Goal: Answer question/provide support: Share knowledge or assist other users

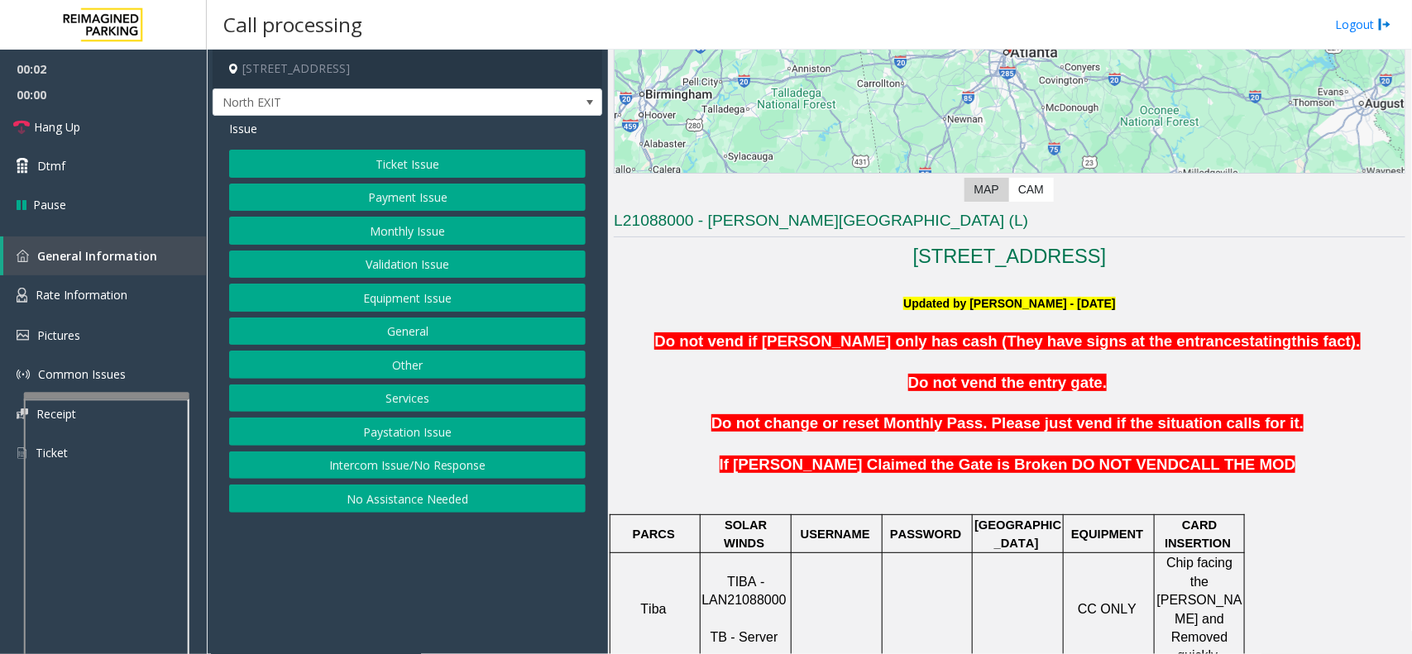
scroll to position [414, 0]
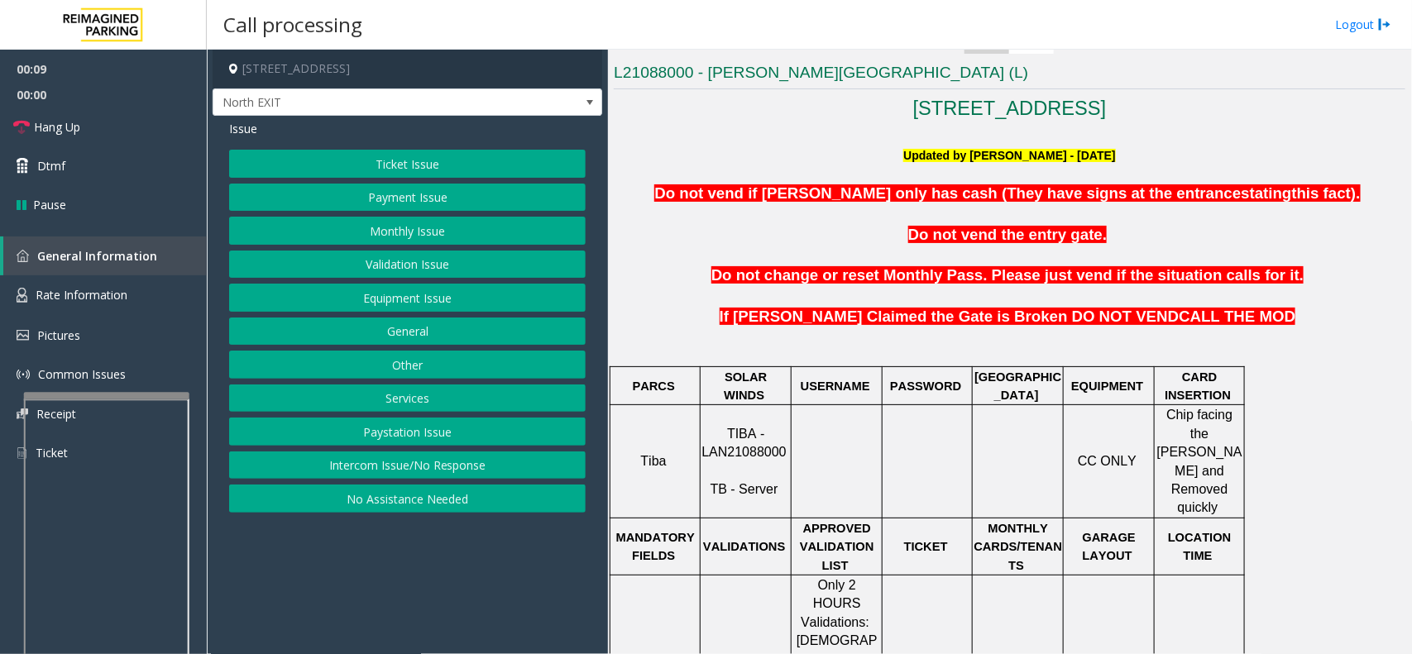
click at [420, 161] on button "Ticket Issue" at bounding box center [407, 164] width 357 height 28
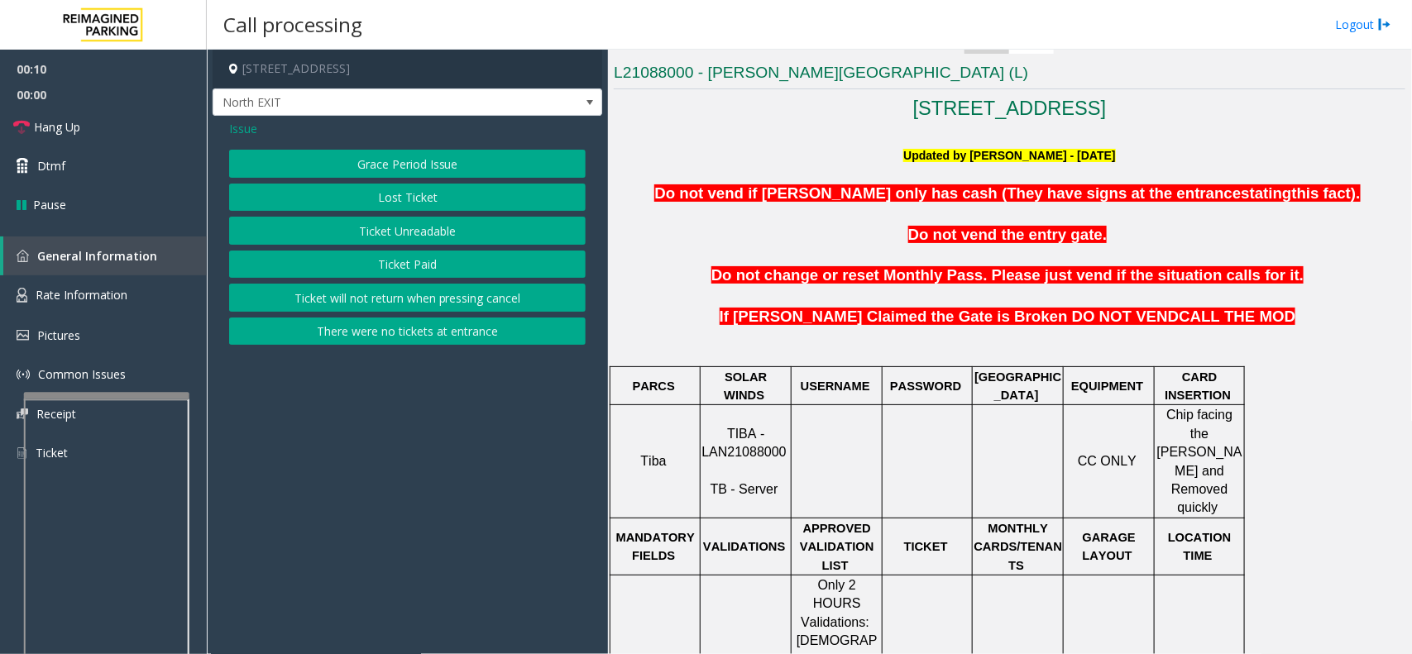
click at [449, 230] on button "Ticket Unreadable" at bounding box center [407, 231] width 357 height 28
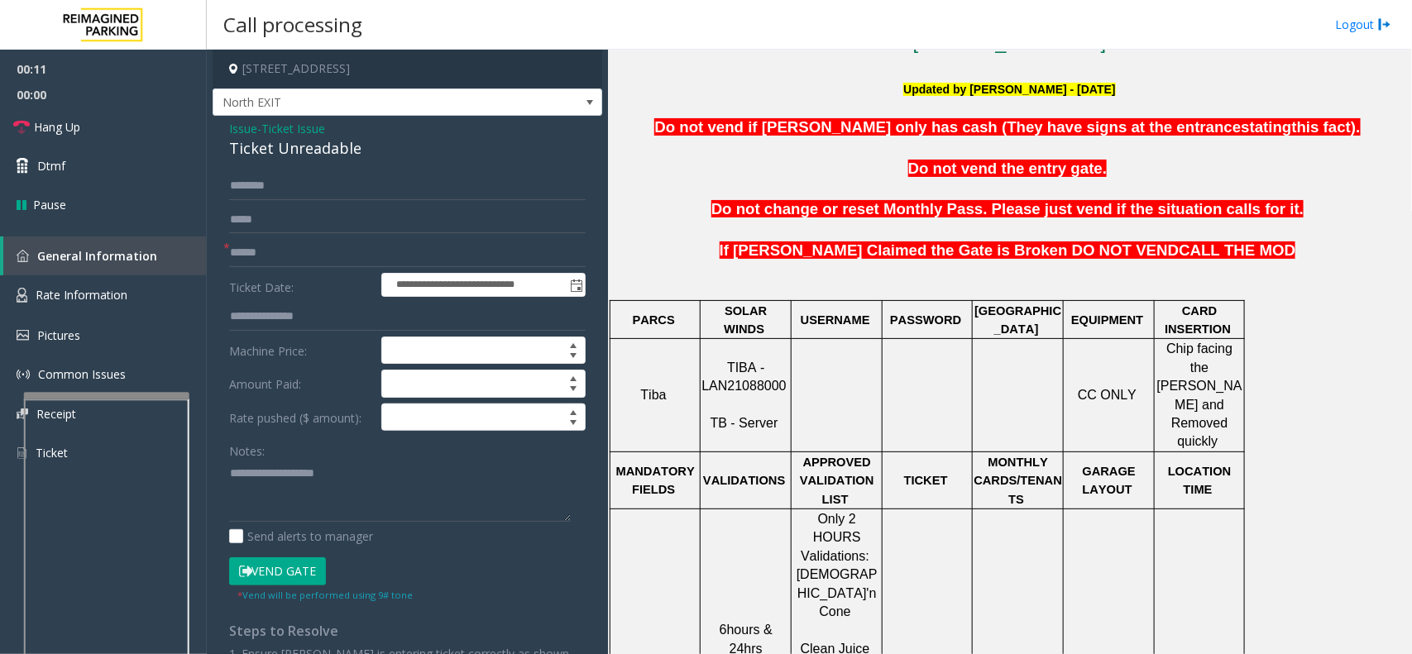
scroll to position [620, 0]
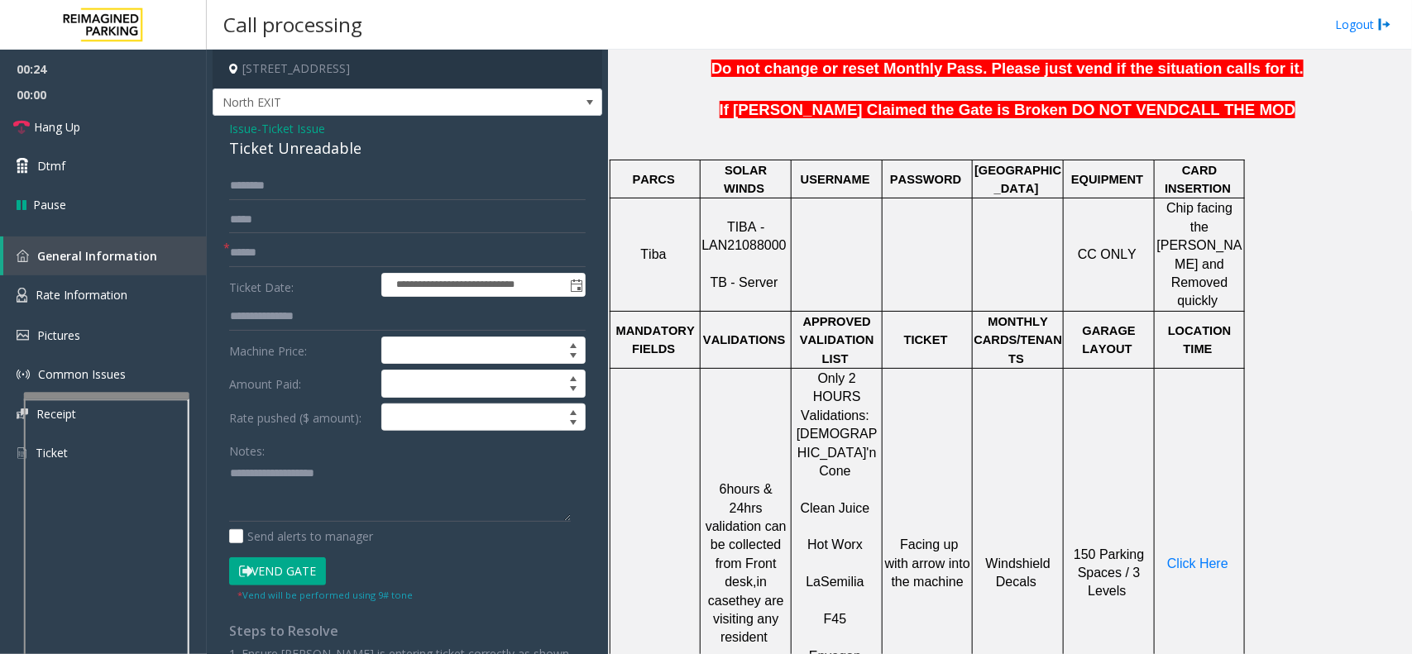
click at [745, 232] on span "TIBA - LAN21088000" at bounding box center [743, 236] width 84 height 32
copy p "LAN21088000"
click at [258, 248] on input "text" at bounding box center [407, 253] width 357 height 28
click at [258, 255] on input "text" at bounding box center [407, 253] width 357 height 28
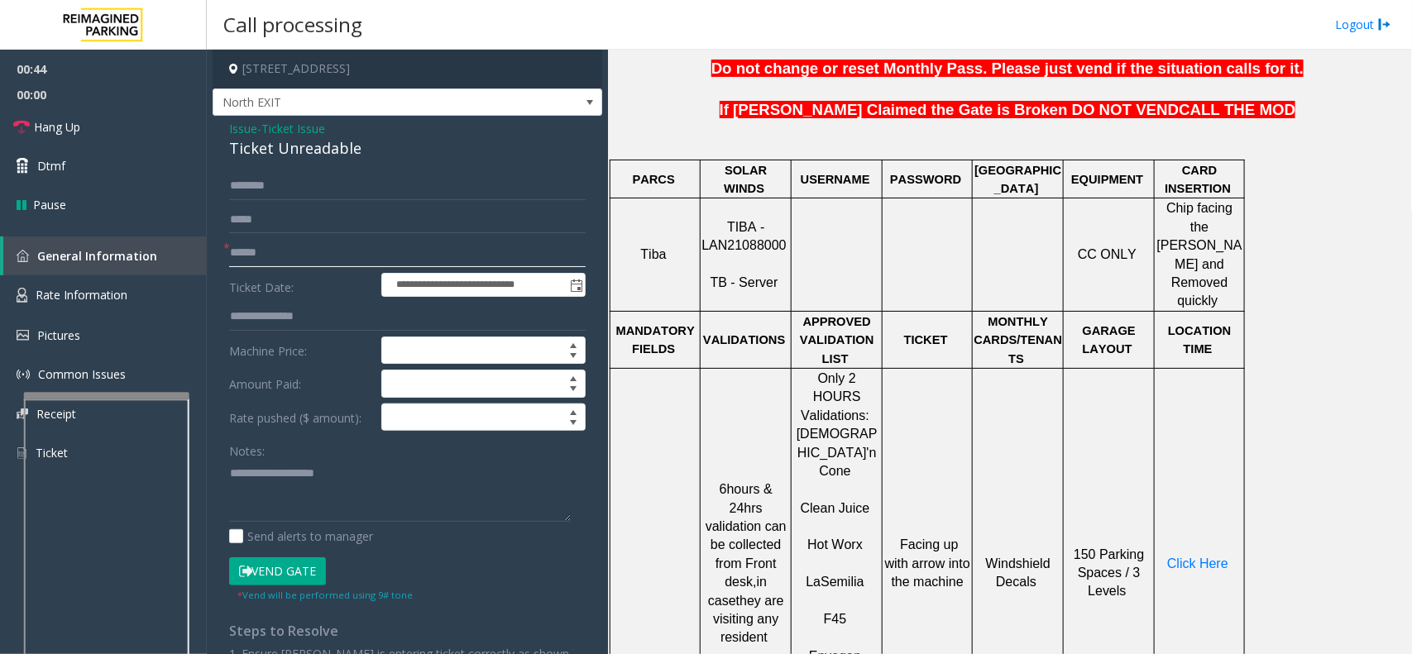
click at [283, 251] on input "text" at bounding box center [407, 253] width 357 height 28
type input "*******"
click at [130, 299] on link "Rate Information" at bounding box center [103, 295] width 207 height 41
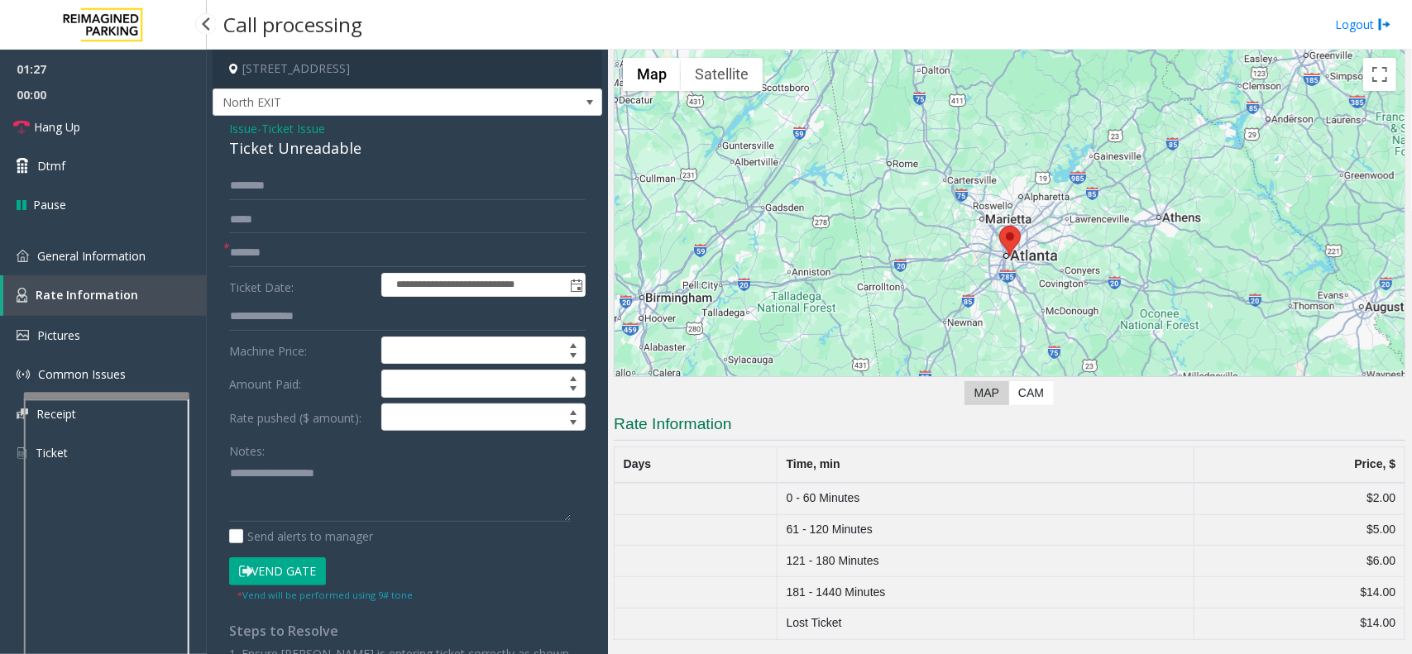
scroll to position [63, 0]
click at [129, 256] on span "General Information" at bounding box center [91, 256] width 108 height 16
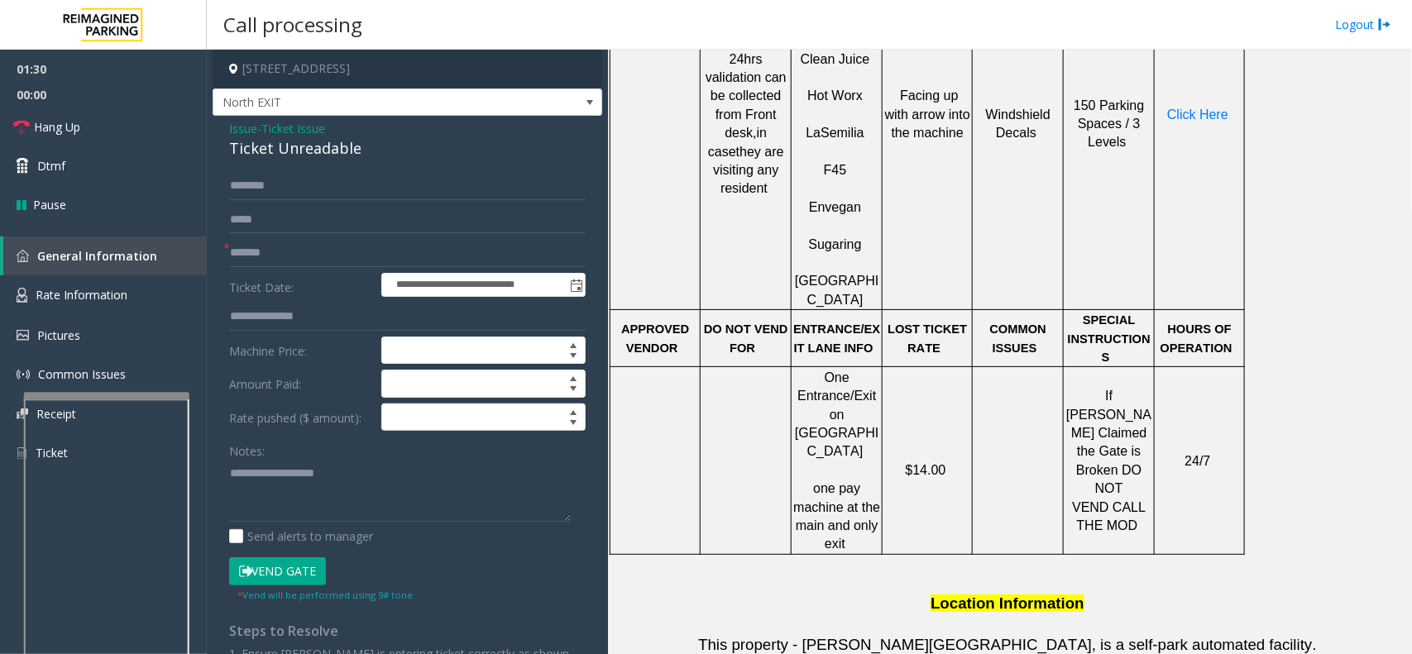
scroll to position [1034, 0]
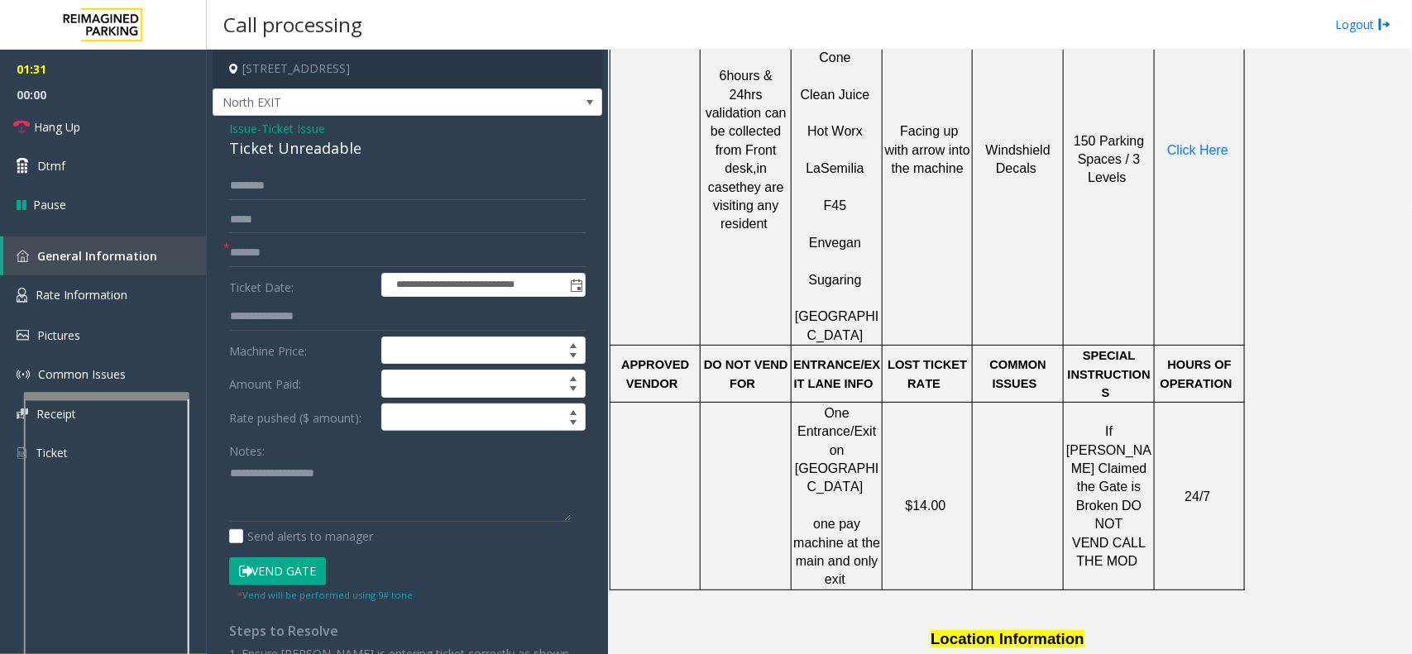
click at [1171, 141] on p "Click Here" at bounding box center [1200, 150] width 88 height 18
click at [1171, 143] on span "Click Here" at bounding box center [1197, 150] width 61 height 14
click at [131, 269] on link "General Information" at bounding box center [104, 256] width 203 height 39
click at [129, 282] on link "Rate Information" at bounding box center [103, 295] width 207 height 41
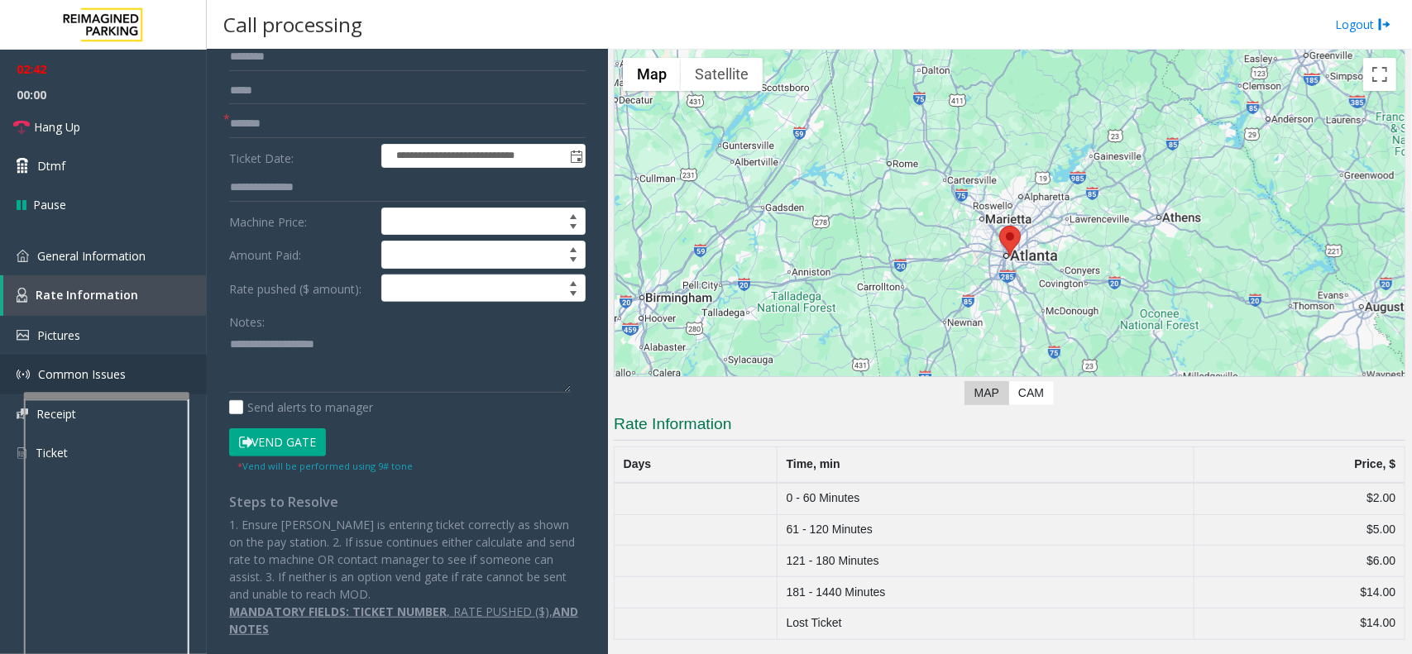
scroll to position [131, 0]
click at [252, 440] on button "Vend Gate" at bounding box center [277, 442] width 97 height 28
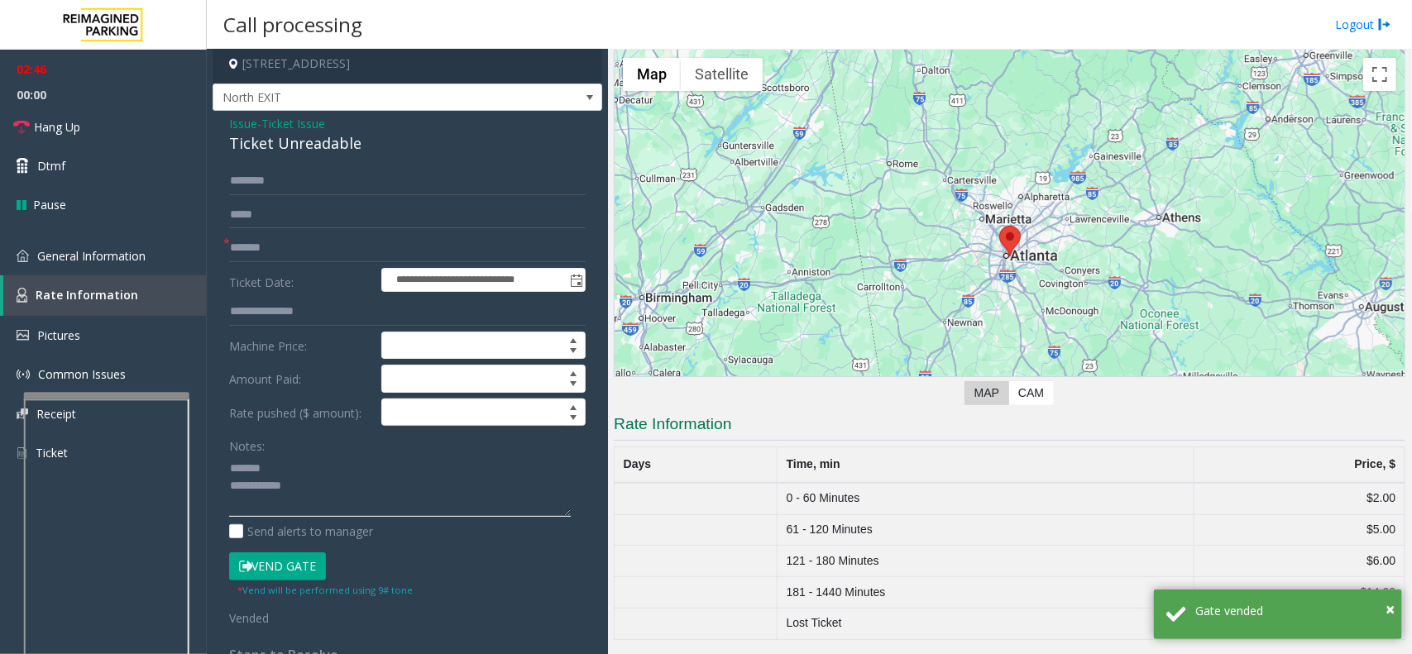
scroll to position [0, 0]
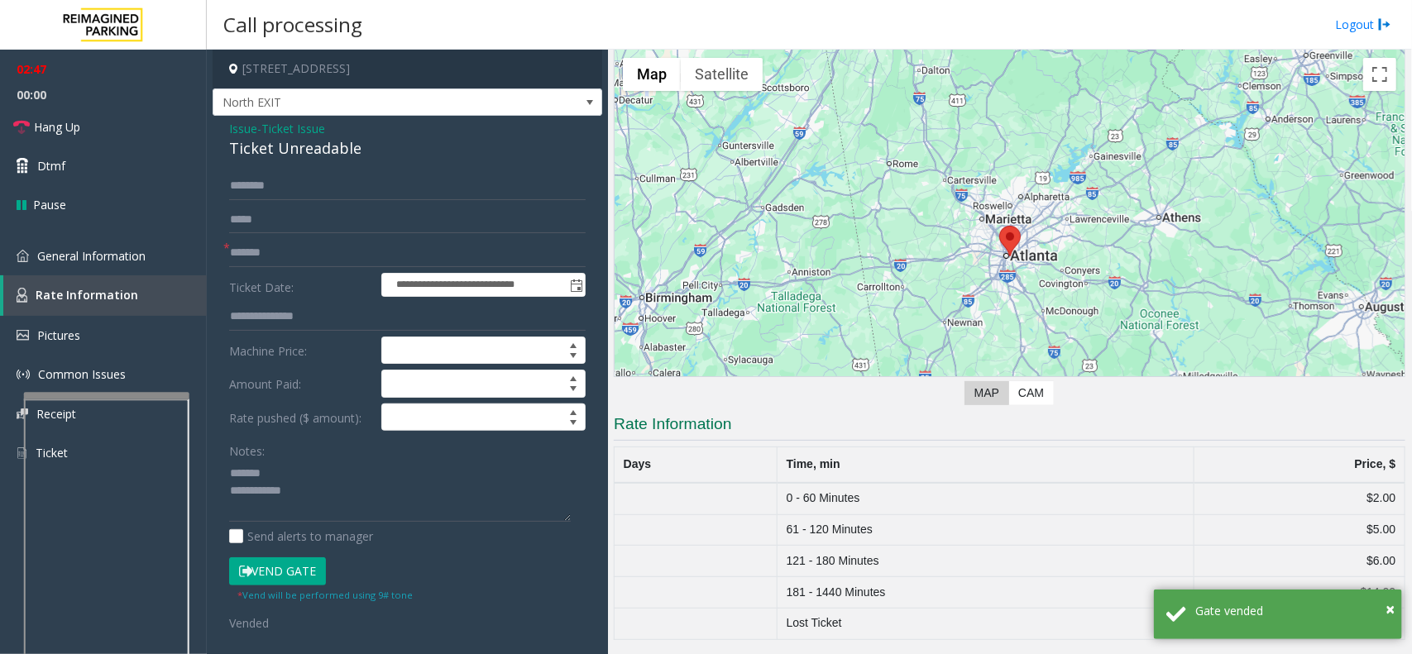
click at [309, 156] on div "Ticket Unreadable" at bounding box center [407, 148] width 357 height 22
copy div "Ticket Unreadable"
click at [279, 468] on textarea at bounding box center [400, 491] width 342 height 62
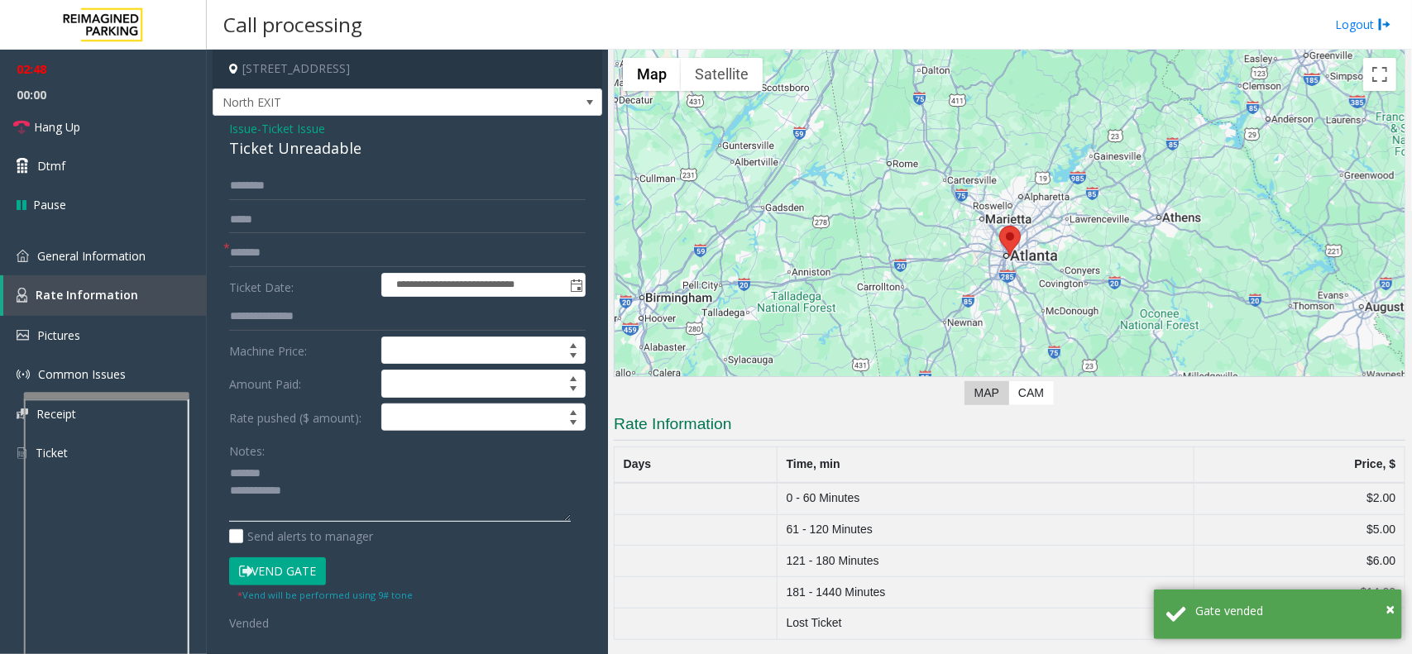
paste textarea "**********"
click at [320, 501] on textarea at bounding box center [400, 491] width 342 height 62
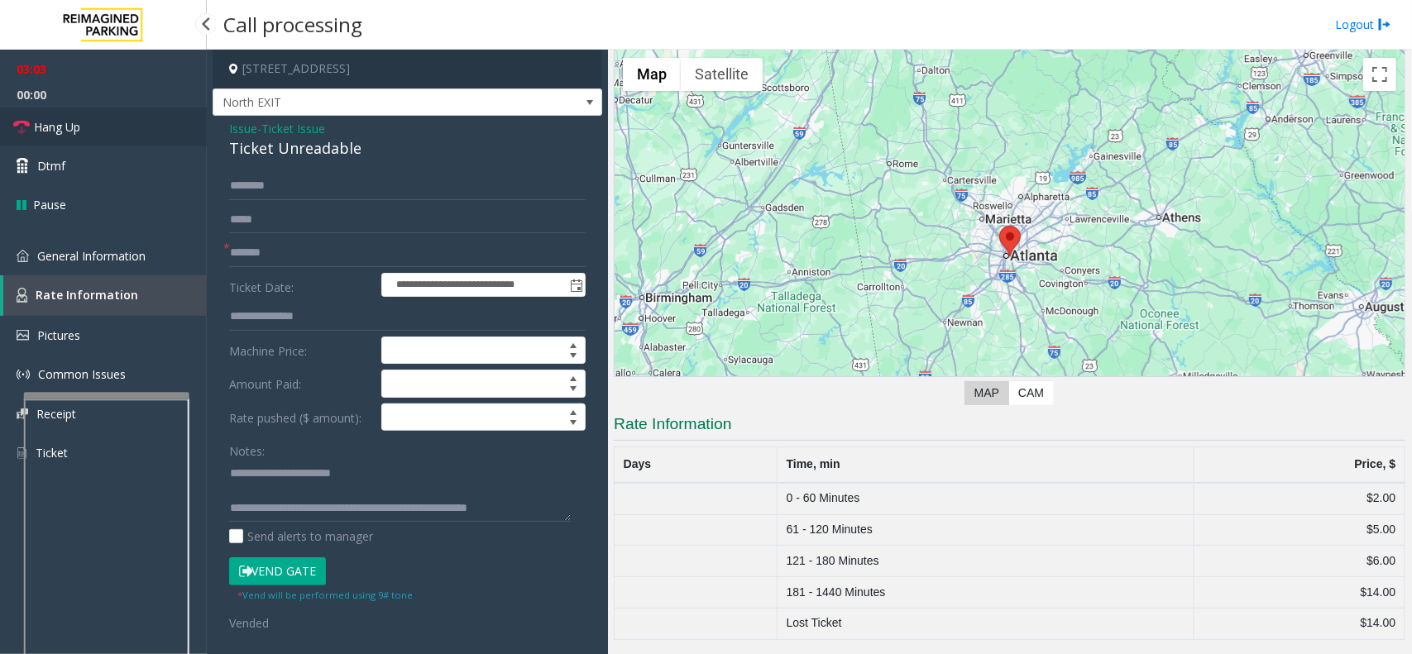
click at [85, 131] on link "Hang Up" at bounding box center [103, 127] width 207 height 39
click at [526, 507] on textarea at bounding box center [400, 491] width 342 height 62
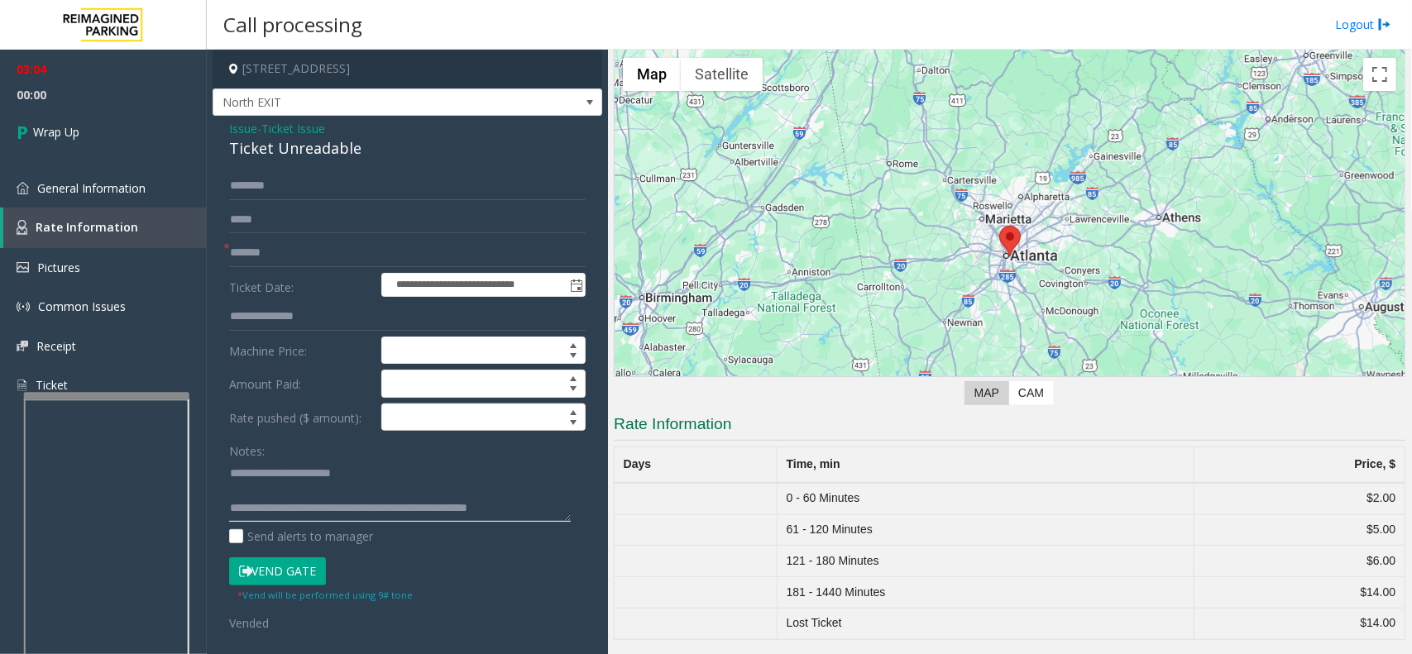
click at [539, 509] on textarea at bounding box center [400, 491] width 342 height 62
type textarea "**********"
click at [58, 143] on link "Wrap Up" at bounding box center [103, 132] width 207 height 49
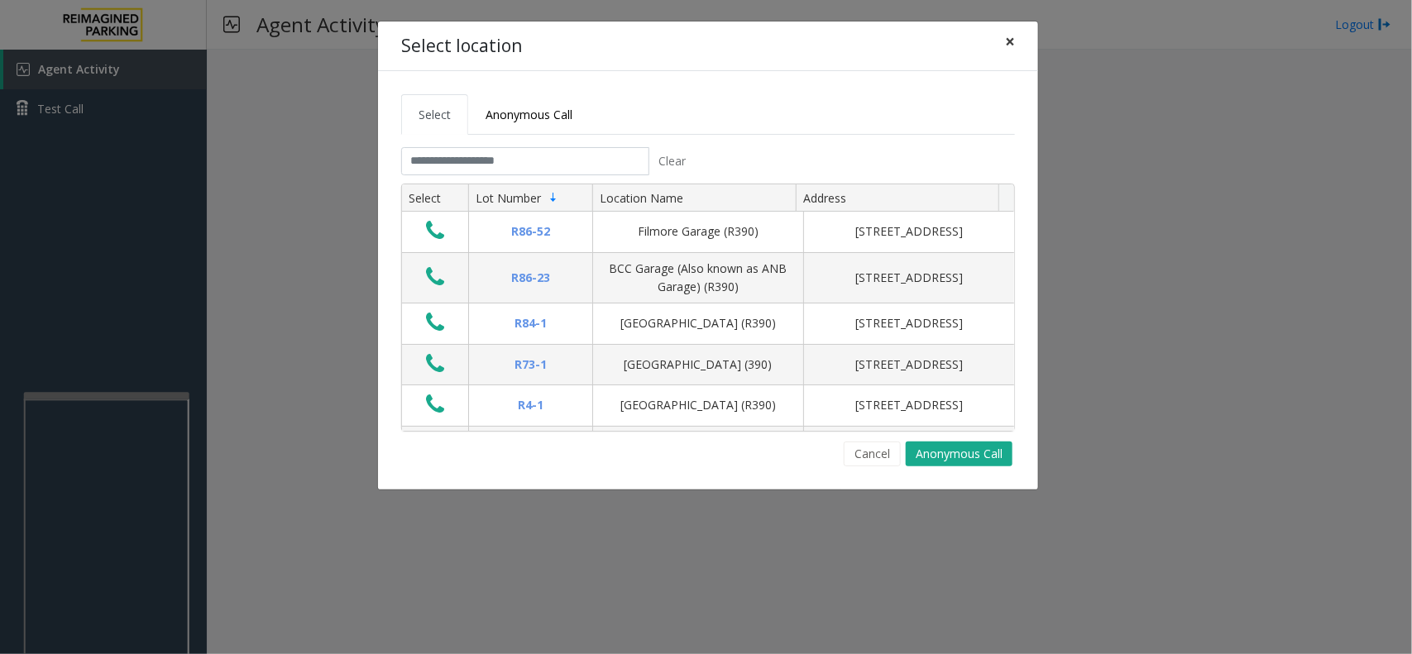
drag, startPoint x: 1022, startPoint y: 44, endPoint x: 1012, endPoint y: 46, distance: 11.0
click at [1022, 44] on button "×" at bounding box center [1009, 42] width 33 height 41
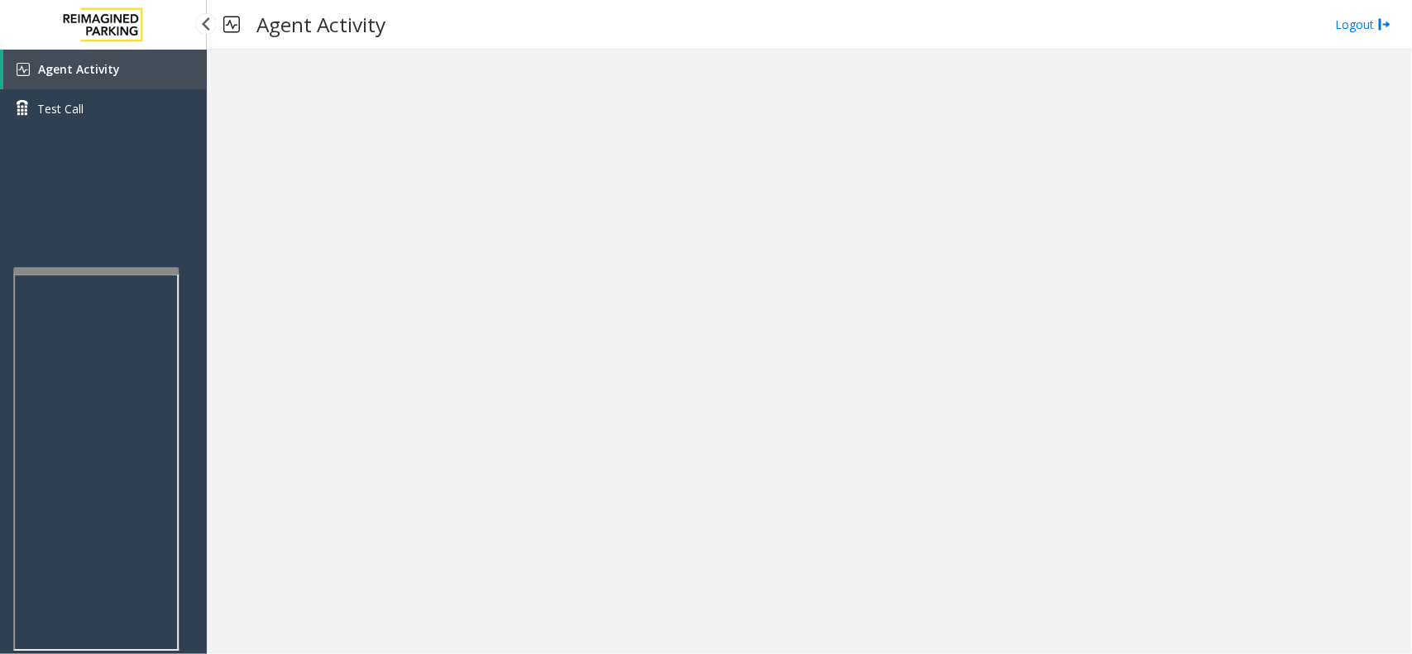
click at [101, 261] on app-root "Agent Activity Test Call × Close Powered by Umojo © 2025 Agent Activity Logout ×" at bounding box center [706, 327] width 1412 height 654
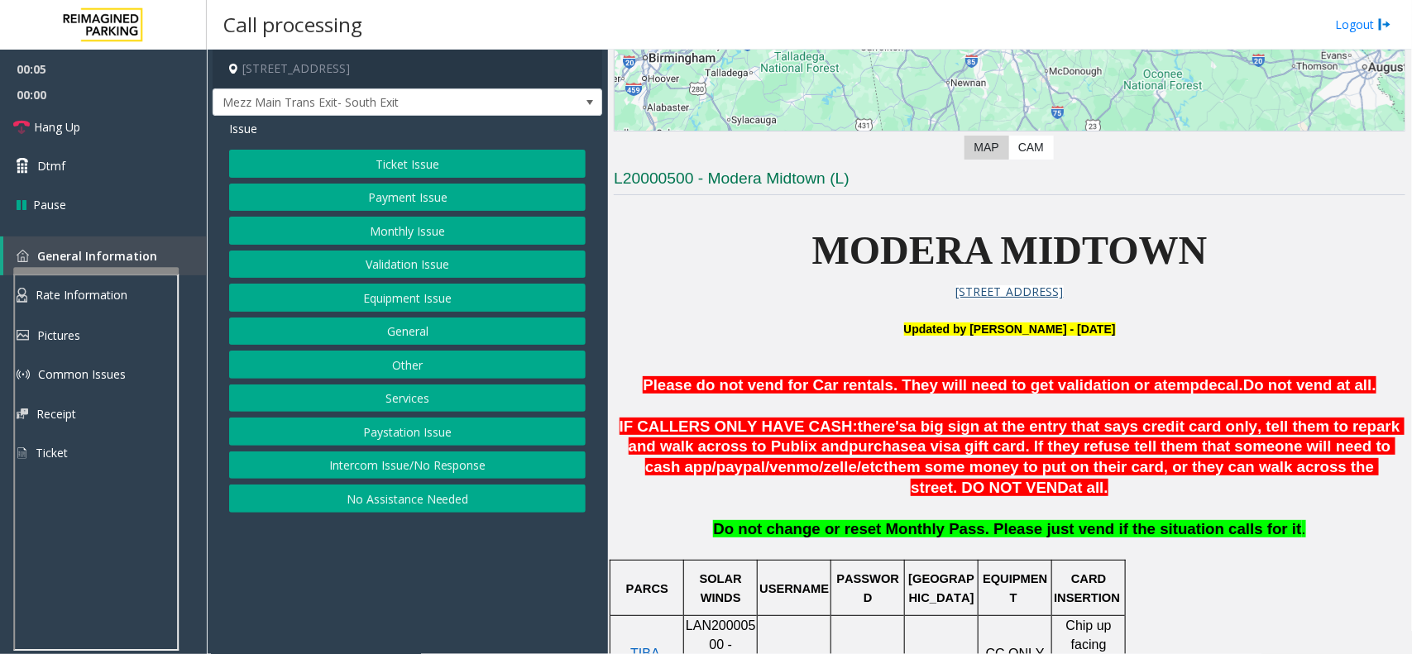
scroll to position [517, 0]
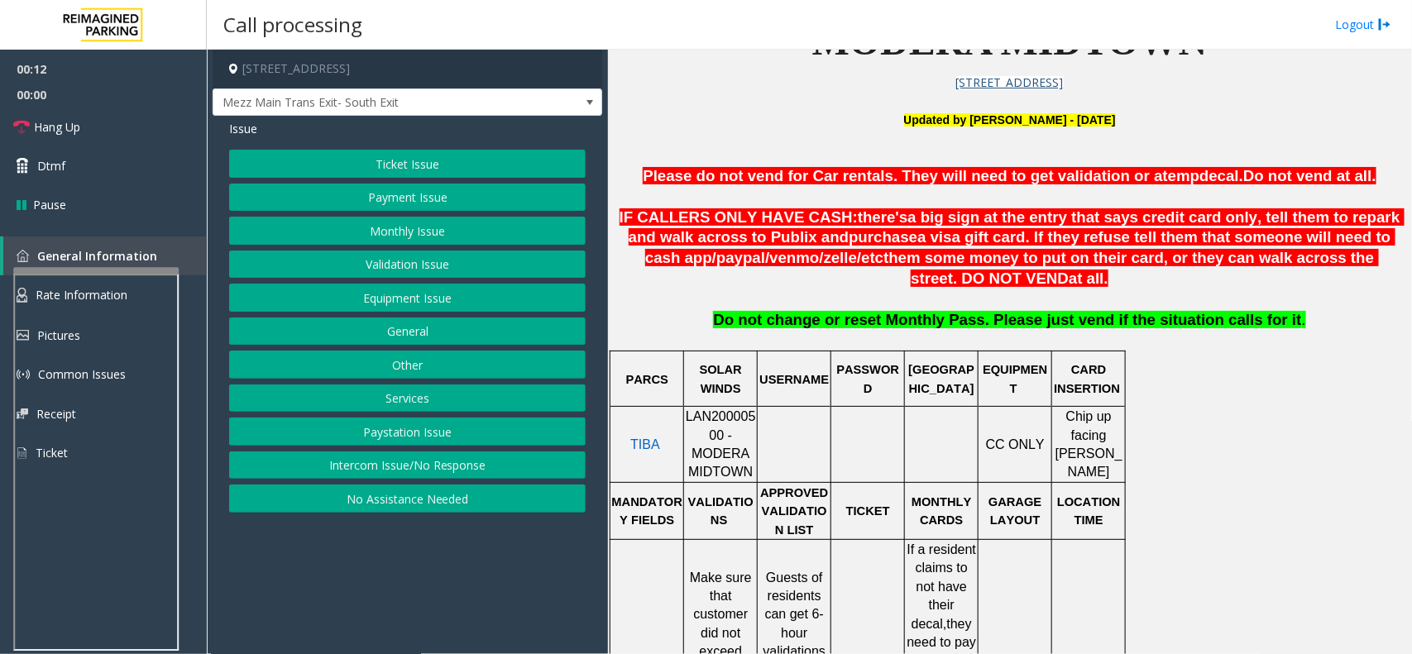
click at [717, 420] on span "LAN20000500 - MODERA MIDTOWN" at bounding box center [721, 443] width 70 height 69
copy span "LAN20000500"
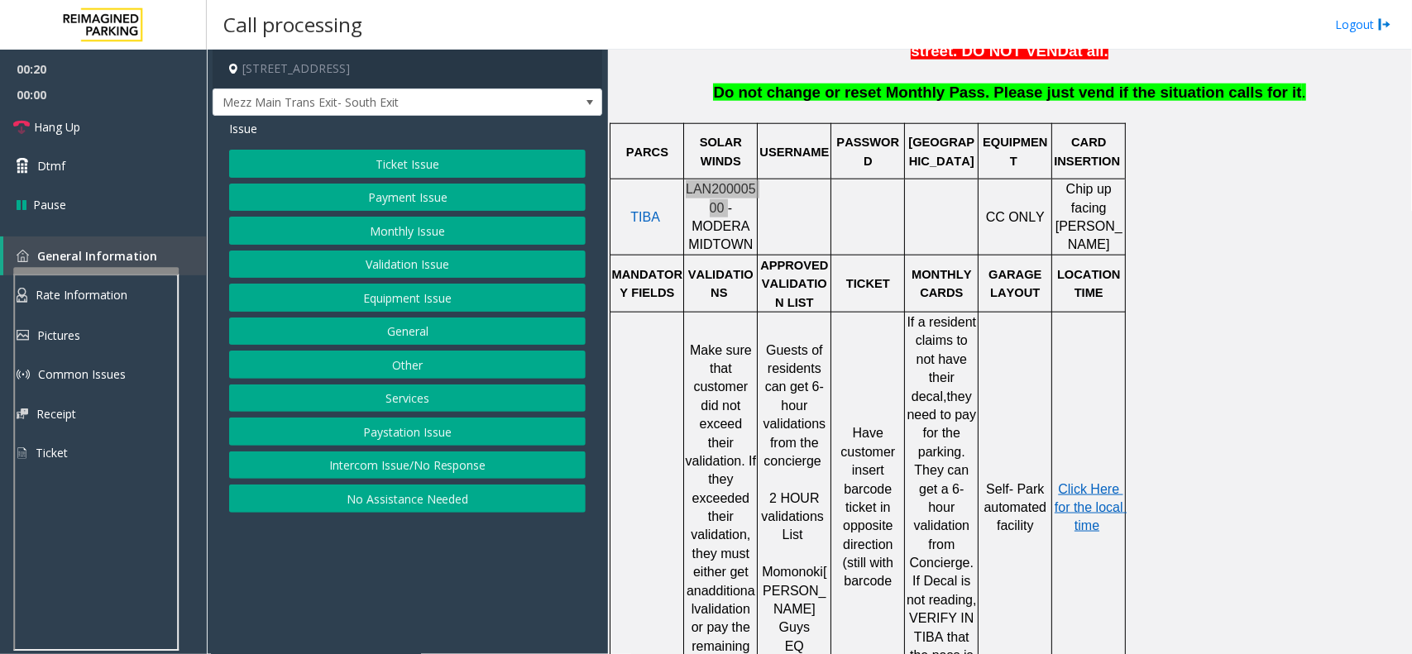
scroll to position [827, 0]
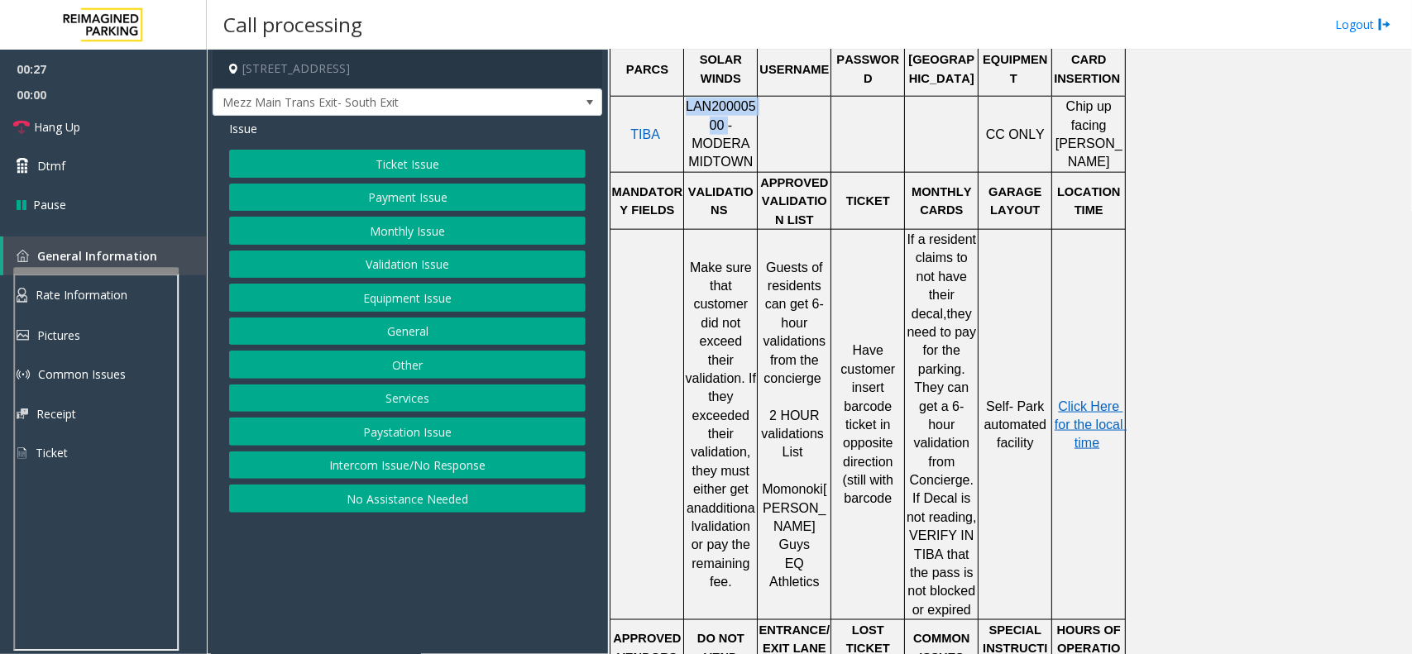
click at [448, 270] on button "Validation Issue" at bounding box center [407, 265] width 357 height 28
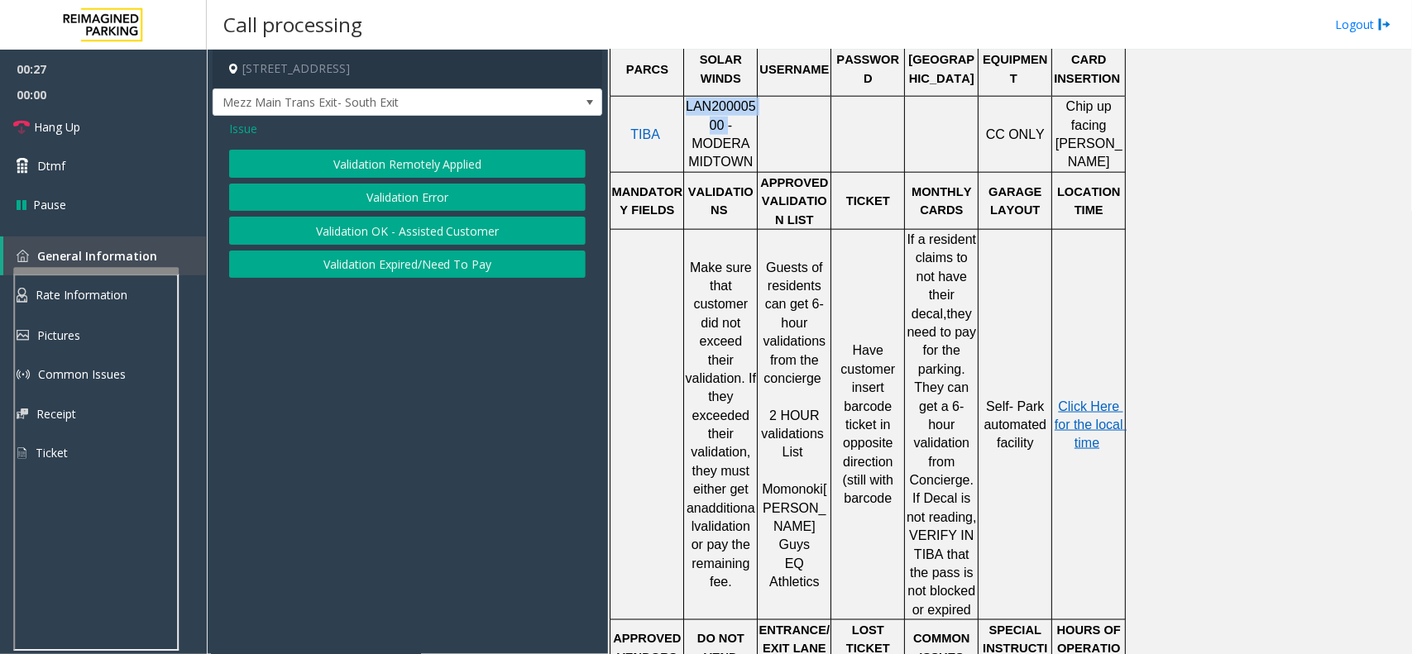
click at [434, 195] on button "Validation Error" at bounding box center [407, 198] width 357 height 28
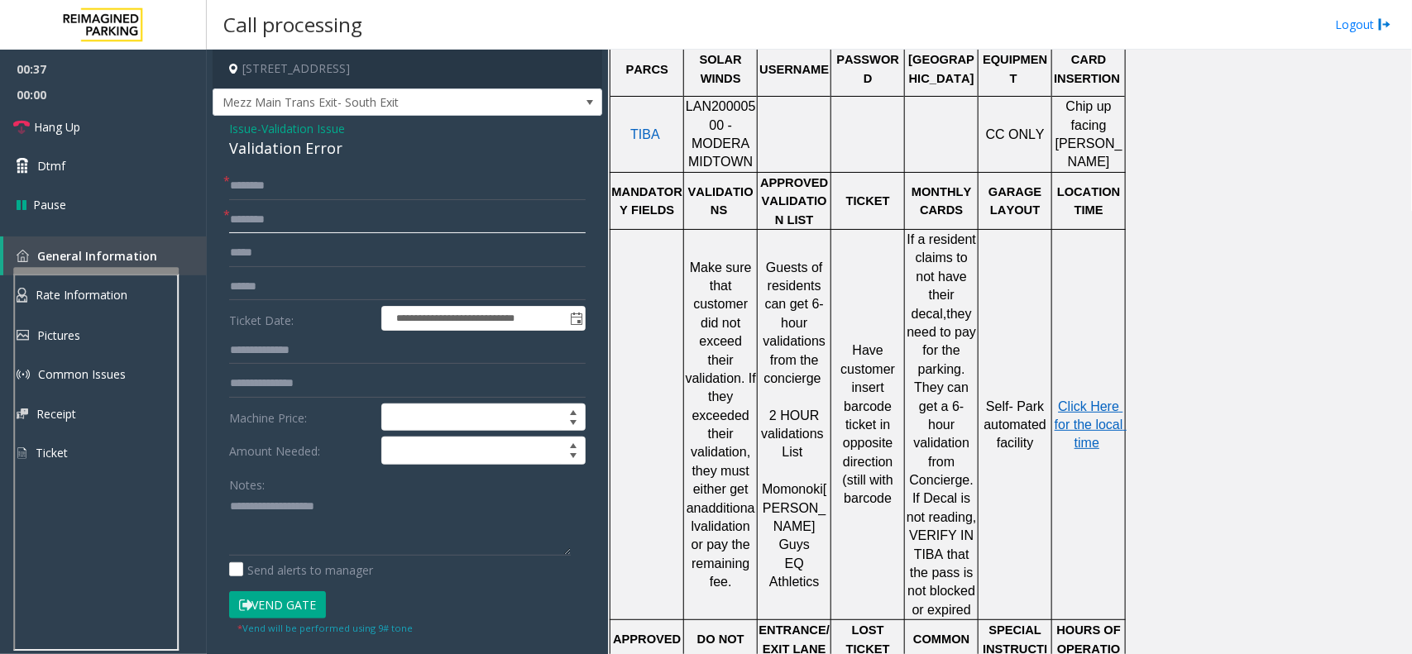
click at [274, 221] on input "text" at bounding box center [407, 220] width 357 height 28
click at [287, 294] on input "text" at bounding box center [407, 287] width 357 height 28
click at [241, 290] on input "******" at bounding box center [407, 287] width 357 height 28
type input "******"
click at [299, 182] on input "text" at bounding box center [407, 186] width 357 height 28
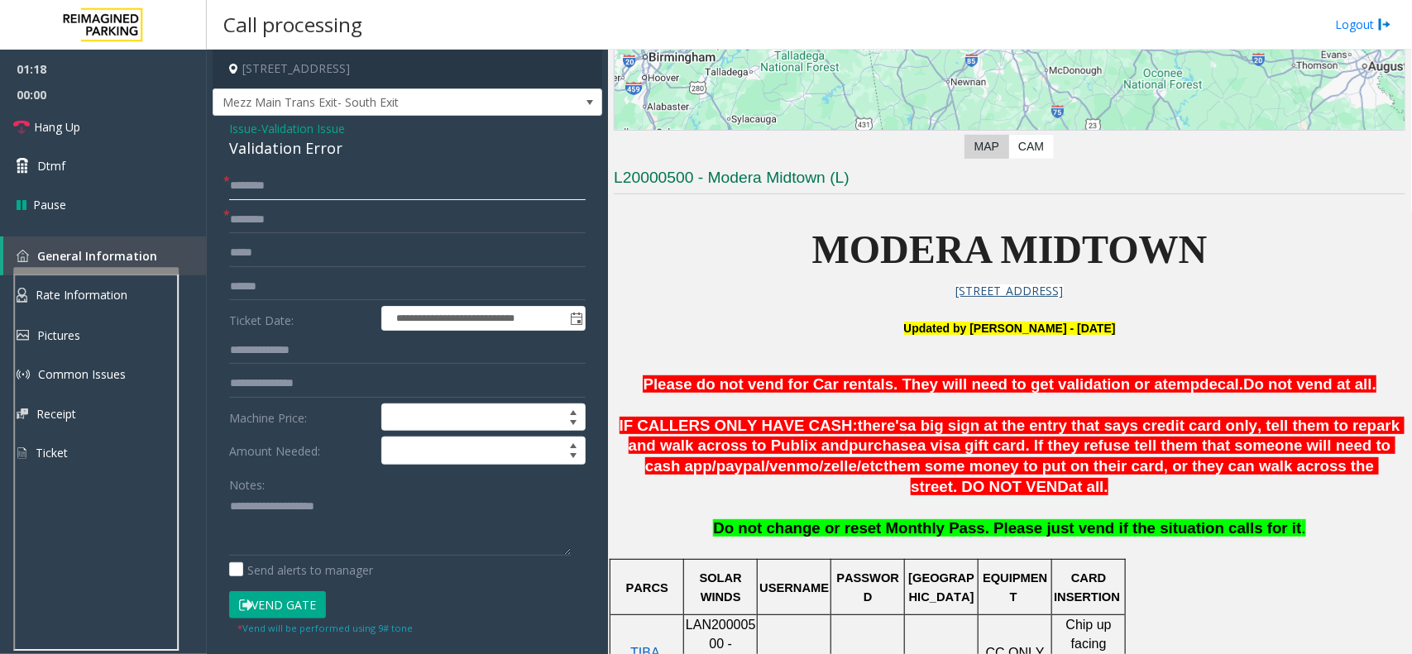
scroll to position [310, 0]
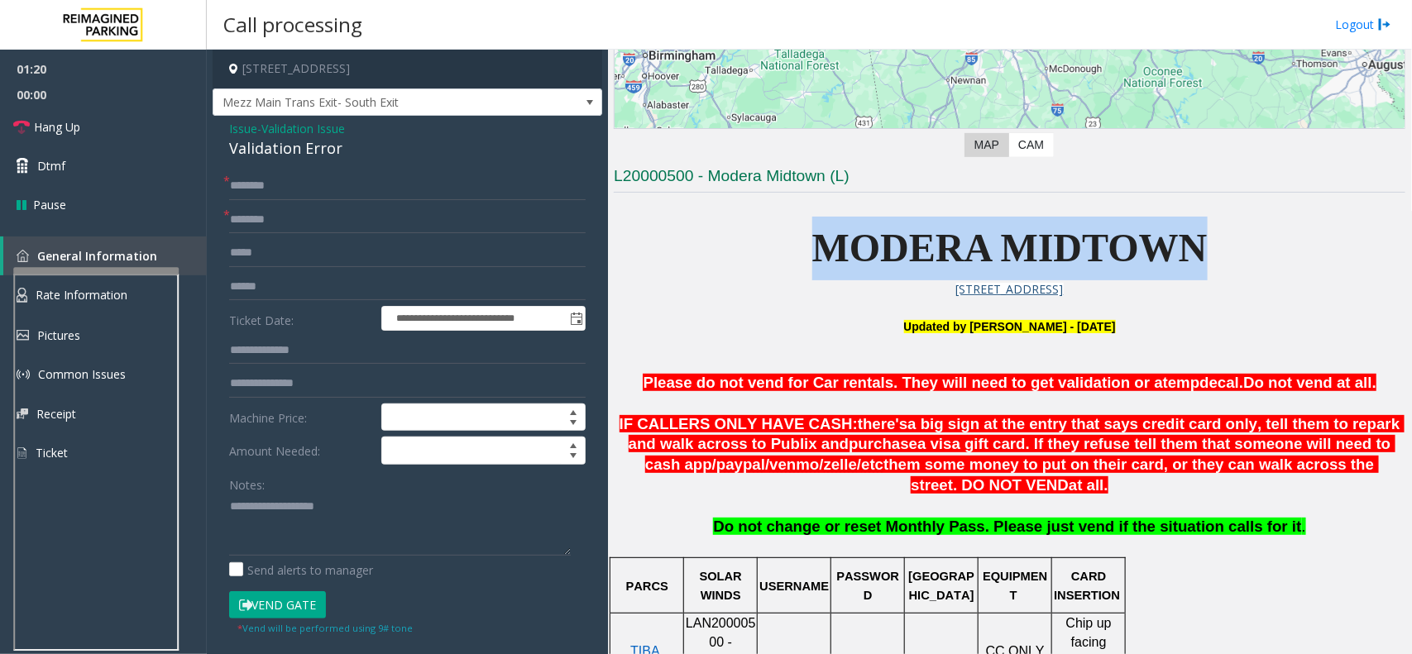
drag, startPoint x: 807, startPoint y: 245, endPoint x: 1229, endPoint y: 236, distance: 422.8
click at [1229, 236] on p "MODERA MIDTOWN" at bounding box center [1010, 249] width 792 height 64
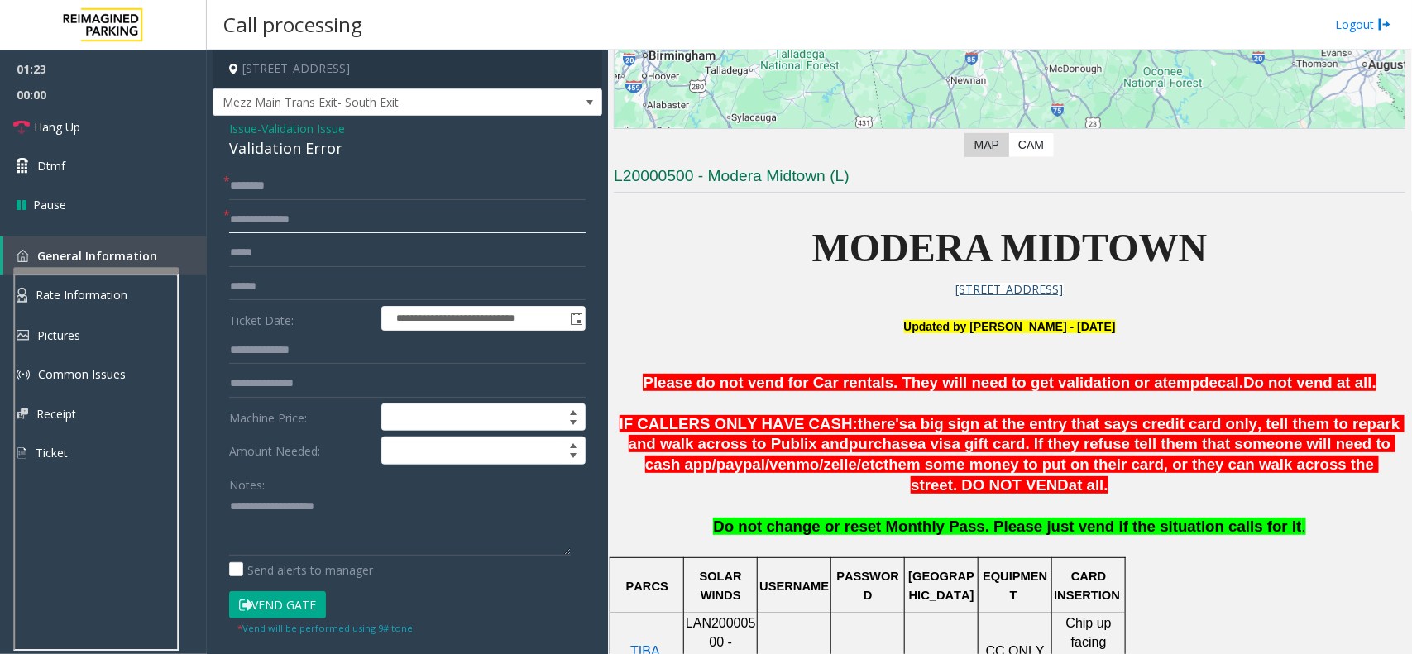
type input "**********"
drag, startPoint x: 283, startPoint y: 285, endPoint x: 192, endPoint y: 280, distance: 91.2
click at [192, 280] on app-root "**********" at bounding box center [706, 327] width 1412 height 654
type input "******"
click at [271, 292] on input "text" at bounding box center [407, 287] width 357 height 28
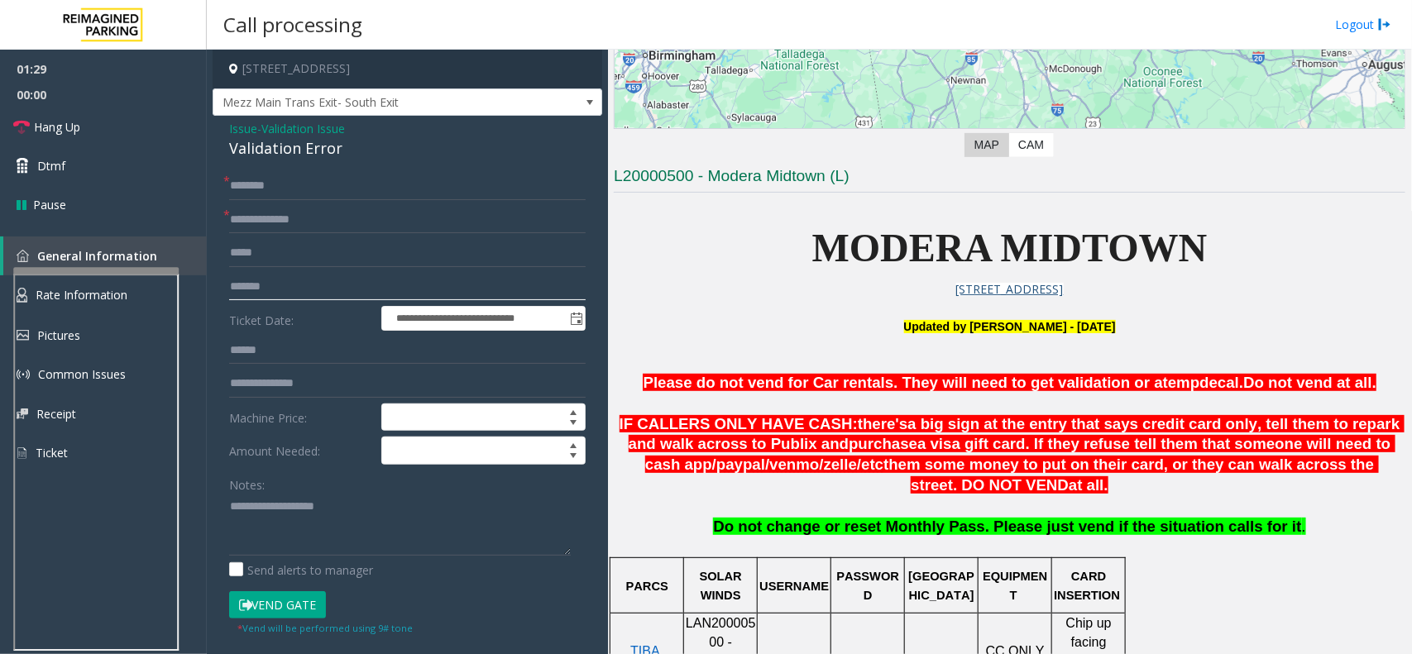
type input "*******"
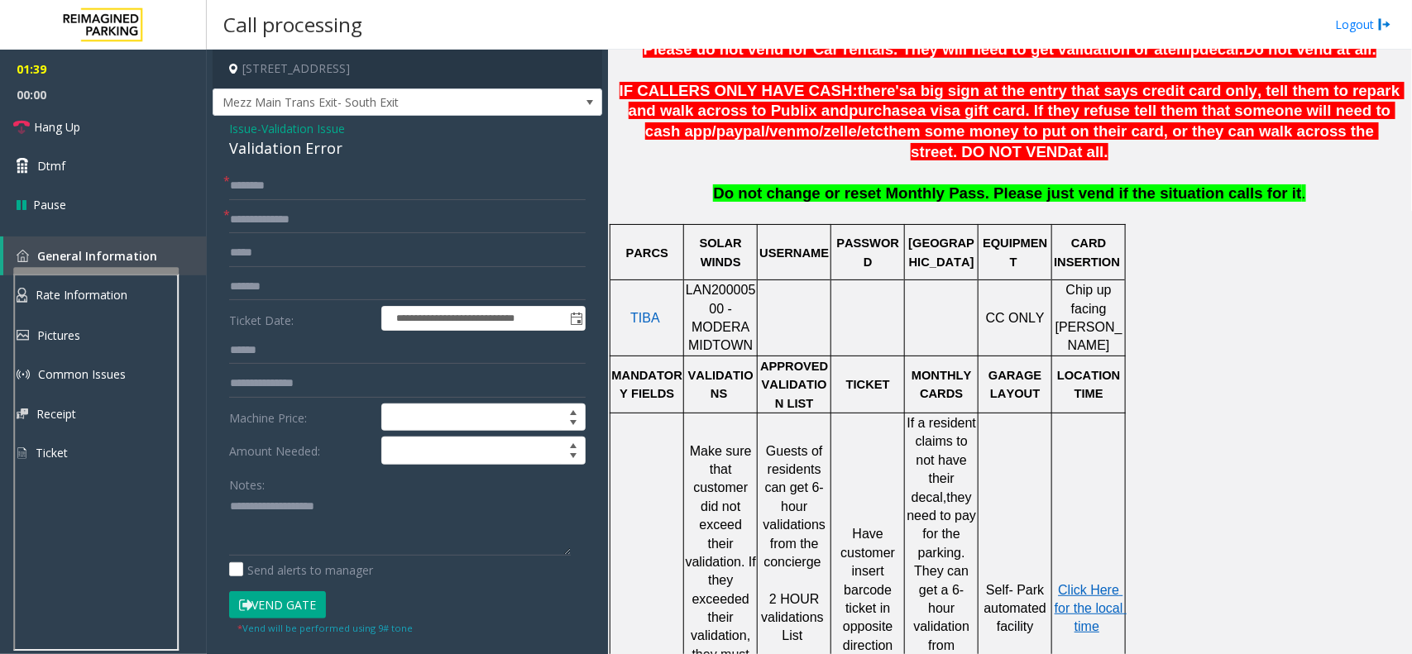
scroll to position [827, 0]
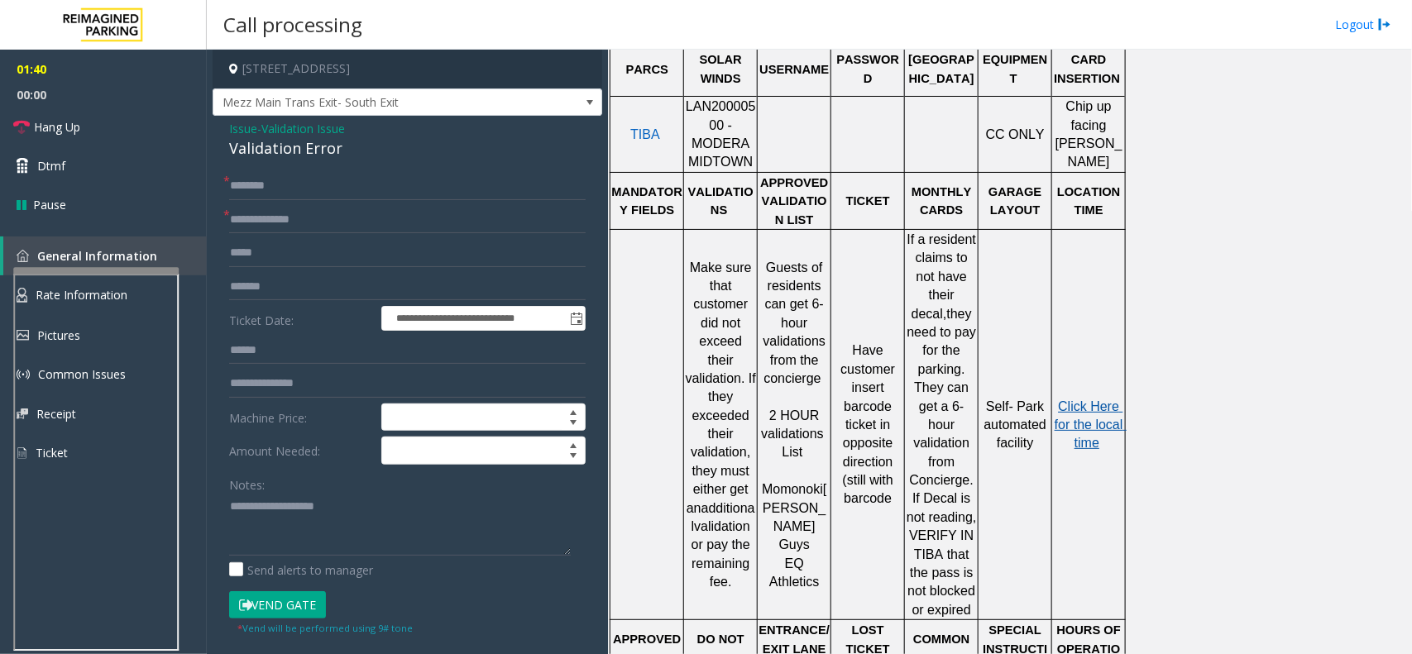
click at [1089, 400] on span "Click Here for the local time" at bounding box center [1091, 425] width 72 height 51
click at [287, 612] on button "Vend Gate" at bounding box center [277, 605] width 97 height 28
type textarea "**********"
click at [263, 180] on input "text" at bounding box center [407, 186] width 357 height 28
type input "**"
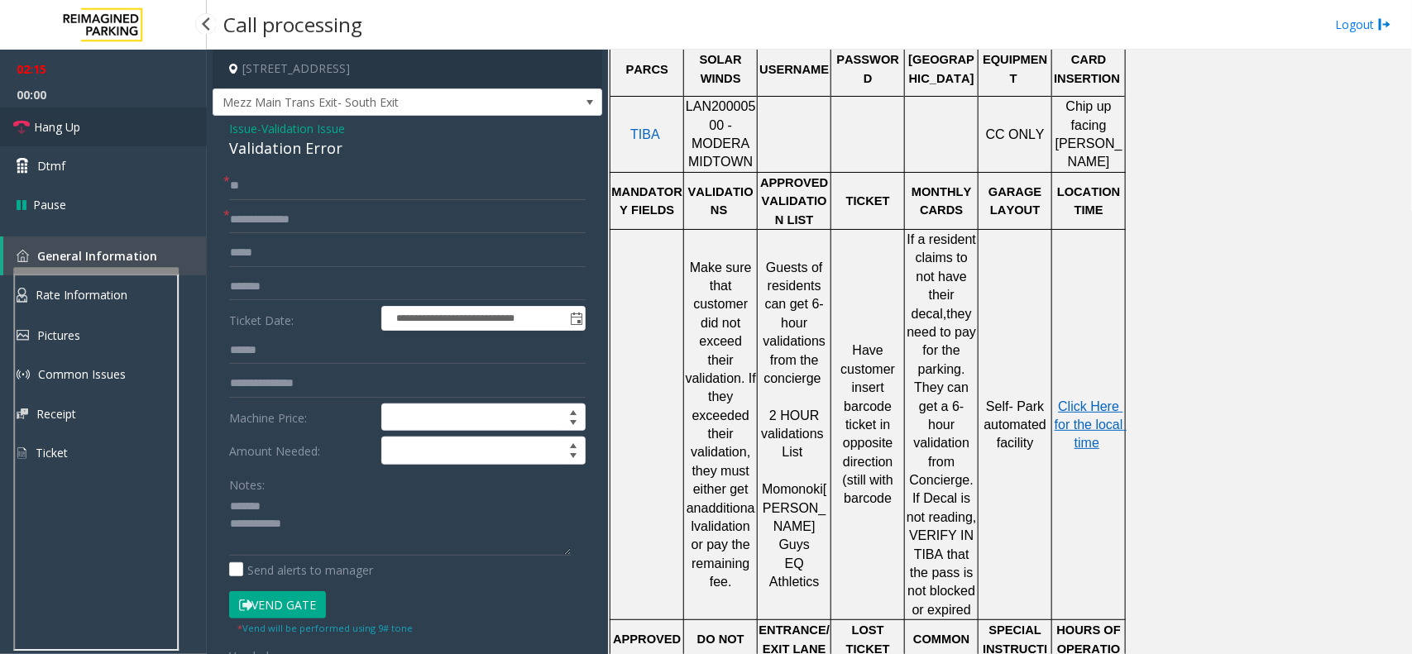
click at [133, 133] on link "Hang Up" at bounding box center [103, 127] width 207 height 39
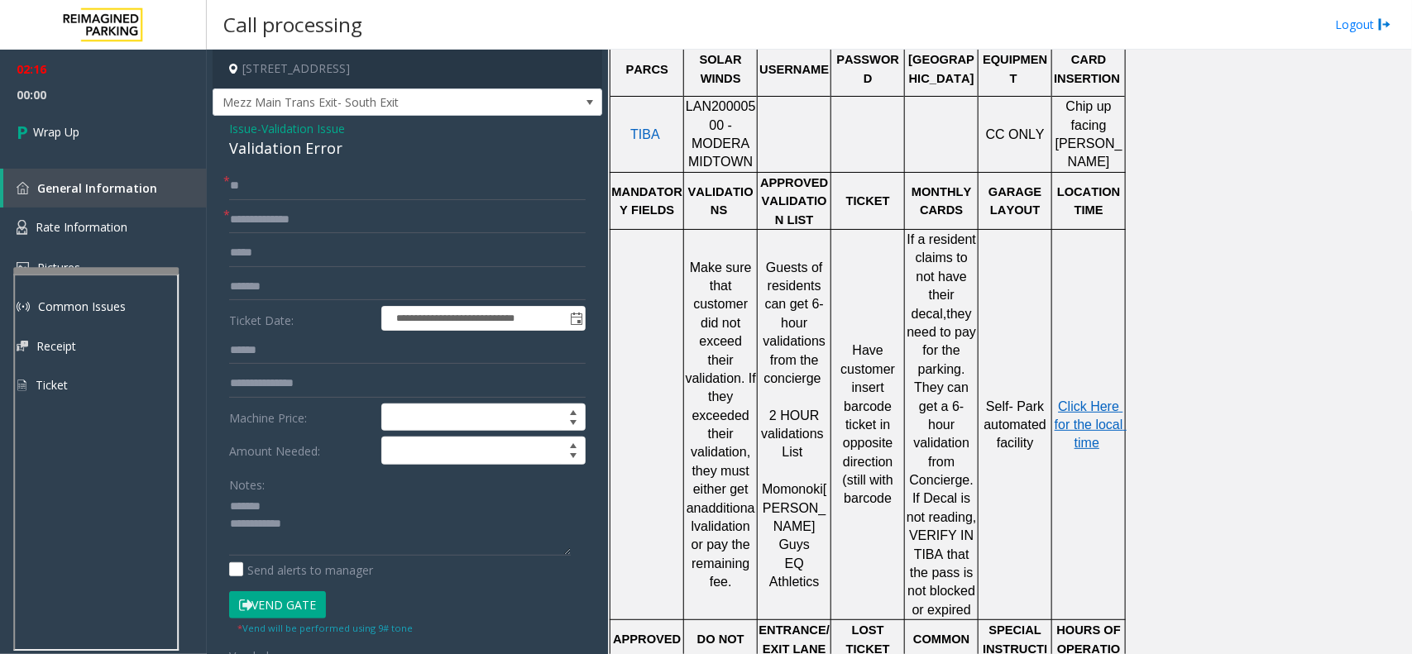
click at [277, 151] on div "Validation Error" at bounding box center [407, 148] width 357 height 22
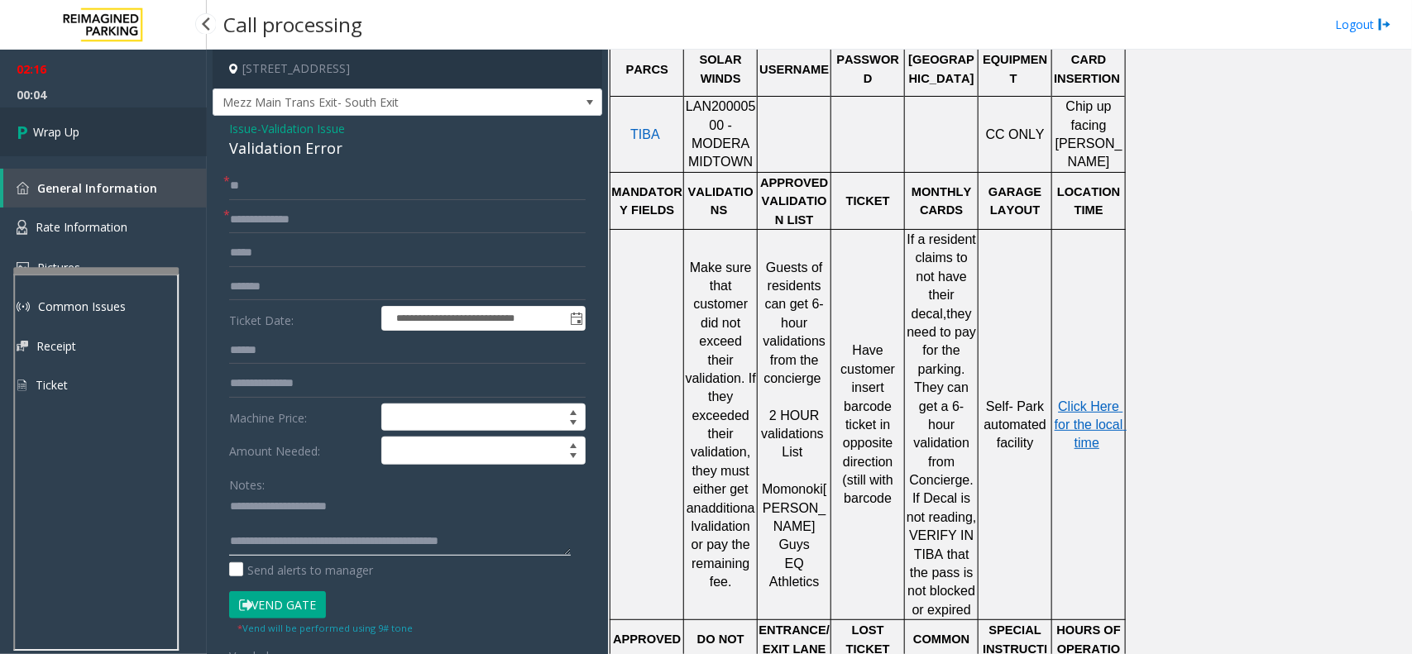
type textarea "**********"
click at [91, 135] on link "Wrap Up" at bounding box center [103, 132] width 207 height 49
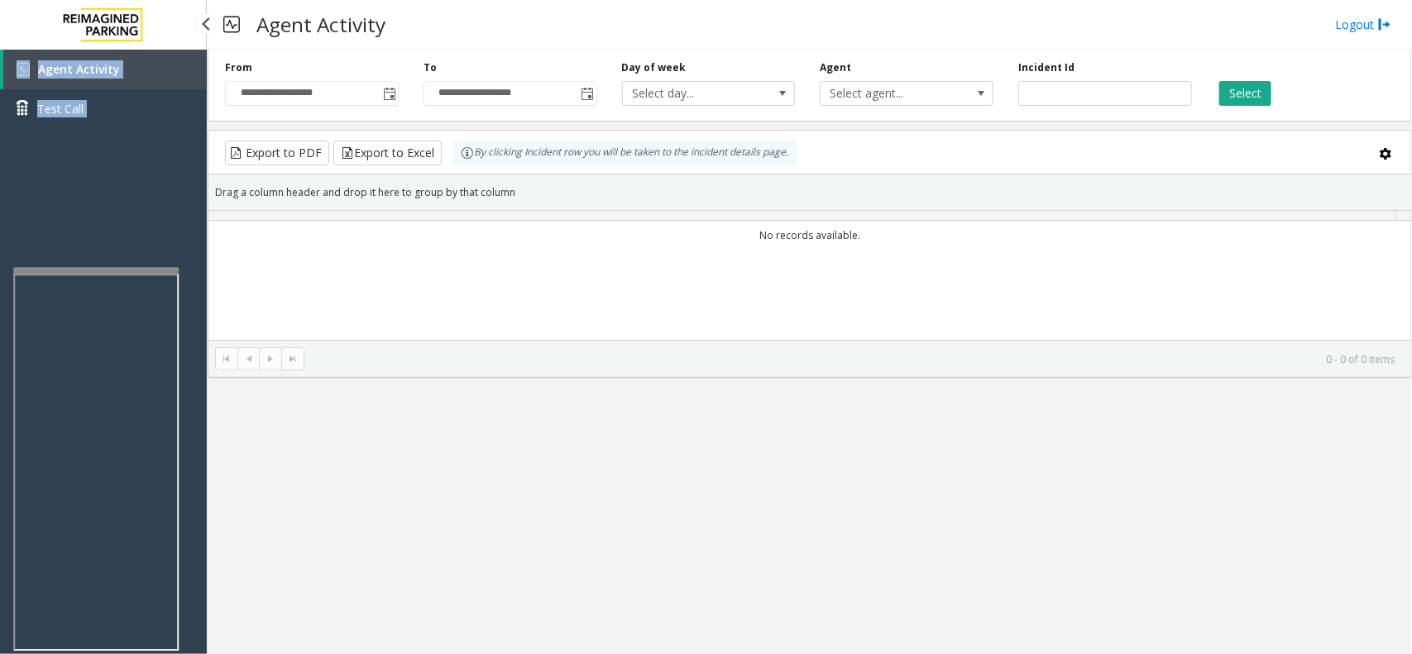
click at [91, 135] on div "Agent Activity Test Call" at bounding box center [103, 95] width 207 height 91
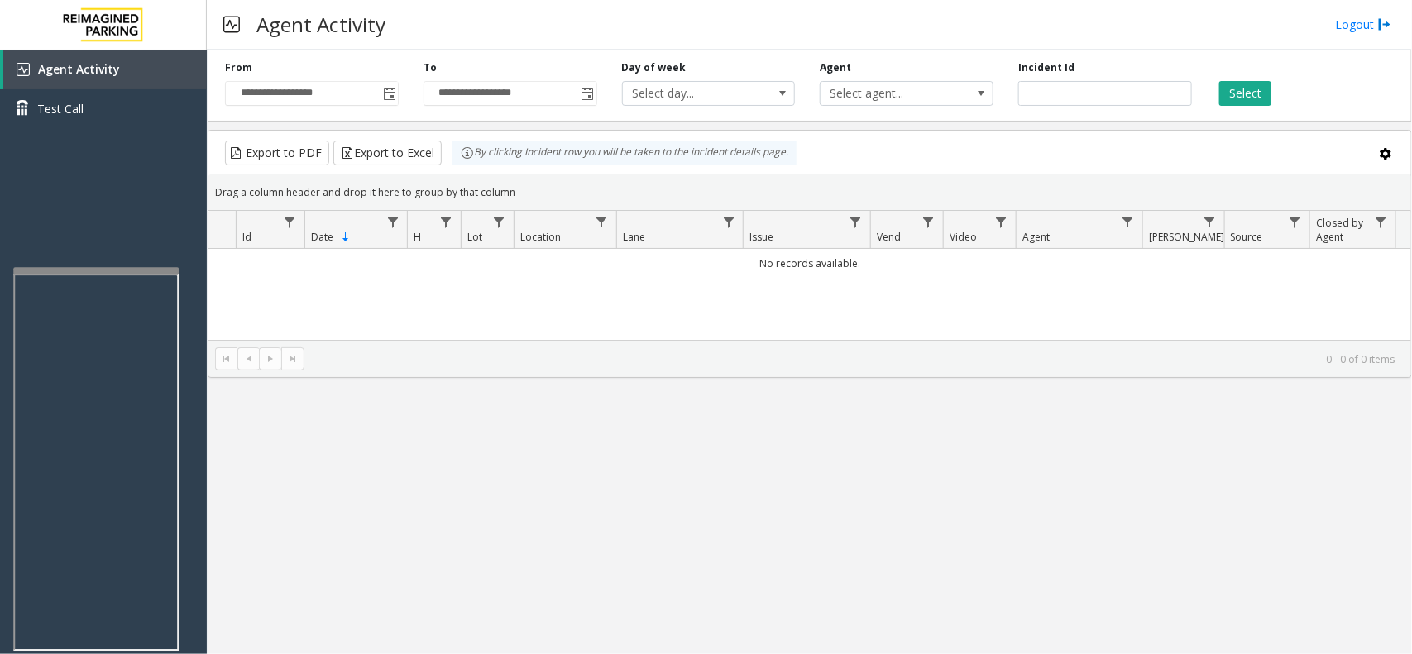
click at [415, 453] on div "**********" at bounding box center [809, 352] width 1205 height 605
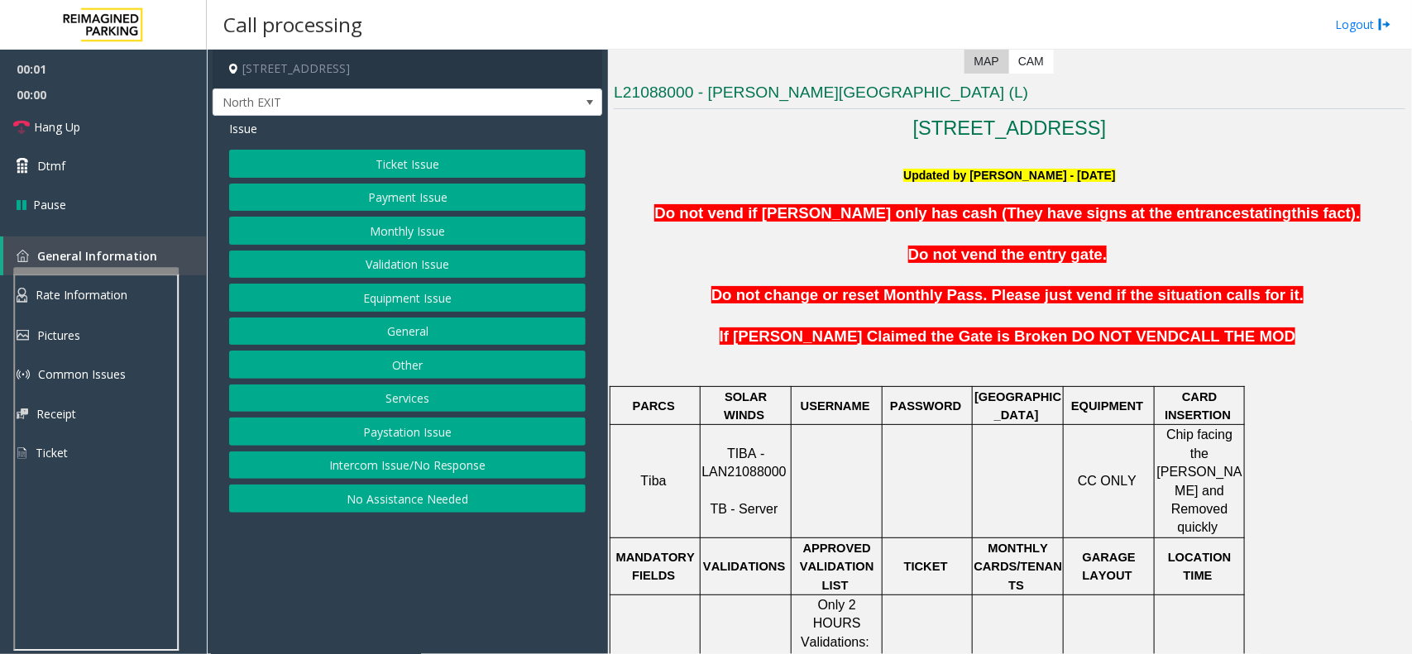
scroll to position [517, 0]
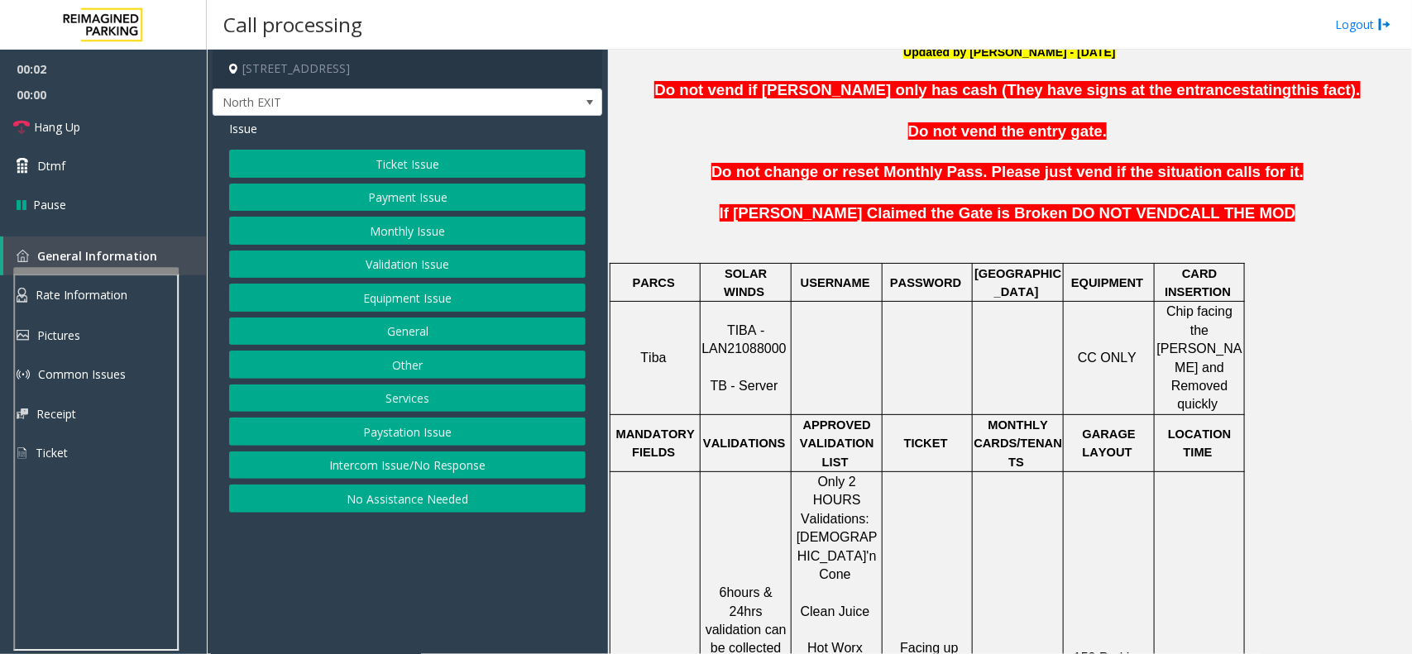
click at [736, 332] on span "TIBA - LAN21088000" at bounding box center [743, 339] width 84 height 32
copy p "LAN21088000"
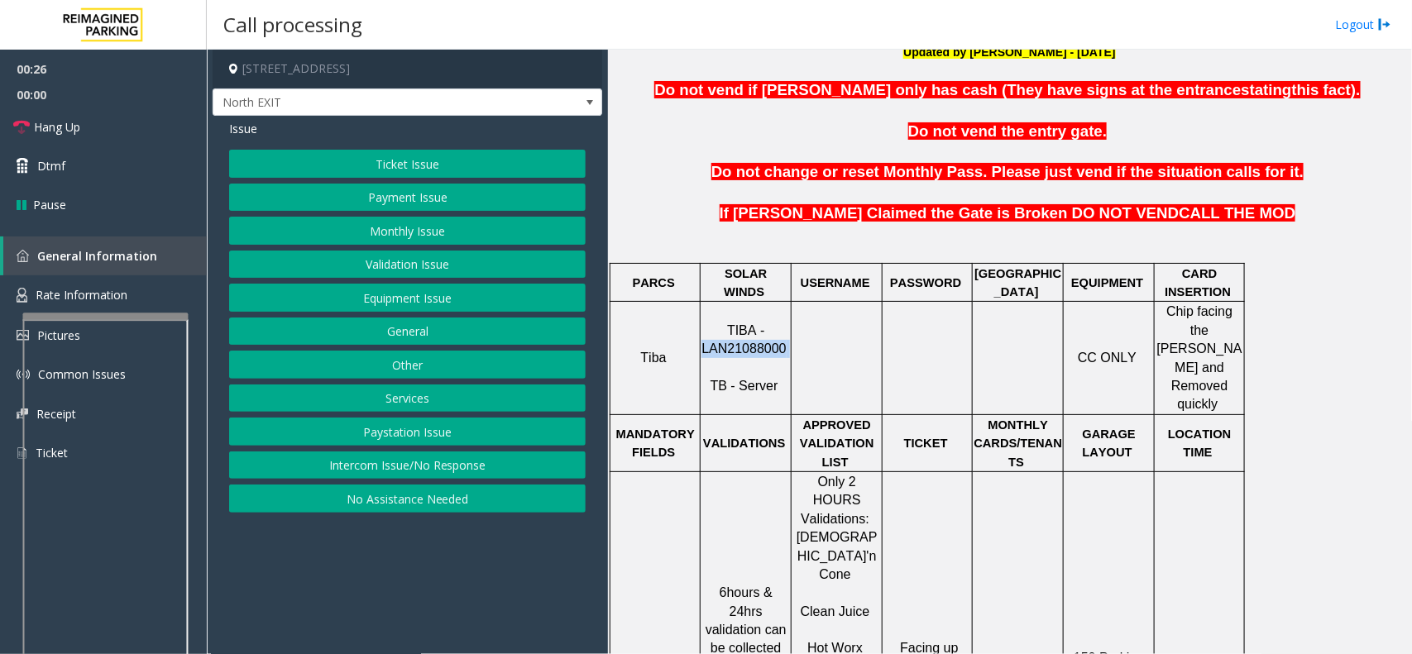
click at [121, 313] on div at bounding box center [105, 316] width 165 height 7
click at [368, 165] on button "Ticket Issue" at bounding box center [407, 164] width 357 height 28
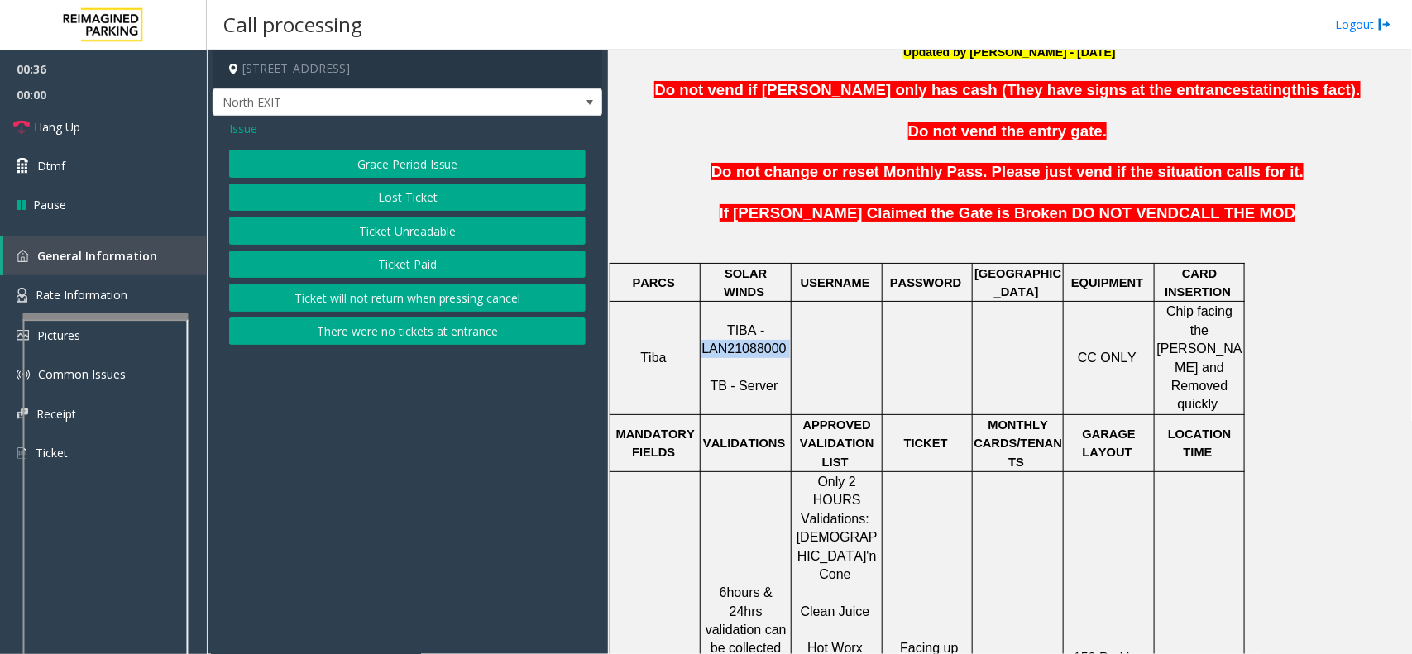
click at [389, 230] on button "Ticket Unreadable" at bounding box center [407, 231] width 357 height 28
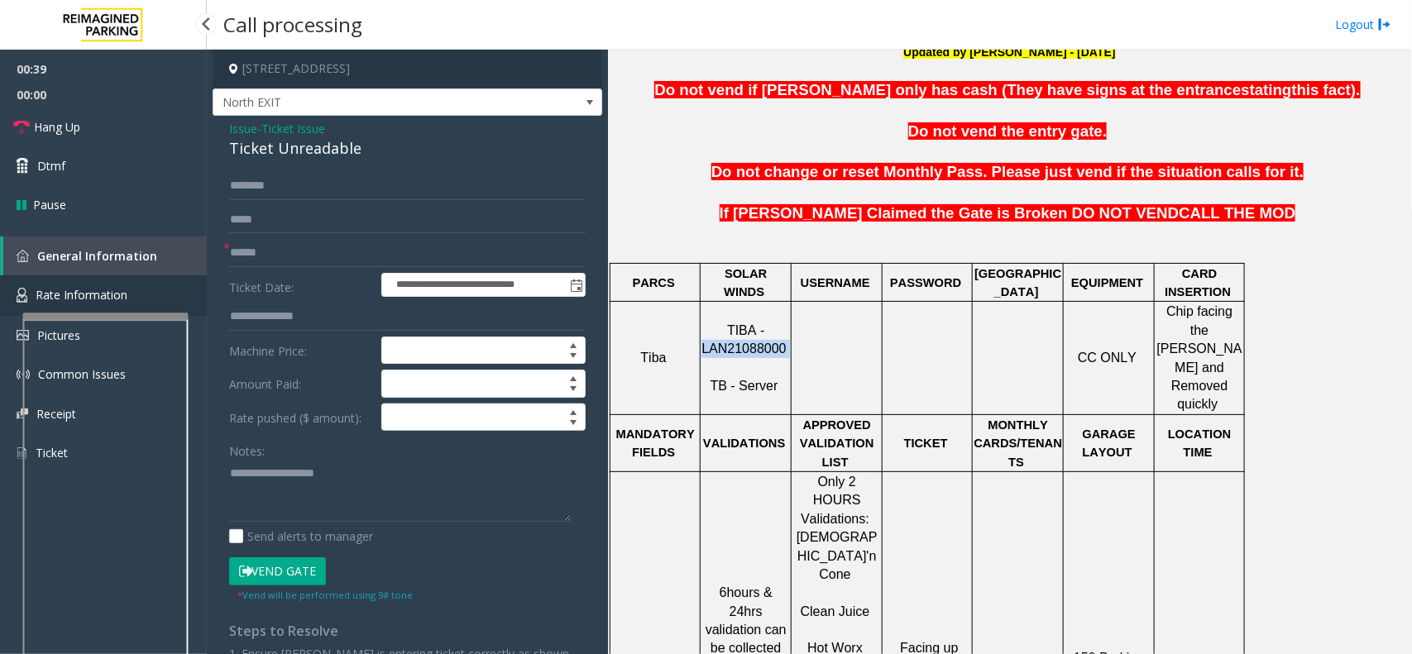
click at [77, 287] on span "Rate Information" at bounding box center [82, 295] width 92 height 16
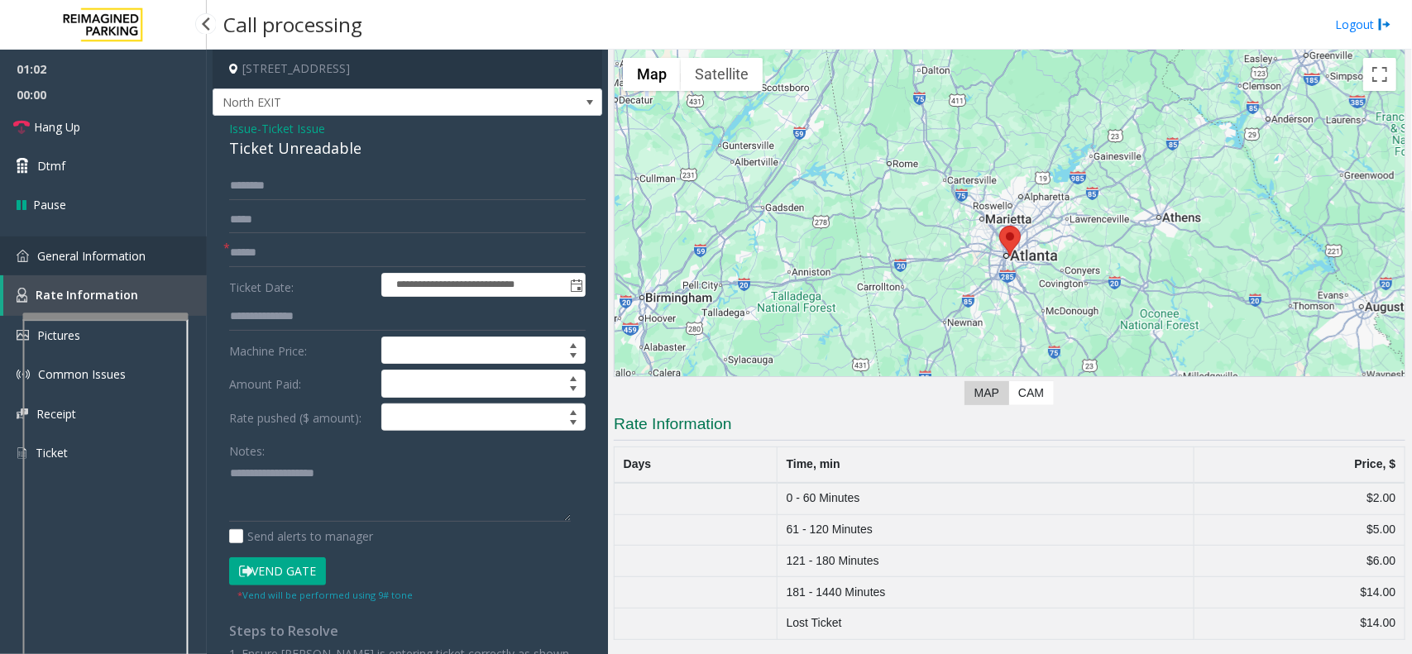
click at [131, 256] on span "General Information" at bounding box center [91, 256] width 108 height 16
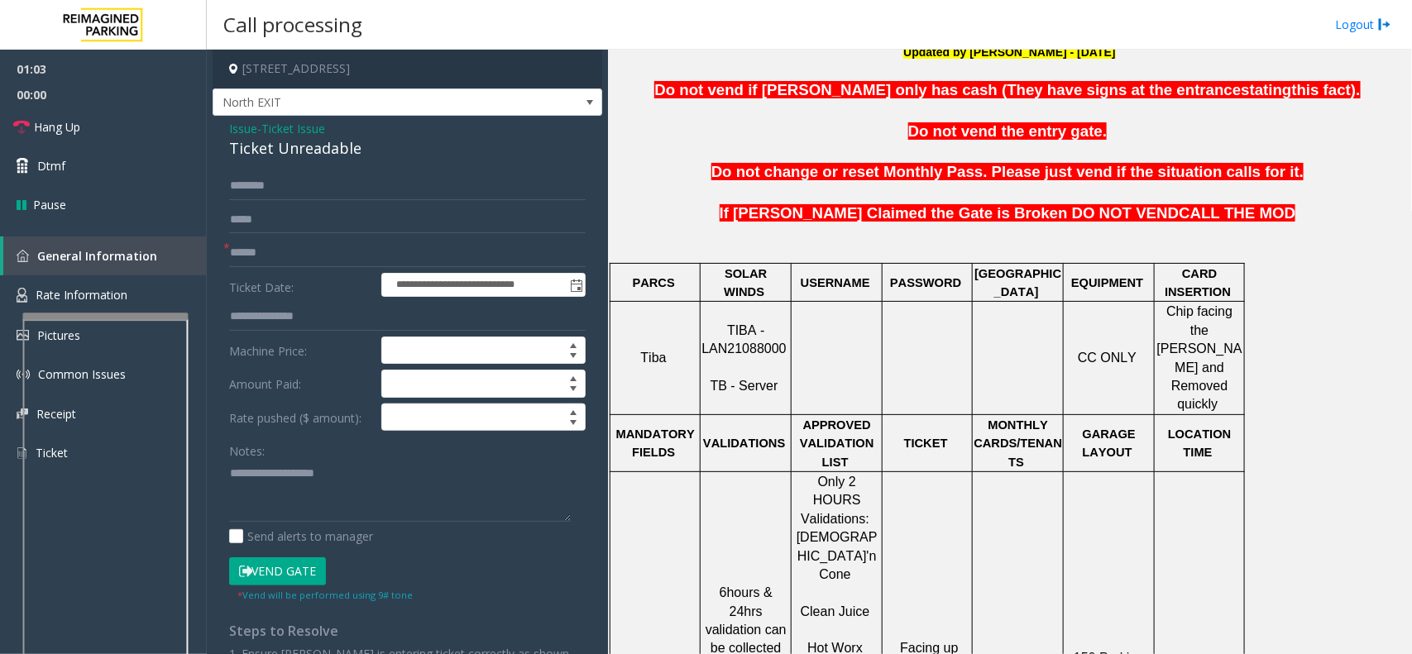
scroll to position [931, 0]
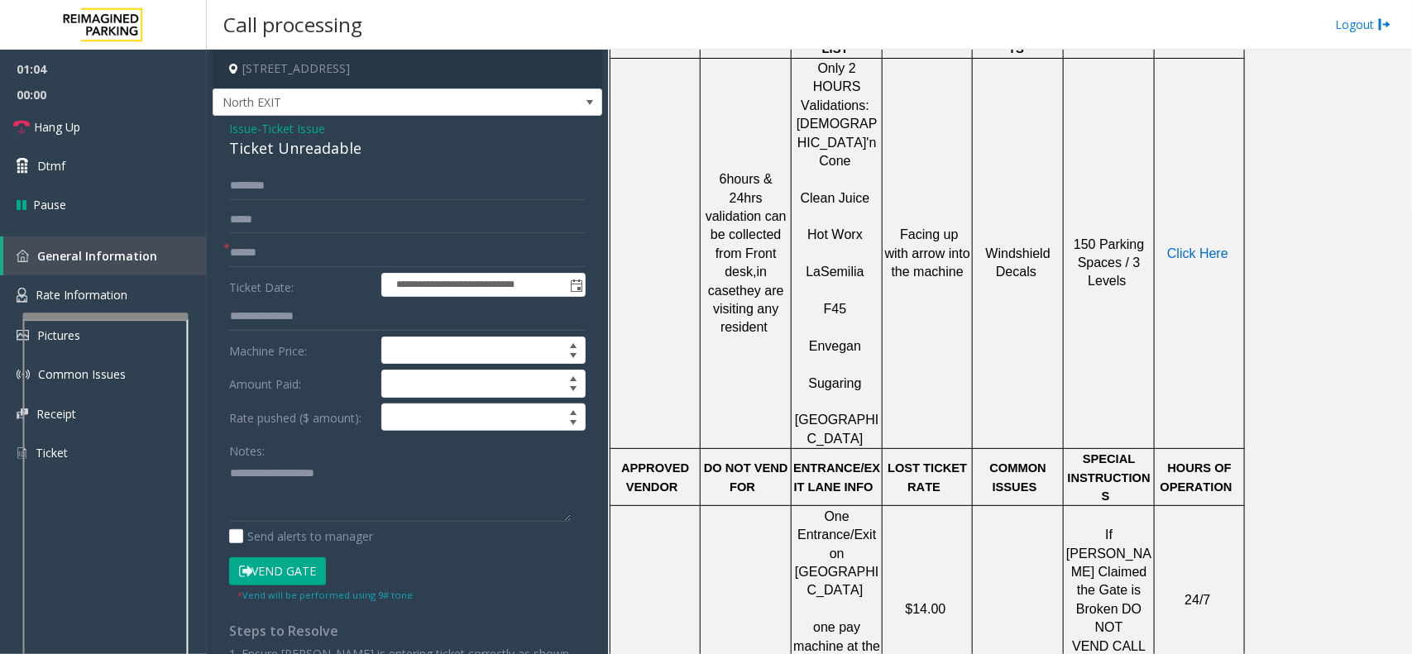
click at [1176, 247] on span "Click Here" at bounding box center [1197, 254] width 61 height 14
click at [257, 246] on input "text" at bounding box center [407, 253] width 357 height 28
type input "*******"
click at [312, 573] on button "Vend Gate" at bounding box center [277, 572] width 97 height 28
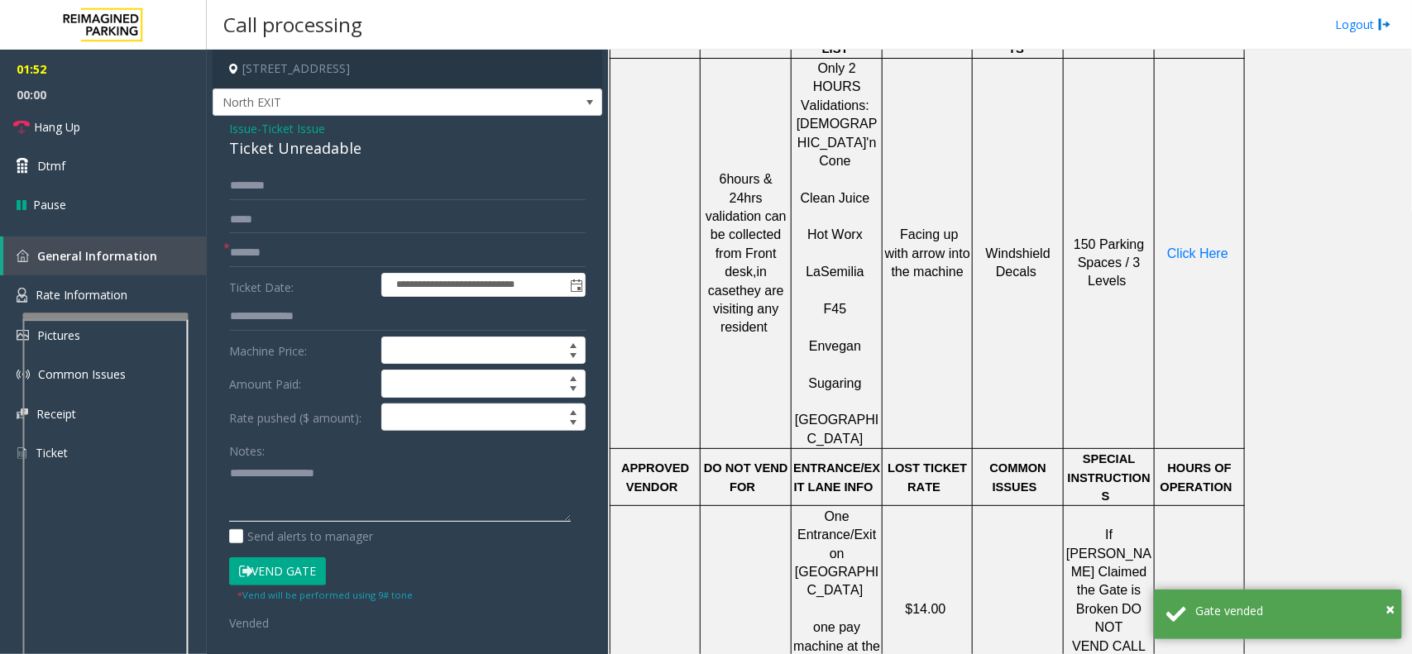
drag, startPoint x: 265, startPoint y: 482, endPoint x: 263, endPoint y: 459, distance: 23.2
click at [265, 482] on textarea at bounding box center [400, 491] width 342 height 62
paste textarea "**********"
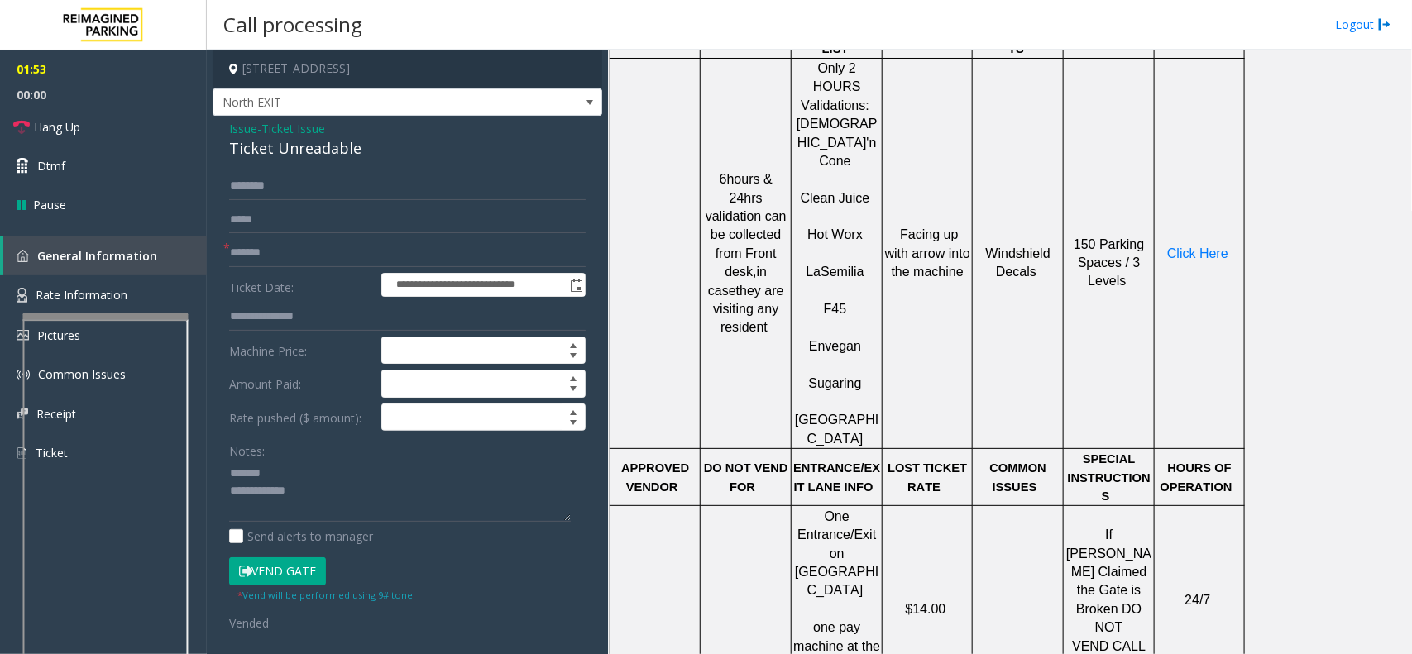
click at [271, 156] on div "Ticket Unreadable" at bounding box center [407, 148] width 357 height 22
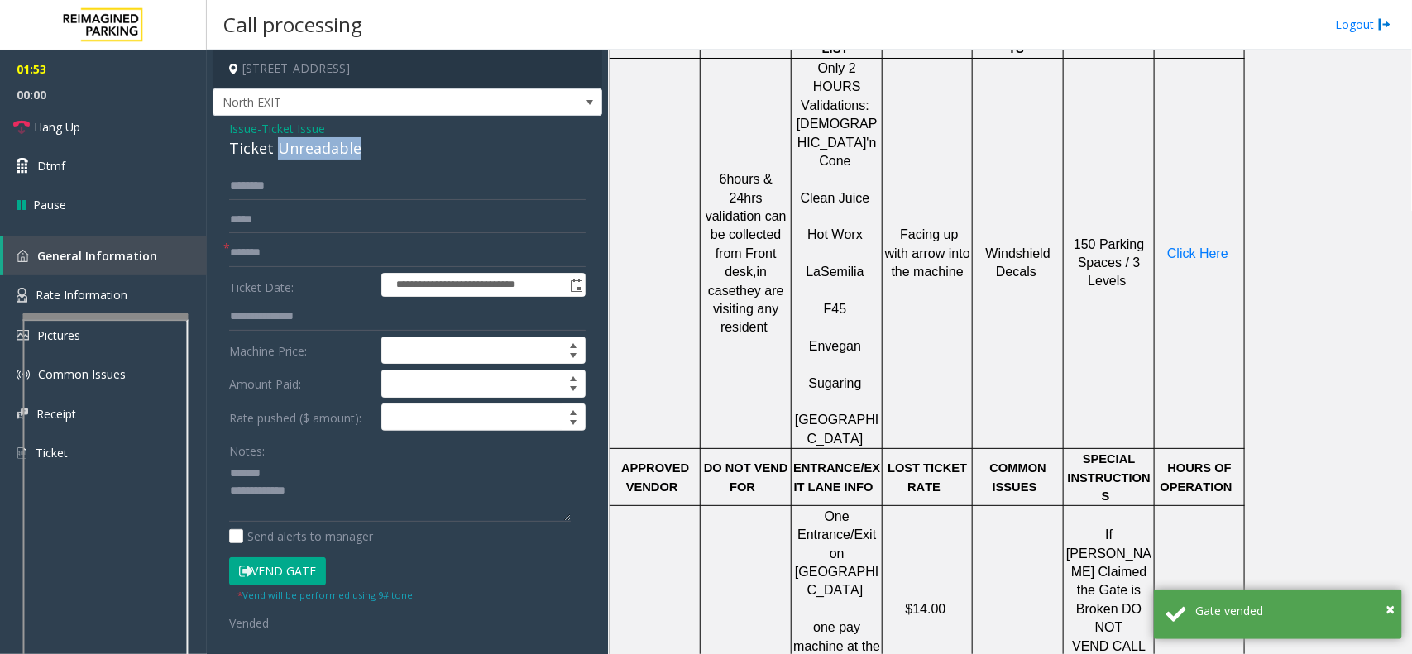
click at [271, 156] on div "Ticket Unreadable" at bounding box center [407, 148] width 357 height 22
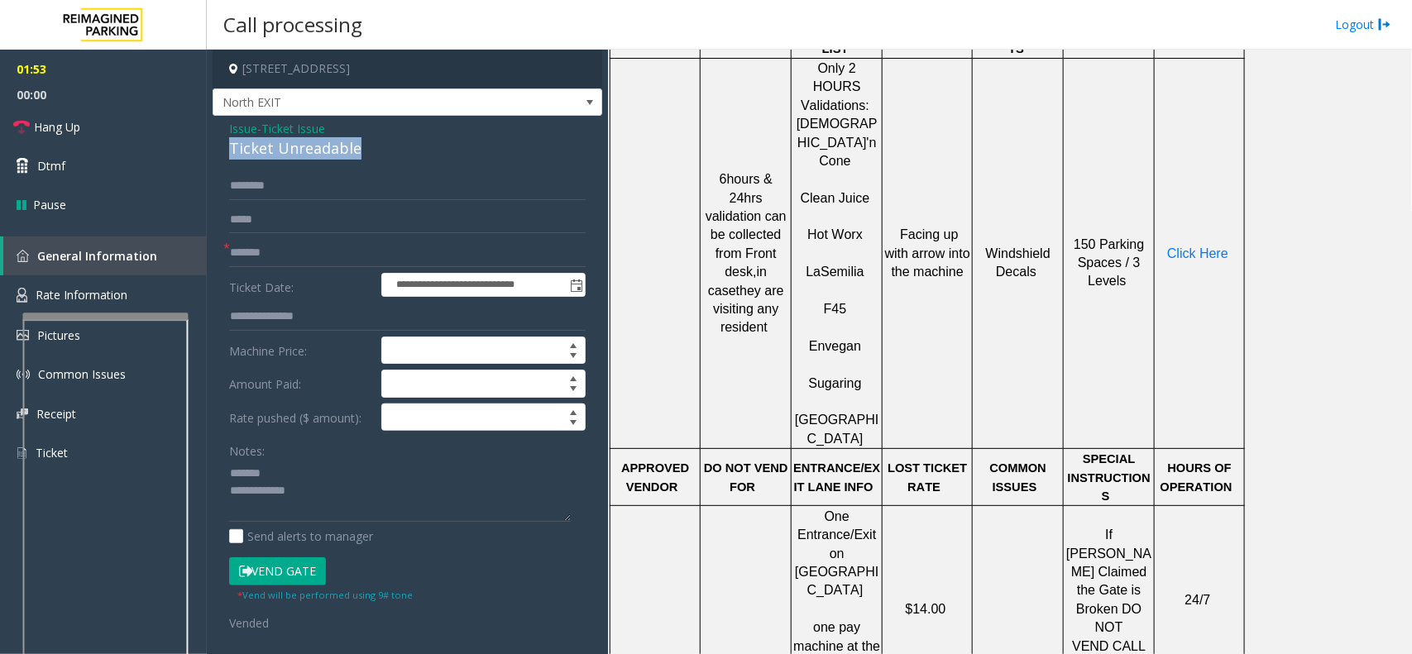
click at [271, 156] on div "Ticket Unreadable" at bounding box center [407, 148] width 357 height 22
copy div "Ticket Unreadable"
click at [294, 478] on textarea at bounding box center [400, 491] width 342 height 62
paste textarea "**********"
drag, startPoint x: 394, startPoint y: 480, endPoint x: 299, endPoint y: 472, distance: 95.5
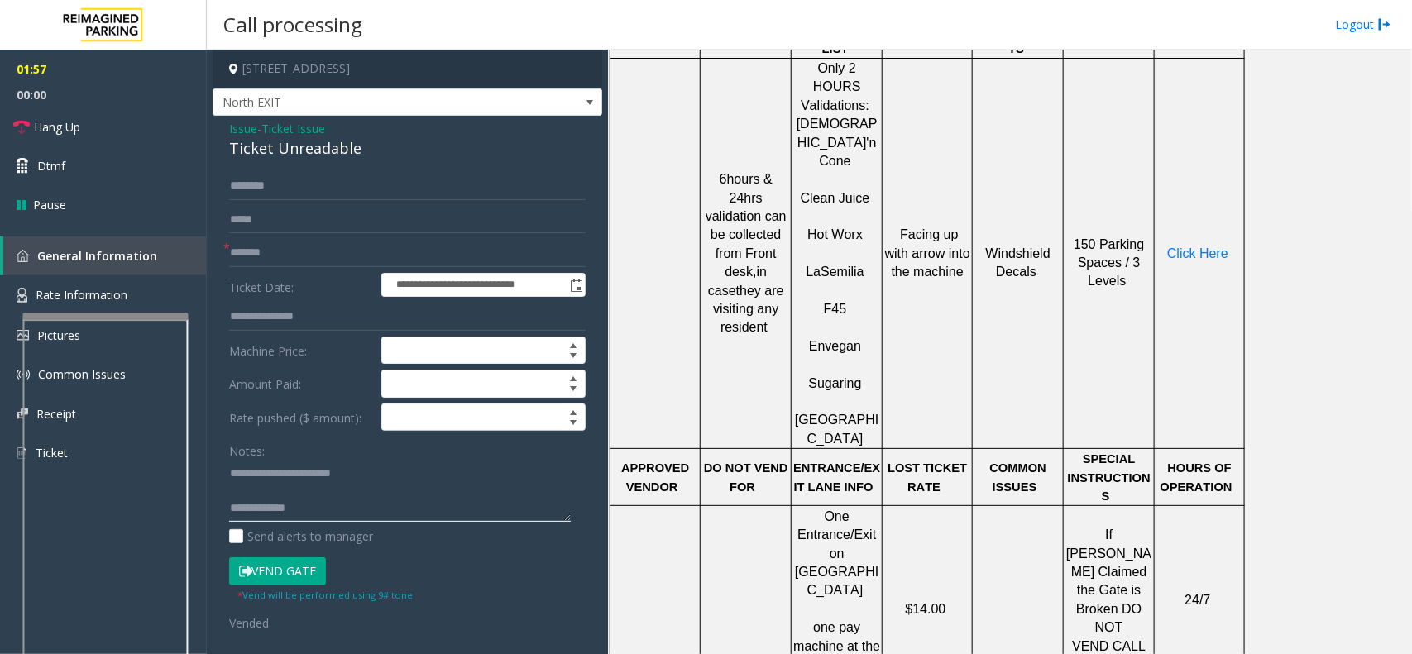
click at [299, 472] on textarea at bounding box center [400, 491] width 342 height 62
type textarea "**********"
click at [275, 122] on span "Ticket Issue" at bounding box center [293, 128] width 64 height 17
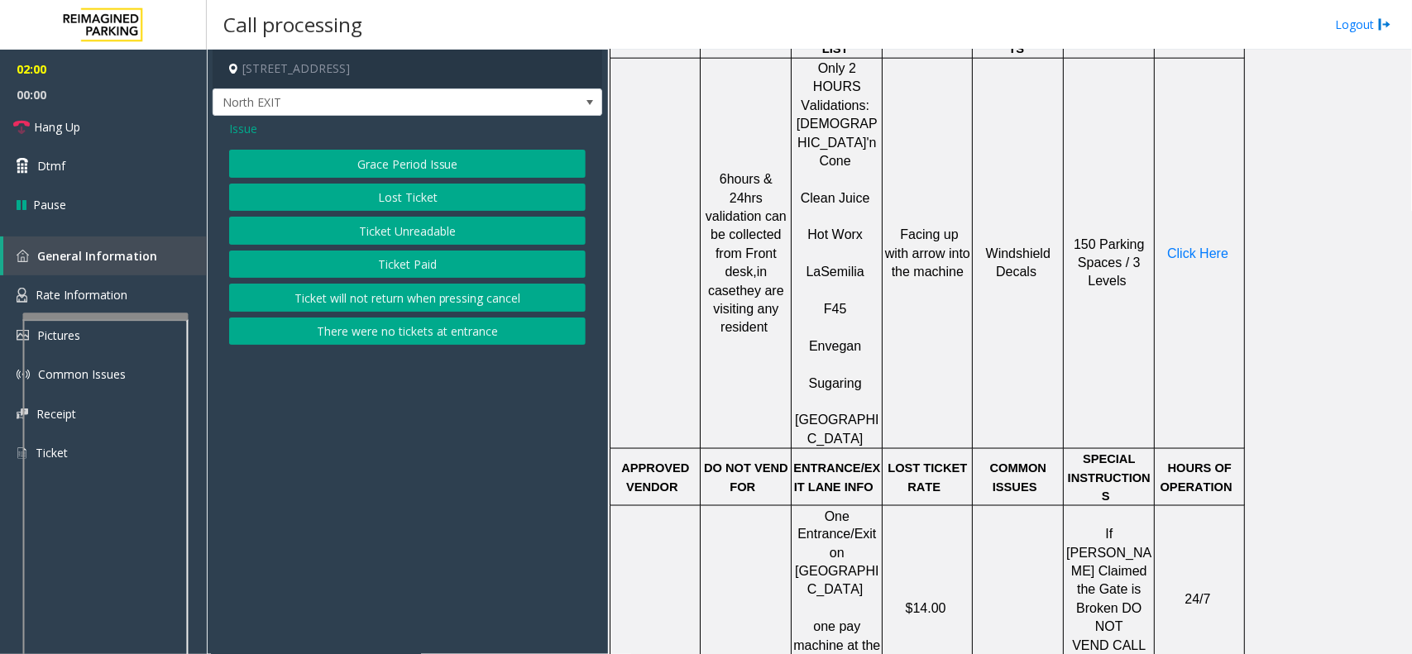
click at [248, 122] on span "Issue" at bounding box center [243, 128] width 28 height 17
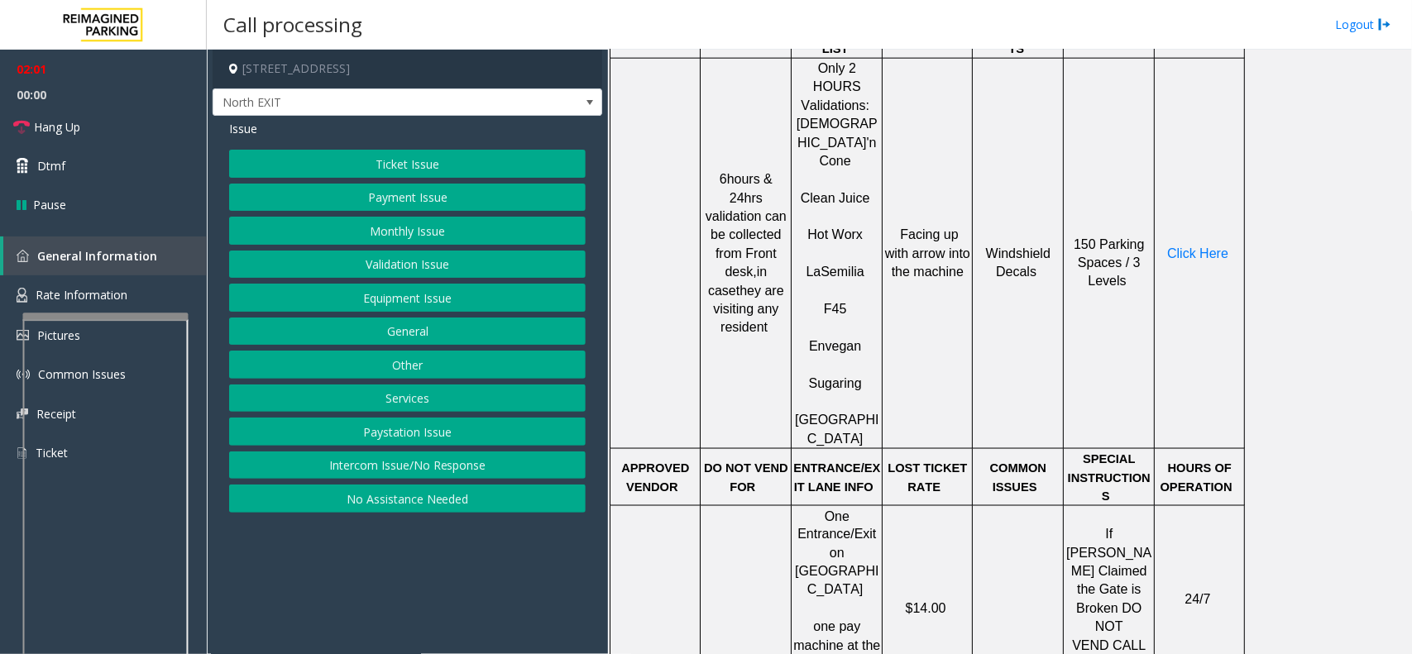
click at [432, 300] on button "Equipment Issue" at bounding box center [407, 298] width 357 height 28
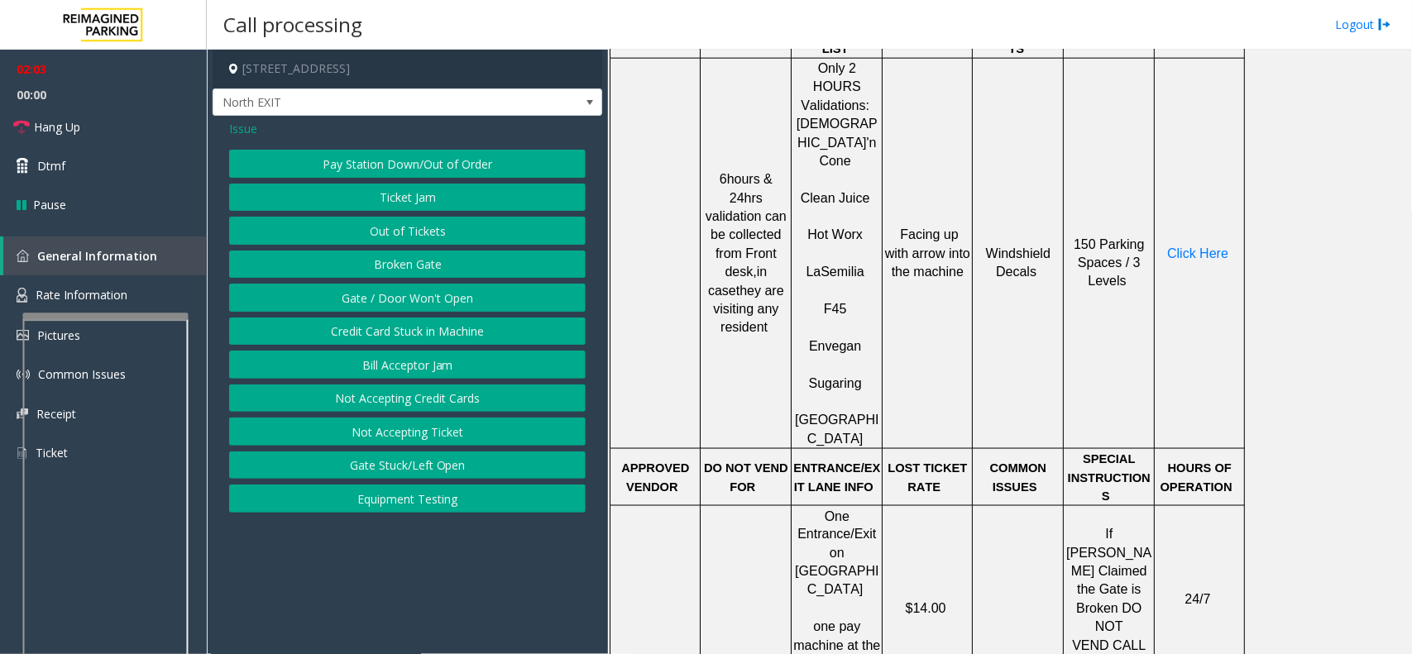
click at [441, 197] on button "Ticket Jam" at bounding box center [407, 198] width 357 height 28
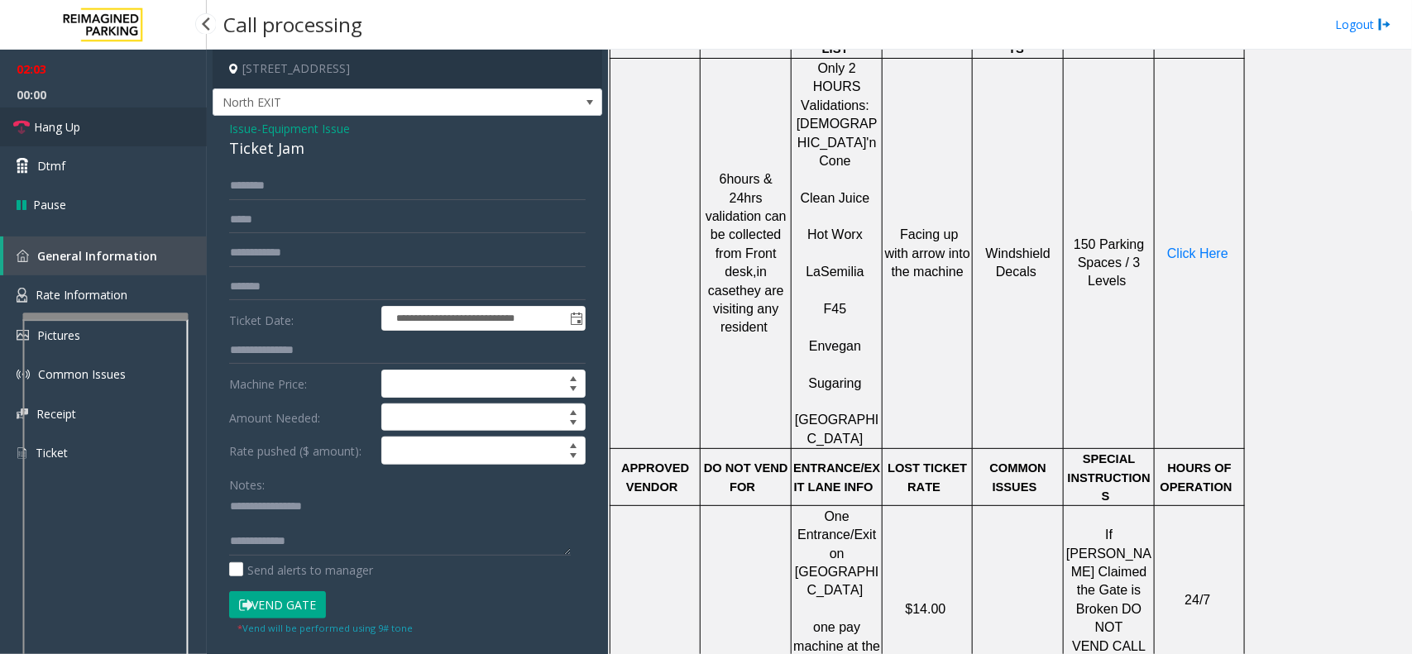
click at [102, 132] on link "Hang Up" at bounding box center [103, 127] width 207 height 39
click at [328, 543] on textarea at bounding box center [400, 525] width 342 height 62
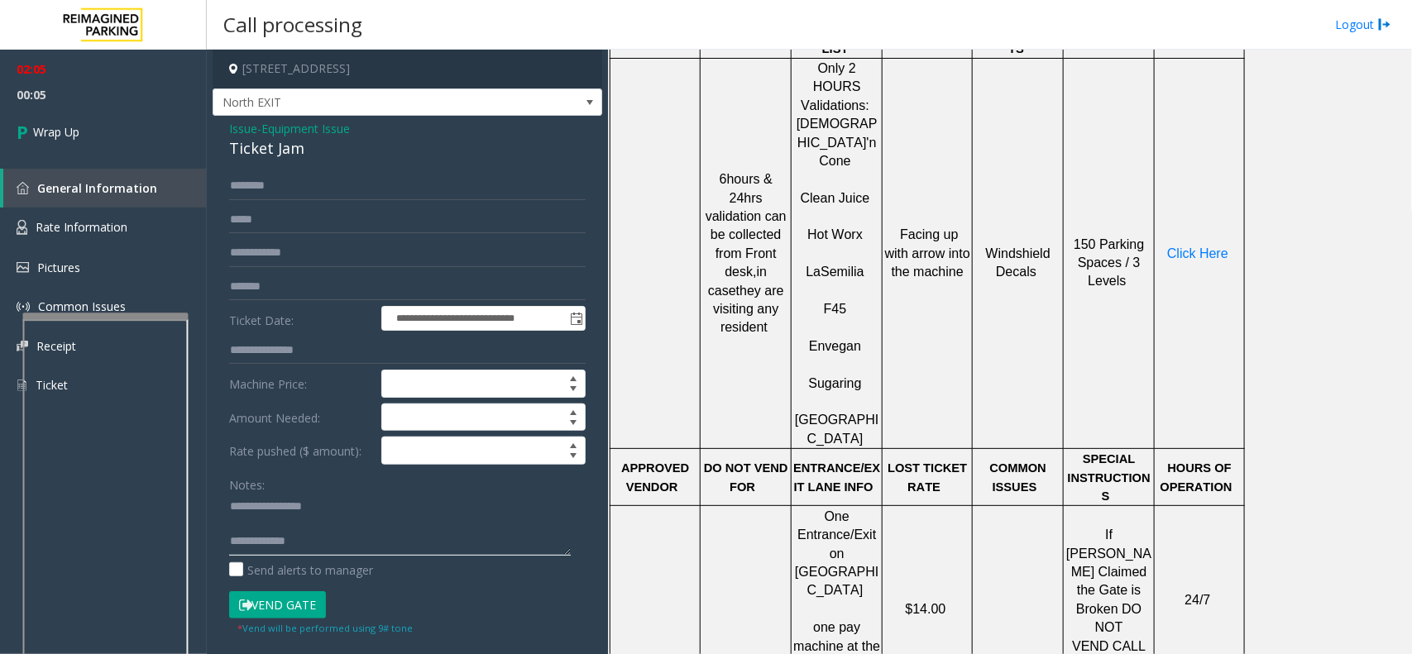
click at [328, 542] on textarea at bounding box center [400, 525] width 342 height 62
paste textarea "**********"
type textarea "**********"
click at [71, 127] on span "Wrap Up" at bounding box center [56, 131] width 46 height 17
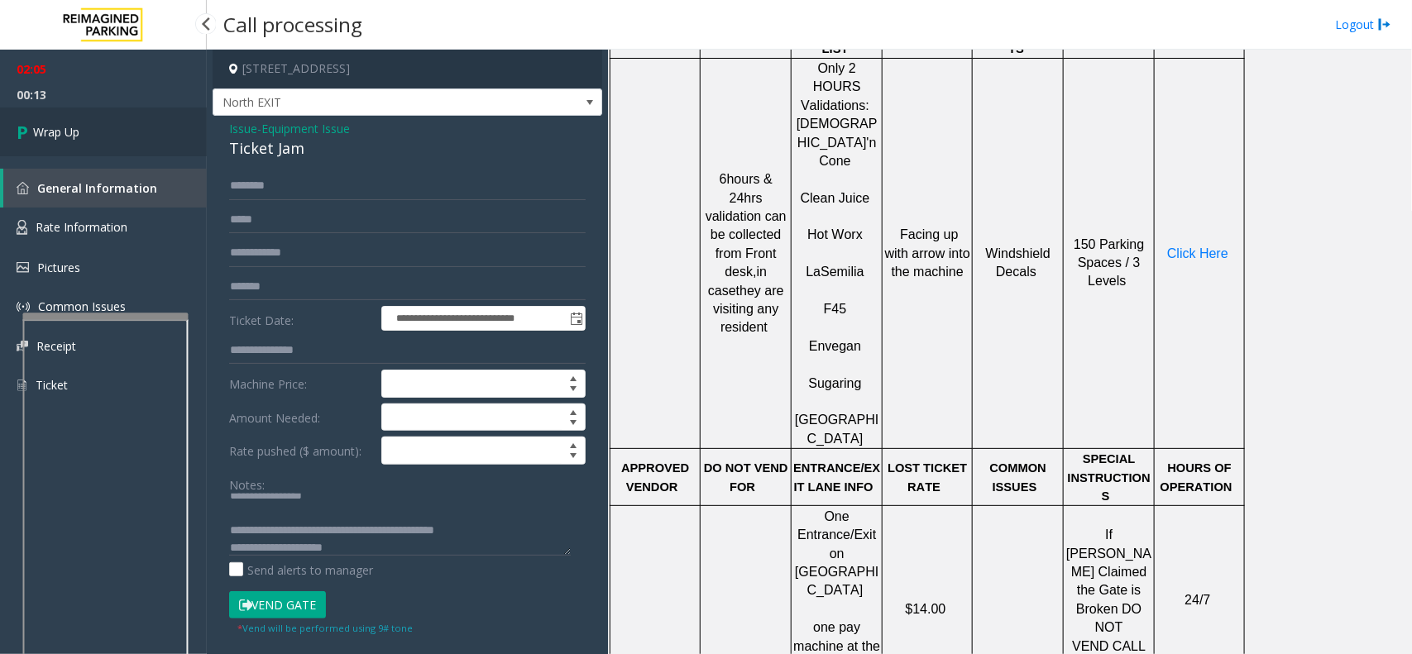
click at [71, 127] on span "Wrap Up" at bounding box center [56, 131] width 46 height 17
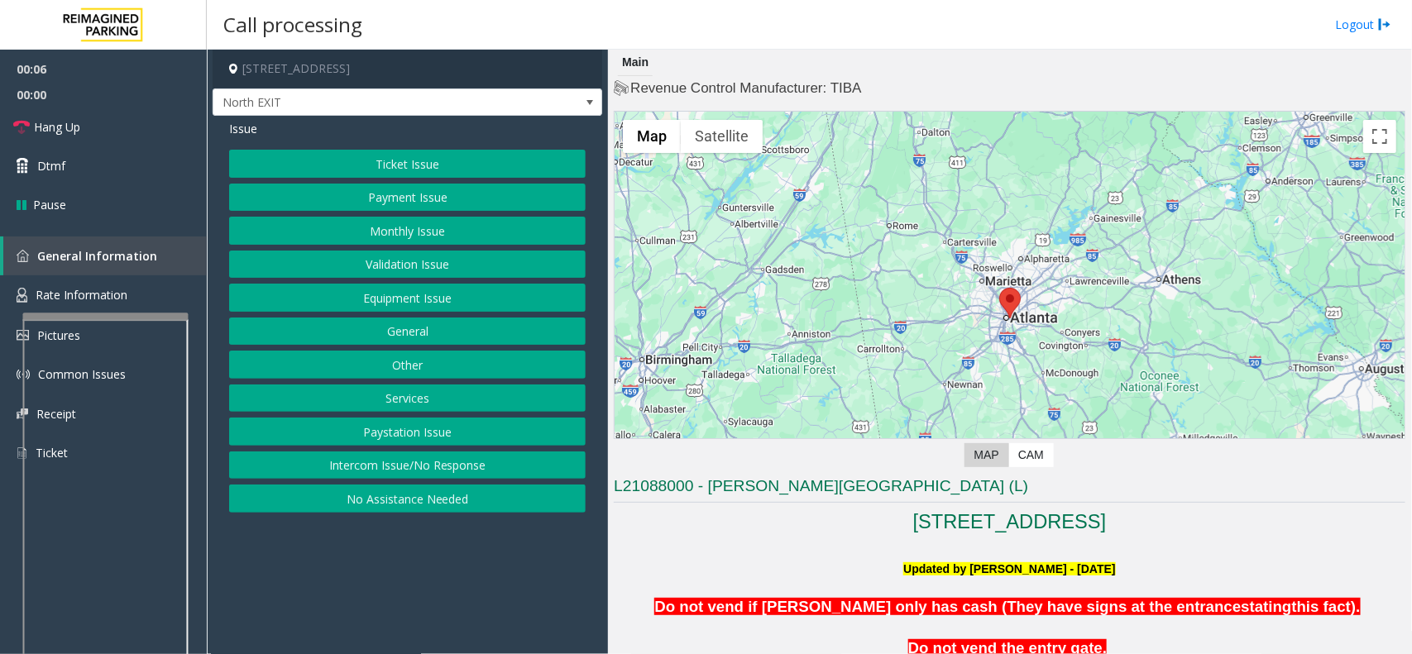
click at [435, 291] on button "Equipment Issue" at bounding box center [407, 298] width 357 height 28
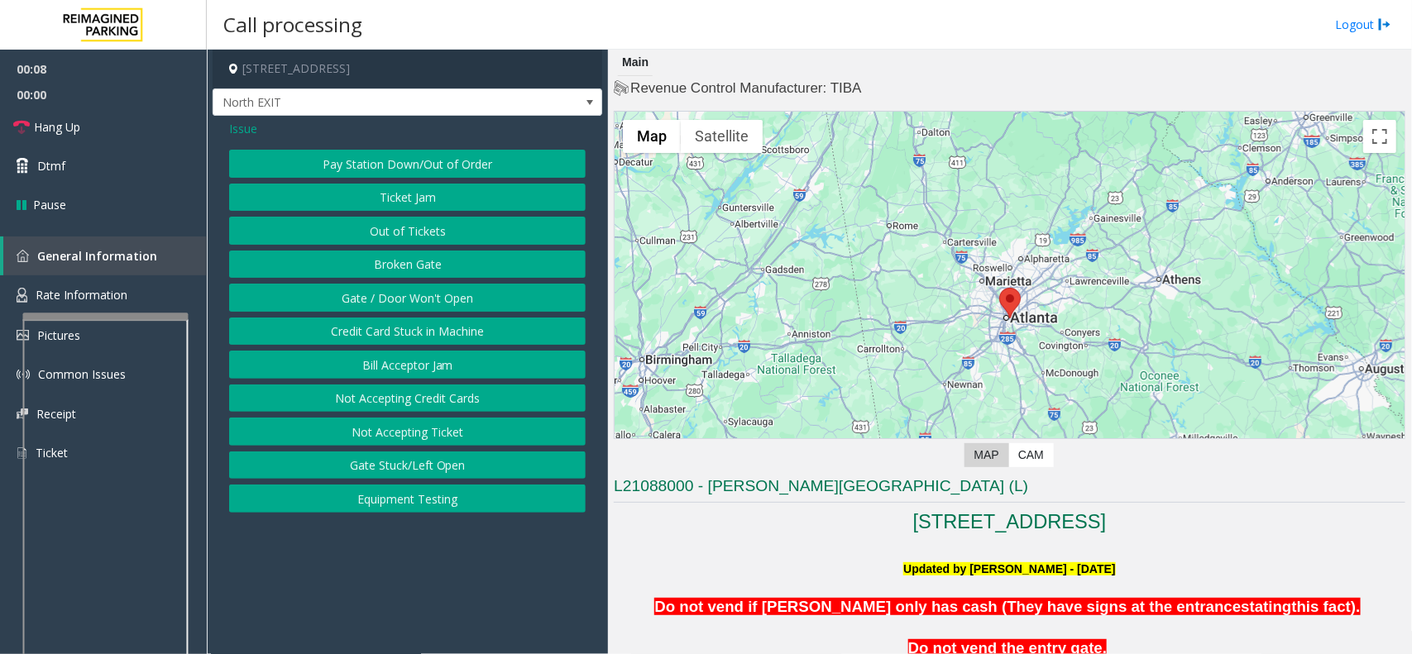
click at [426, 192] on button "Ticket Jam" at bounding box center [407, 198] width 357 height 28
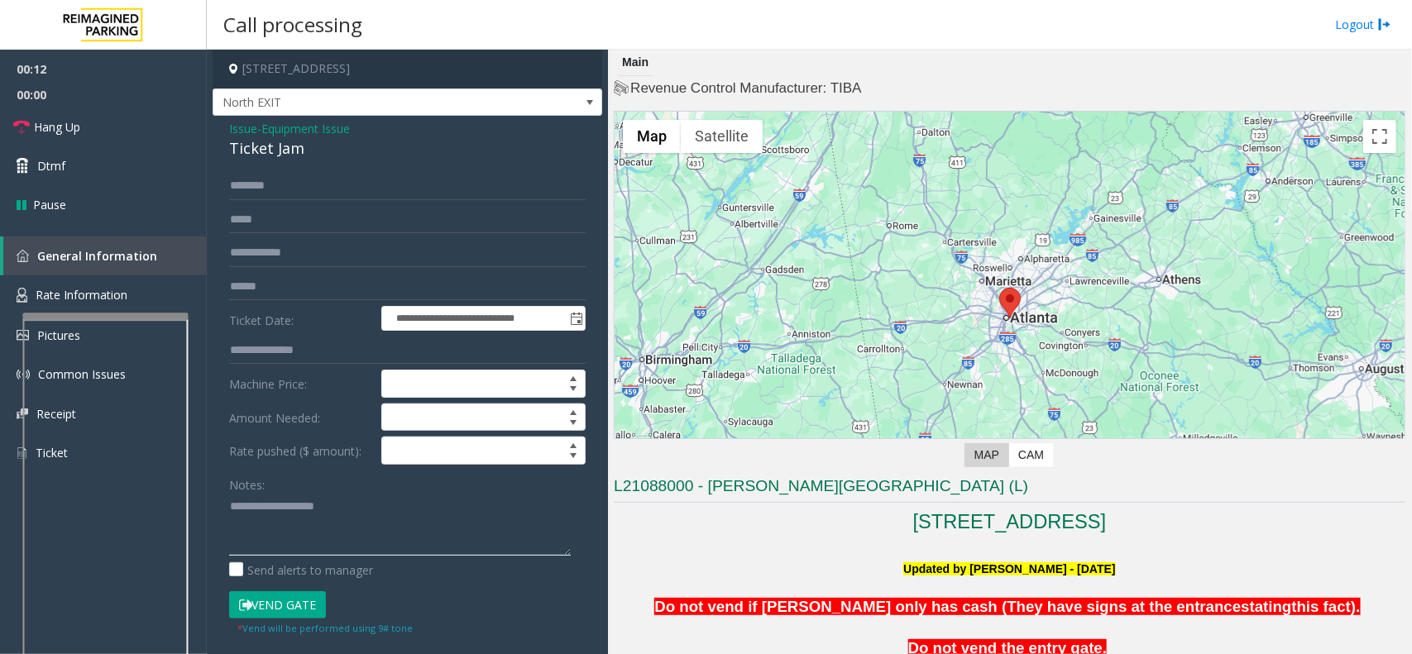
click at [238, 519] on textarea at bounding box center [400, 525] width 342 height 62
paste textarea "**********"
type textarea "**********"
click at [267, 294] on input "text" at bounding box center [407, 287] width 357 height 28
type input "*******"
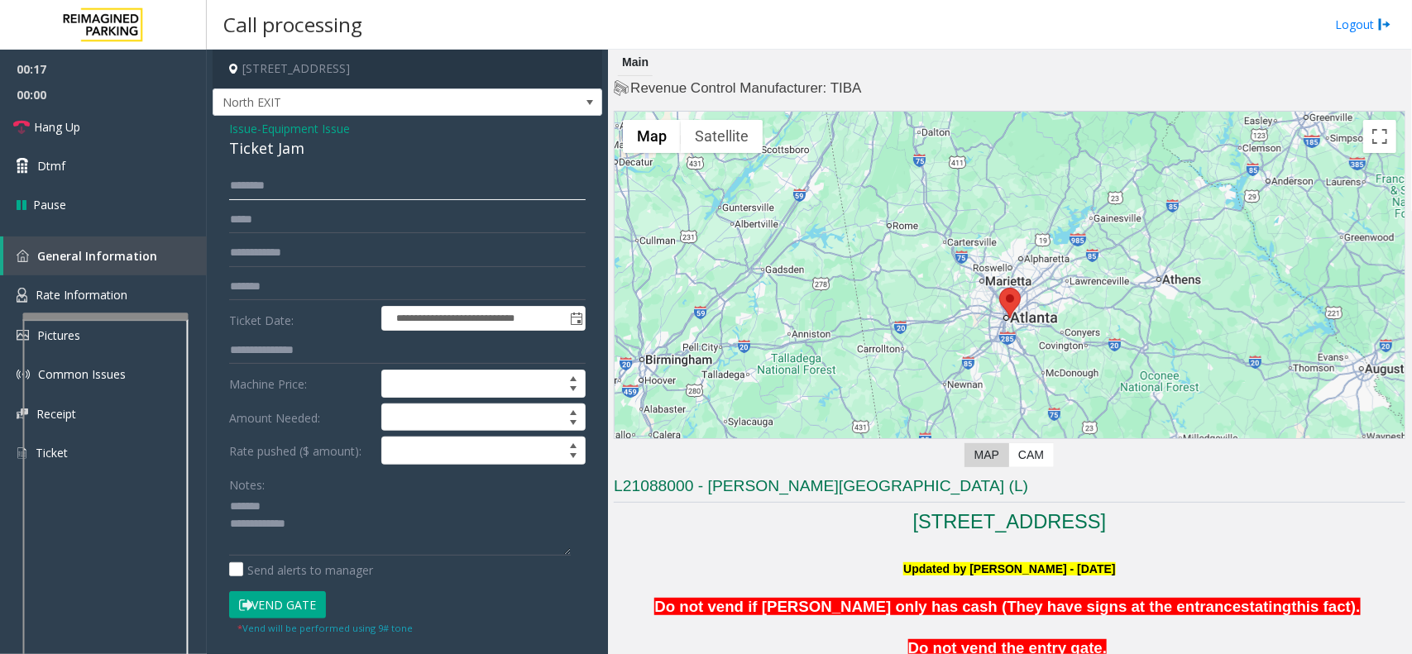
click at [271, 176] on input "text" at bounding box center [407, 186] width 357 height 28
type input "*****"
click at [286, 608] on button "Vend Gate" at bounding box center [277, 605] width 97 height 28
click at [255, 157] on div "Ticket Jam" at bounding box center [407, 148] width 357 height 22
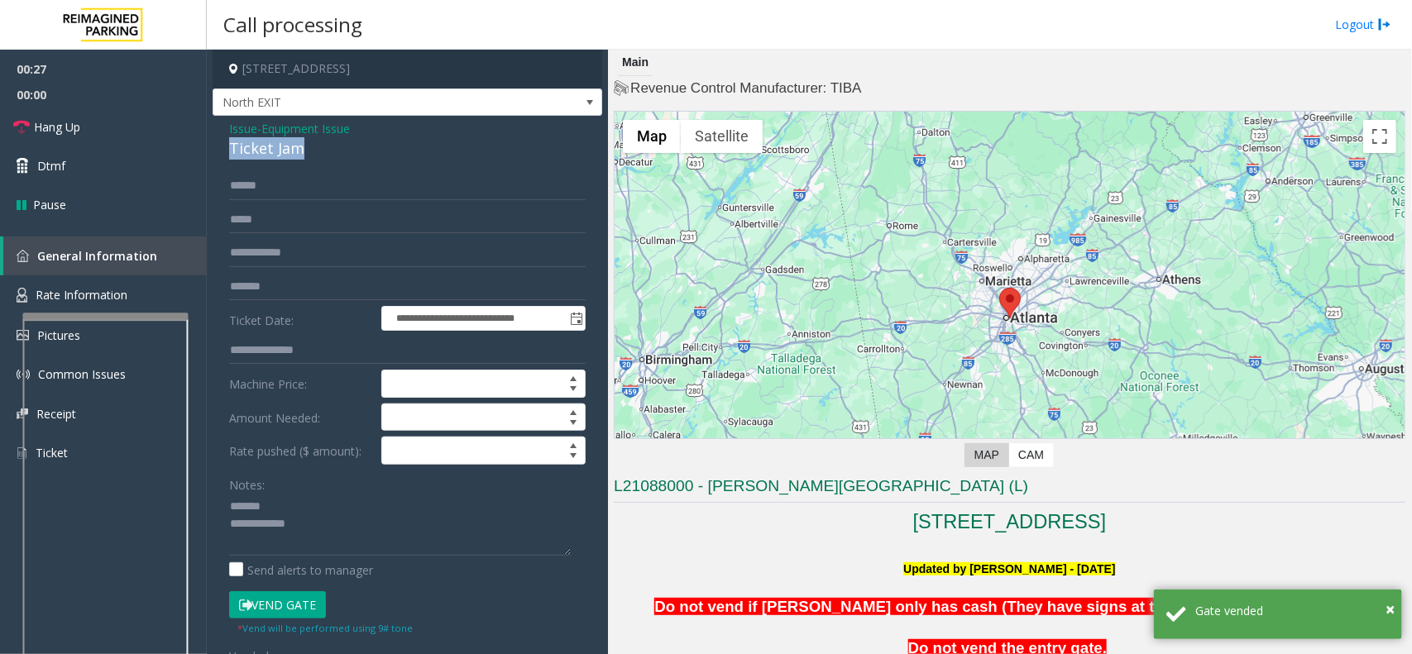
click at [255, 157] on div "Ticket Jam" at bounding box center [407, 148] width 357 height 22
copy div "Ticket Jam"
paste textarea "**********"
click at [279, 497] on textarea at bounding box center [400, 525] width 342 height 62
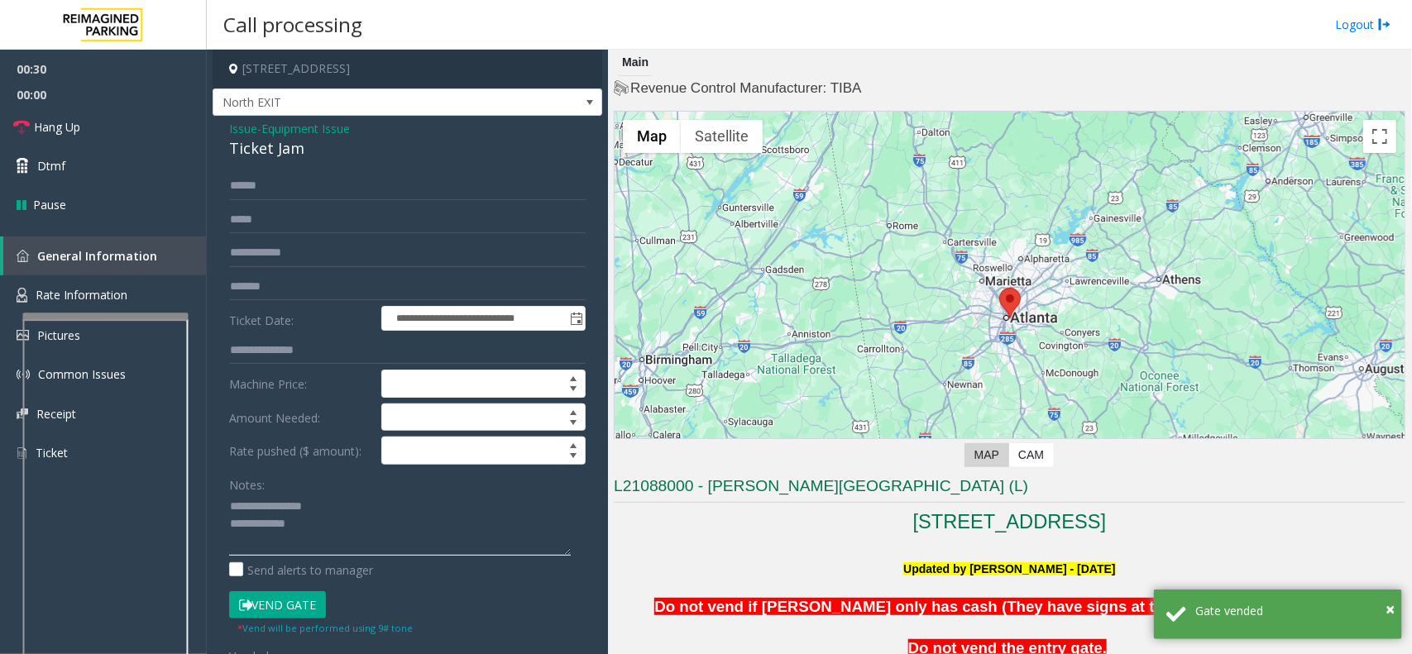
click at [328, 539] on textarea at bounding box center [400, 525] width 342 height 62
click at [328, 531] on textarea at bounding box center [400, 525] width 342 height 62
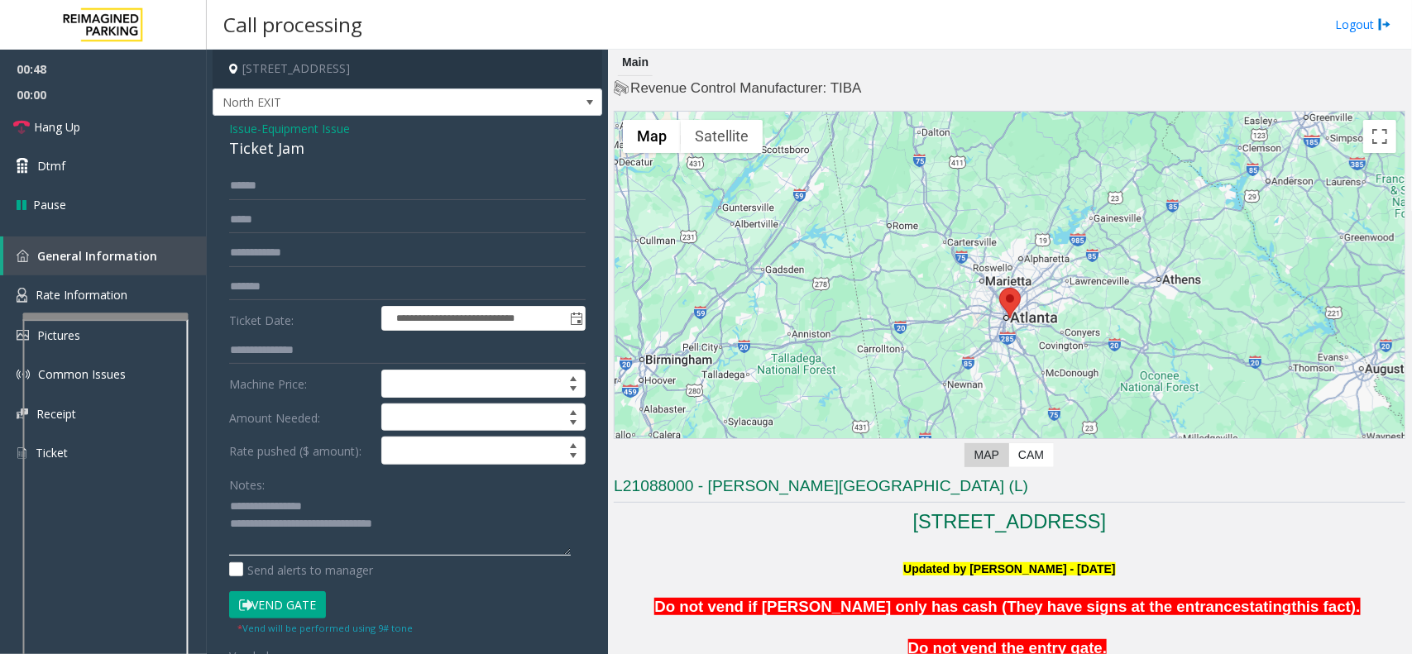
click at [449, 536] on textarea at bounding box center [400, 525] width 342 height 62
paste textarea "**********"
click at [89, 130] on link "Hang Up" at bounding box center [103, 127] width 207 height 39
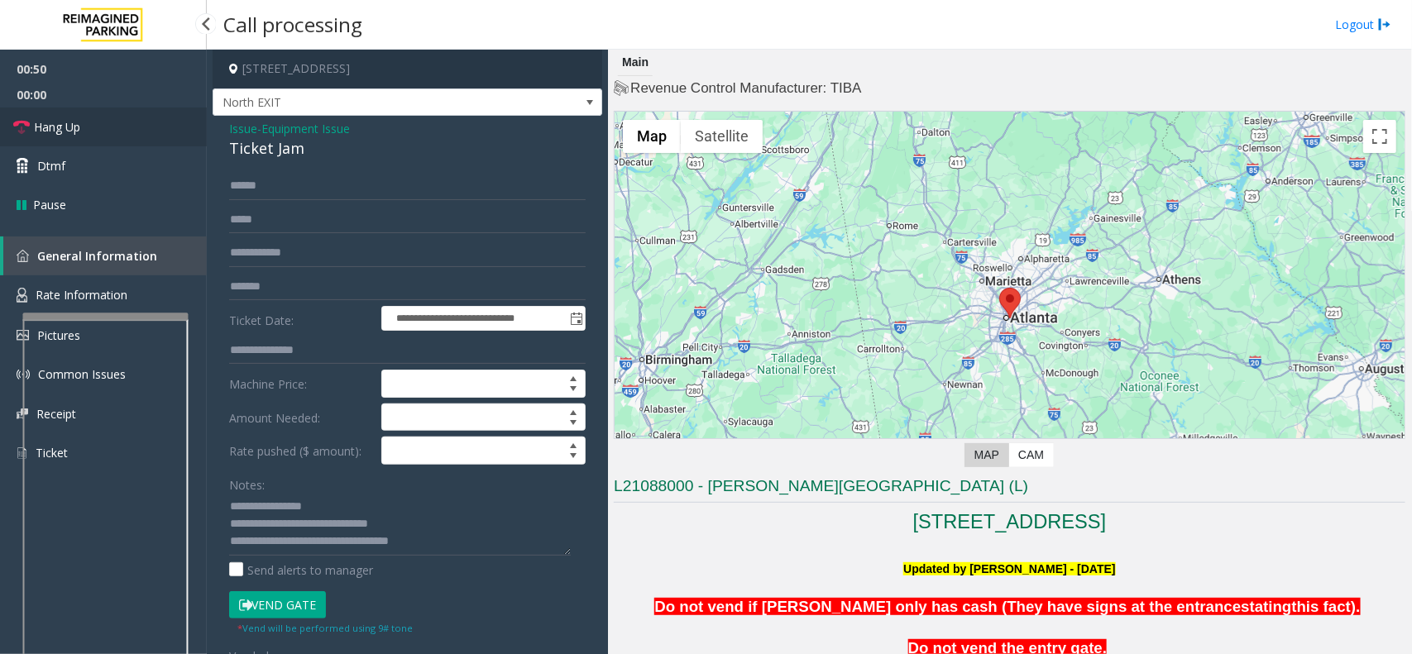
click at [89, 130] on link "Hang Up" at bounding box center [103, 127] width 207 height 39
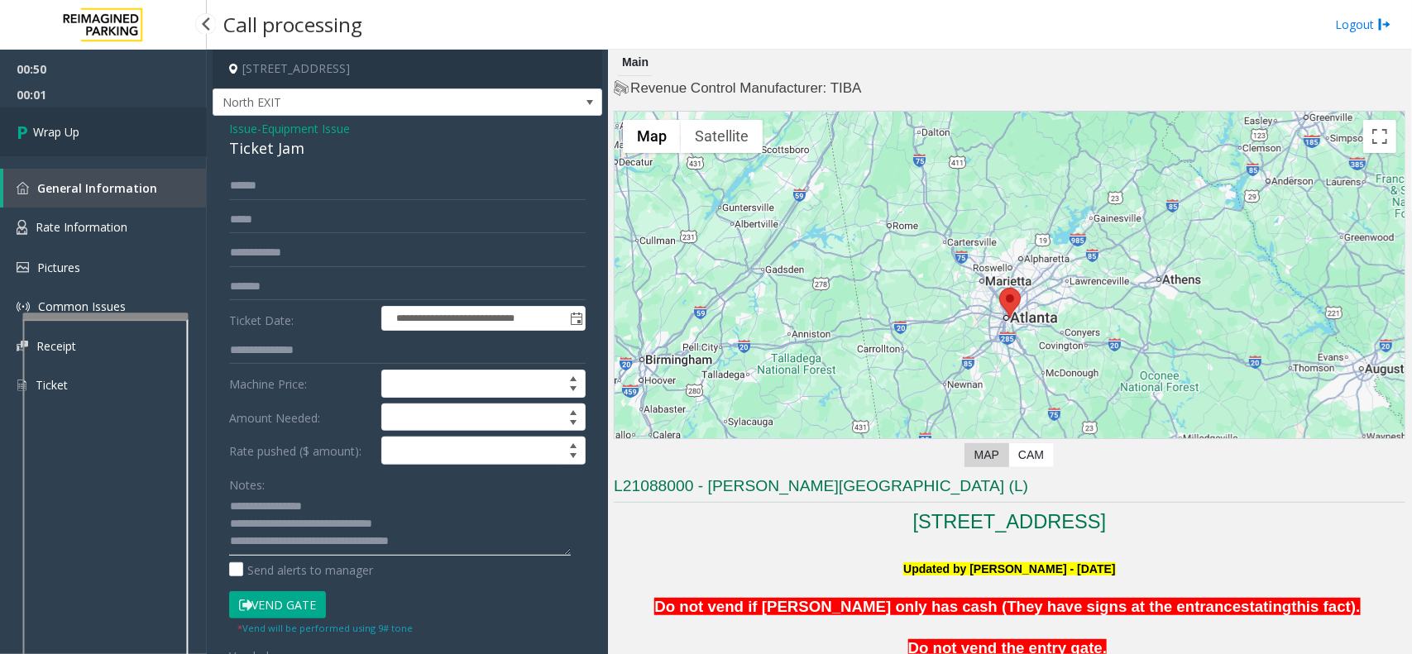
type textarea "**********"
click at [87, 112] on link "Wrap Up" at bounding box center [103, 132] width 207 height 49
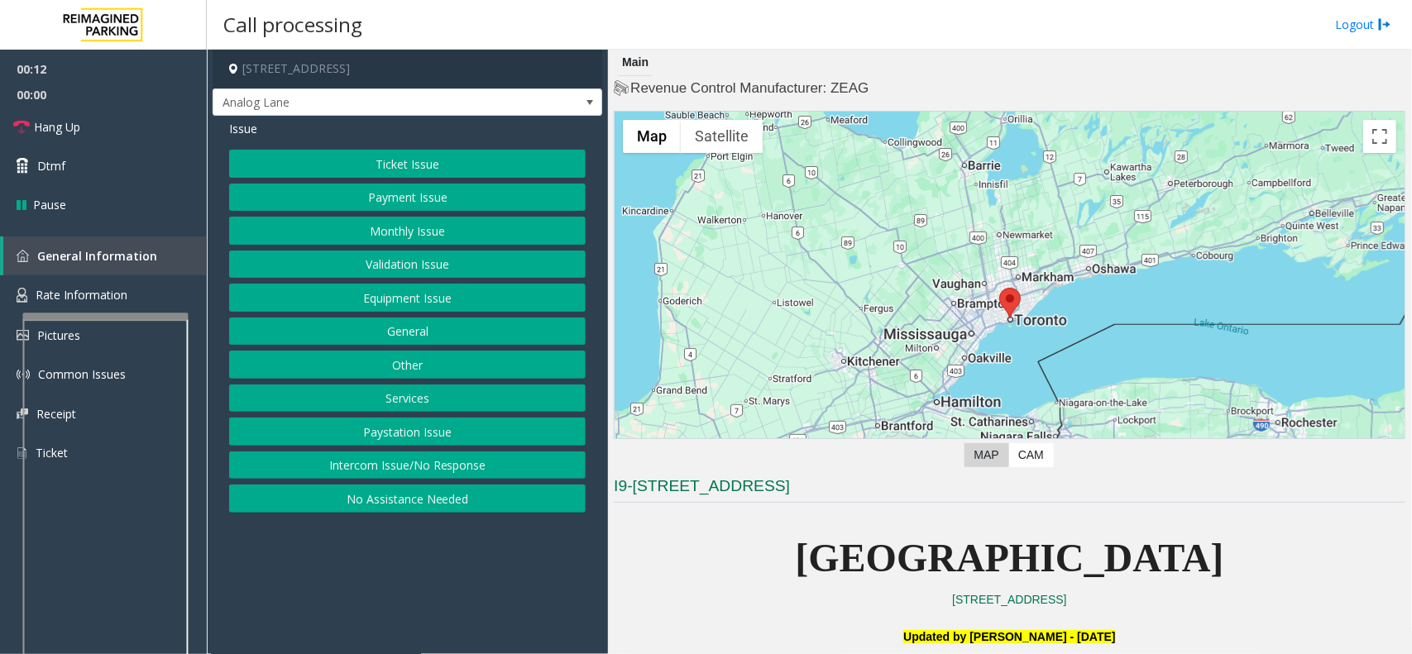
click at [517, 467] on button "Intercom Issue/No Response" at bounding box center [407, 466] width 357 height 28
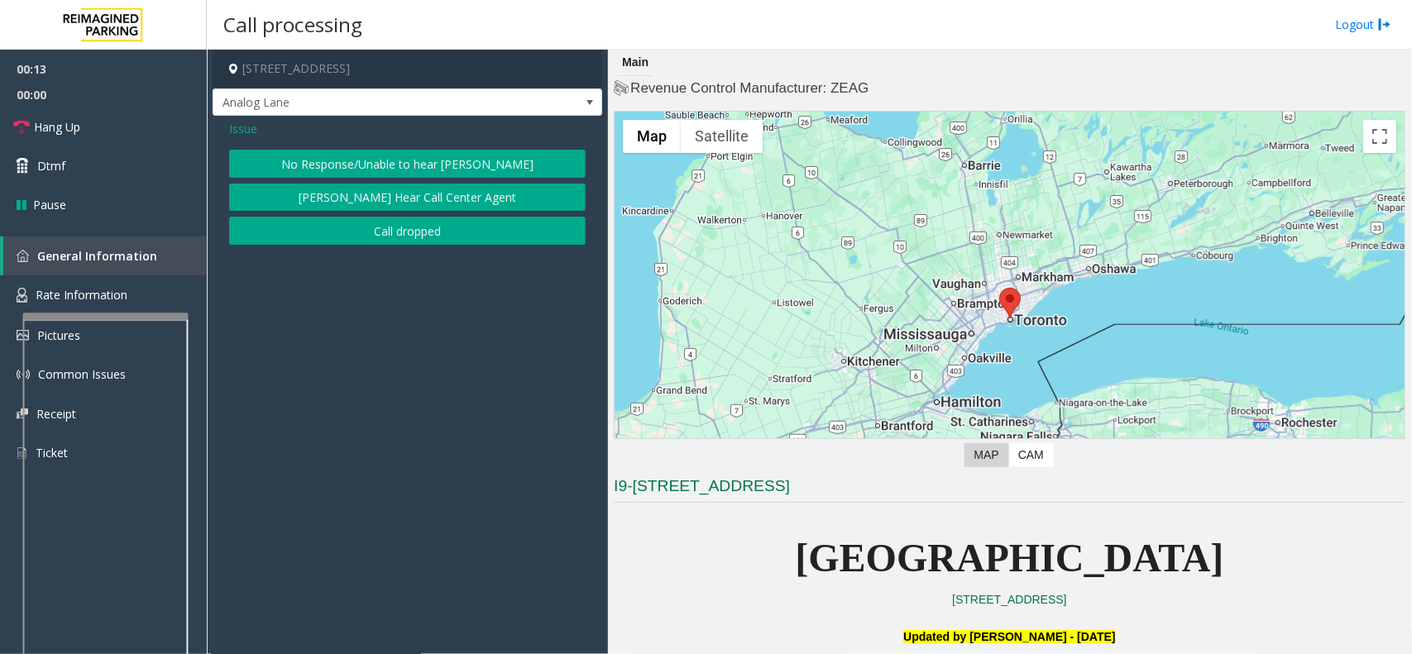
click at [467, 168] on button "No Response/Unable to hear [PERSON_NAME]" at bounding box center [407, 164] width 357 height 28
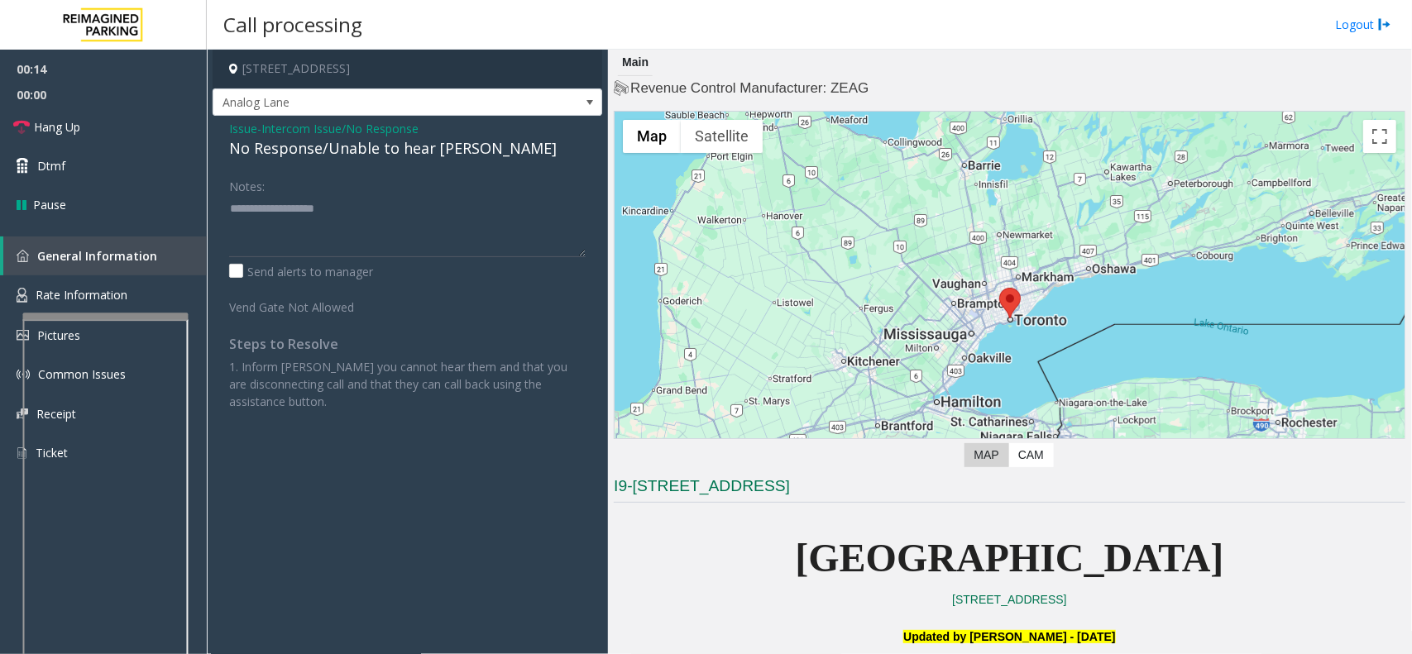
click at [426, 151] on div "No Response/Unable to hear [PERSON_NAME]" at bounding box center [407, 148] width 357 height 22
type textarea "**********"
click at [84, 116] on link "Hang Up" at bounding box center [103, 127] width 207 height 39
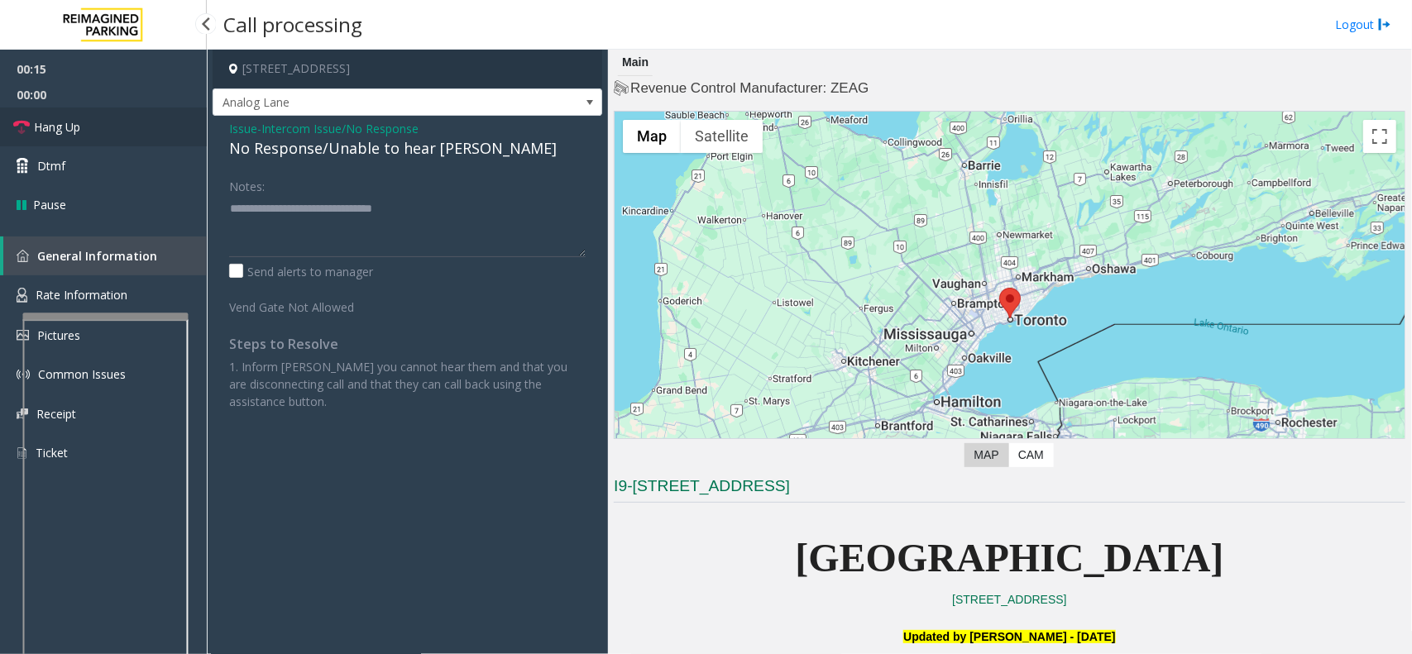
click at [84, 116] on link "Hang Up" at bounding box center [103, 127] width 207 height 39
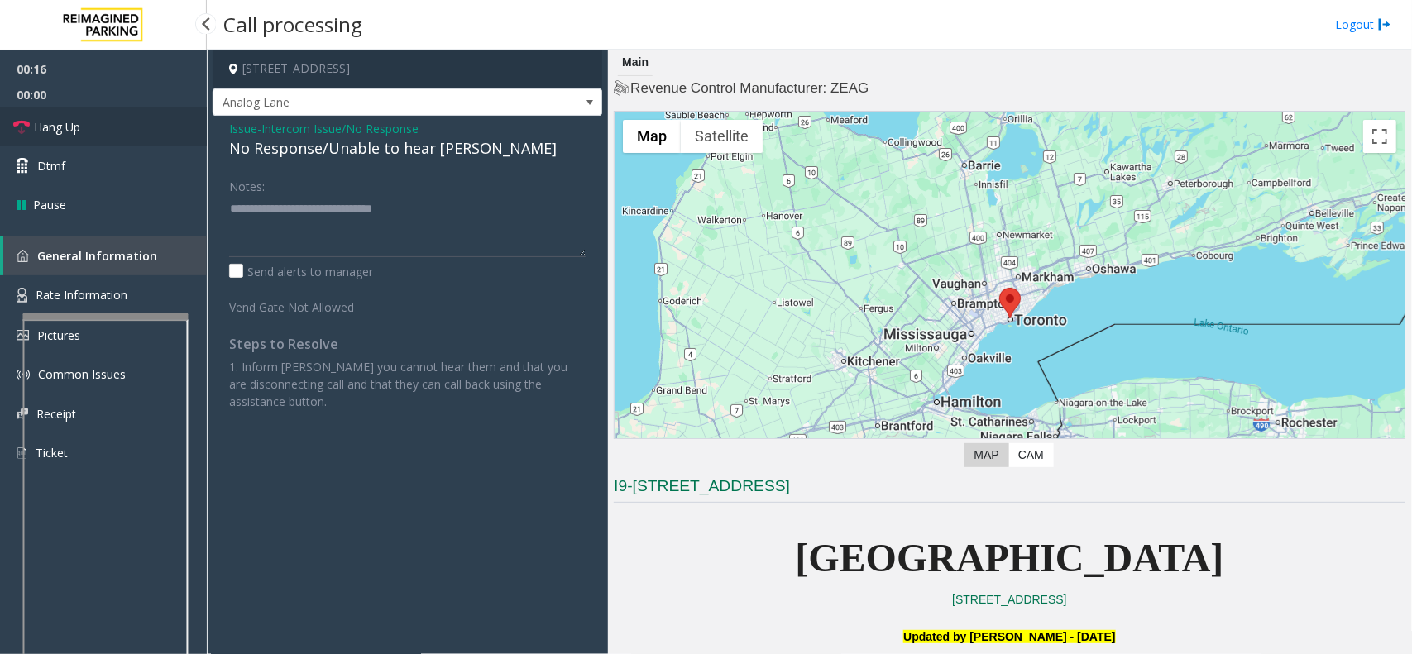
click at [84, 116] on link "Hang Up" at bounding box center [103, 127] width 207 height 39
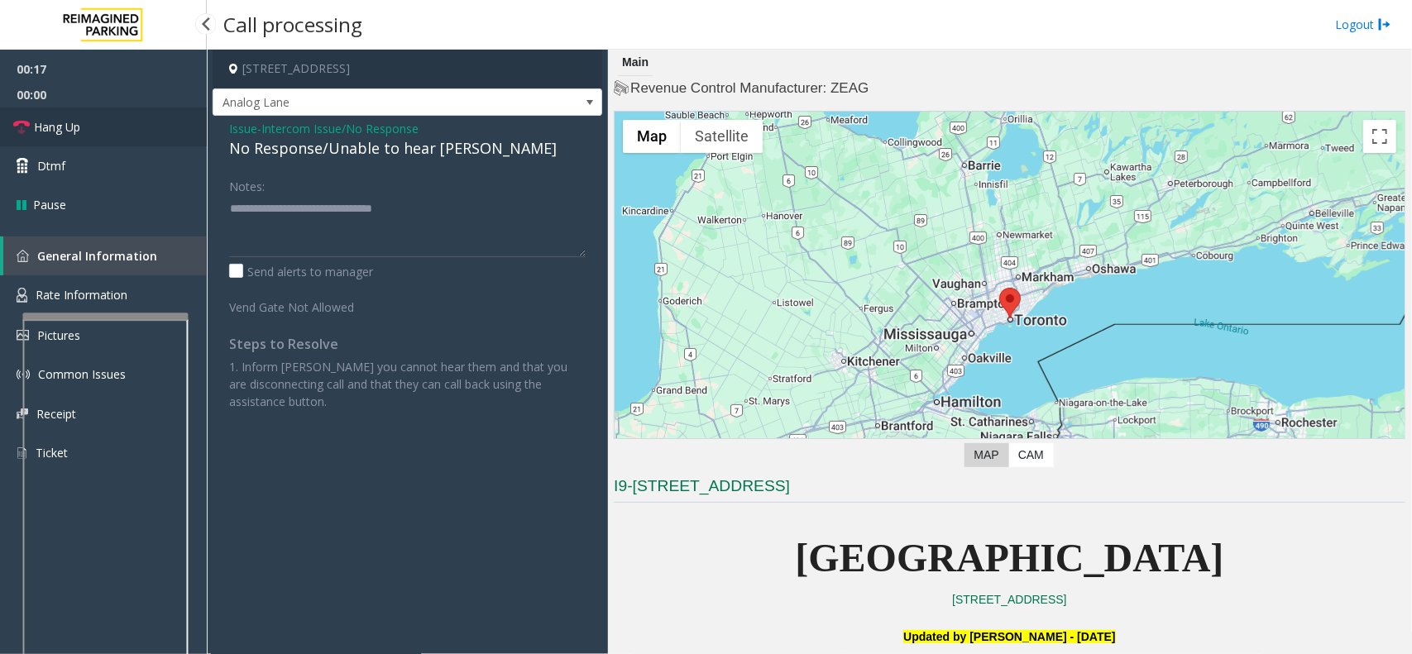
click at [84, 116] on link "Hang Up" at bounding box center [103, 127] width 207 height 39
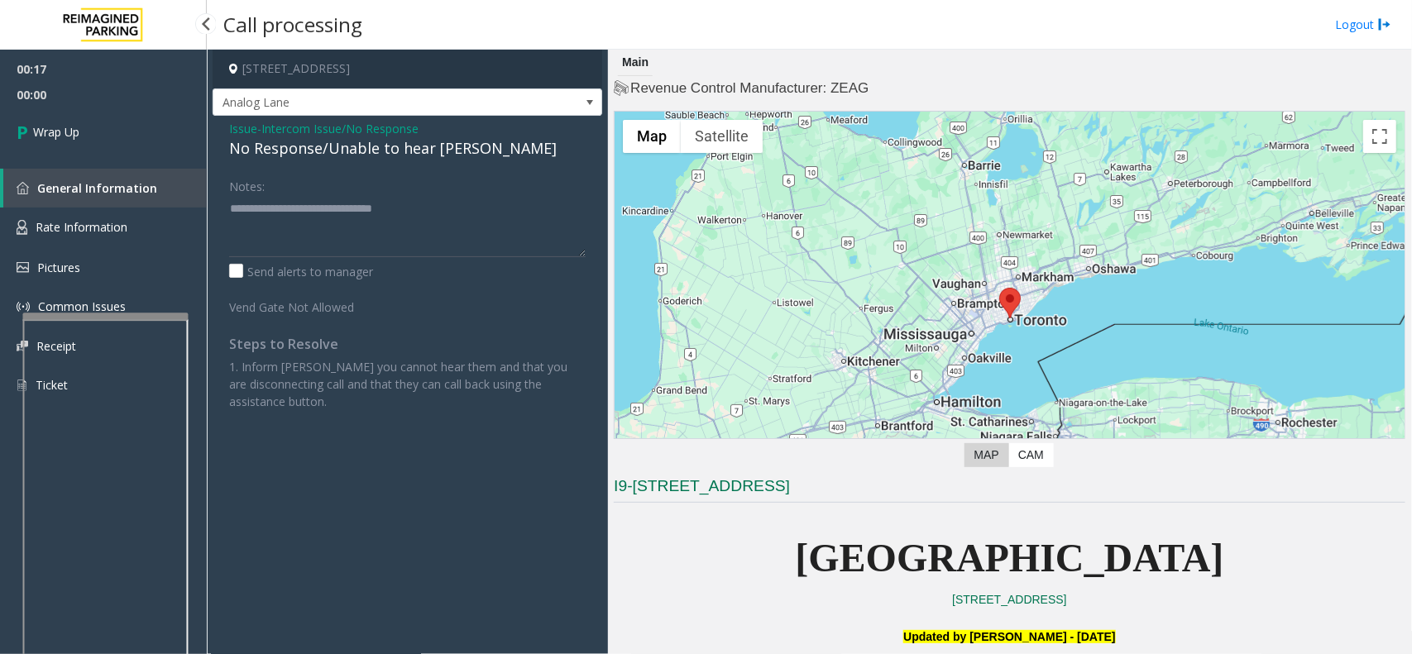
click at [84, 116] on link "Wrap Up" at bounding box center [103, 132] width 207 height 49
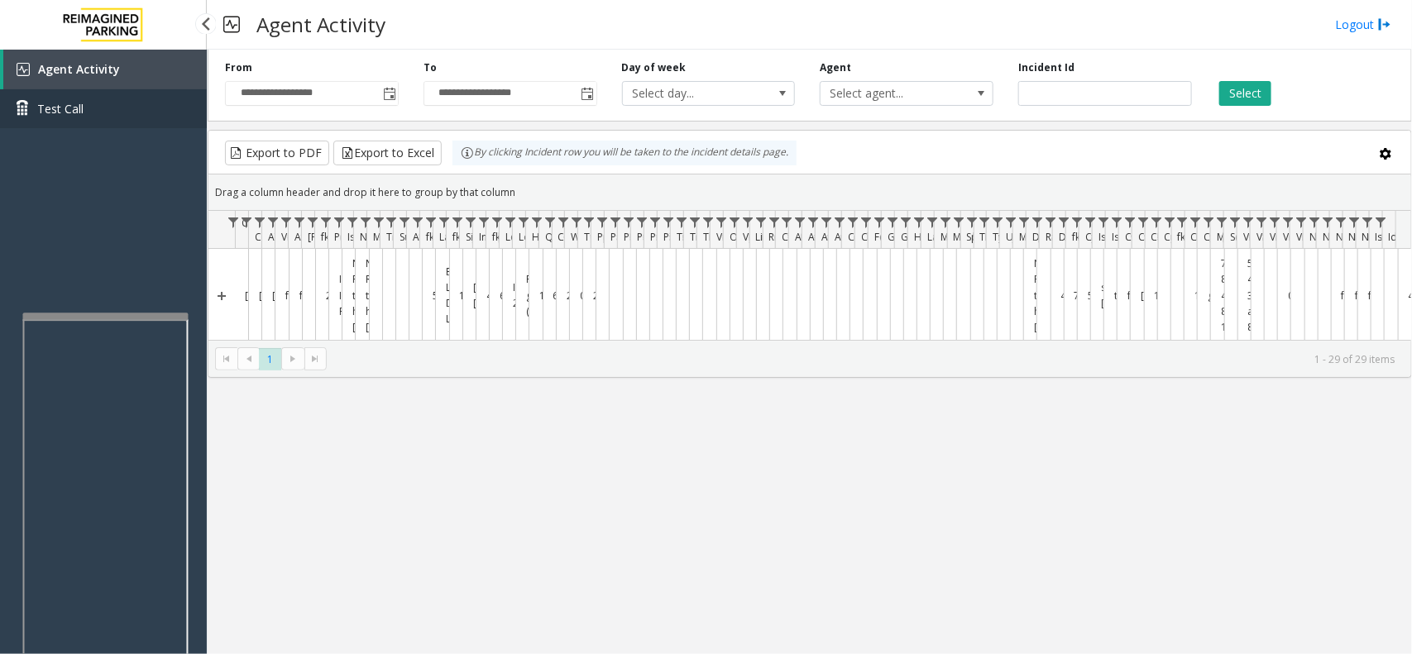
click at [84, 116] on link "Test Call" at bounding box center [103, 108] width 207 height 39
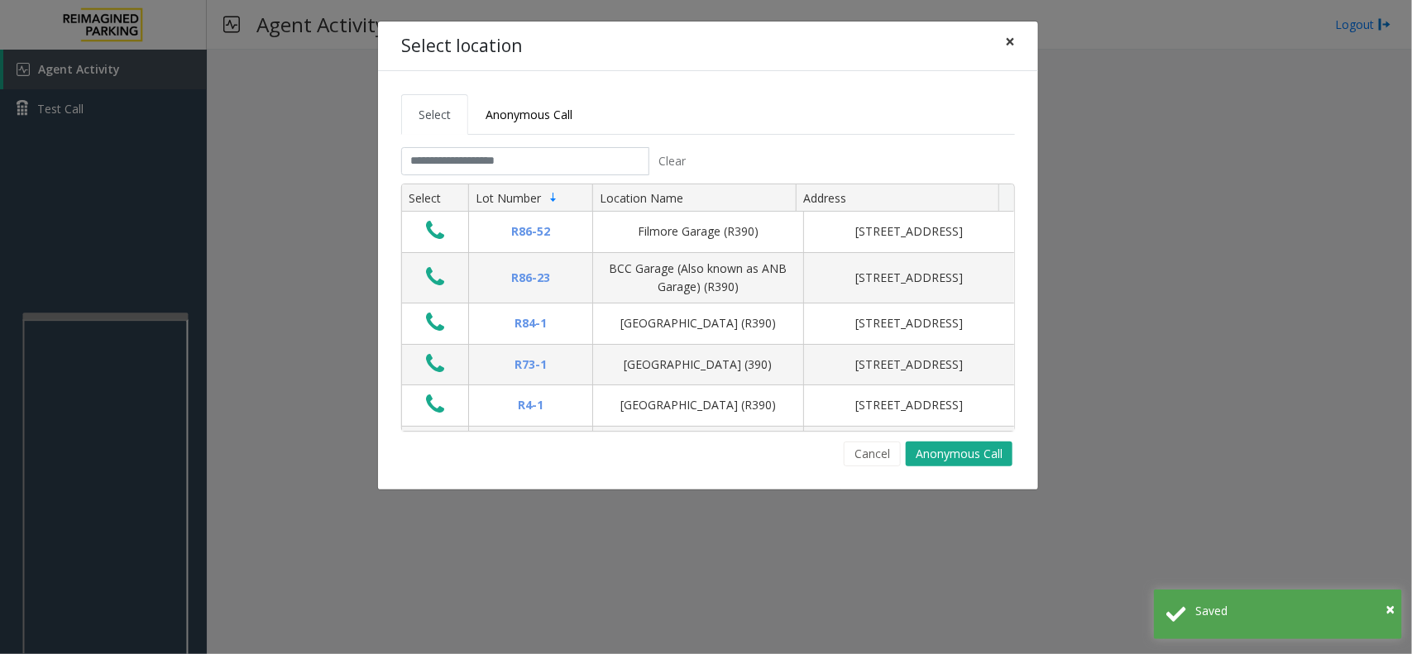
click at [1010, 41] on span "×" at bounding box center [1010, 41] width 10 height 23
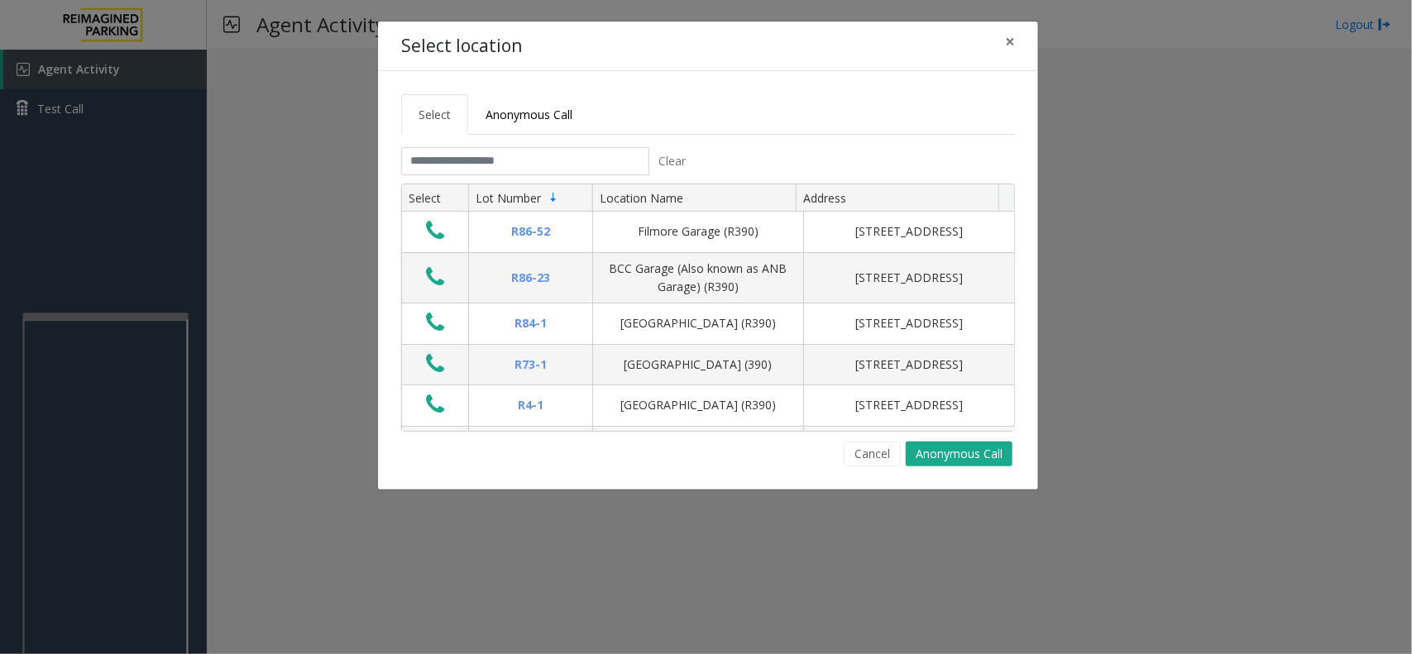
click at [453, 182] on tab "Clear Select Lot Number Location Name Address R86-[GEOGRAPHIC_DATA][STREET_ADDR…" at bounding box center [708, 306] width 614 height 319
click at [459, 168] on input "text" at bounding box center [525, 161] width 248 height 28
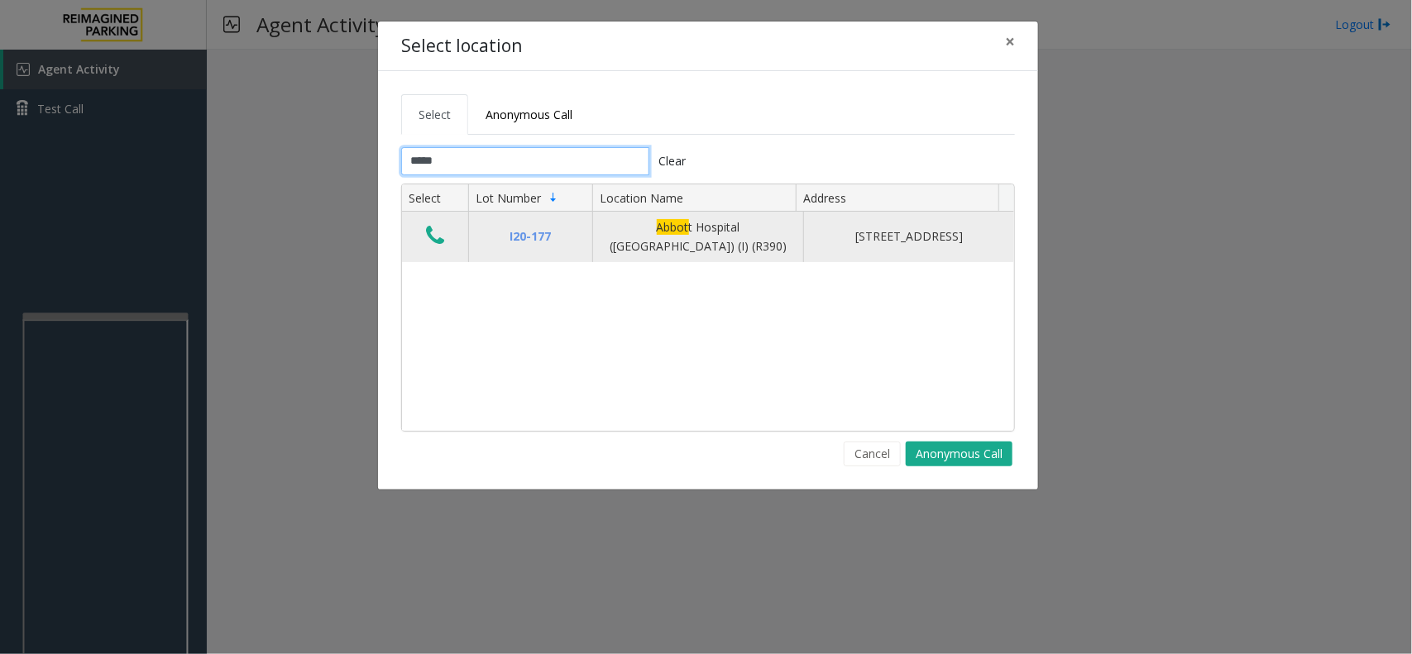
type input "*****"
click at [438, 238] on icon "Data table" at bounding box center [435, 235] width 18 height 23
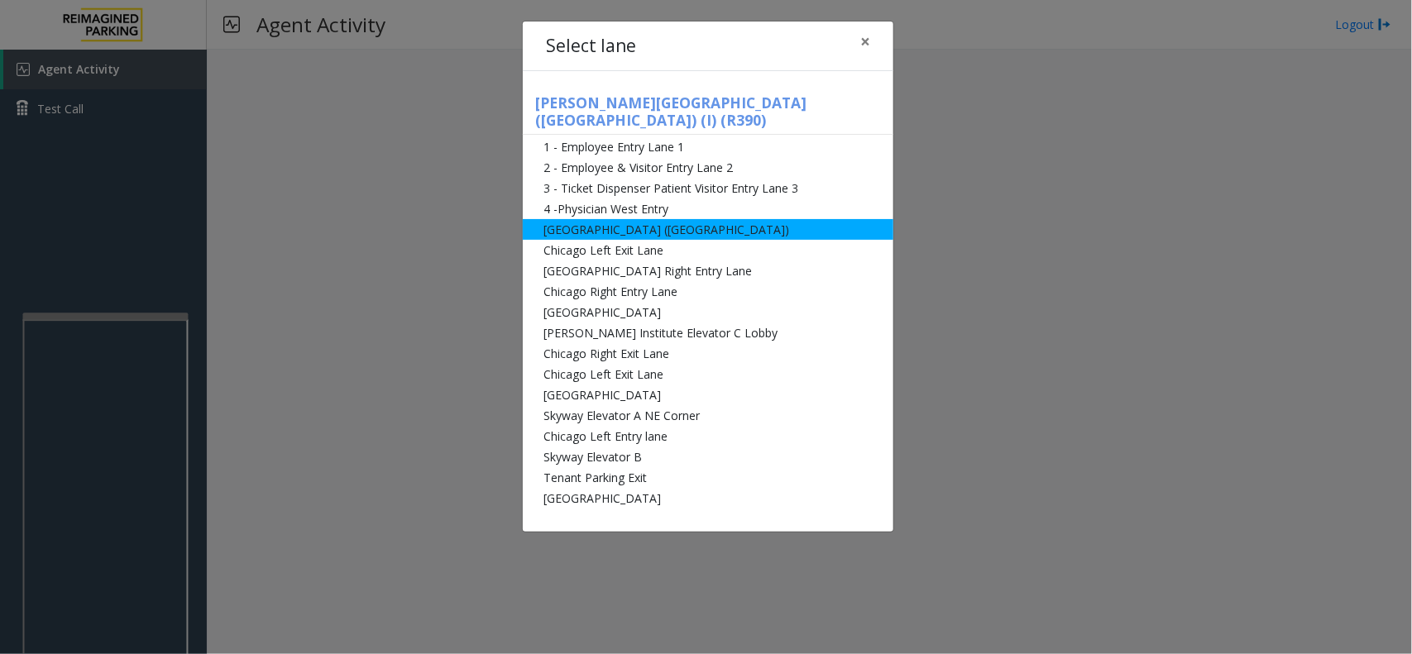
click at [678, 219] on li "[GEOGRAPHIC_DATA] ([GEOGRAPHIC_DATA])" at bounding box center [708, 229] width 371 height 21
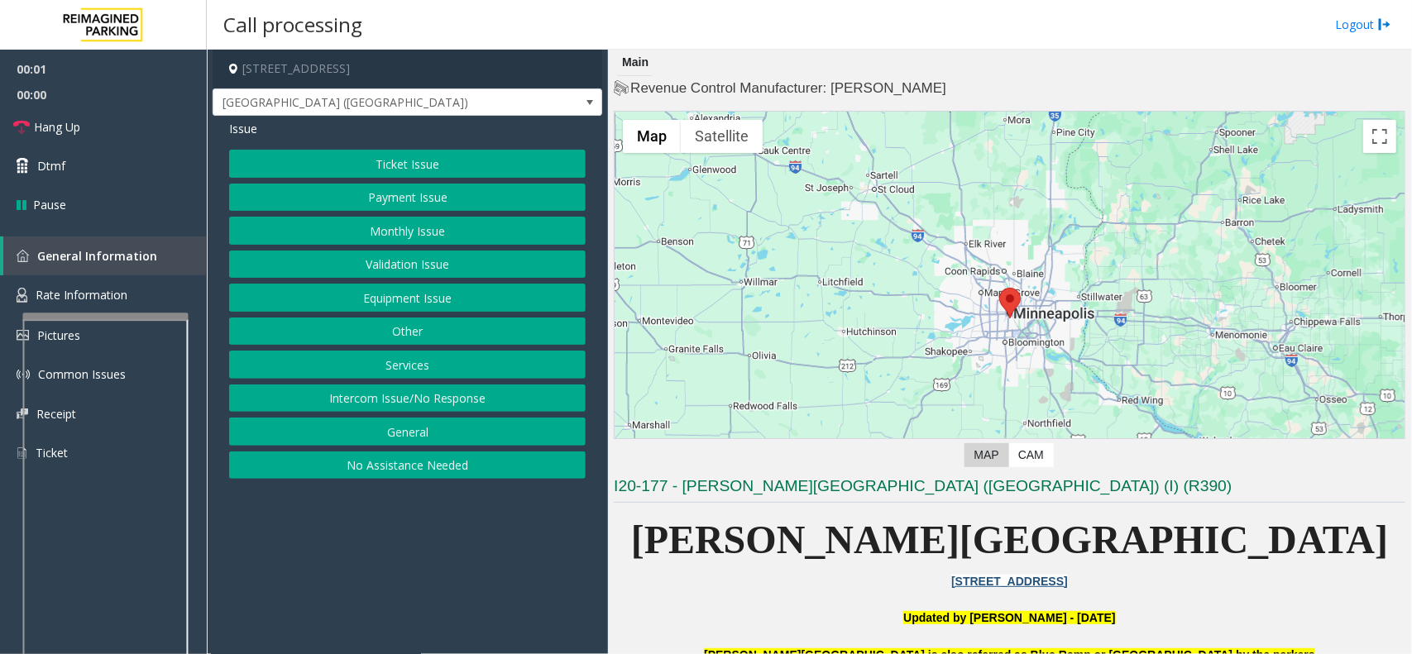
click at [434, 400] on button "Intercom Issue/No Response" at bounding box center [407, 399] width 357 height 28
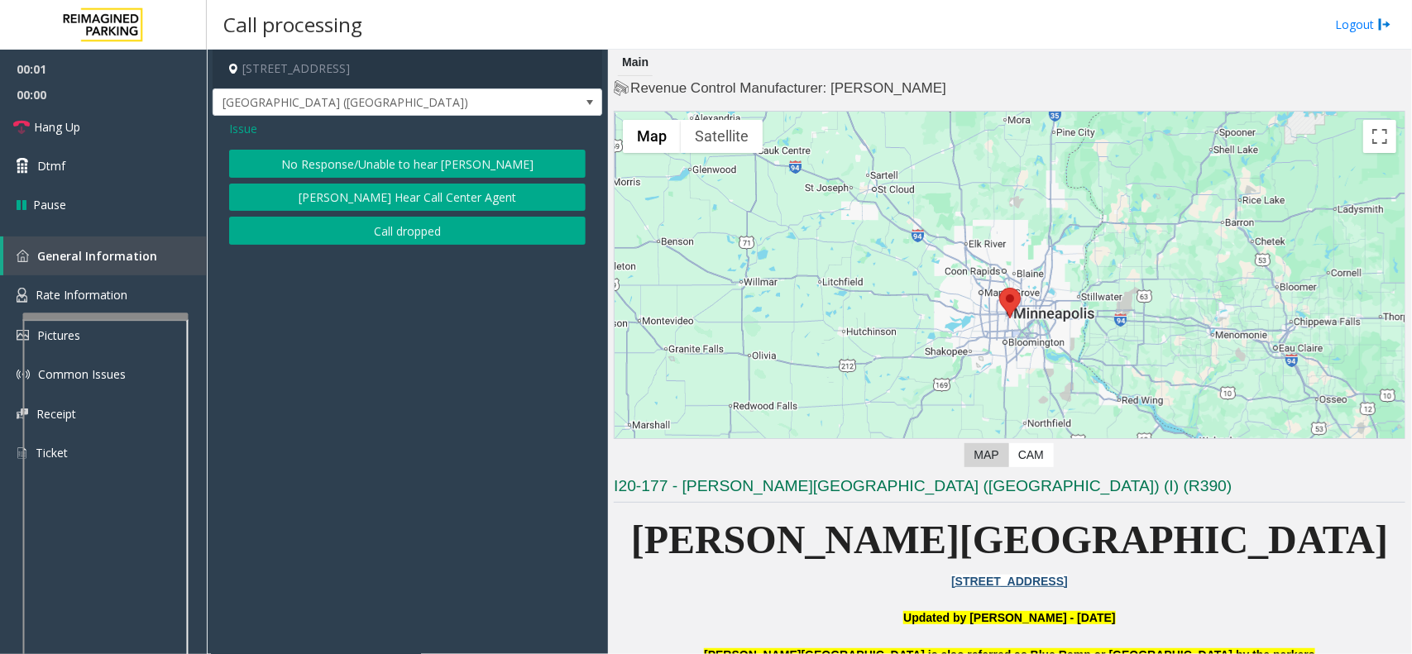
click at [397, 158] on button "No Response/Unable to hear [PERSON_NAME]" at bounding box center [407, 164] width 357 height 28
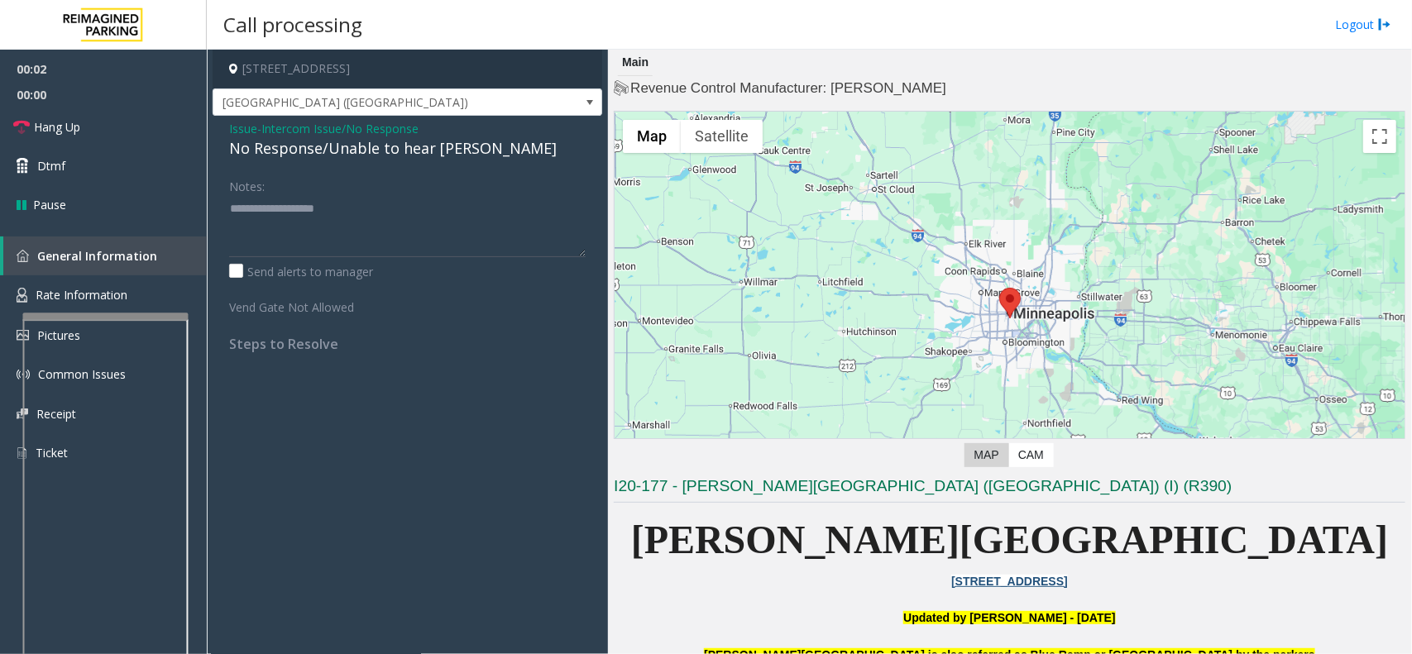
click at [309, 143] on div "No Response/Unable to hear [PERSON_NAME]" at bounding box center [407, 148] width 357 height 22
type textarea "**********"
click at [125, 128] on link "Hang Up" at bounding box center [103, 127] width 207 height 39
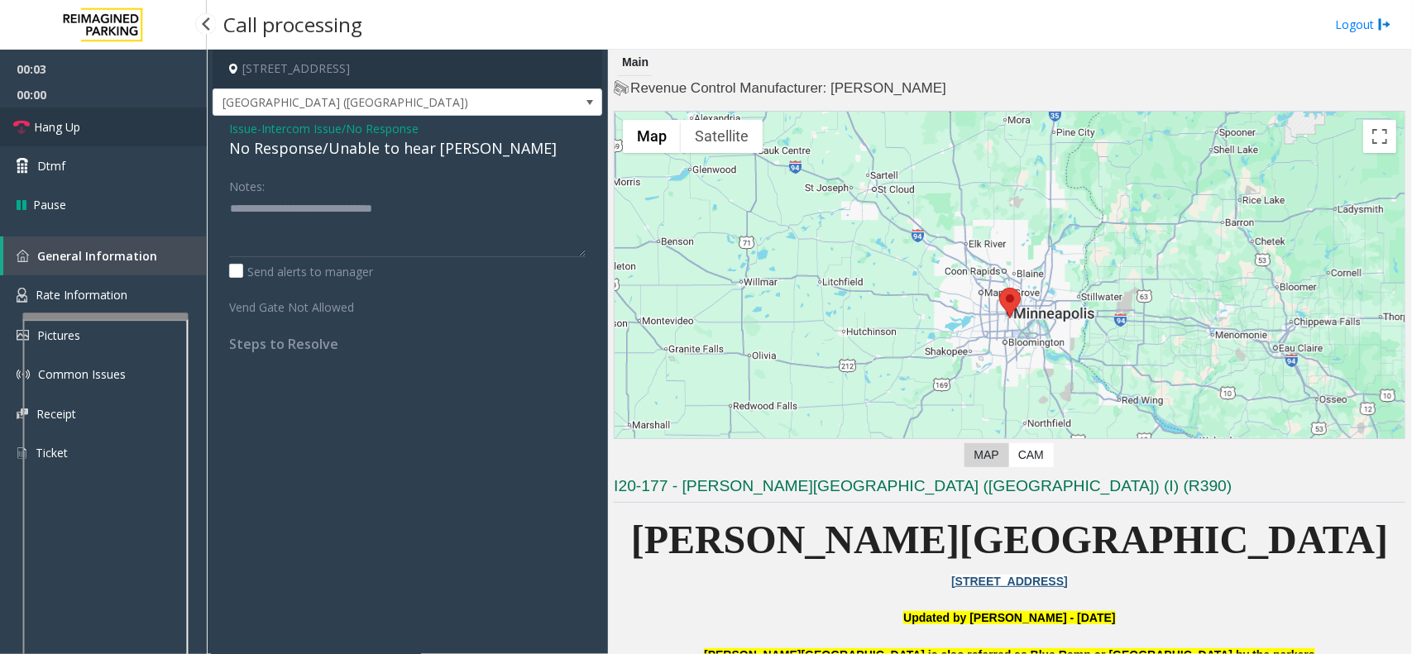
click at [125, 128] on link "Hang Up" at bounding box center [103, 127] width 207 height 39
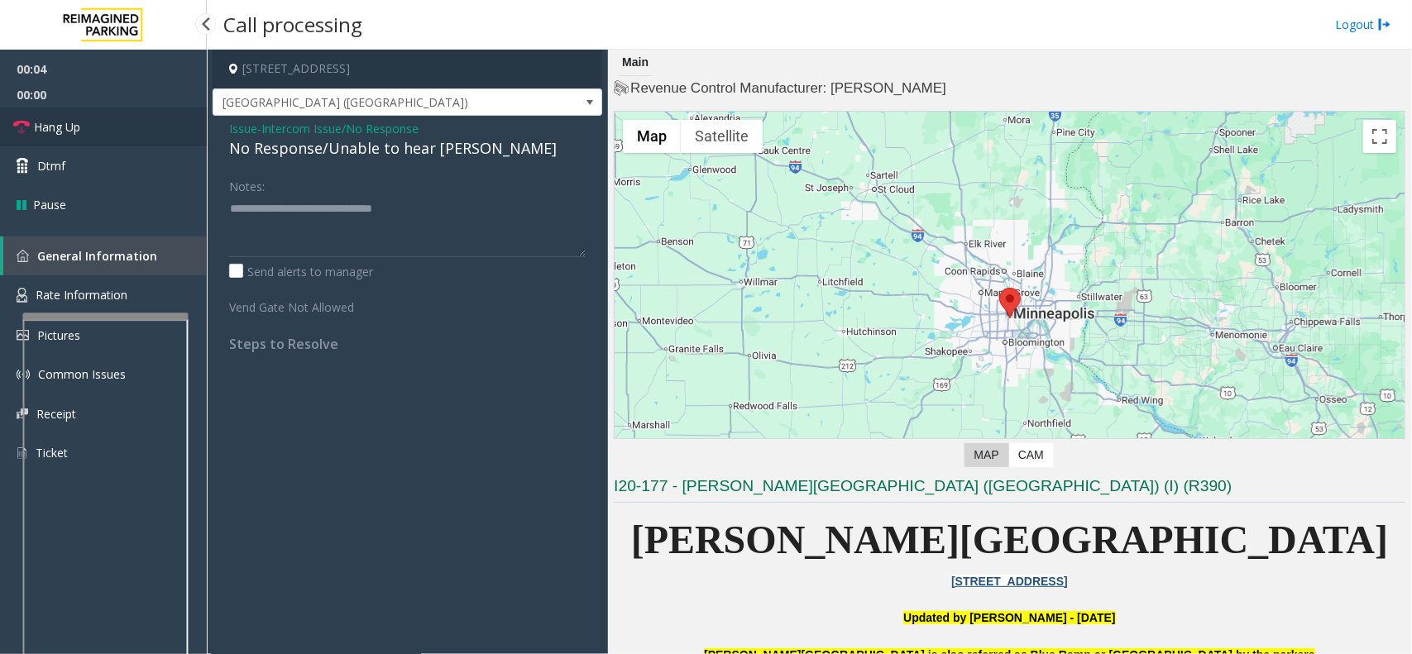
click at [125, 128] on link "Hang Up" at bounding box center [103, 127] width 207 height 39
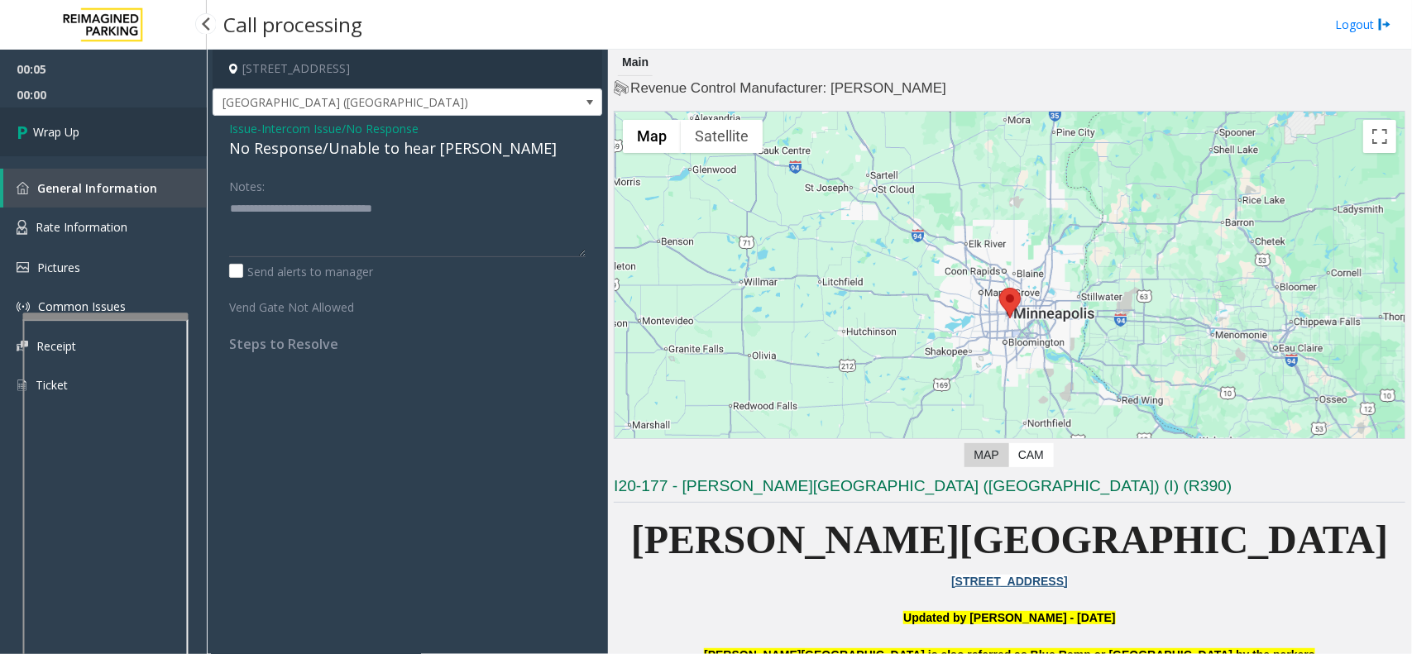
click at [125, 128] on link "Wrap Up" at bounding box center [103, 132] width 207 height 49
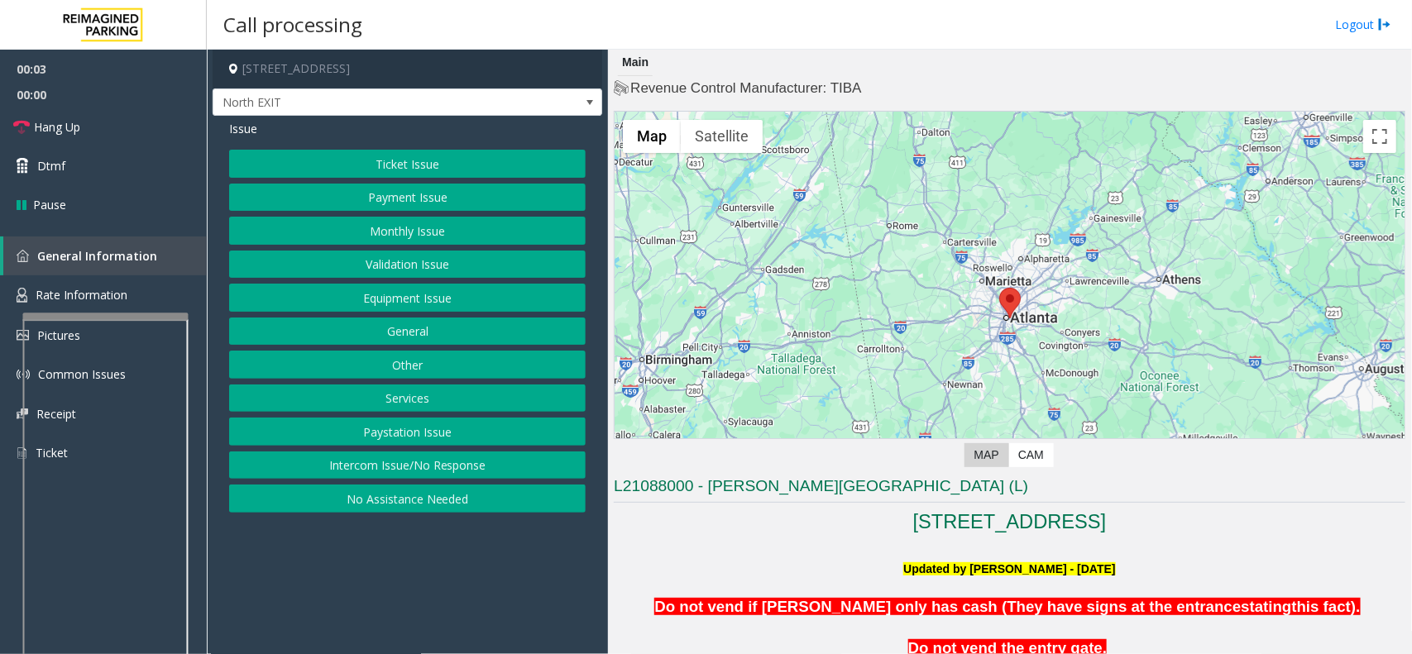
click at [430, 168] on button "Ticket Issue" at bounding box center [407, 164] width 357 height 28
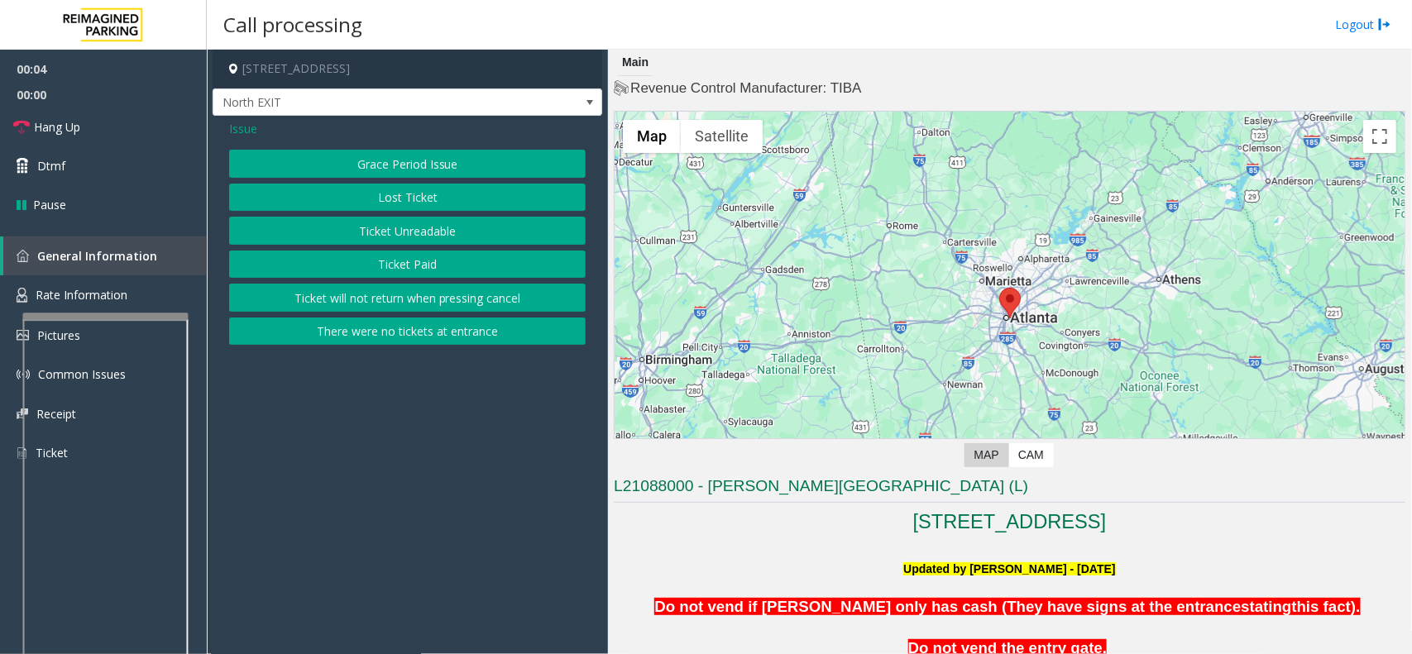
click at [452, 227] on button "Ticket Unreadable" at bounding box center [407, 231] width 357 height 28
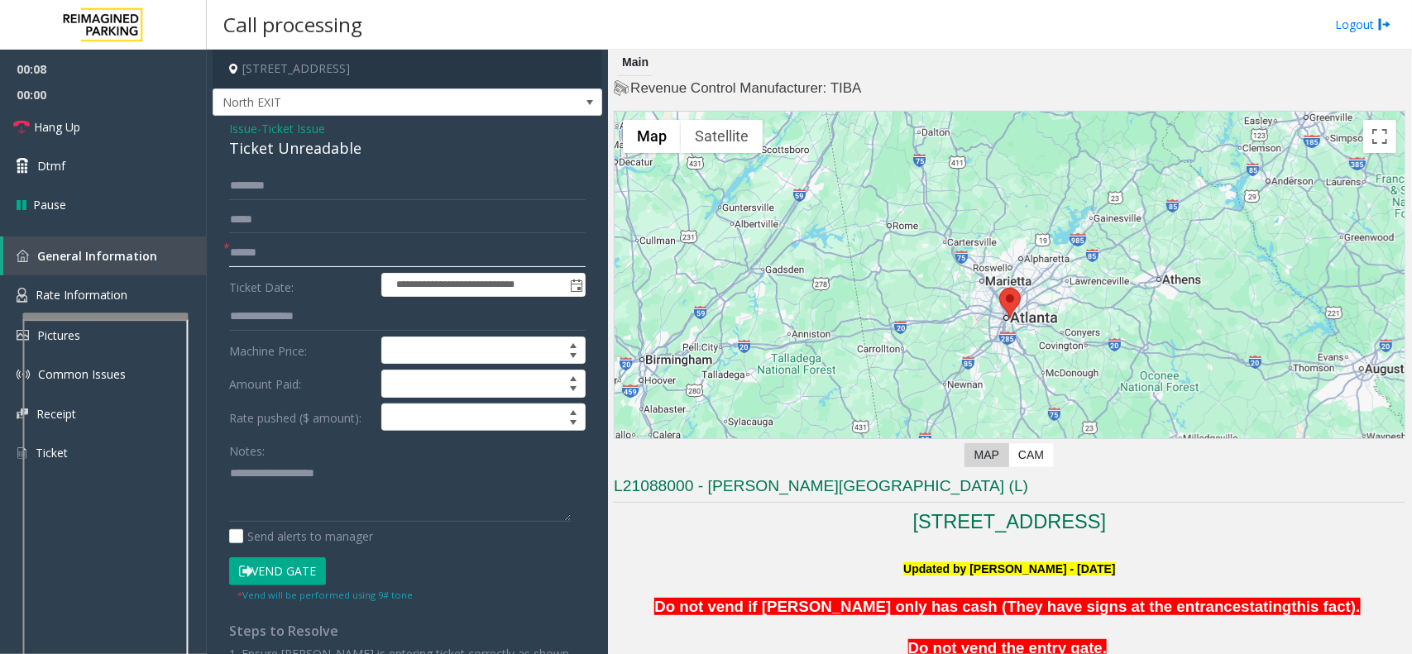
click at [265, 250] on input "text" at bounding box center [407, 253] width 357 height 28
type input "******"
type textarea "**********"
click at [258, 176] on input "text" at bounding box center [407, 186] width 357 height 28
type input "******"
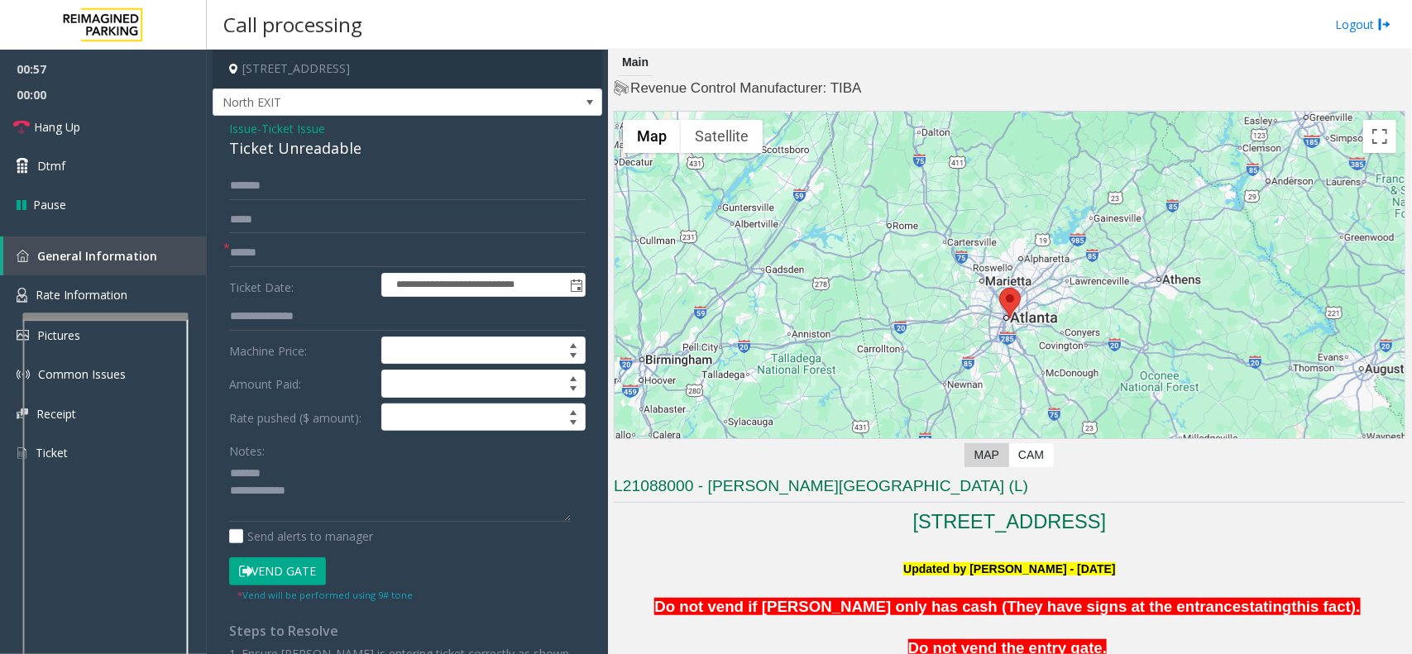
click at [292, 577] on button "Vend Gate" at bounding box center [277, 572] width 97 height 28
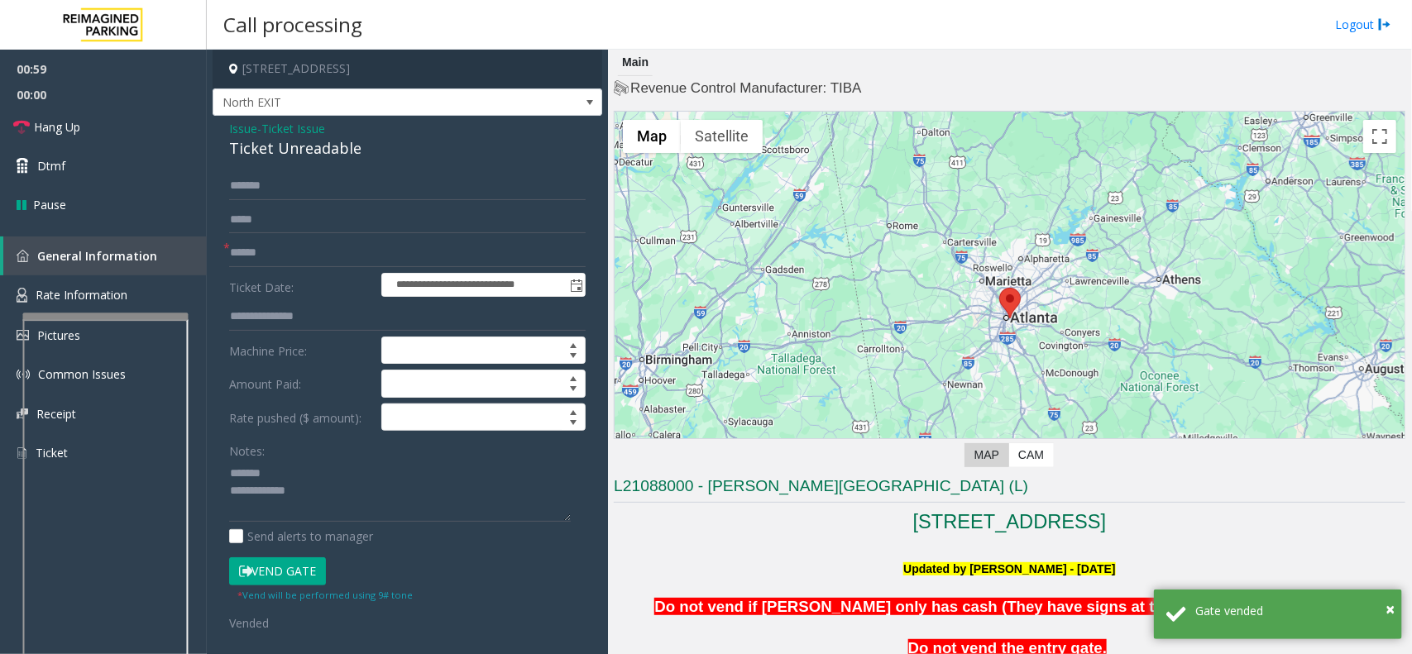
click at [290, 128] on span "Ticket Issue" at bounding box center [293, 128] width 64 height 17
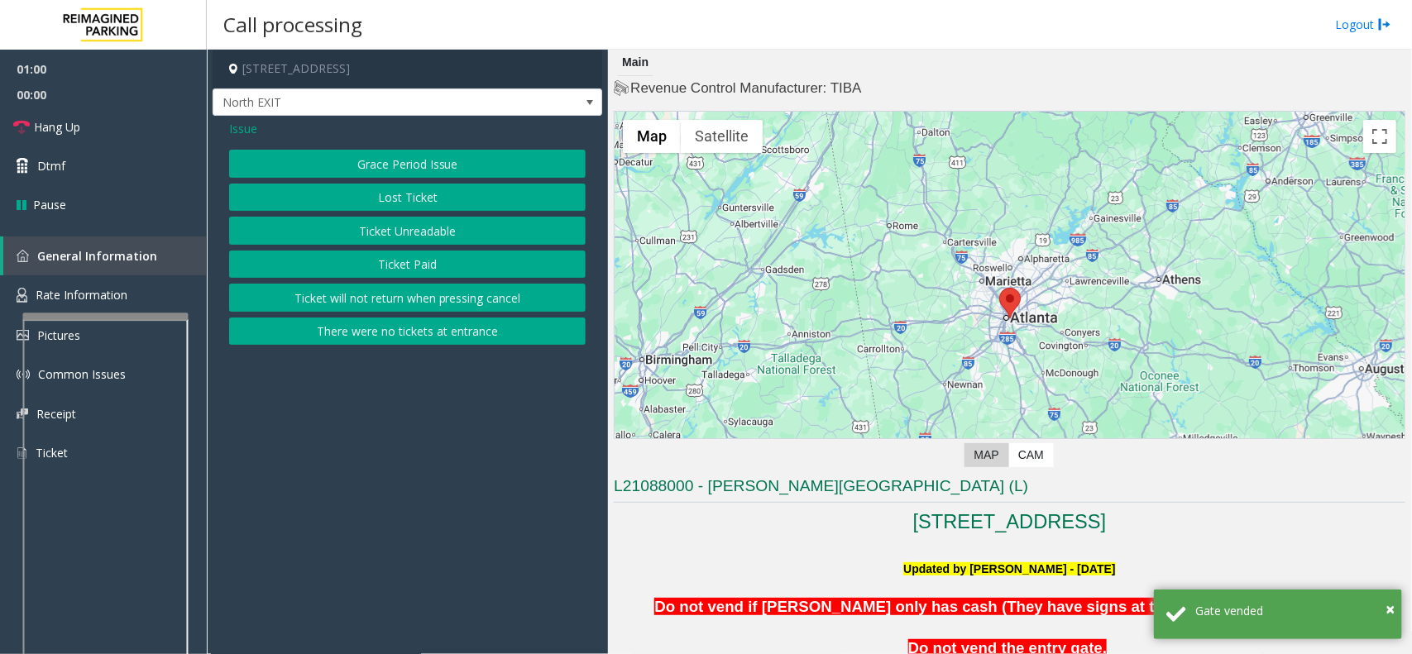
click at [233, 130] on span "Issue" at bounding box center [243, 128] width 28 height 17
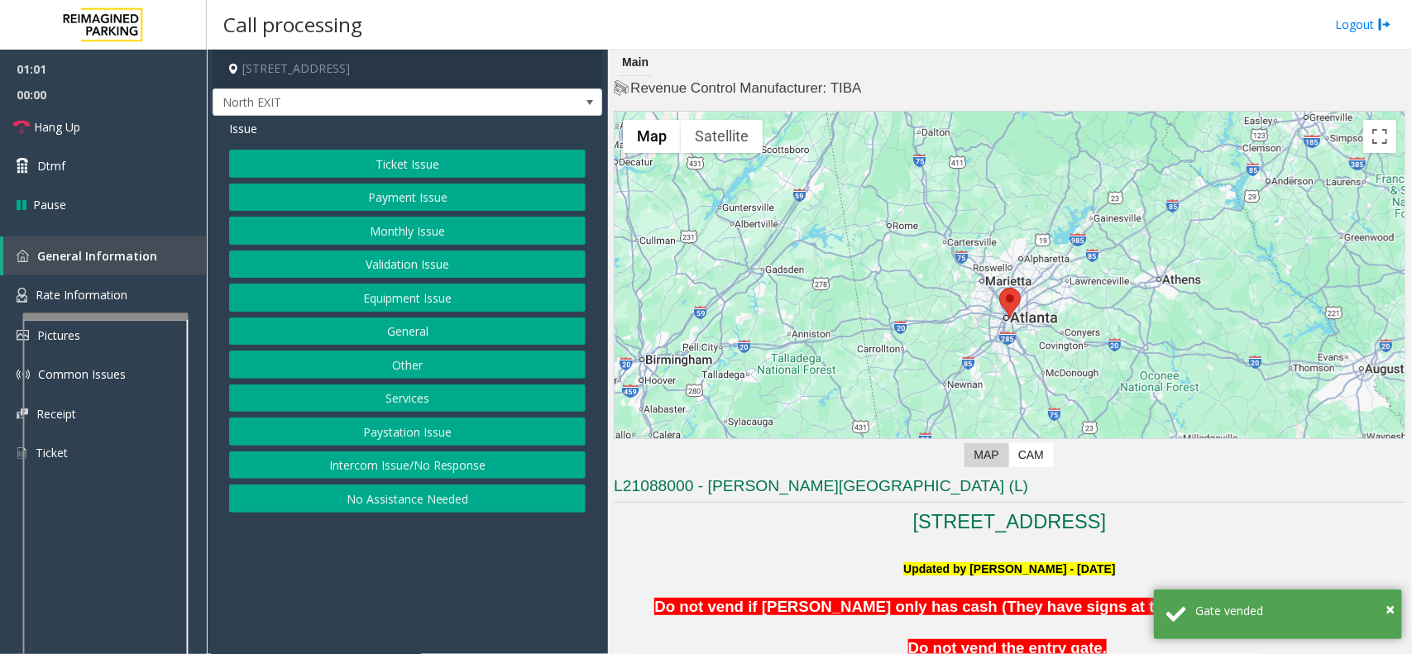
click at [441, 299] on button "Equipment Issue" at bounding box center [407, 298] width 357 height 28
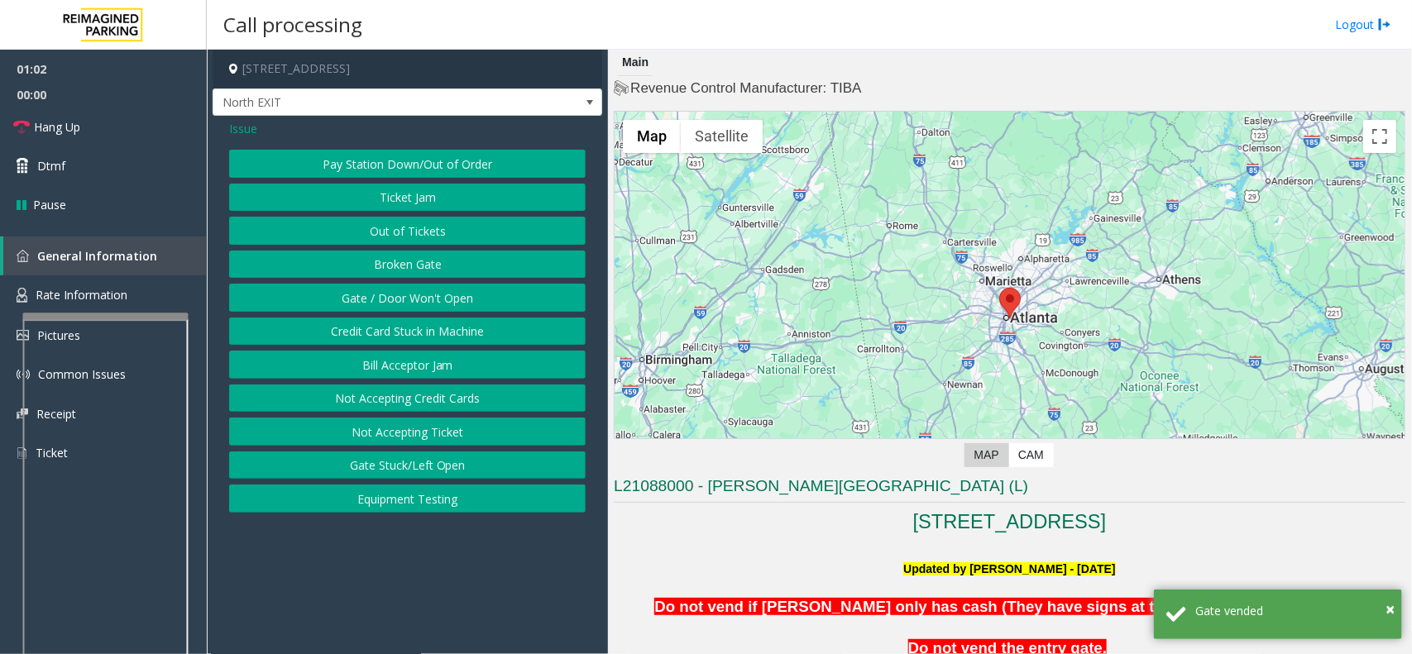
click at [404, 187] on button "Ticket Jam" at bounding box center [407, 198] width 357 height 28
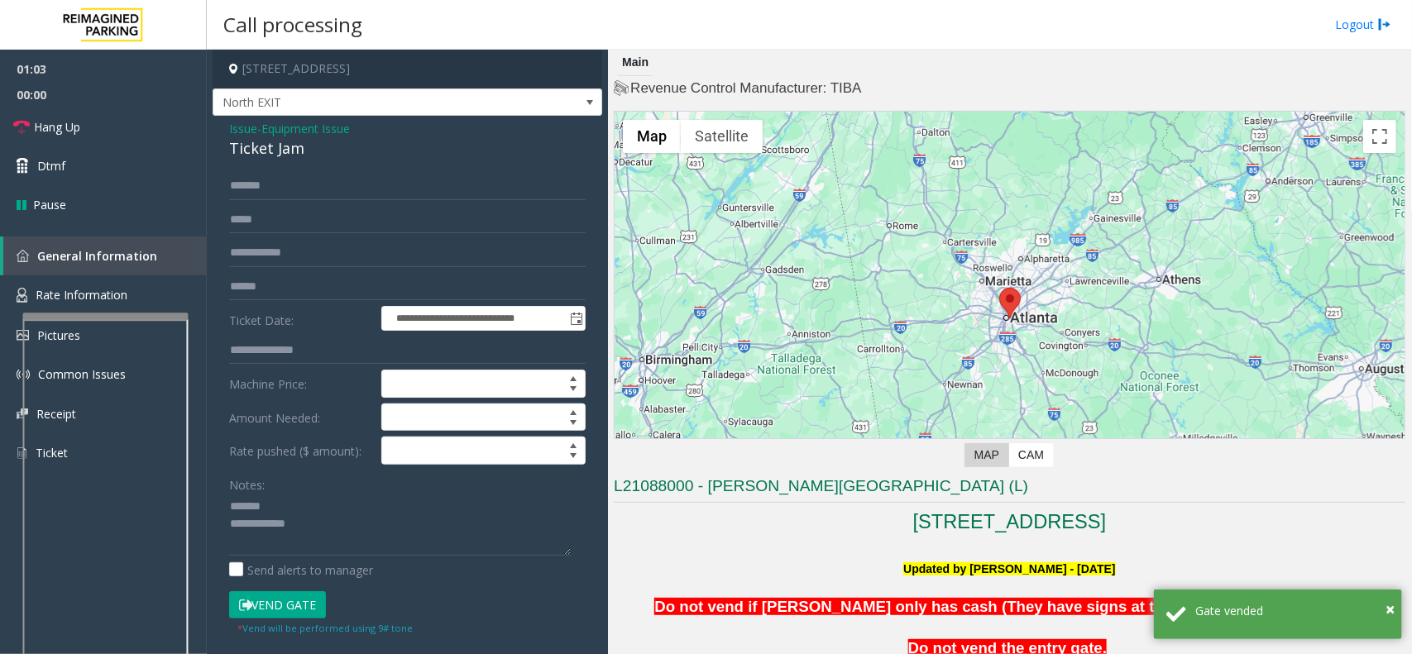
click at [258, 146] on div "Ticket Jam" at bounding box center [407, 148] width 357 height 22
copy div "Ticket Jam"
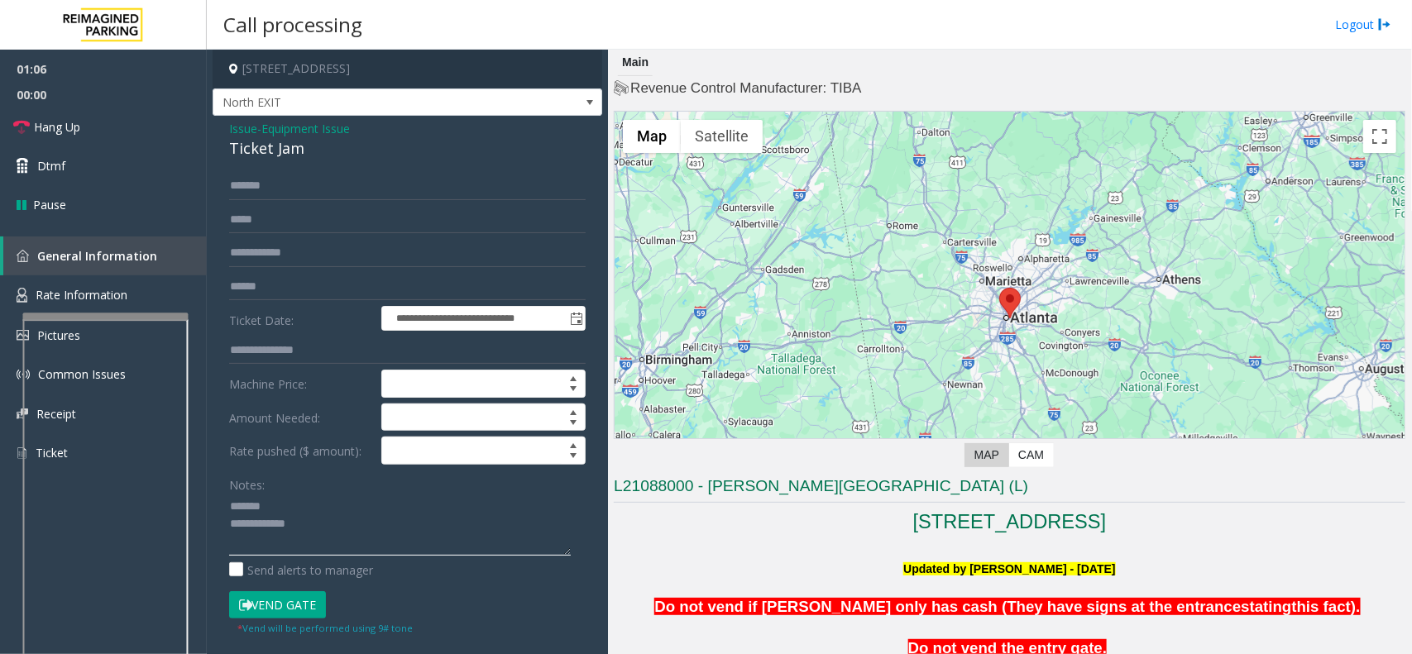
click at [309, 503] on textarea at bounding box center [400, 525] width 342 height 62
paste textarea "**********"
click at [311, 539] on textarea at bounding box center [400, 525] width 342 height 62
click at [110, 129] on link "Hang Up" at bounding box center [103, 127] width 207 height 39
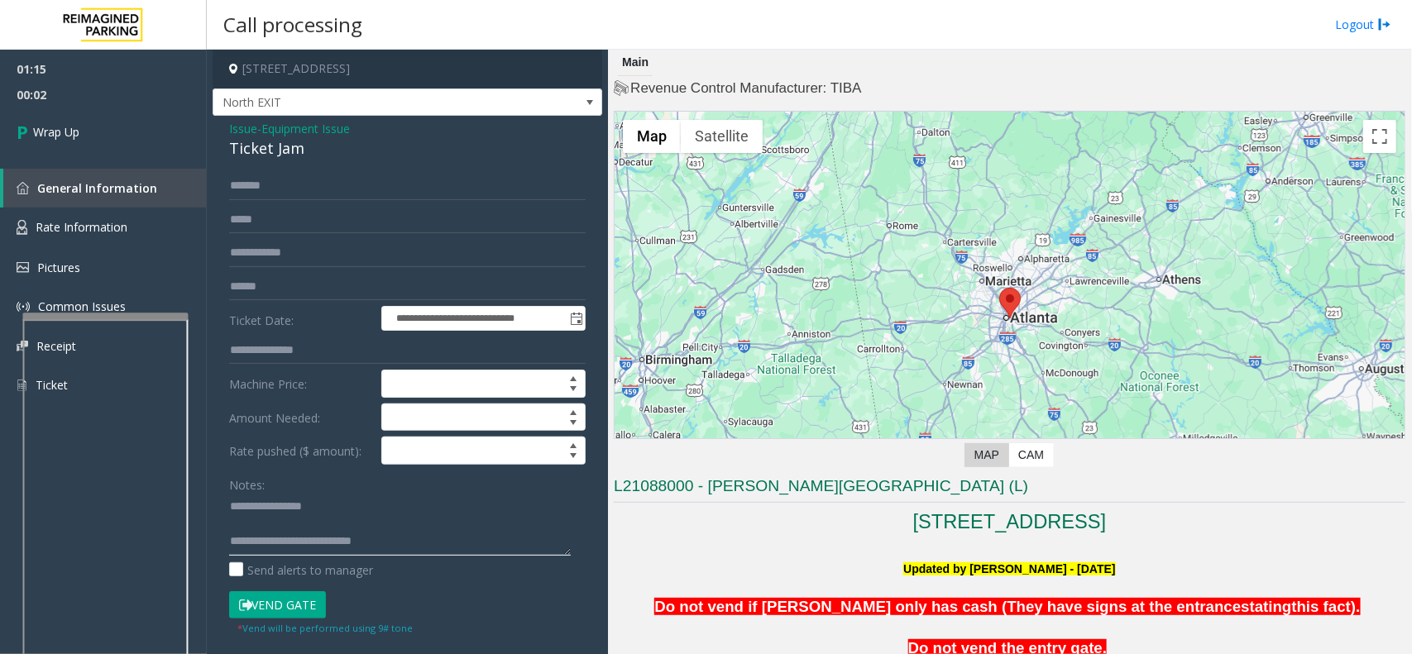
click at [418, 542] on textarea at bounding box center [400, 525] width 342 height 62
paste textarea "**********"
type textarea "**********"
click at [75, 139] on span "Wrap Up" at bounding box center [56, 131] width 46 height 17
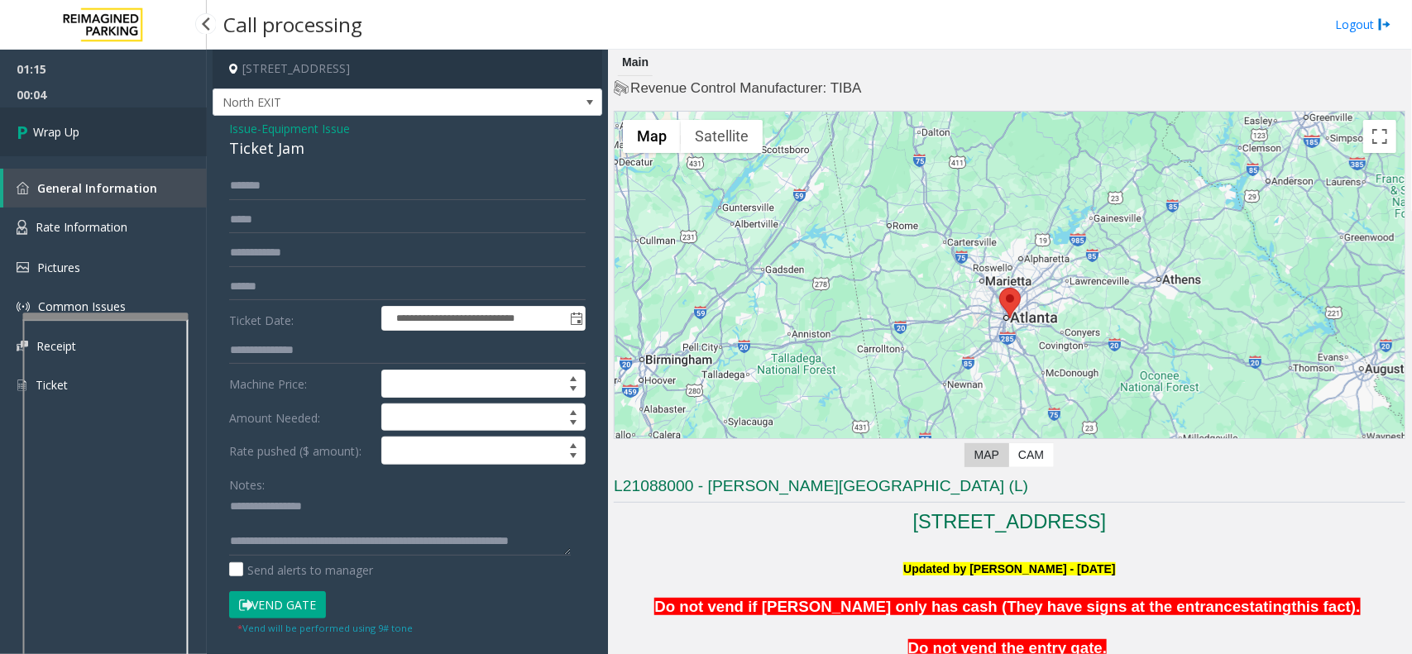
click at [75, 139] on span "Wrap Up" at bounding box center [56, 131] width 46 height 17
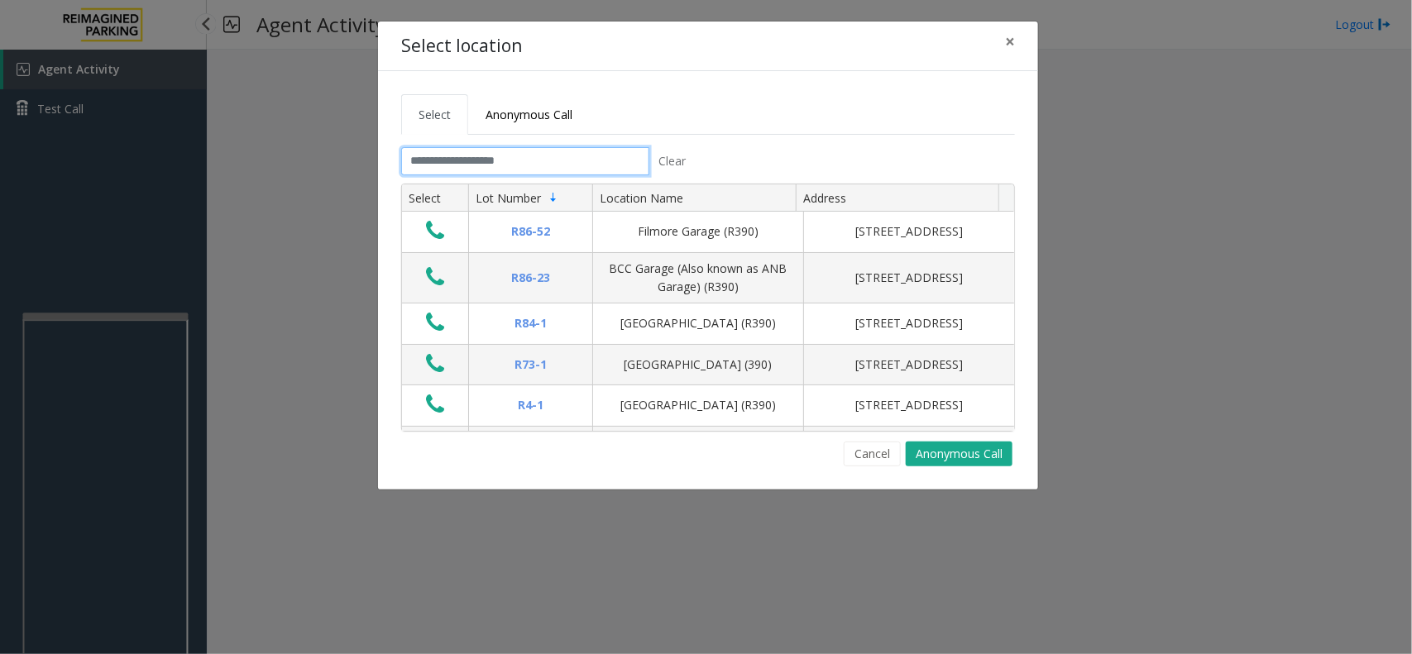
click at [433, 163] on input "text" at bounding box center [525, 161] width 248 height 28
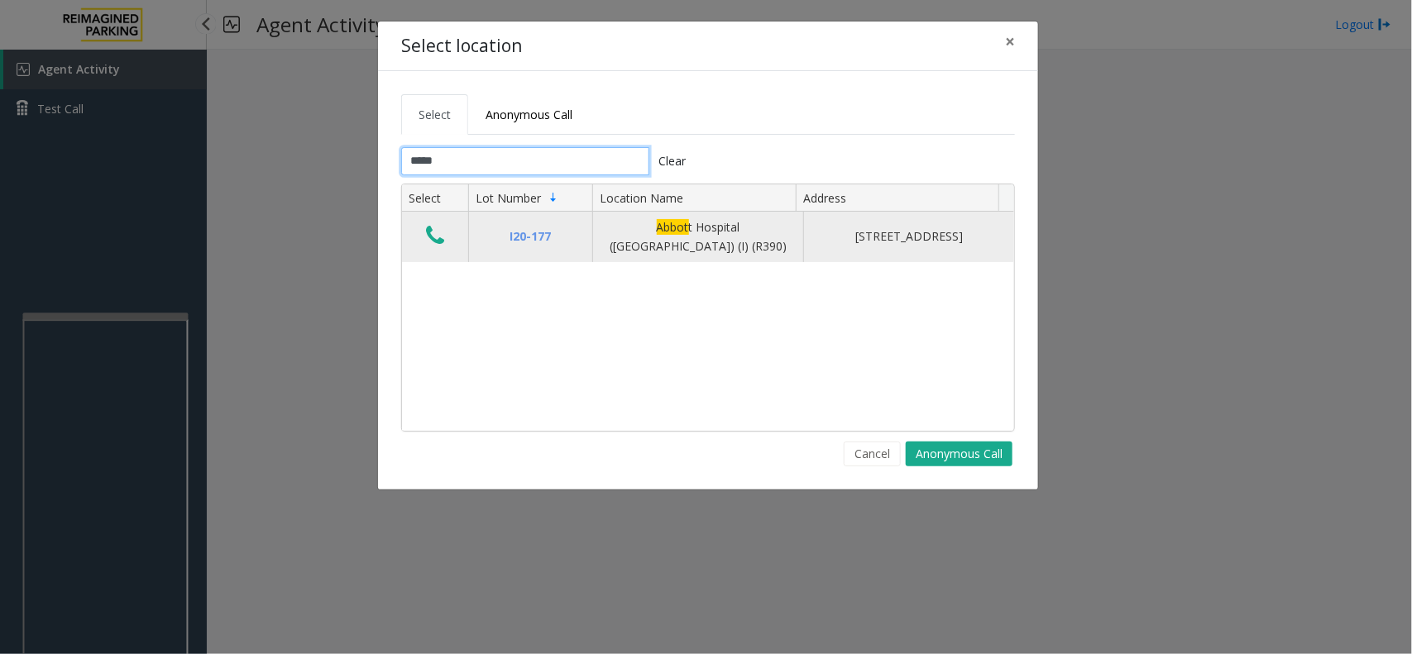
type input "*****"
click at [438, 233] on icon "Data table" at bounding box center [435, 235] width 18 height 23
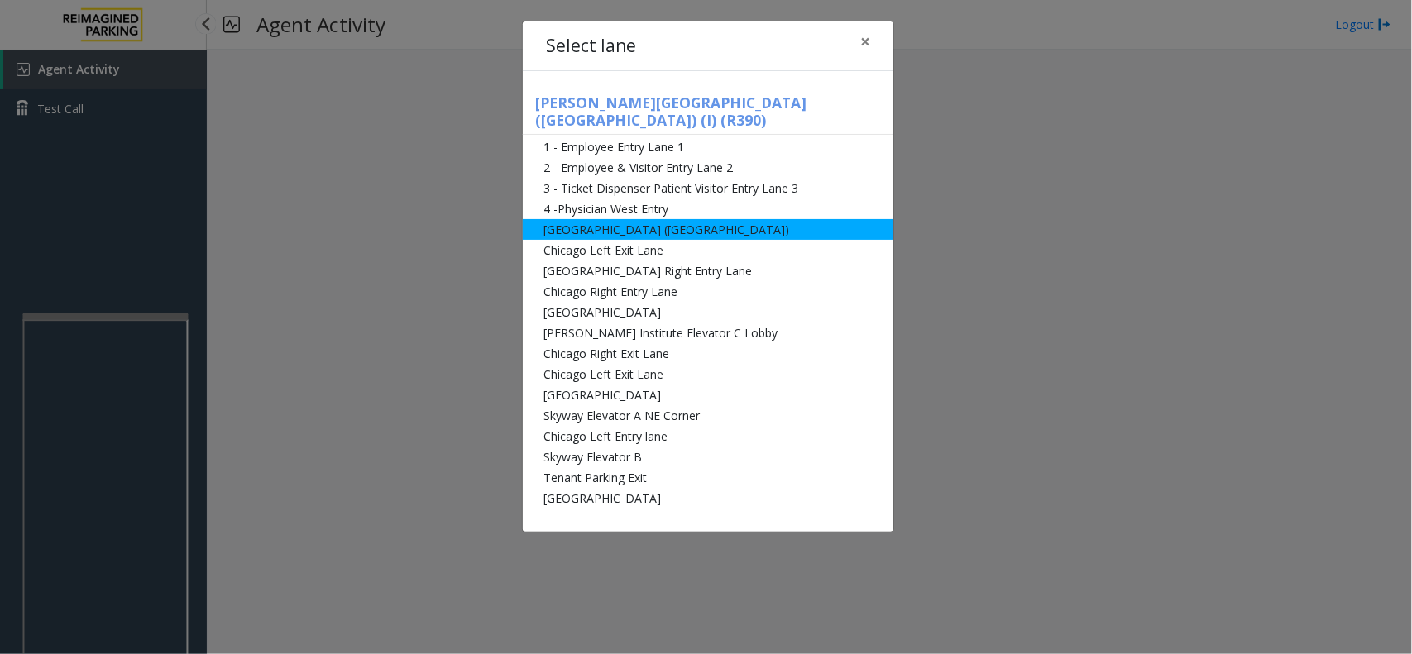
click at [609, 220] on li "[GEOGRAPHIC_DATA] ([GEOGRAPHIC_DATA])" at bounding box center [708, 229] width 371 height 21
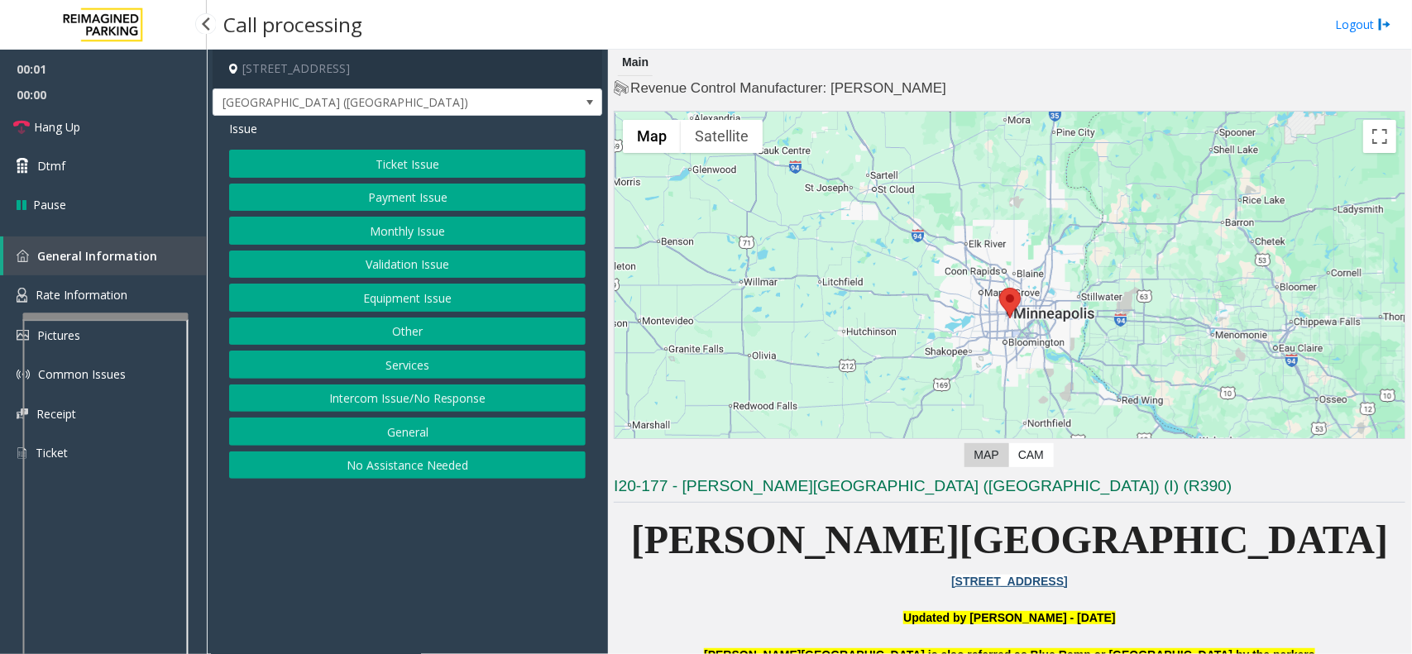
click at [498, 397] on button "Intercom Issue/No Response" at bounding box center [407, 399] width 357 height 28
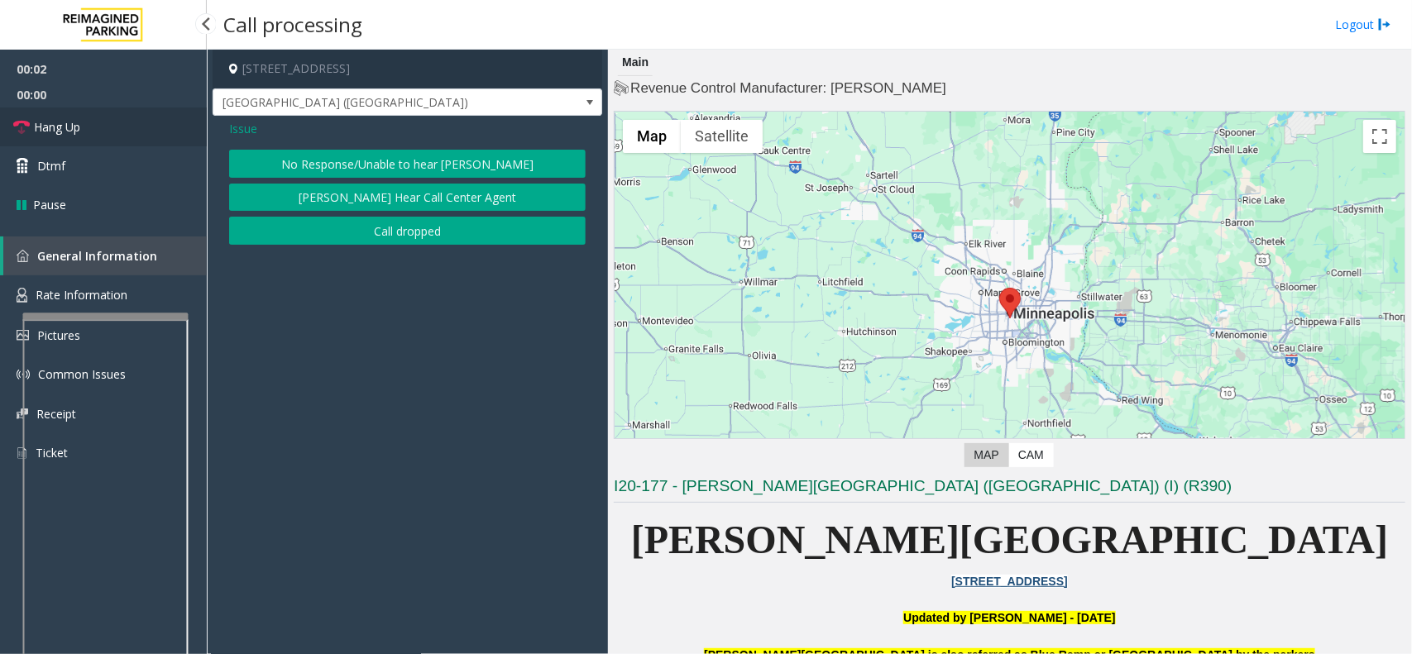
click at [92, 117] on link "Hang Up" at bounding box center [103, 127] width 207 height 39
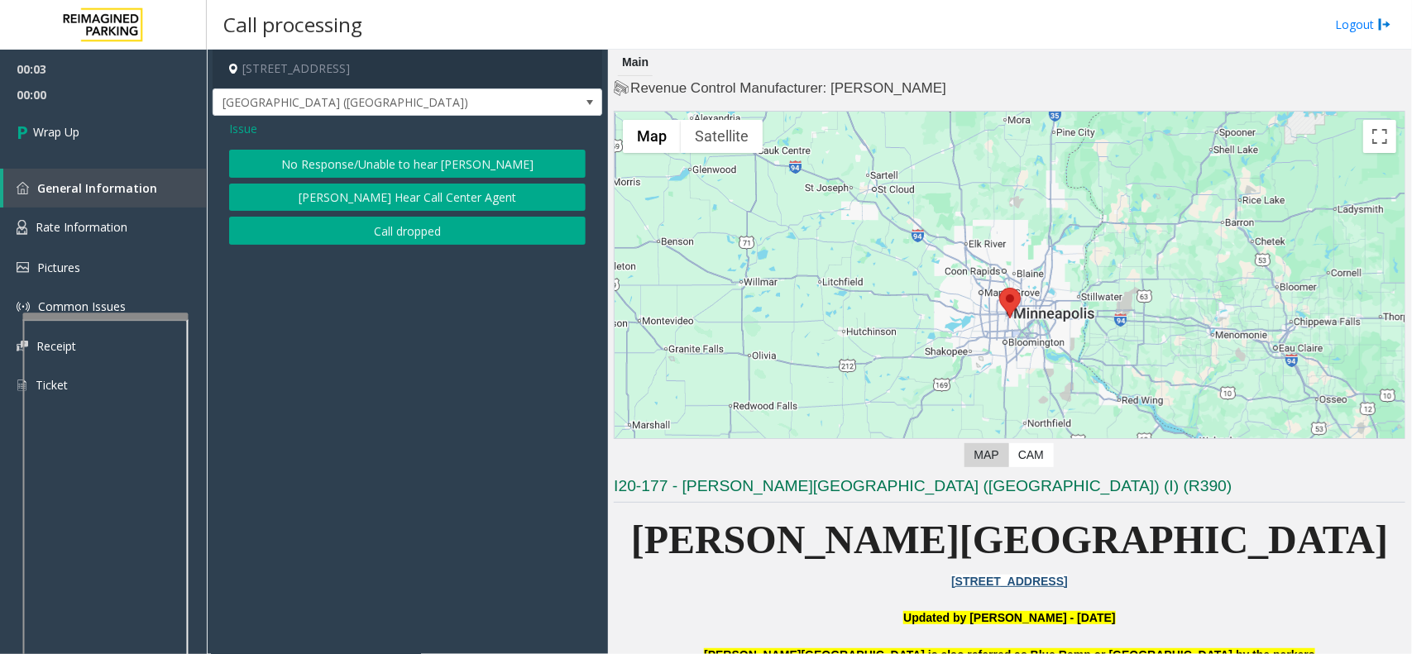
click at [444, 164] on button "No Response/Unable to hear [PERSON_NAME]" at bounding box center [407, 164] width 357 height 28
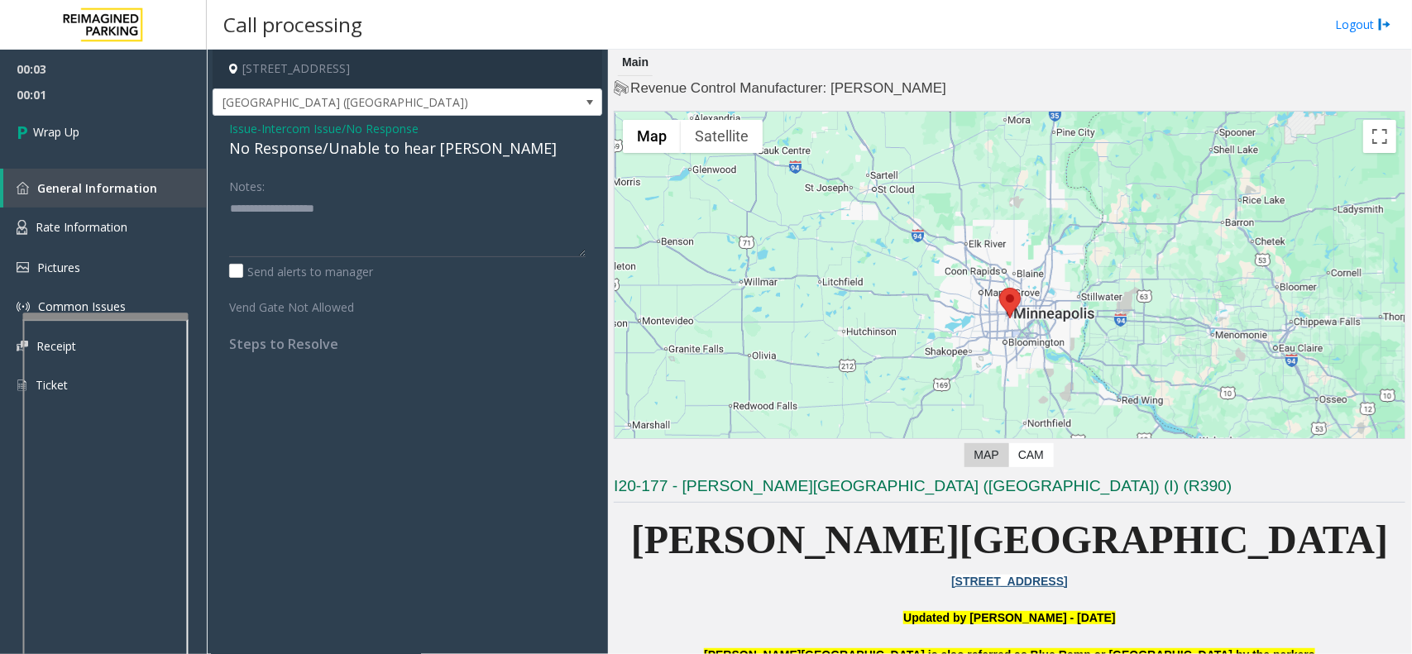
click at [350, 146] on div "No Response/Unable to hear [PERSON_NAME]" at bounding box center [407, 148] width 357 height 22
click at [375, 155] on div "No Response/Unable to hear [PERSON_NAME]" at bounding box center [407, 148] width 357 height 22
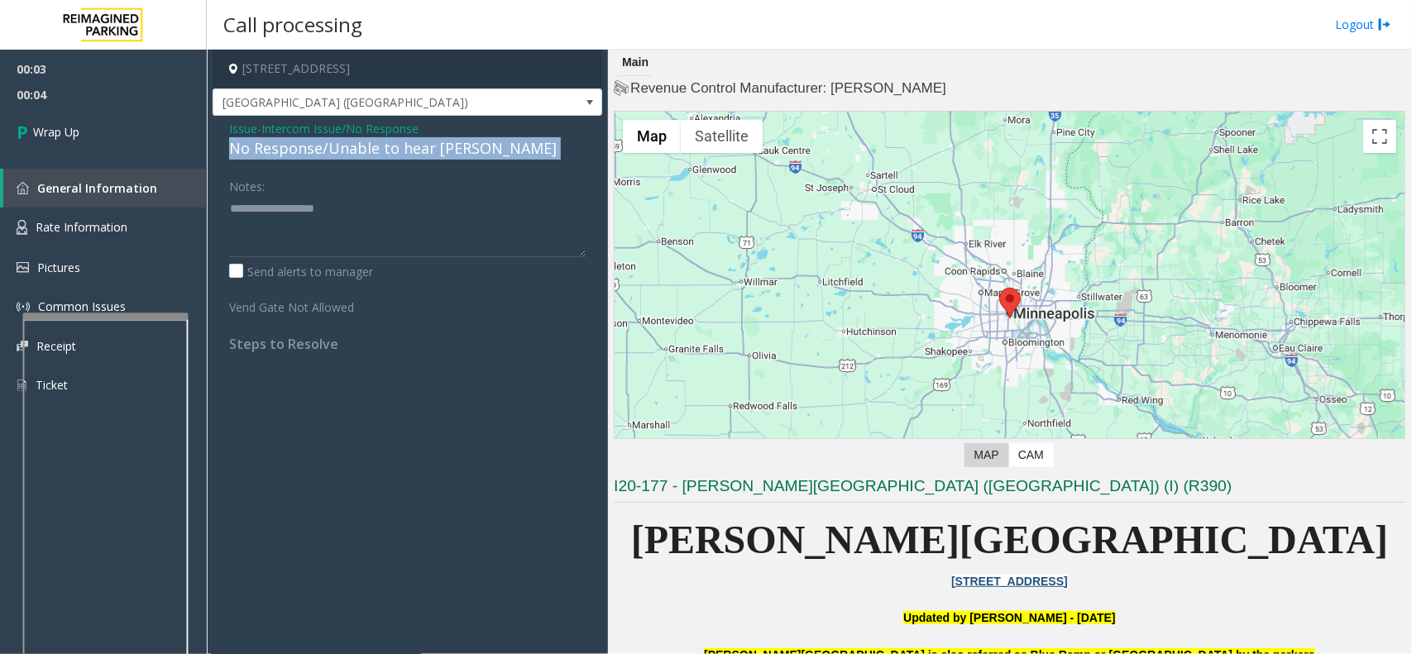
click at [375, 155] on div "No Response/Unable to hear [PERSON_NAME]" at bounding box center [407, 148] width 357 height 22
type textarea "**********"
click at [138, 103] on span "00:07" at bounding box center [103, 95] width 207 height 26
click at [135, 105] on span "00:07" at bounding box center [103, 95] width 207 height 26
click at [135, 105] on span "00:08" at bounding box center [103, 95] width 207 height 26
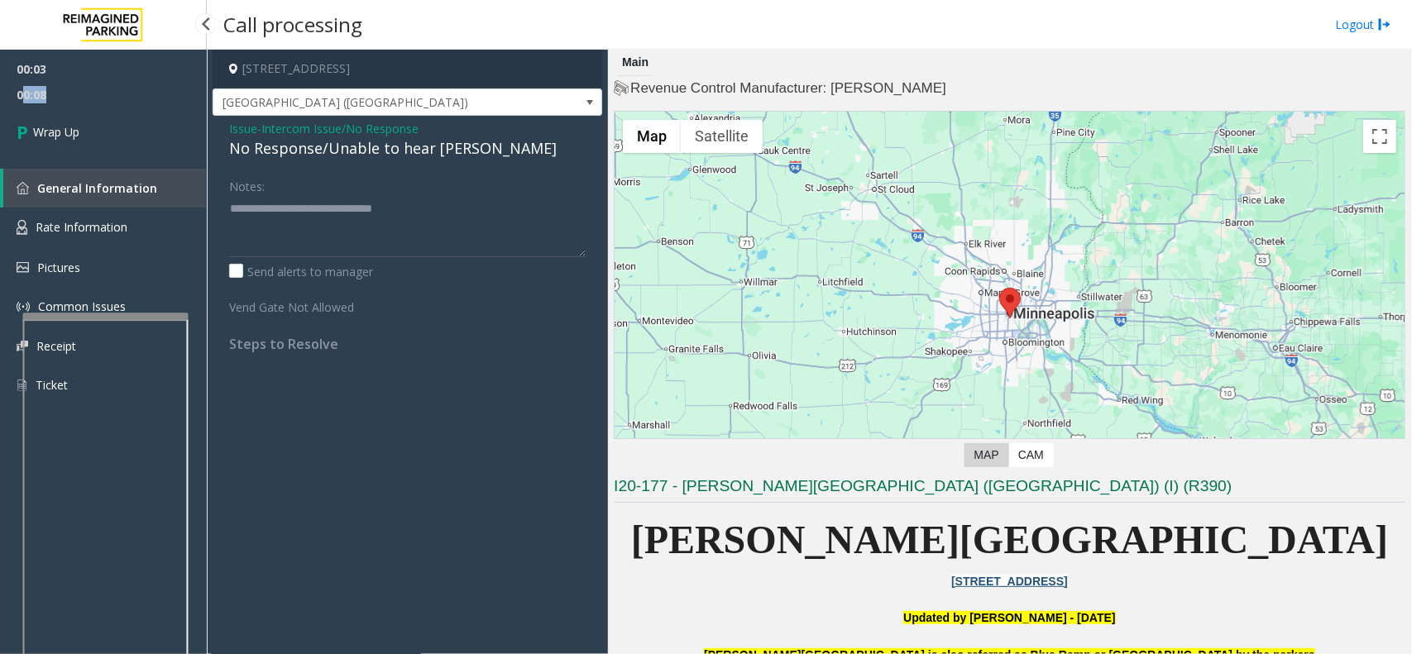
click at [135, 105] on span "00:08" at bounding box center [103, 95] width 207 height 26
click at [138, 109] on link "Wrap Up" at bounding box center [103, 132] width 207 height 49
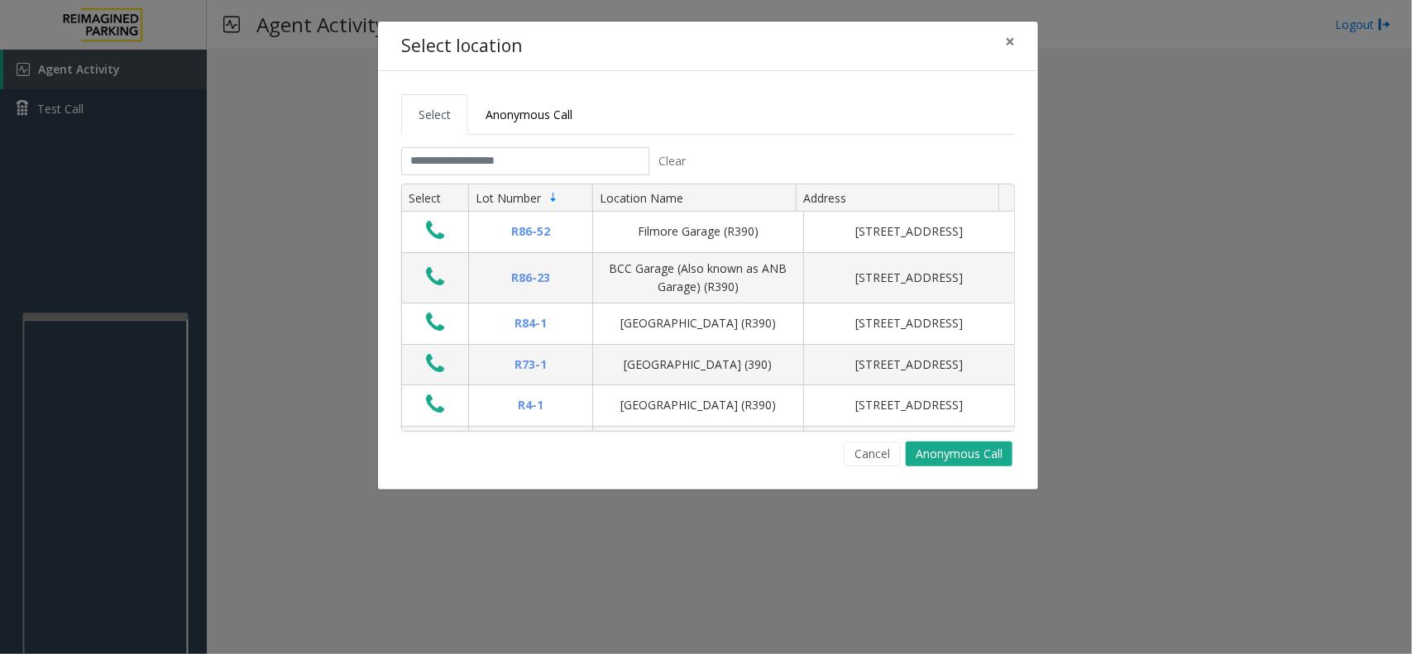
click at [550, 146] on tabset "Select Anonymous Call Clear Select Lot Number Location Name Address R86-52 Film…" at bounding box center [708, 280] width 614 height 372
click at [543, 166] on input "text" at bounding box center [525, 161] width 248 height 28
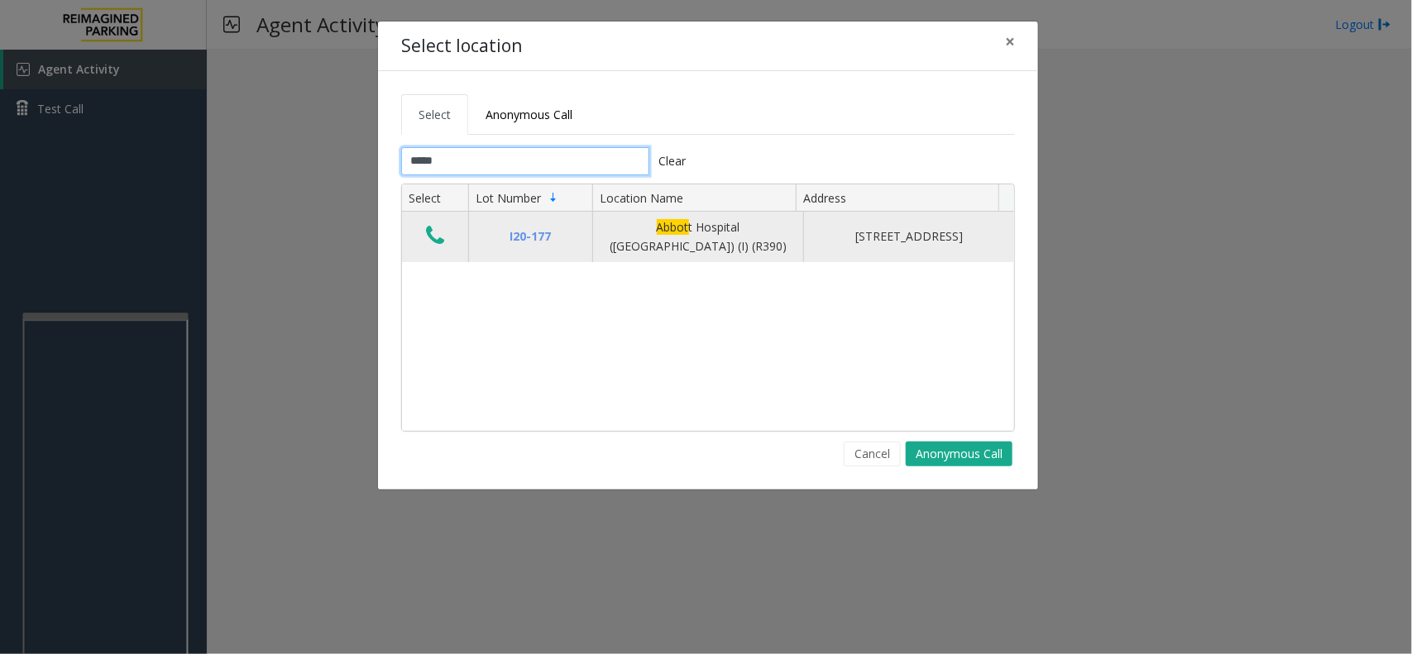
type input "*****"
click at [428, 237] on icon "Data table" at bounding box center [435, 235] width 18 height 23
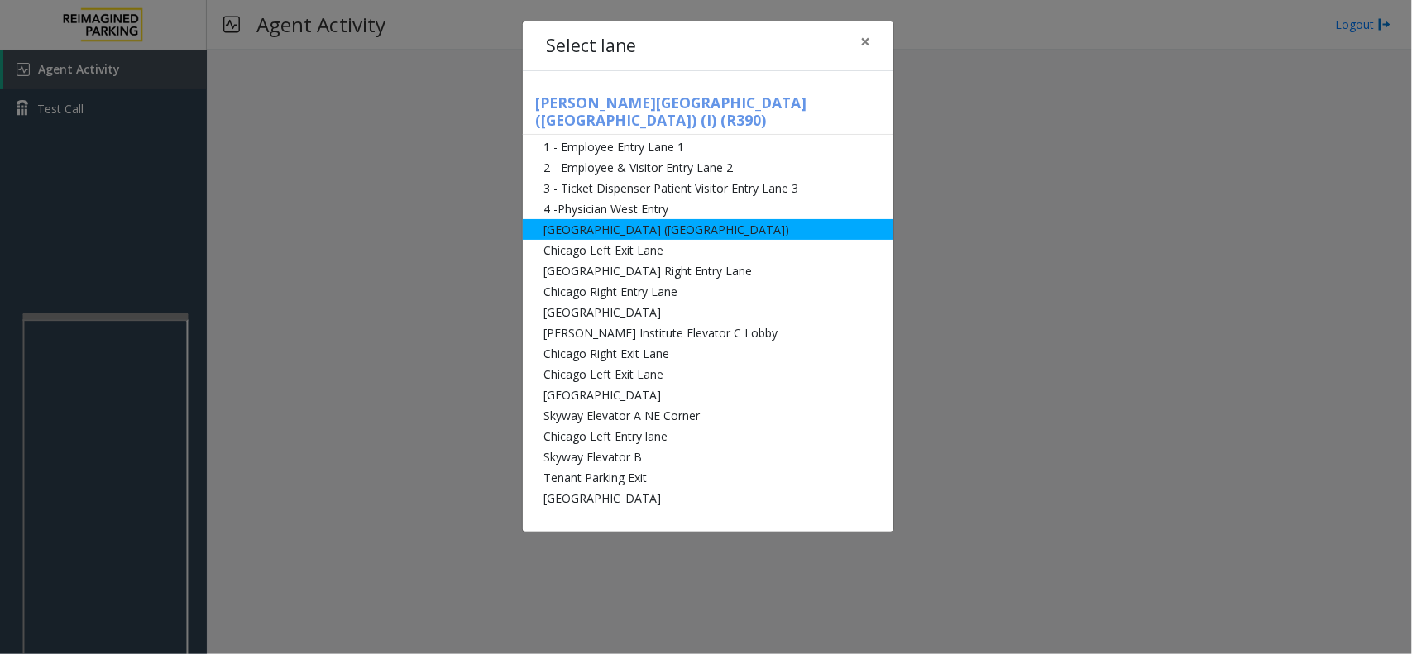
click at [680, 219] on li "[GEOGRAPHIC_DATA] ([GEOGRAPHIC_DATA])" at bounding box center [708, 229] width 371 height 21
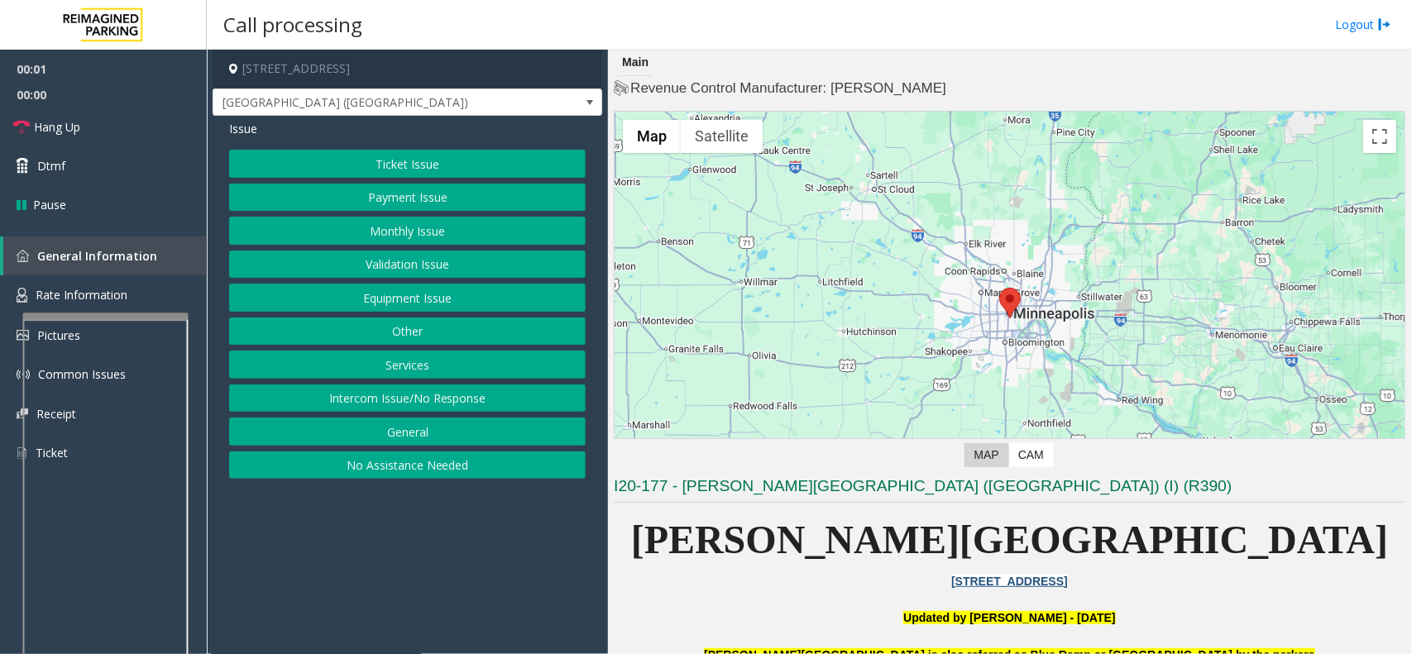
click at [467, 274] on button "Validation Issue" at bounding box center [407, 265] width 357 height 28
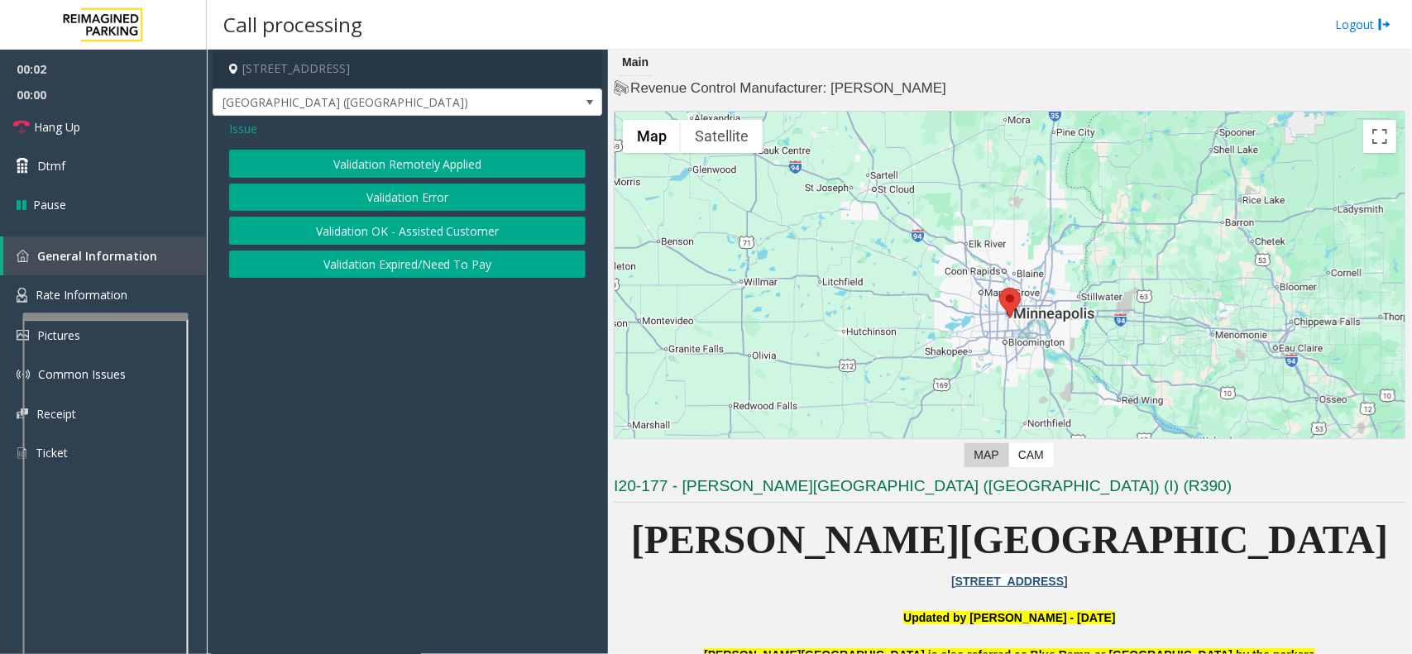
click at [240, 143] on div "Issue Validation Remotely Applied Validation Error Validation OK - Assisted Cus…" at bounding box center [408, 201] width 390 height 170
click at [250, 132] on span "Issue" at bounding box center [243, 128] width 28 height 17
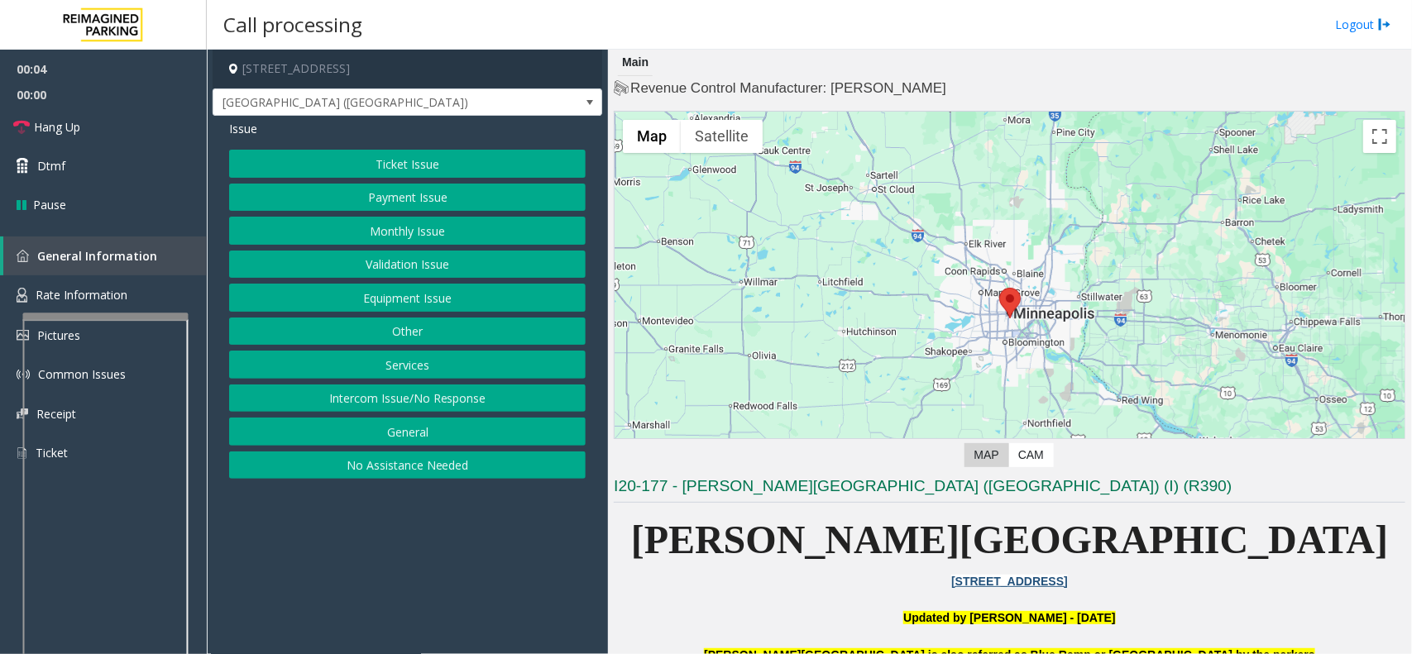
click at [447, 306] on button "Equipment Issue" at bounding box center [407, 298] width 357 height 28
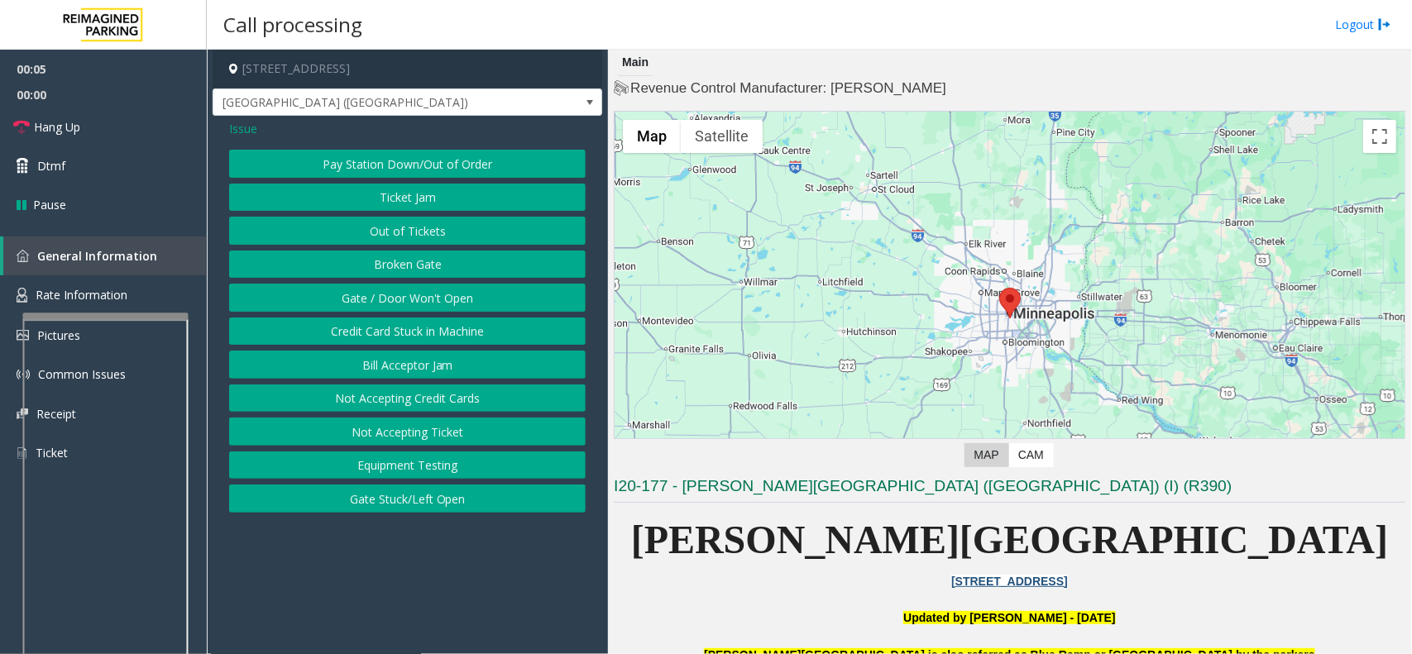
click at [431, 303] on button "Gate / Door Won't Open" at bounding box center [407, 298] width 357 height 28
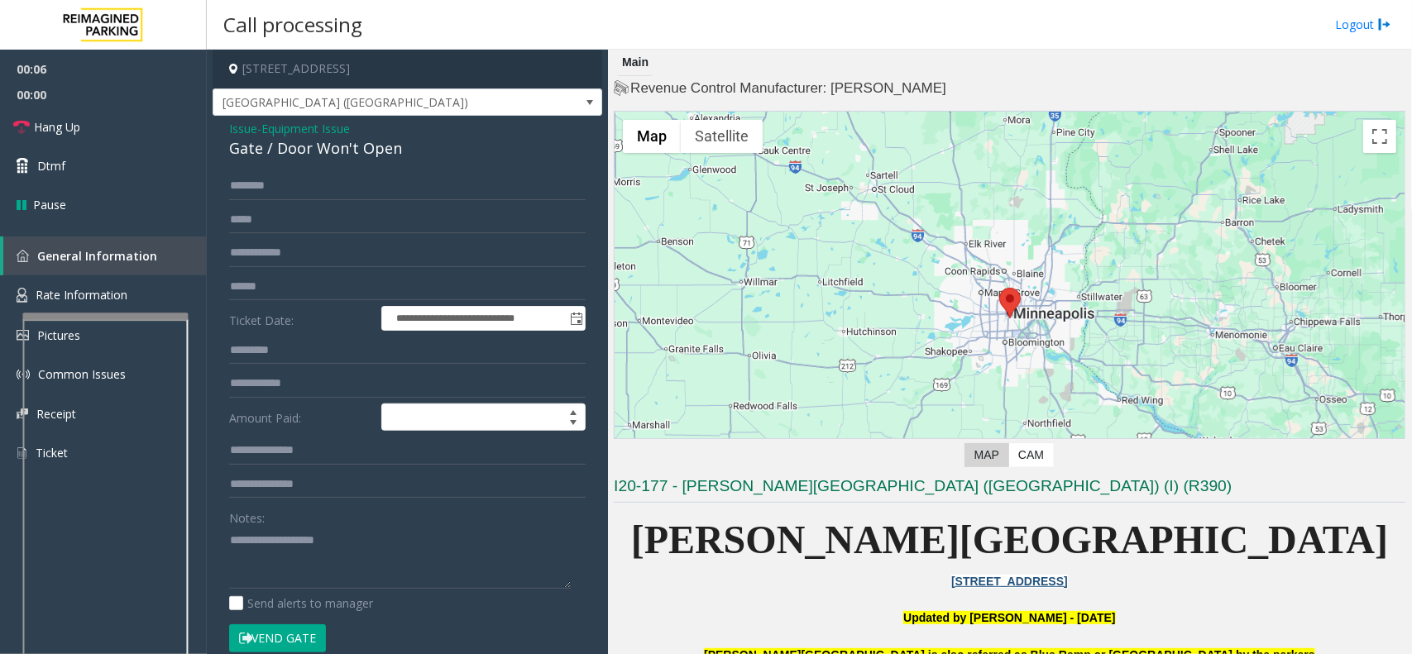
click at [281, 637] on button "Vend Gate" at bounding box center [277, 639] width 97 height 28
type textarea "**********"
click at [114, 125] on link "Hang Up" at bounding box center [103, 127] width 207 height 39
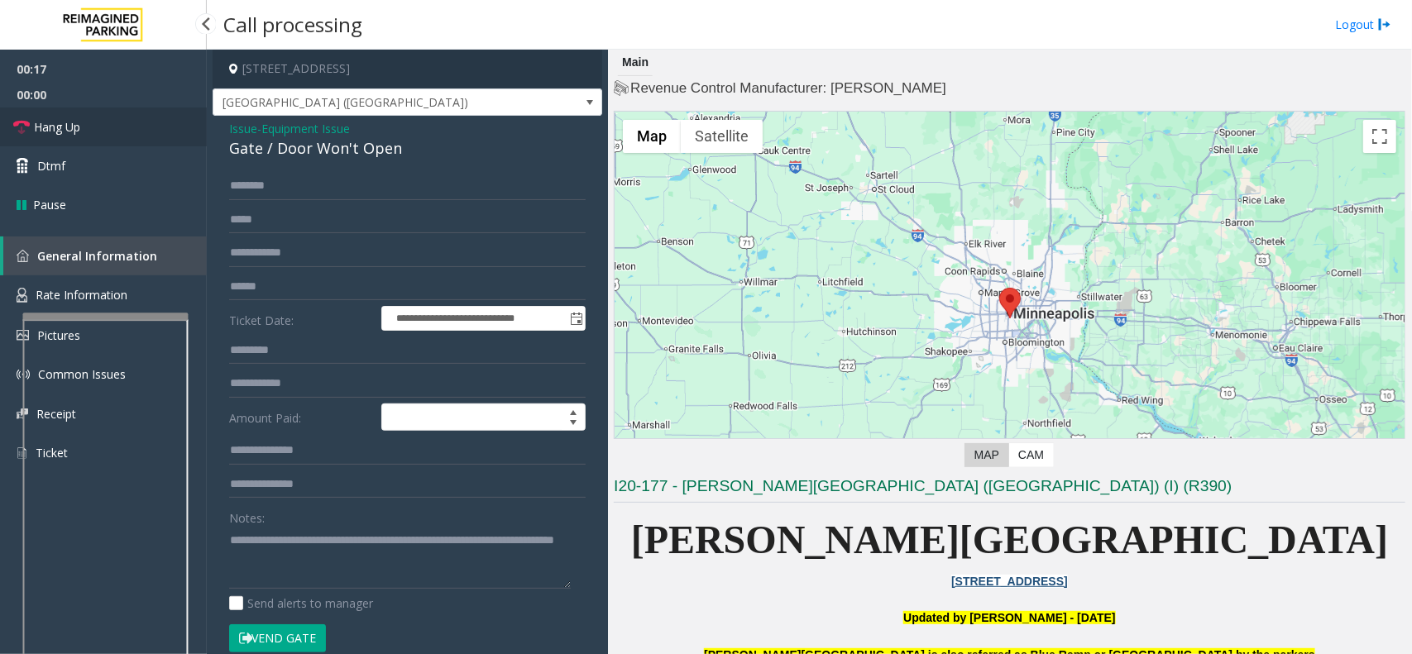
click at [114, 125] on link "Hang Up" at bounding box center [103, 127] width 207 height 39
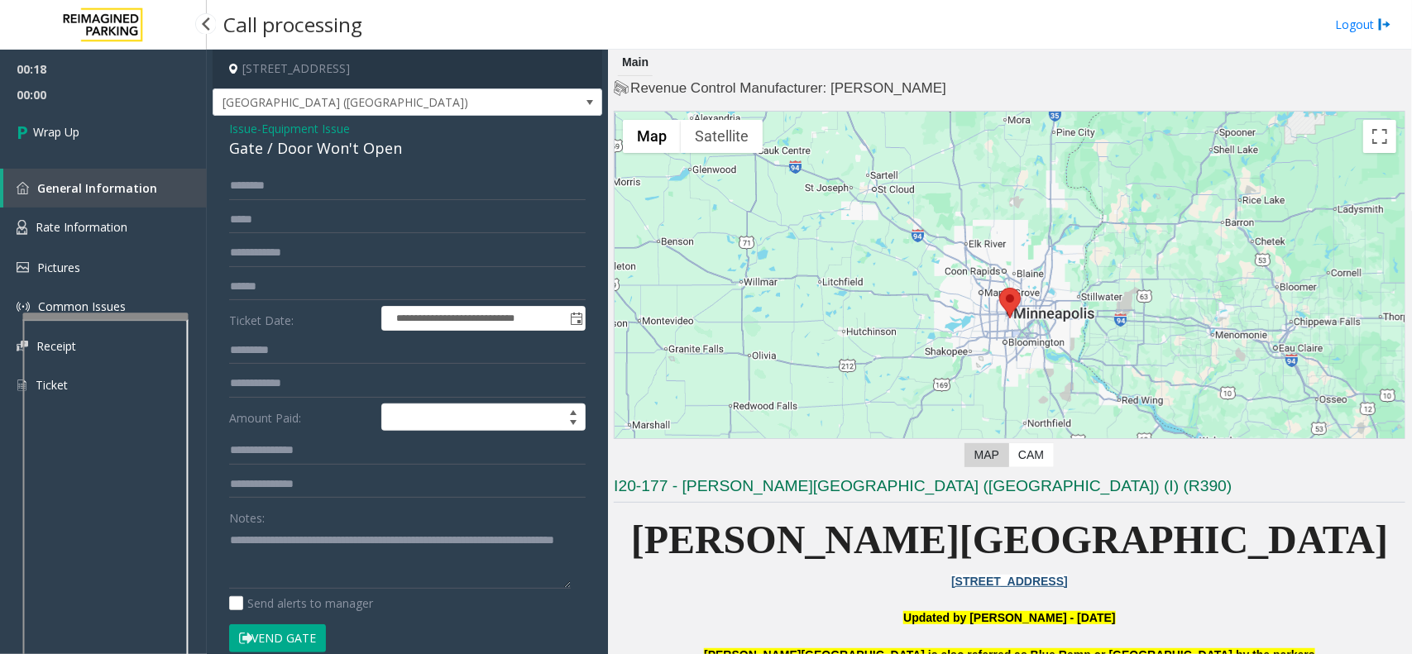
click at [114, 125] on link "Wrap Up" at bounding box center [103, 132] width 207 height 49
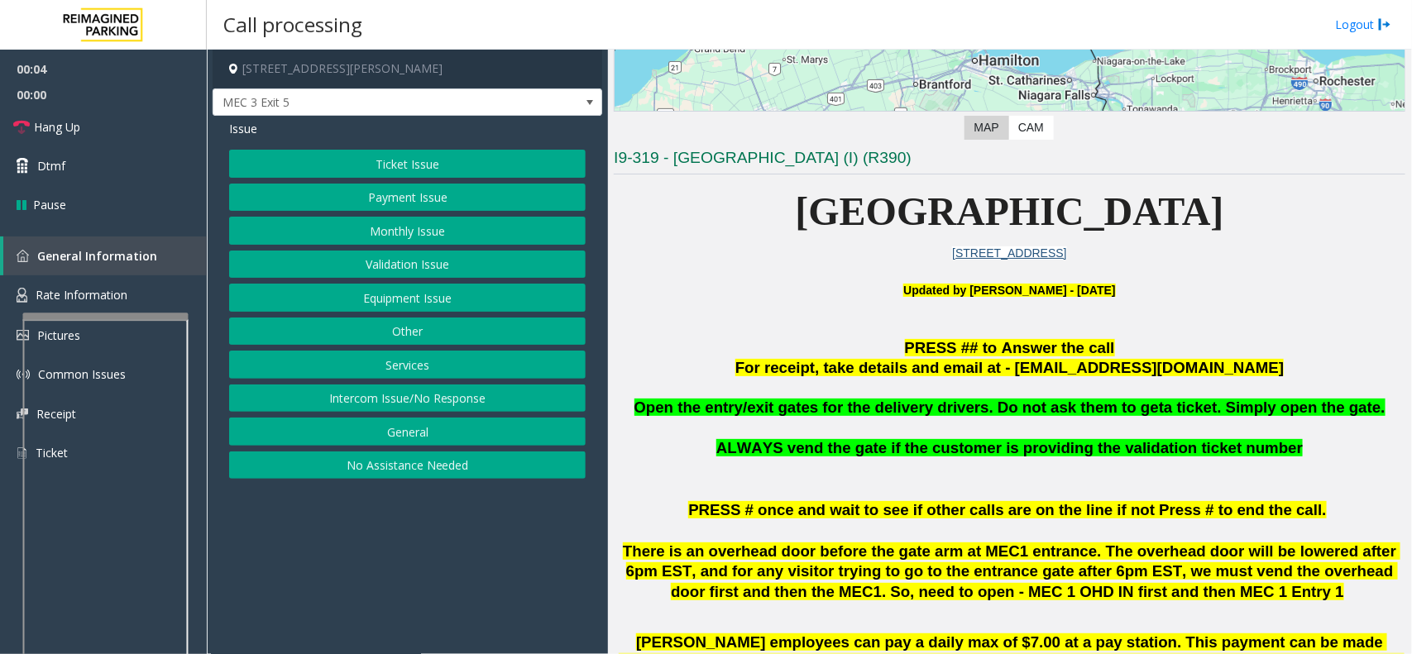
scroll to position [310, 0]
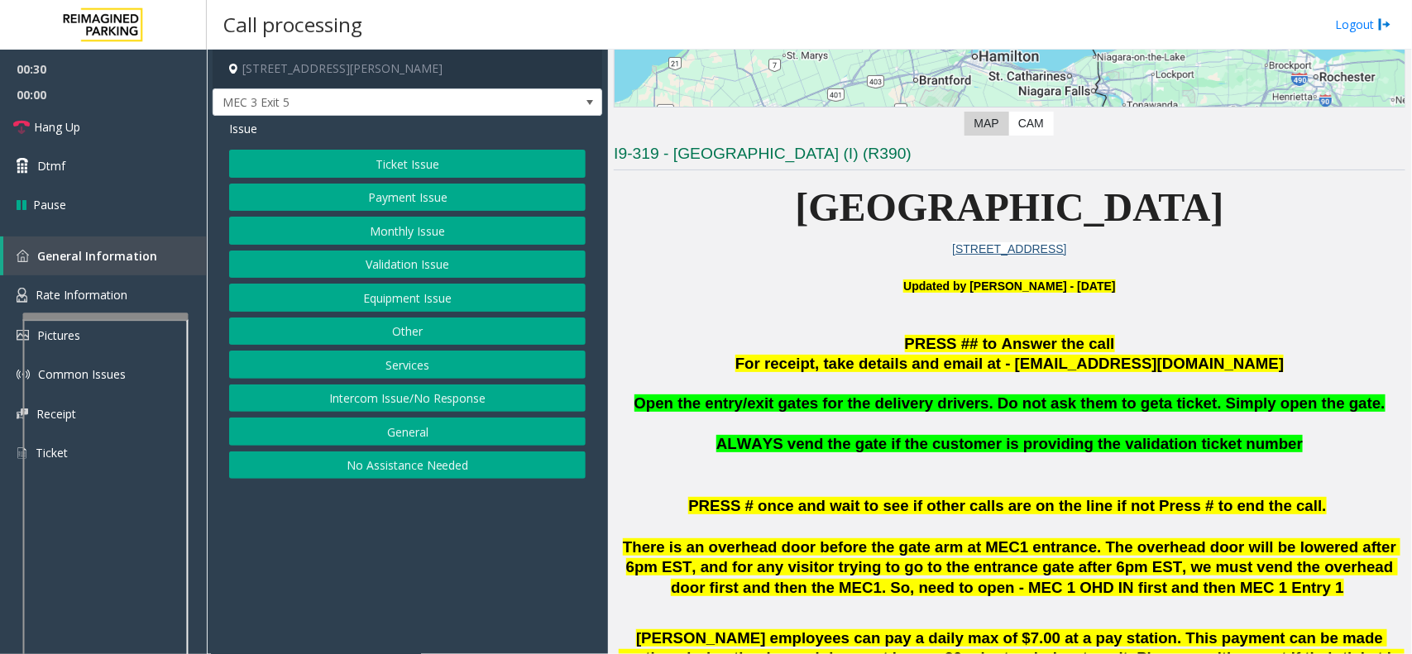
click at [453, 361] on button "Services" at bounding box center [407, 365] width 357 height 28
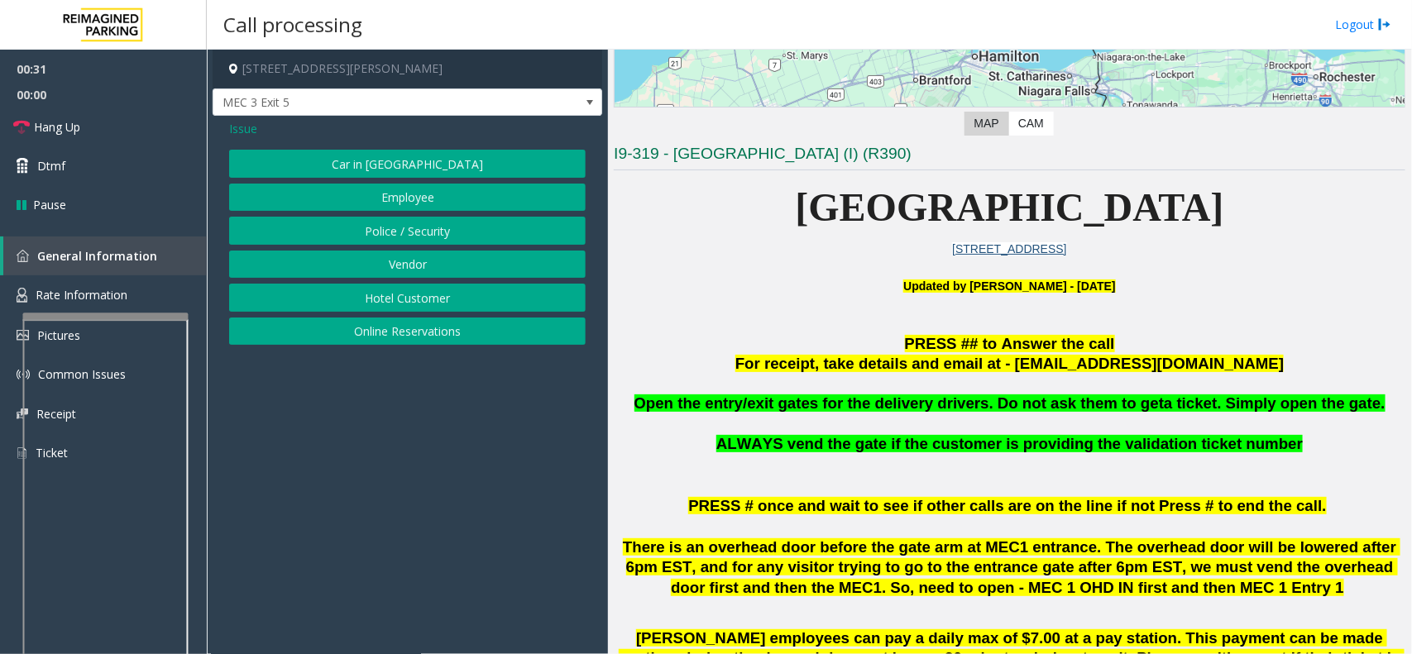
click at [433, 266] on button "Vendor" at bounding box center [407, 265] width 357 height 28
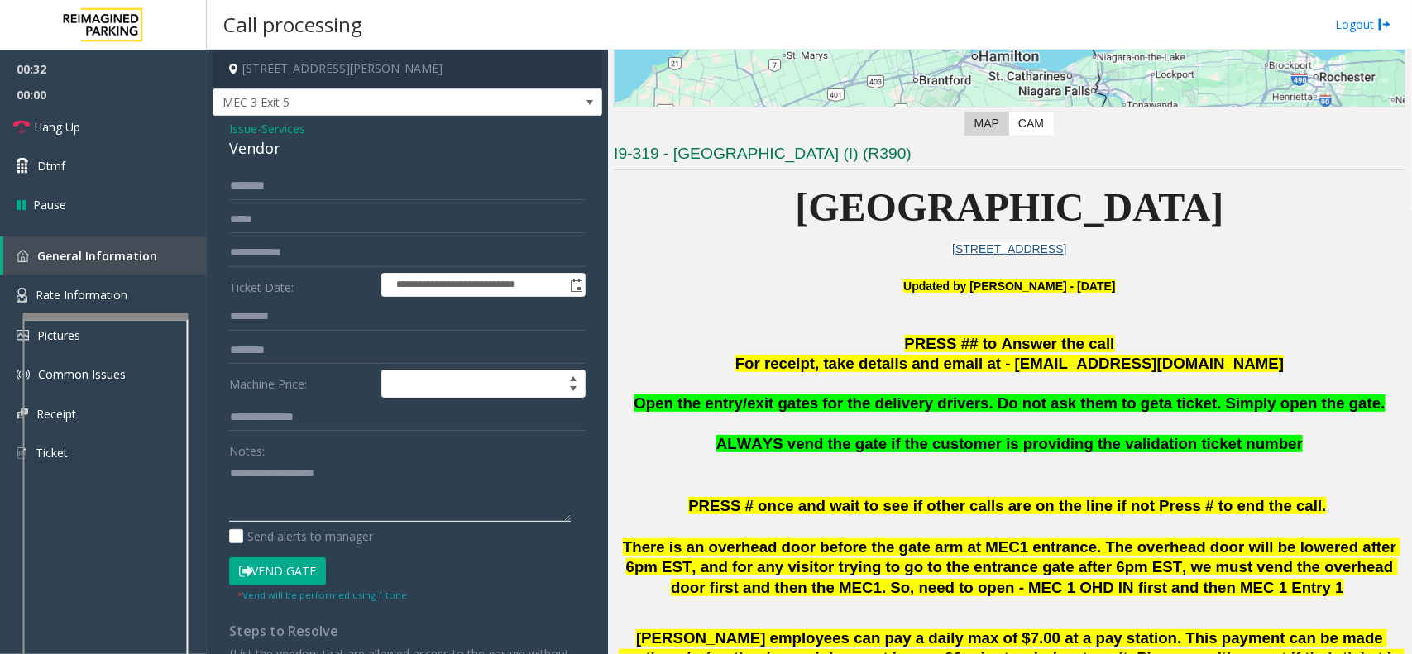
click at [354, 488] on textarea at bounding box center [400, 491] width 342 height 62
type textarea "**********"
click at [307, 178] on input "text" at bounding box center [407, 186] width 357 height 28
type input "****"
click at [275, 572] on button "Vend Gate" at bounding box center [277, 572] width 97 height 28
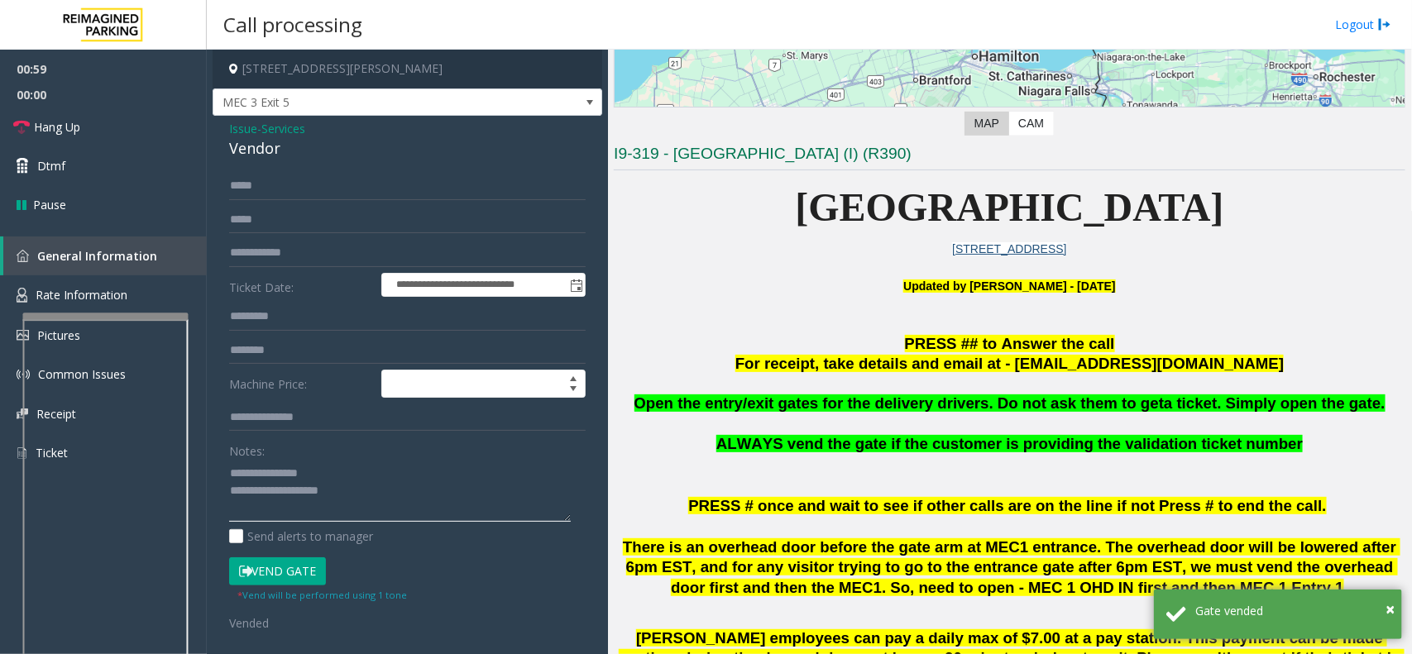
click at [360, 481] on textarea at bounding box center [400, 491] width 342 height 62
click at [126, 101] on span "00:00" at bounding box center [103, 95] width 207 height 26
click at [108, 122] on link "Hang Up" at bounding box center [103, 127] width 207 height 39
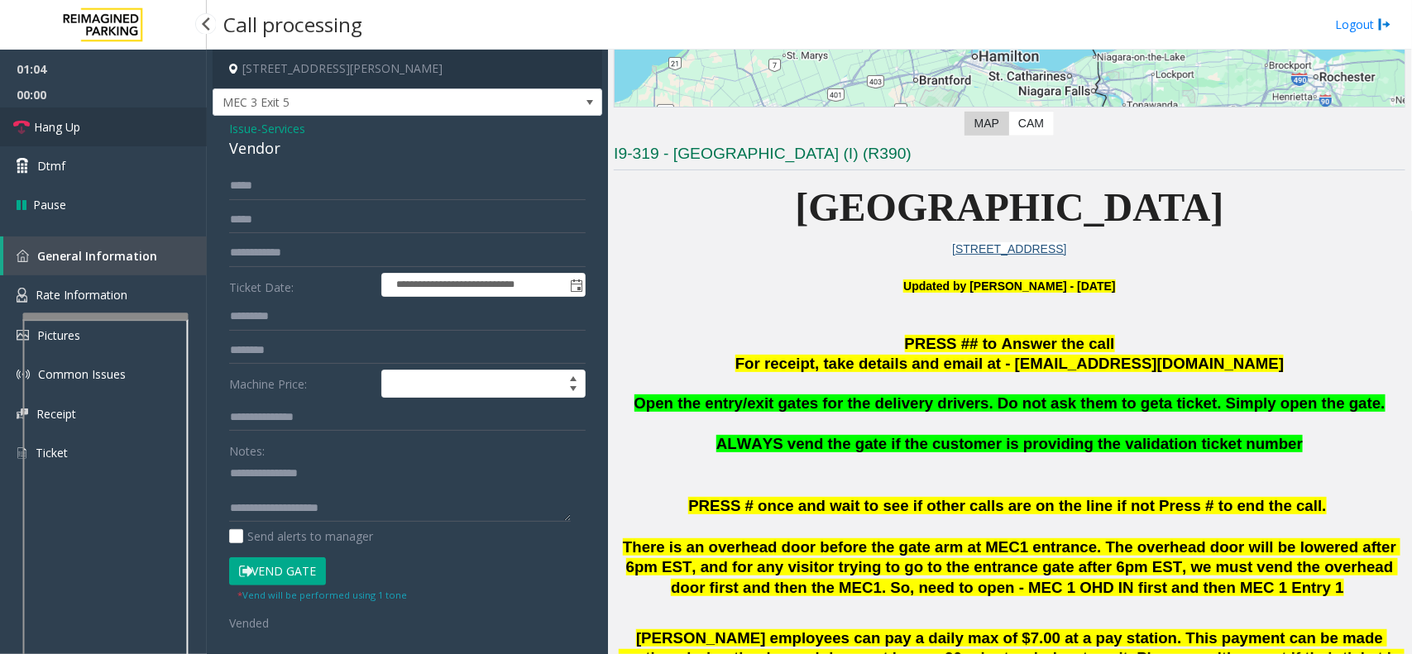
click at [108, 122] on link "Hang Up" at bounding box center [103, 127] width 207 height 39
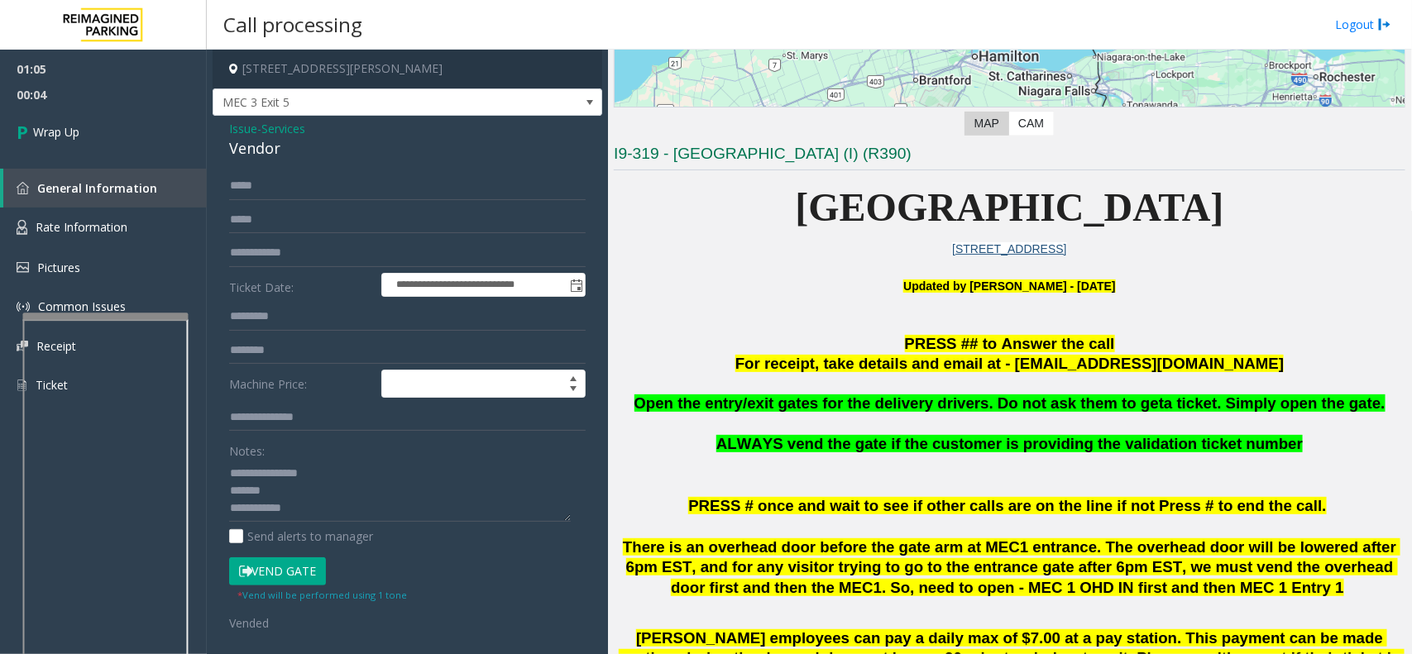
click at [251, 153] on div "Vendor" at bounding box center [407, 148] width 357 height 22
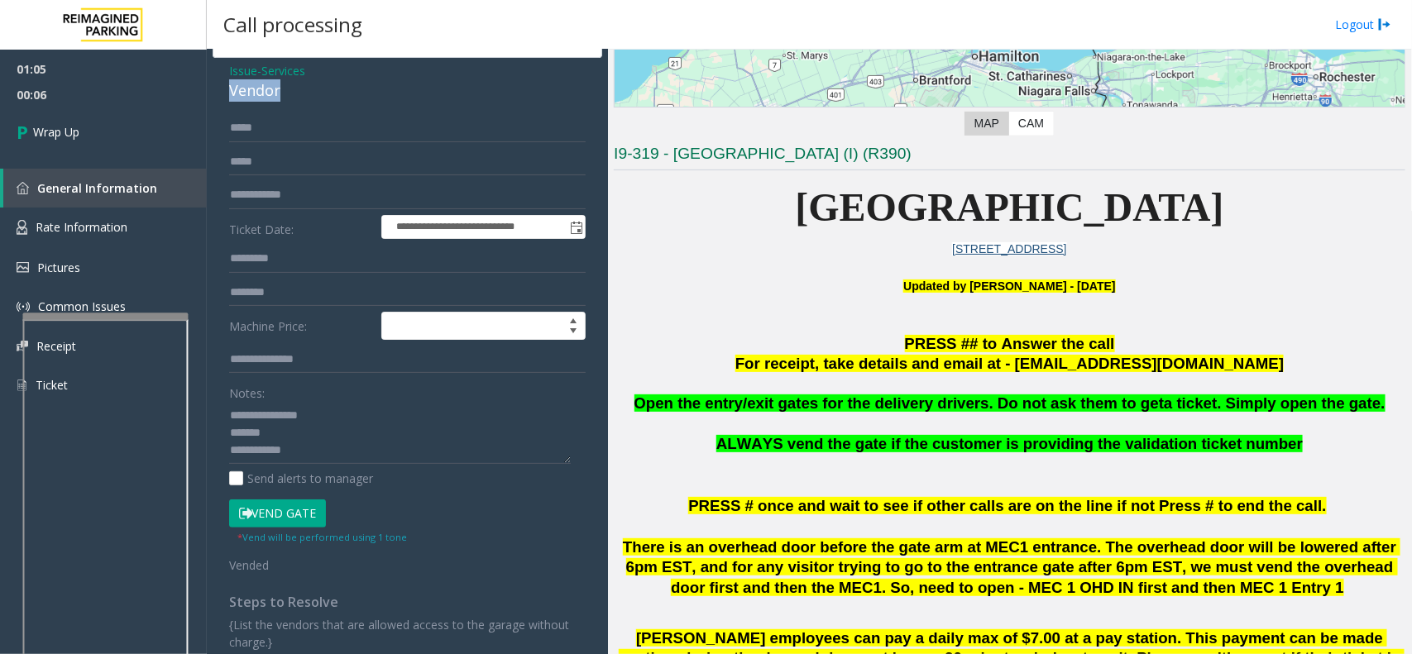
scroll to position [103, 0]
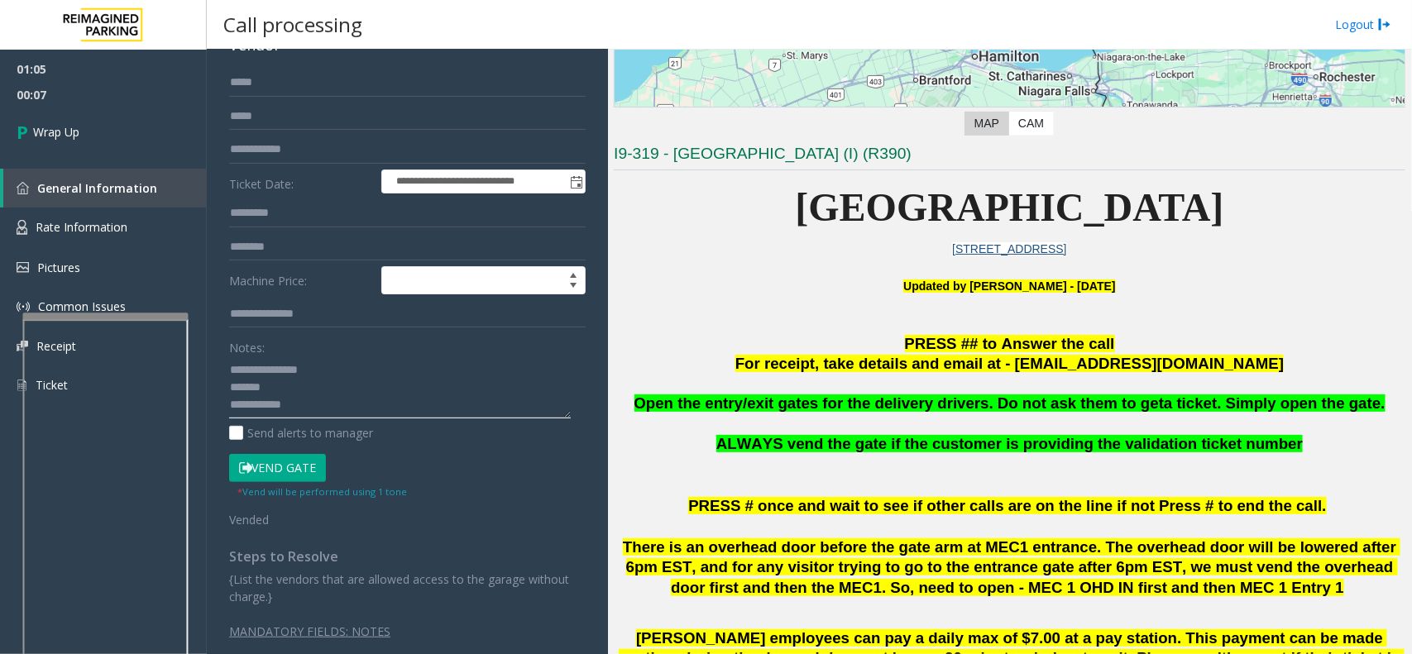
click at [274, 391] on textarea at bounding box center [400, 388] width 342 height 62
click at [307, 400] on textarea at bounding box center [400, 388] width 342 height 62
paste textarea "**********"
type textarea "**********"
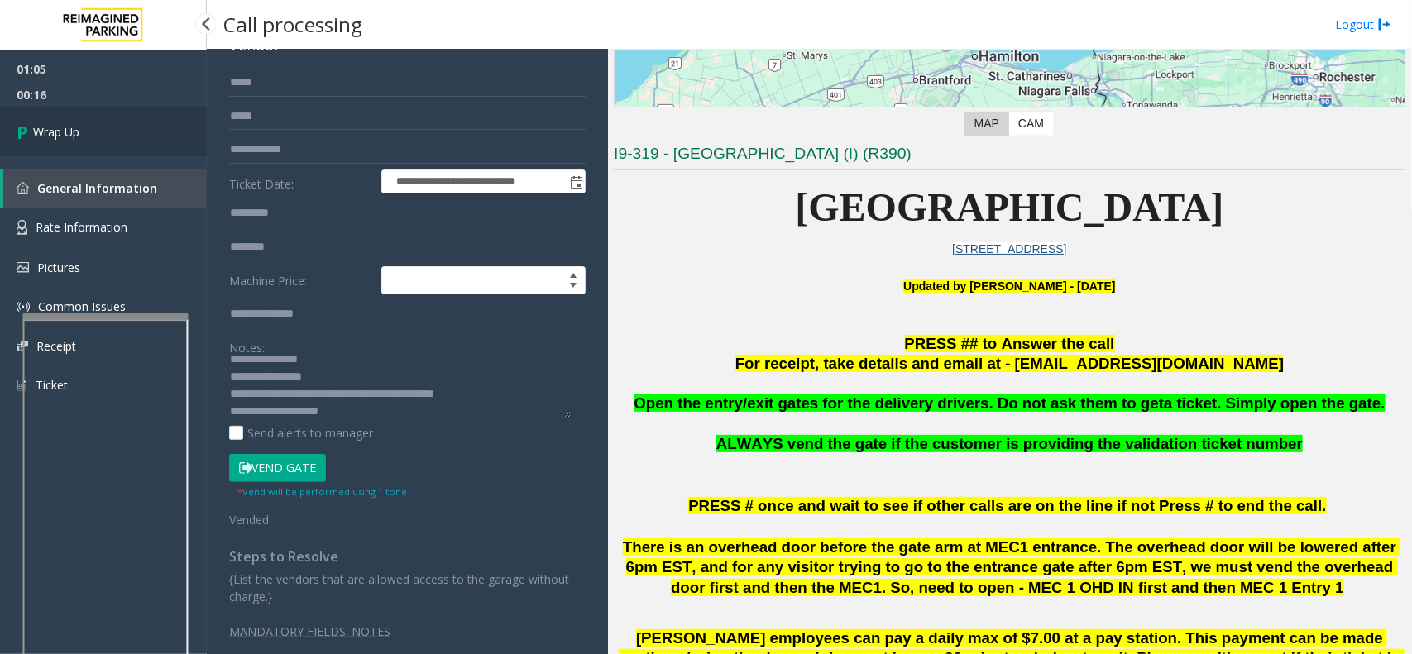
click at [142, 118] on link "Wrap Up" at bounding box center [103, 132] width 207 height 49
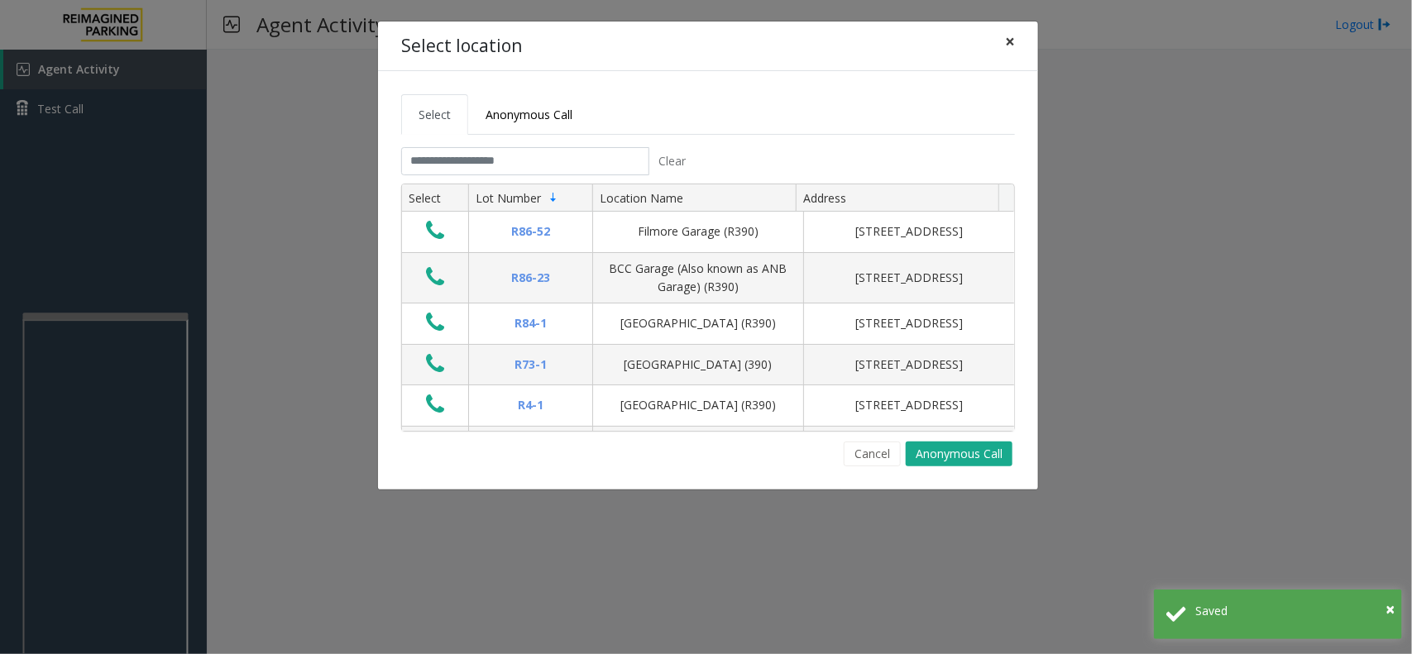
click at [1013, 45] on span "×" at bounding box center [1010, 41] width 10 height 23
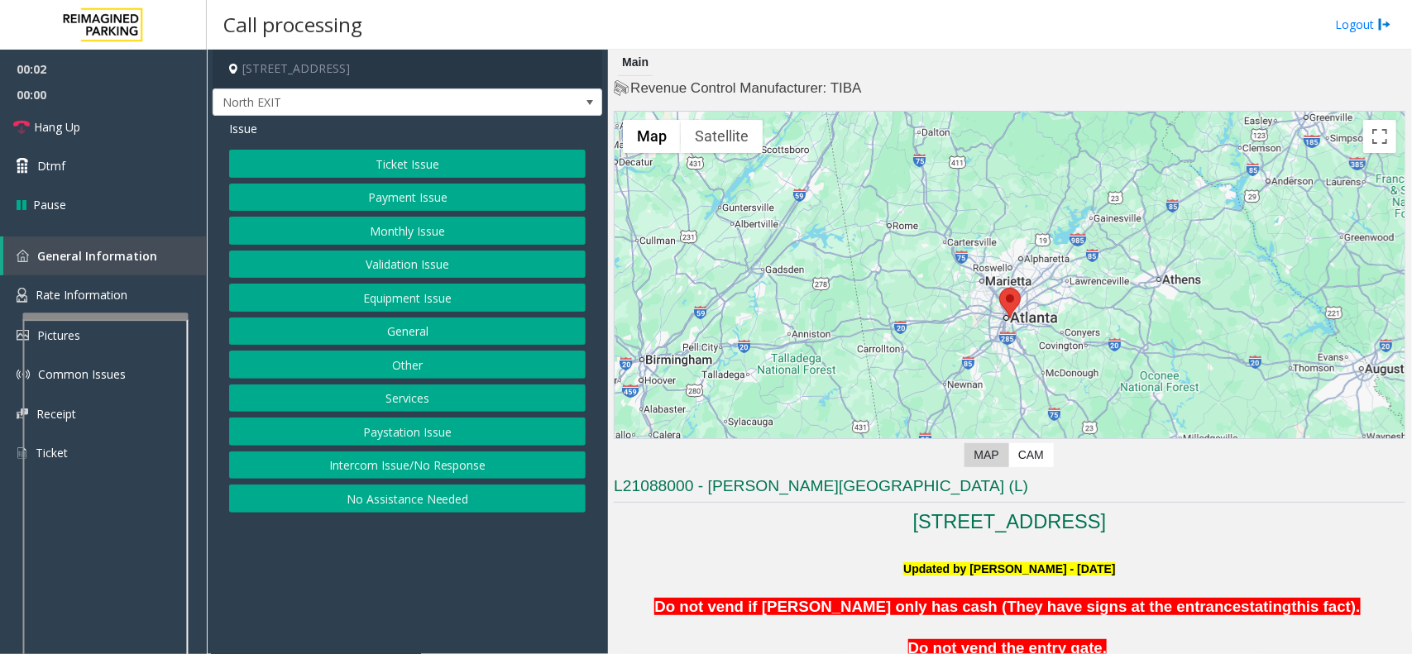
click at [420, 287] on button "Equipment Issue" at bounding box center [407, 298] width 357 height 28
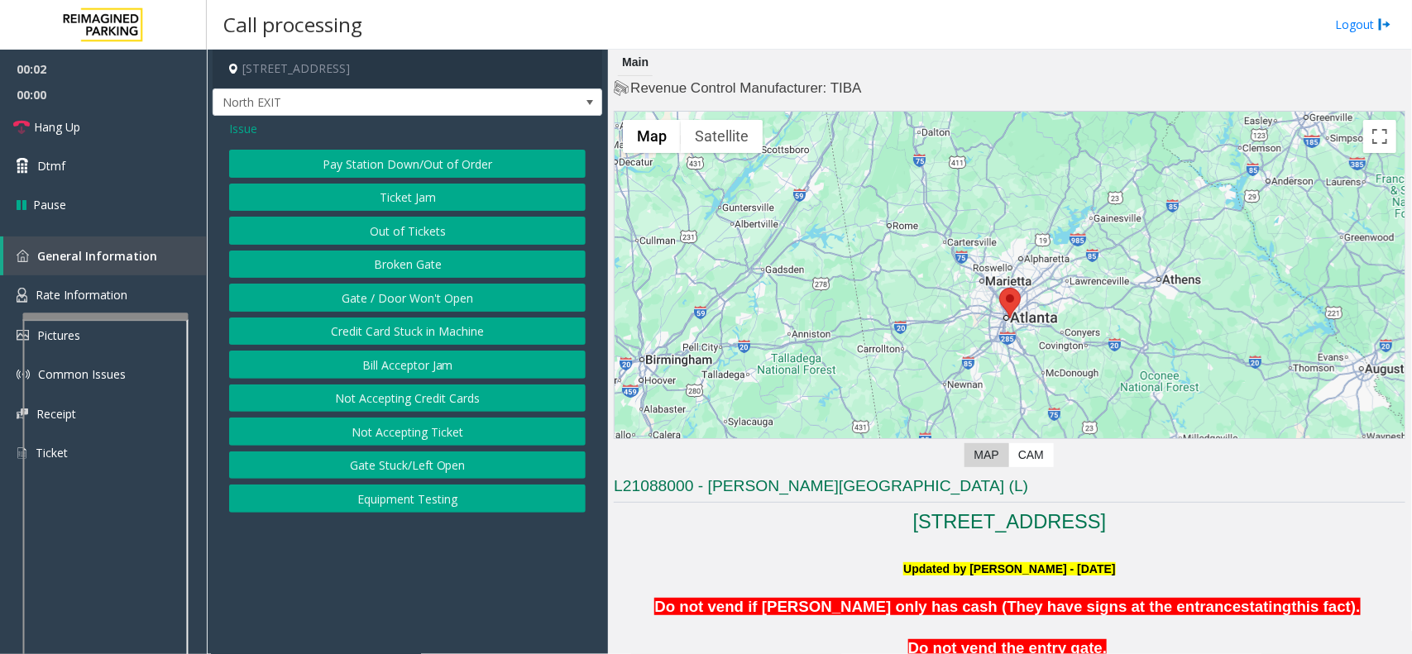
click at [431, 203] on button "Ticket Jam" at bounding box center [407, 198] width 357 height 28
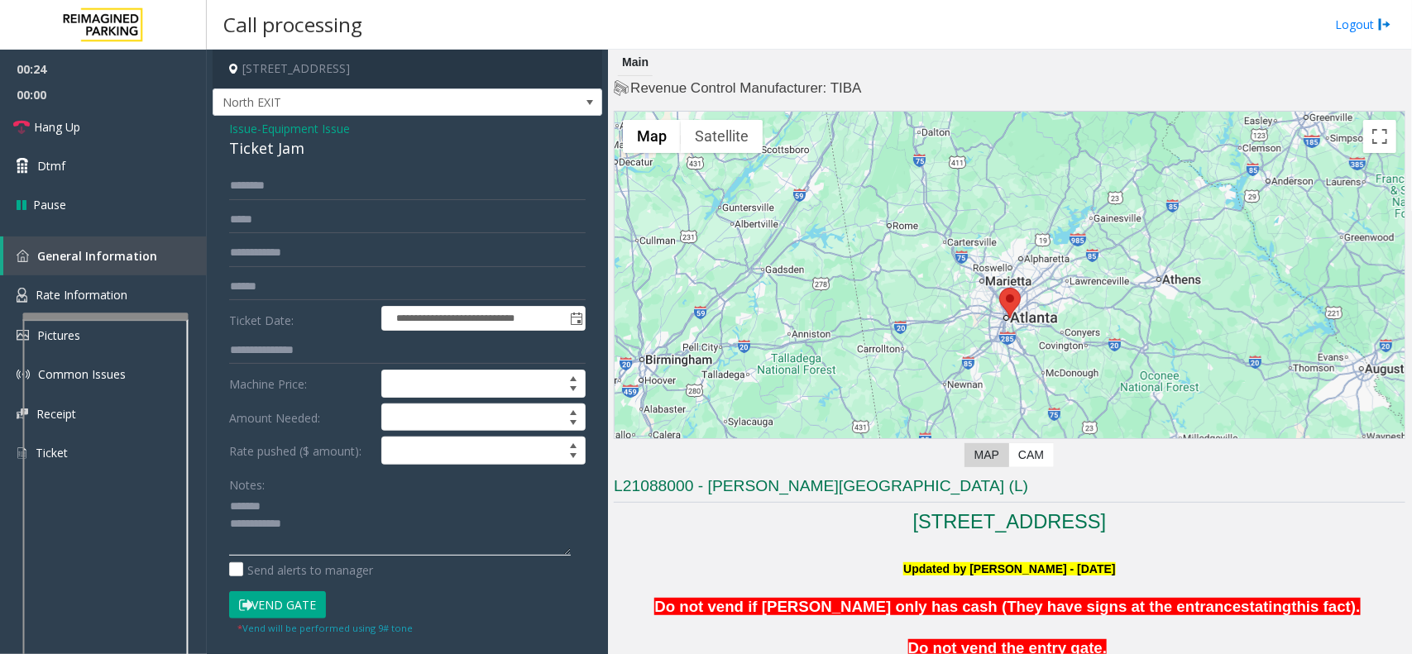
type textarea "**********"
click at [304, 275] on input "text" at bounding box center [407, 287] width 357 height 28
type input "******"
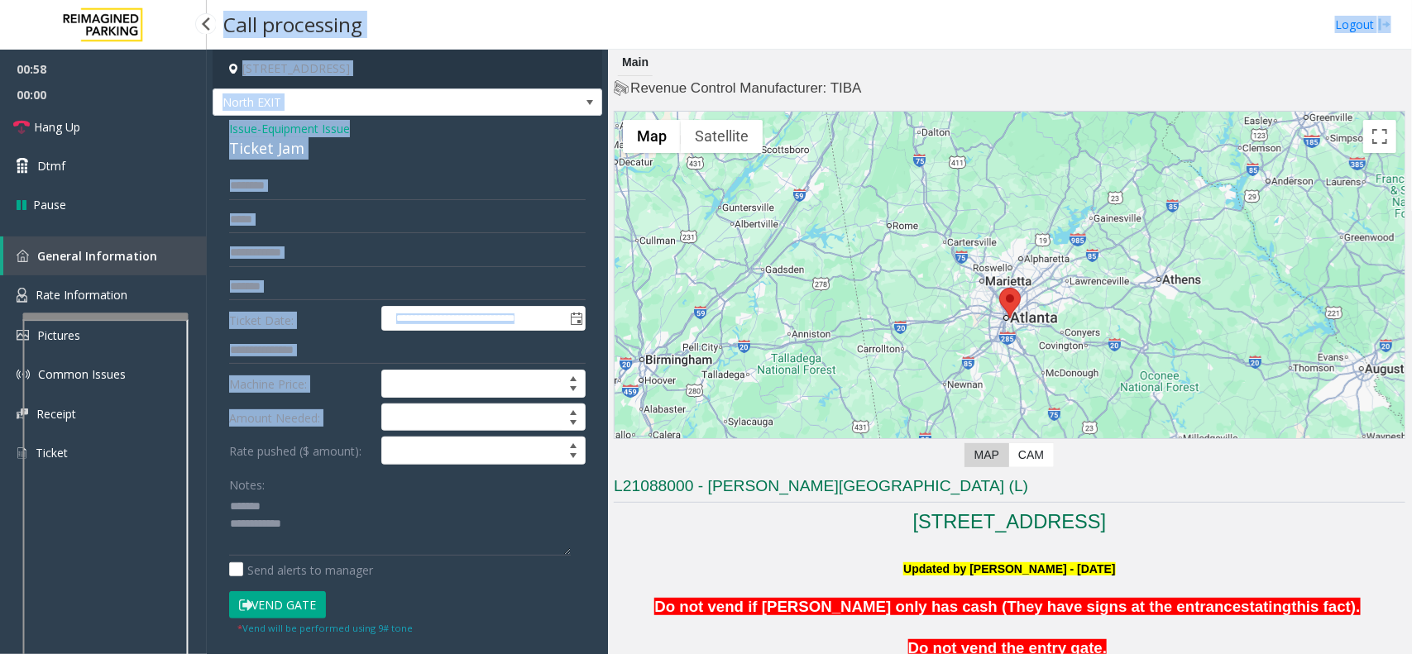
drag, startPoint x: 195, startPoint y: 553, endPoint x: 194, endPoint y: 617, distance: 64.5
click at [194, 617] on app-root "**********" at bounding box center [706, 327] width 1412 height 654
click at [267, 615] on button "Vend Gate" at bounding box center [277, 605] width 97 height 28
click at [309, 175] on input "text" at bounding box center [407, 186] width 357 height 28
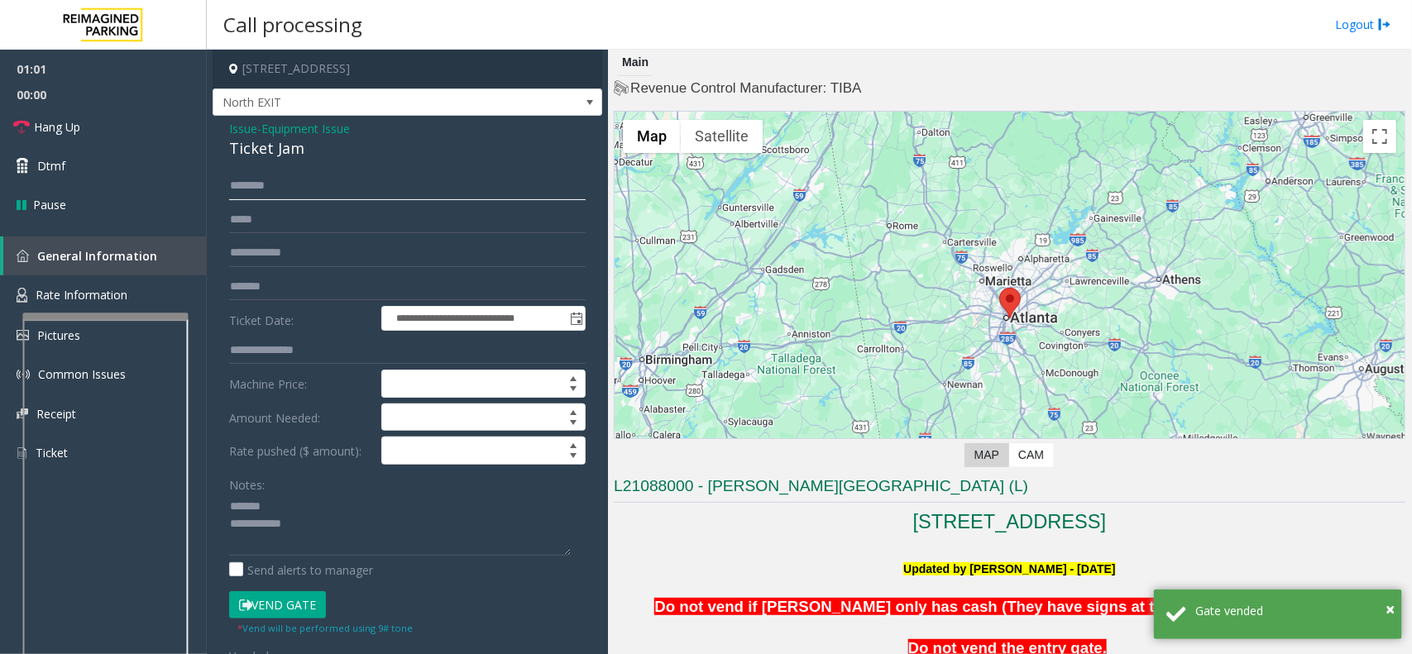
type input "*"
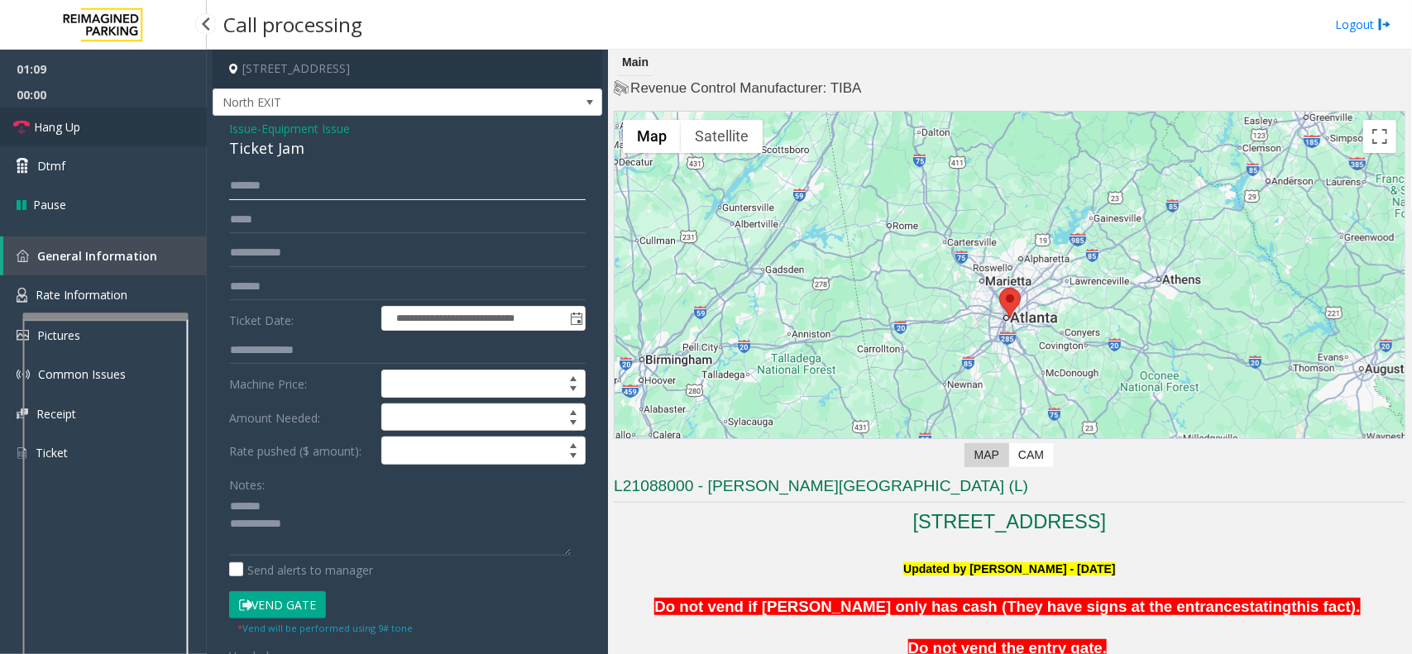
type input "******"
click at [120, 128] on link "Hang Up" at bounding box center [103, 127] width 207 height 39
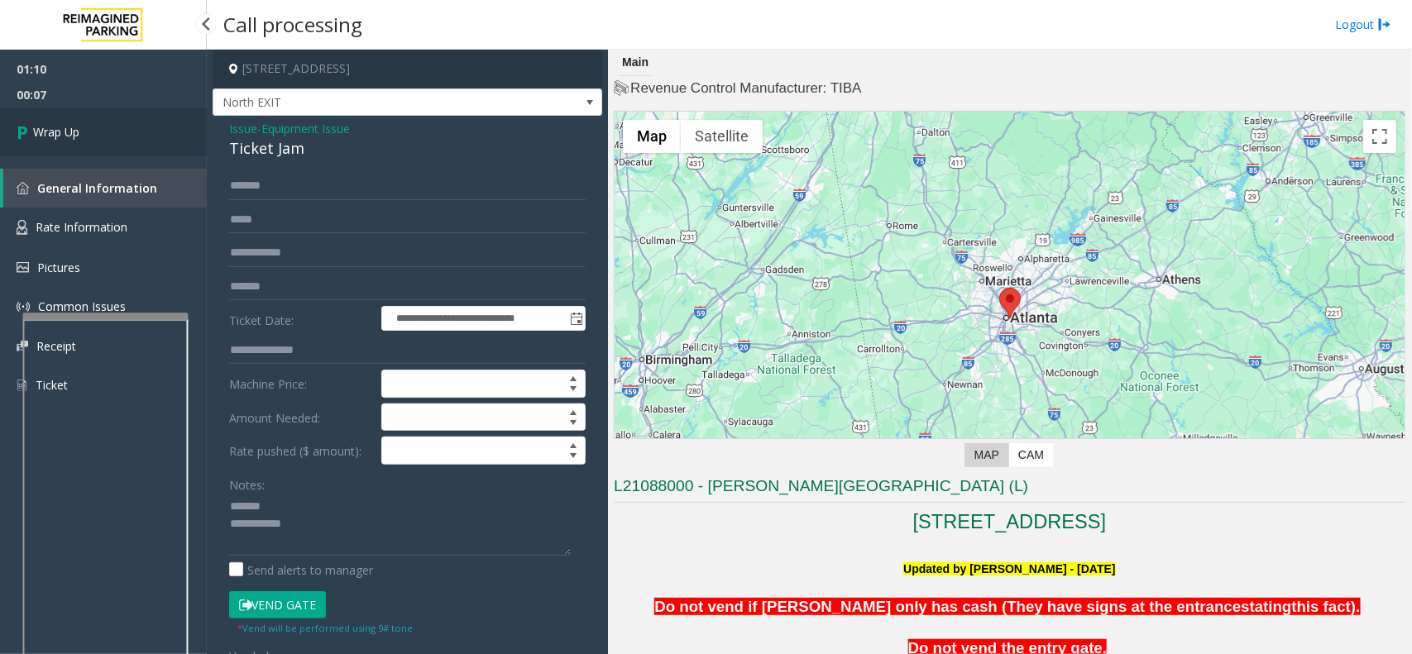
click at [113, 129] on link "Wrap Up" at bounding box center [103, 132] width 207 height 49
click at [113, 129] on div "01:10 00:07 Wrap Up General Information Rate Information Pictures Common Issues…" at bounding box center [103, 234] width 207 height 369
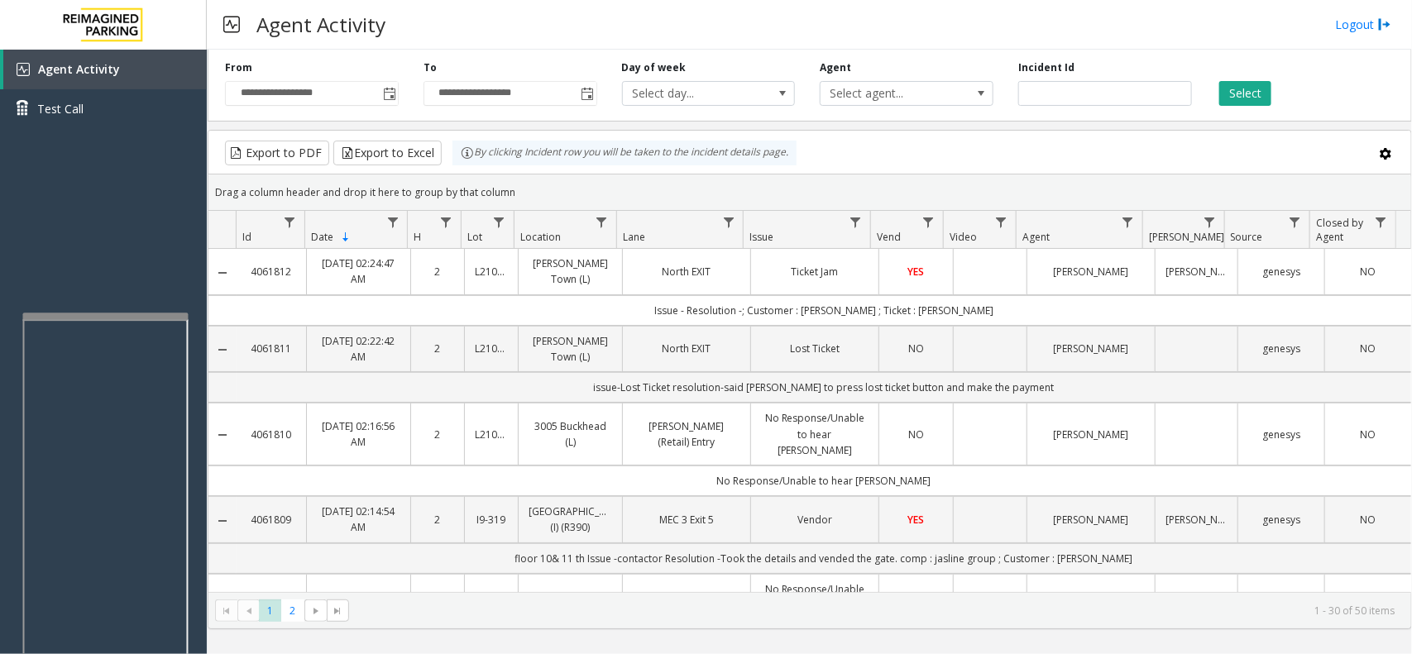
click at [821, 294] on td "Ticket Jam" at bounding box center [814, 271] width 128 height 45
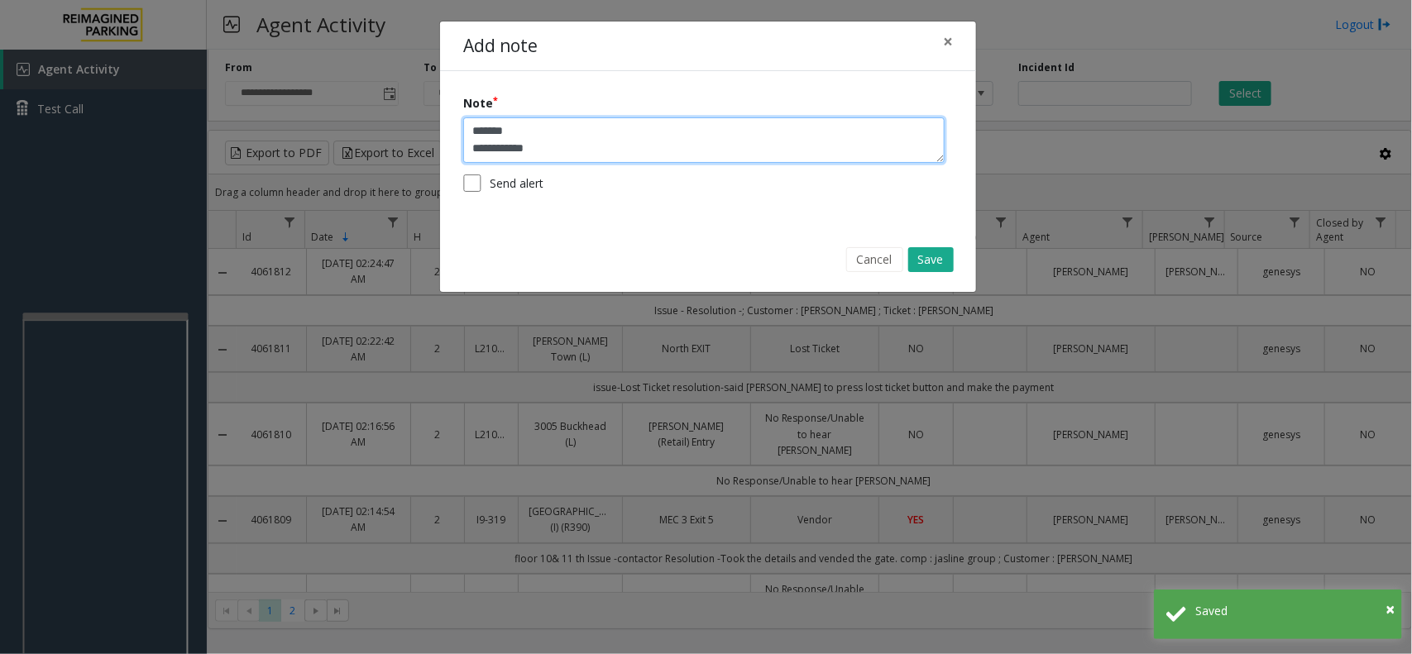
click at [524, 137] on textarea "**********" at bounding box center [703, 139] width 481 height 45
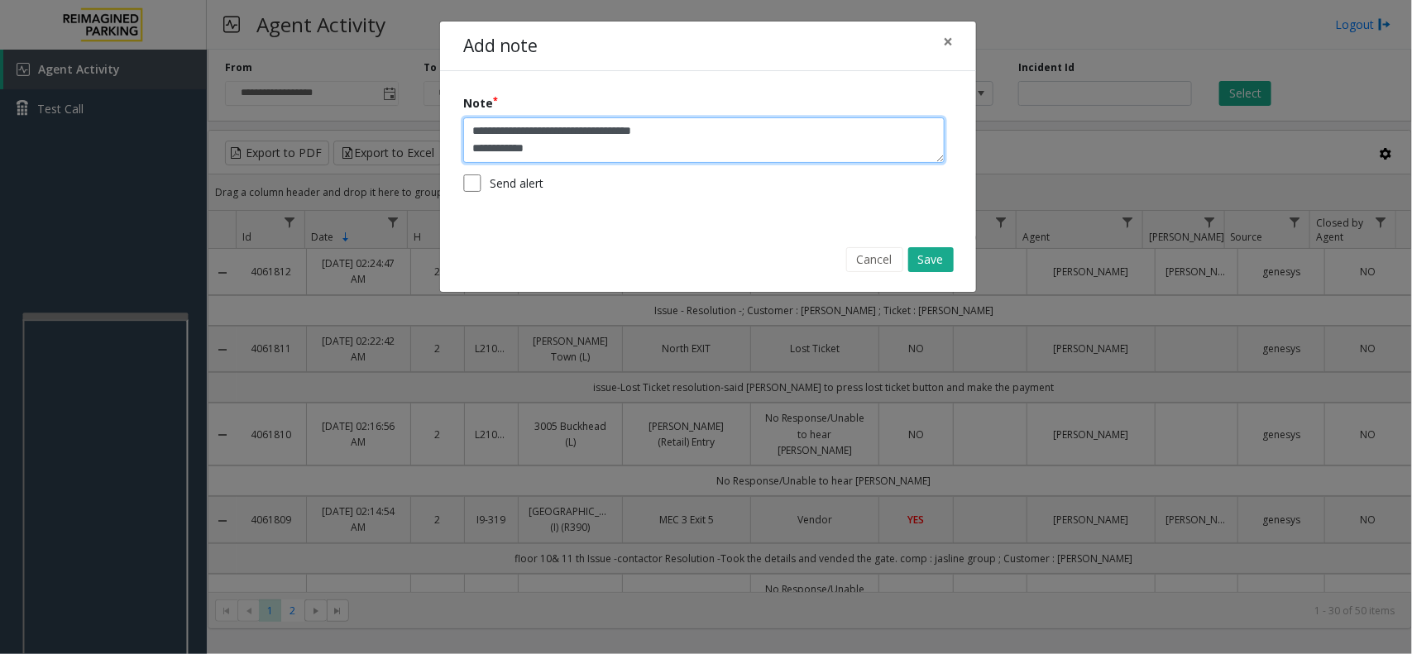
click at [654, 132] on textarea "**********" at bounding box center [703, 139] width 481 height 45
type textarea "**********"
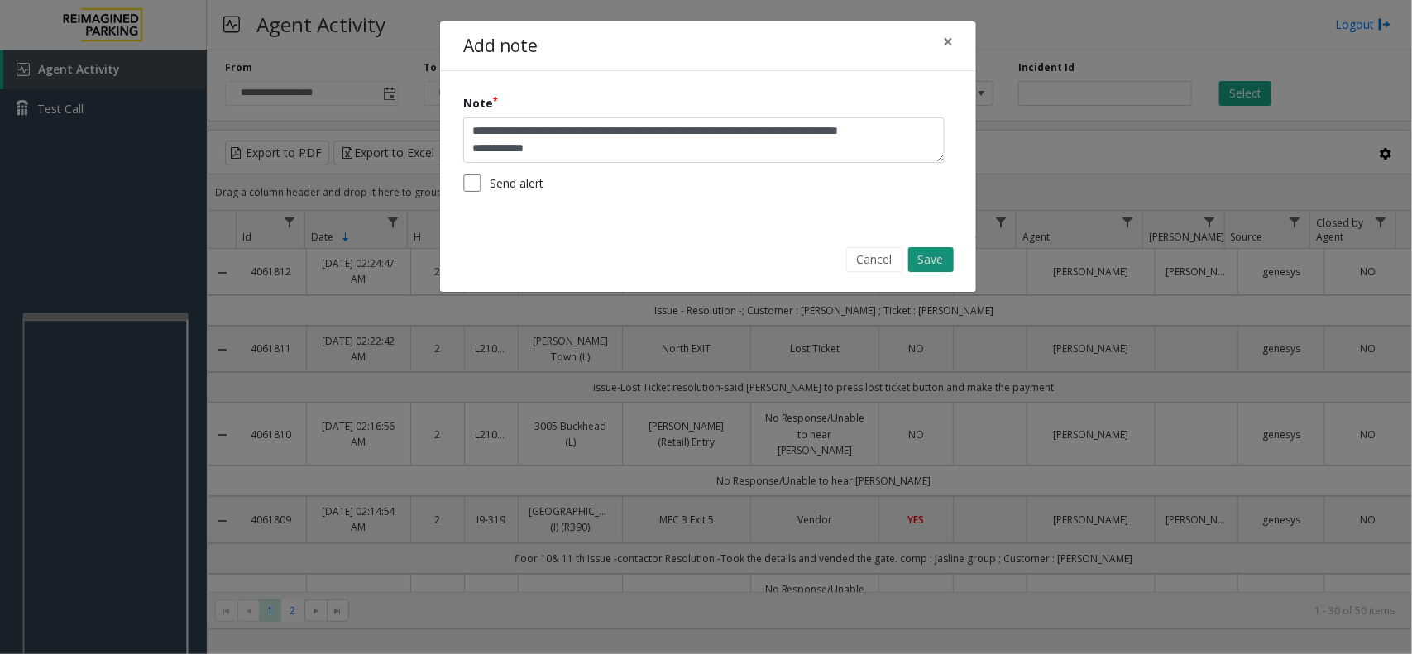
click at [941, 263] on button "Save" at bounding box center [930, 259] width 45 height 25
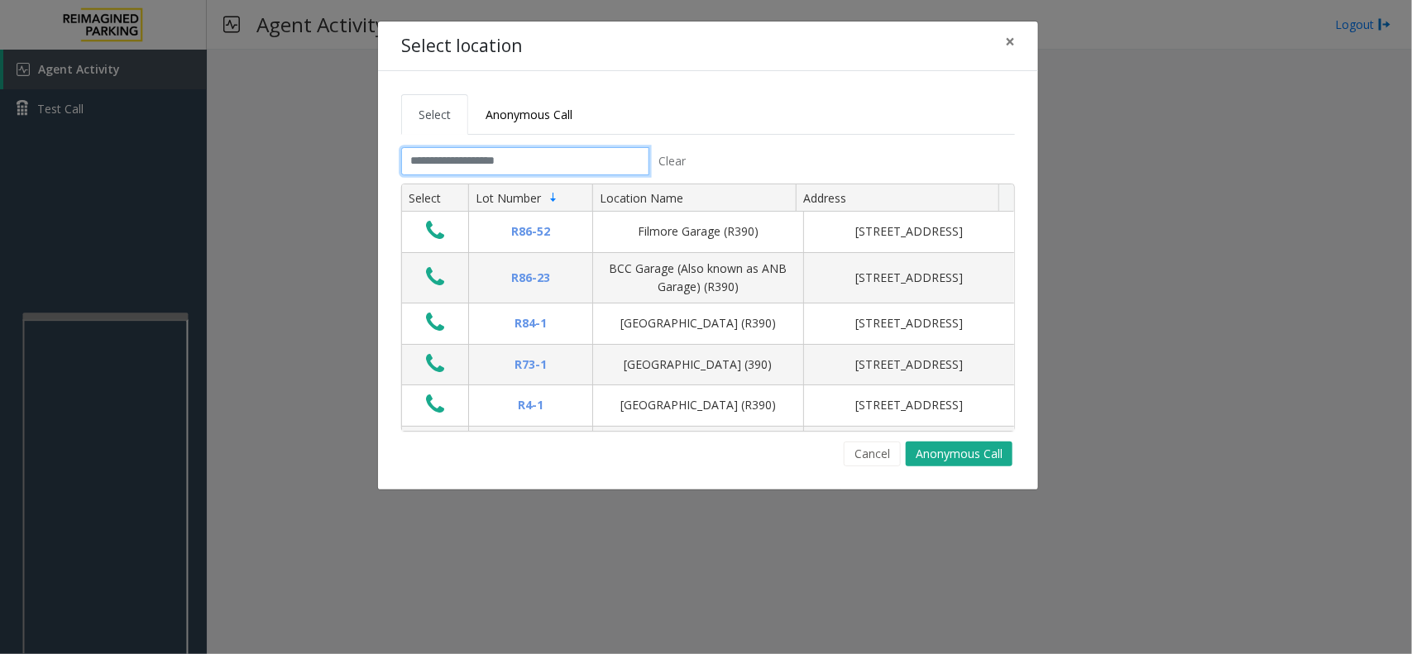
click at [567, 151] on input "text" at bounding box center [525, 161] width 248 height 28
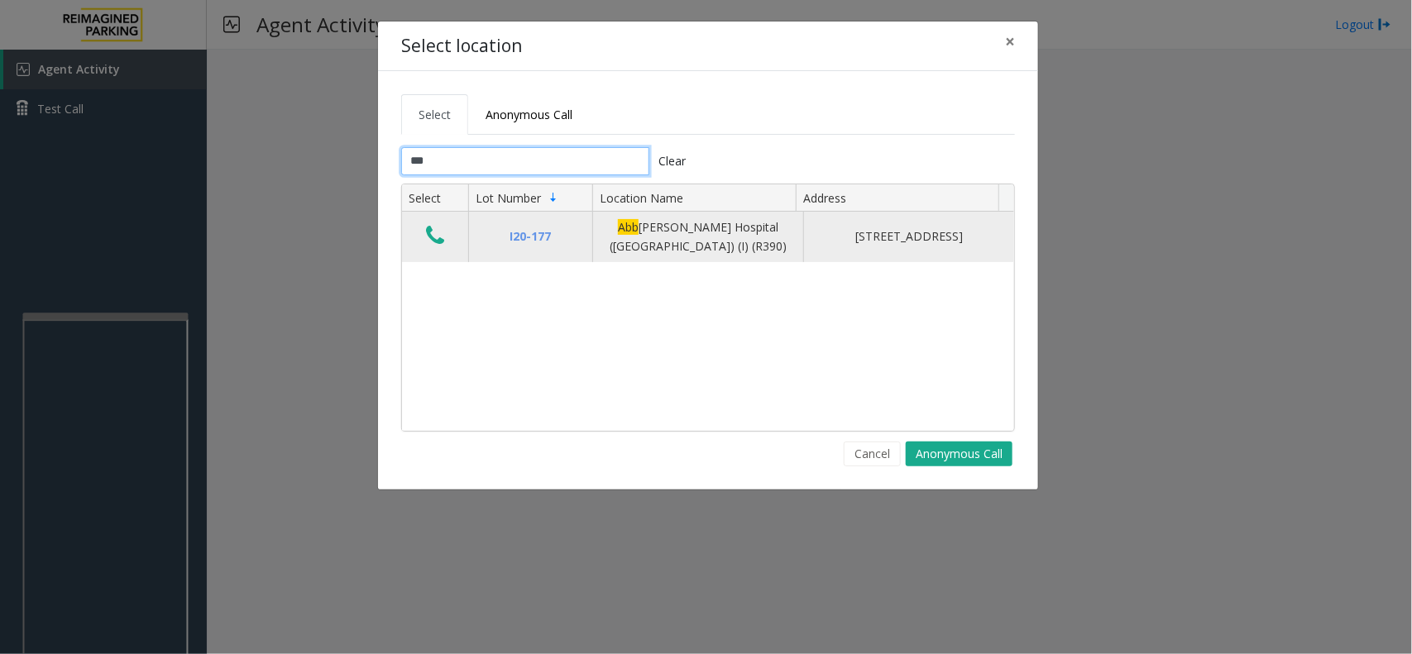
type input "***"
click at [428, 232] on icon "Data table" at bounding box center [435, 235] width 18 height 23
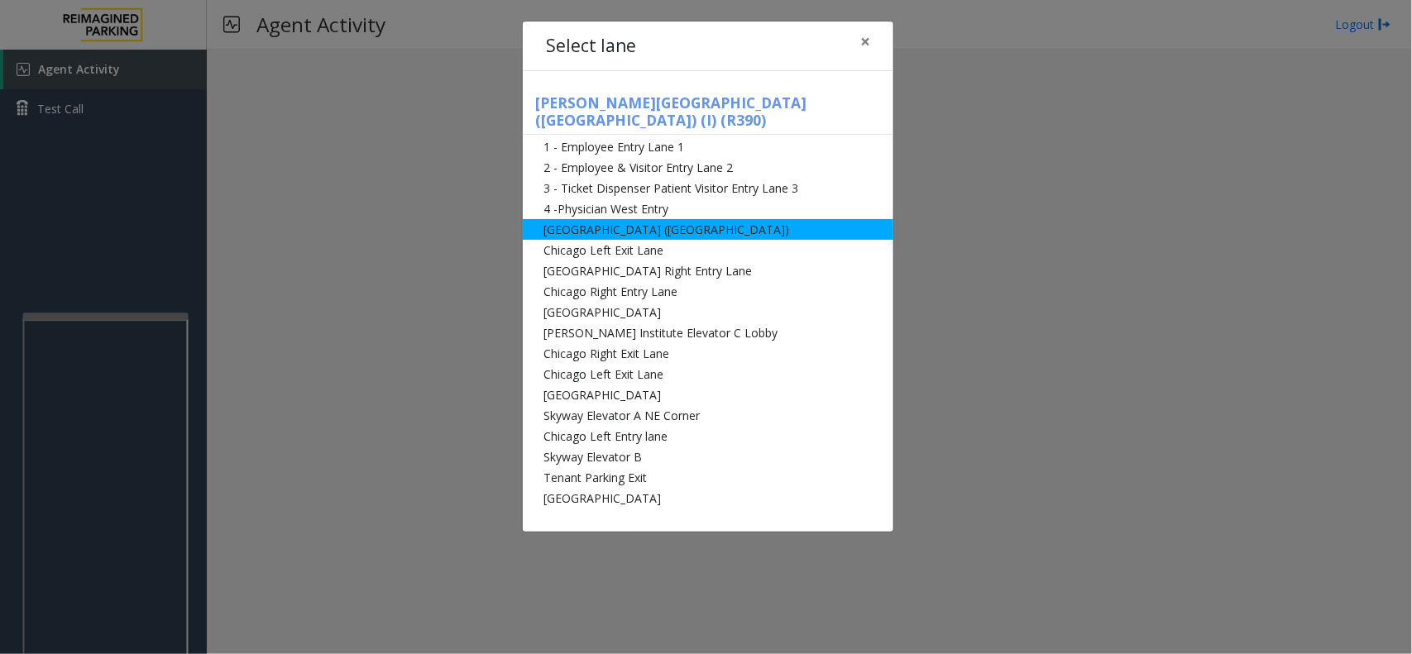
click at [697, 219] on li "[GEOGRAPHIC_DATA] ([GEOGRAPHIC_DATA])" at bounding box center [708, 229] width 371 height 21
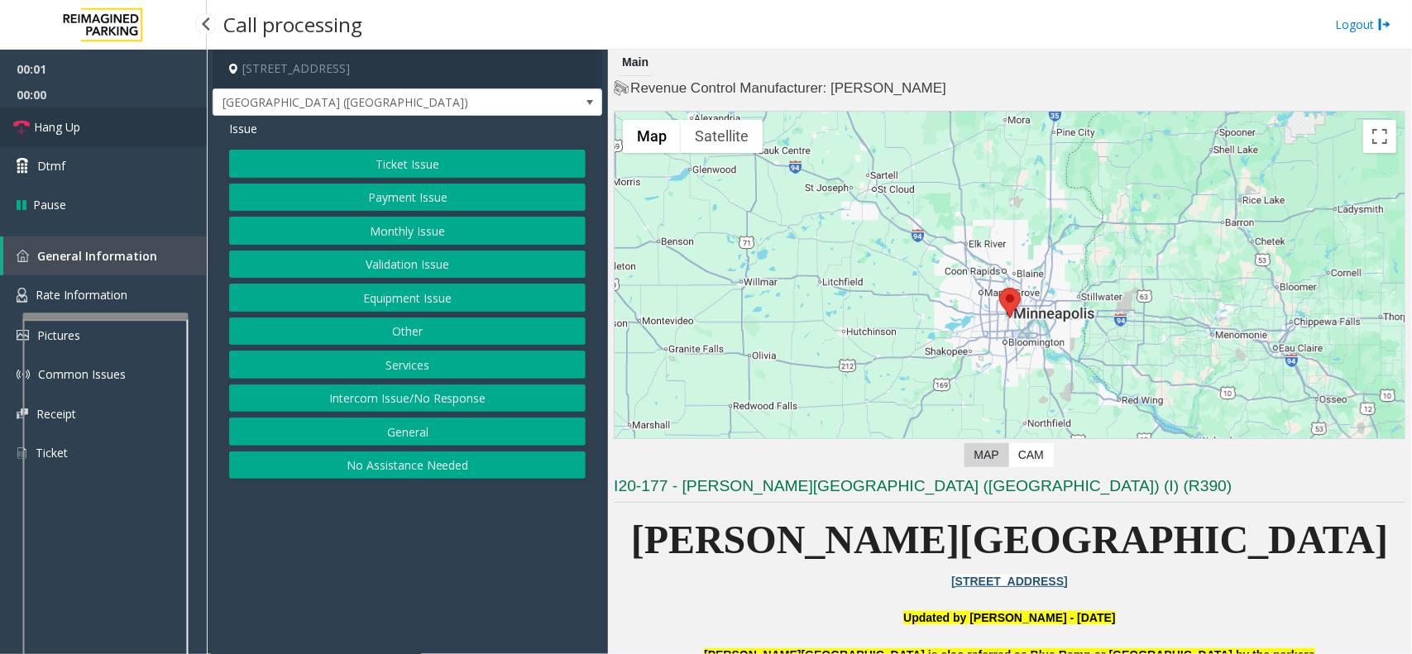
click at [95, 116] on link "Hang Up" at bounding box center [103, 127] width 207 height 39
click at [482, 405] on button "Intercom Issue/No Response" at bounding box center [407, 399] width 357 height 28
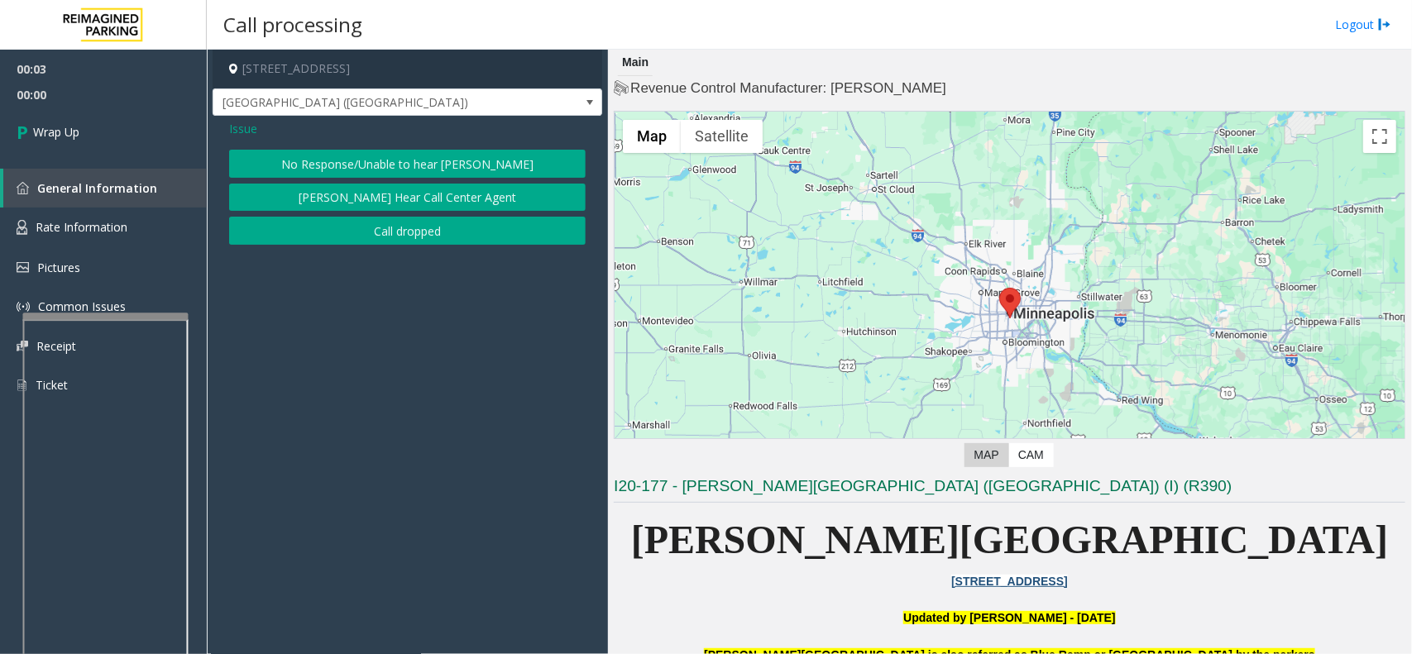
click at [414, 170] on button "No Response/Unable to hear [PERSON_NAME]" at bounding box center [407, 164] width 357 height 28
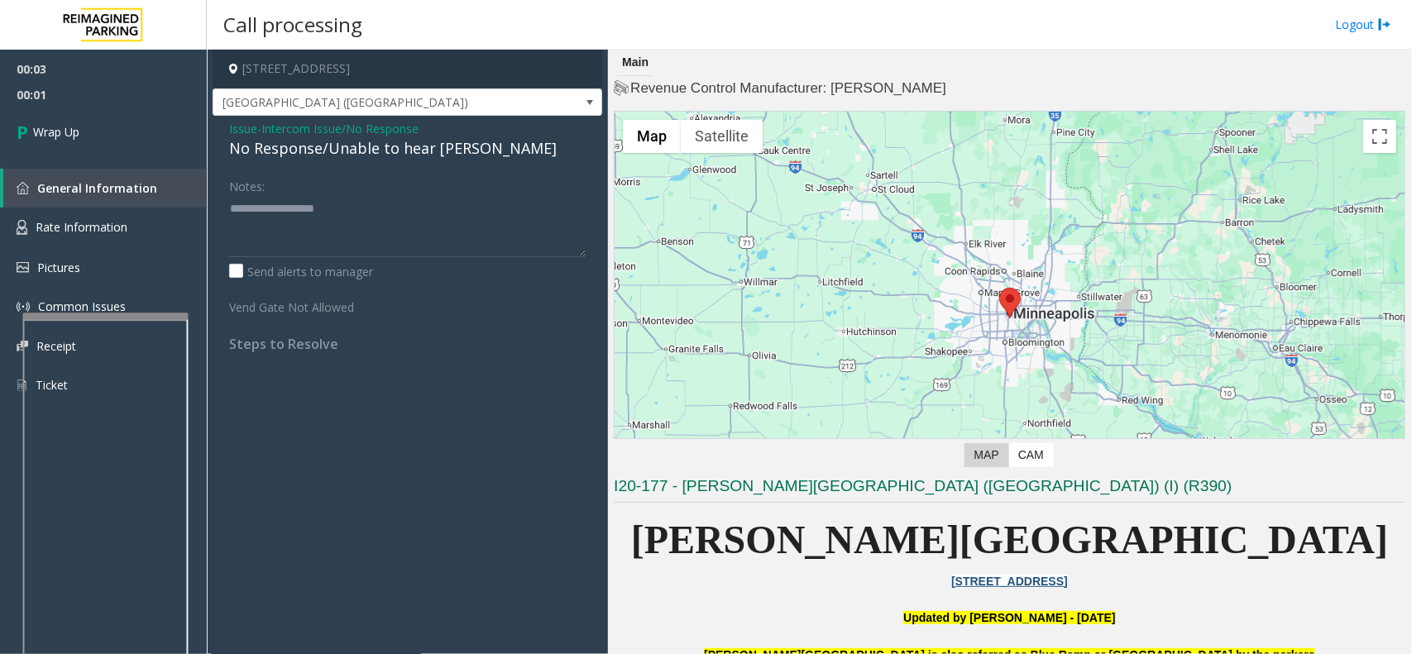
click at [404, 146] on div "No Response/Unable to hear [PERSON_NAME]" at bounding box center [407, 148] width 357 height 22
type textarea "**********"
click at [93, 126] on link "Wrap Up" at bounding box center [103, 132] width 207 height 49
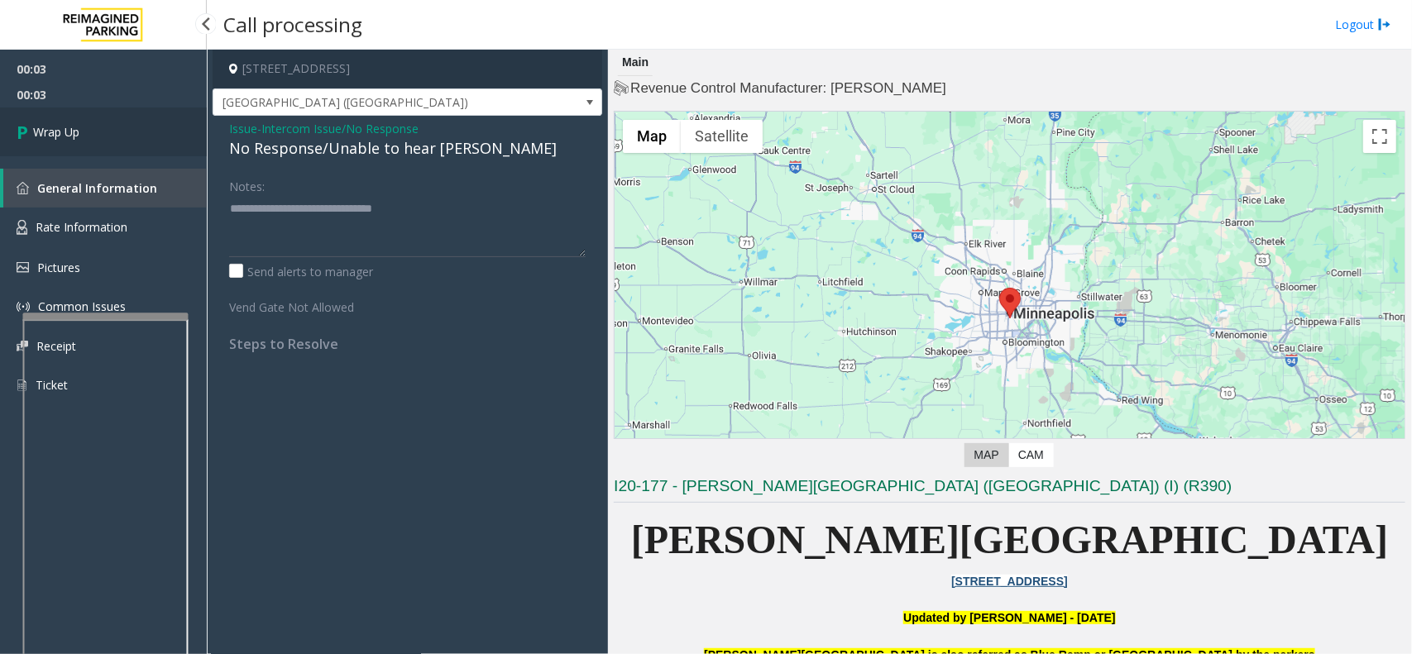
click at [93, 126] on link "Wrap Up" at bounding box center [103, 132] width 207 height 49
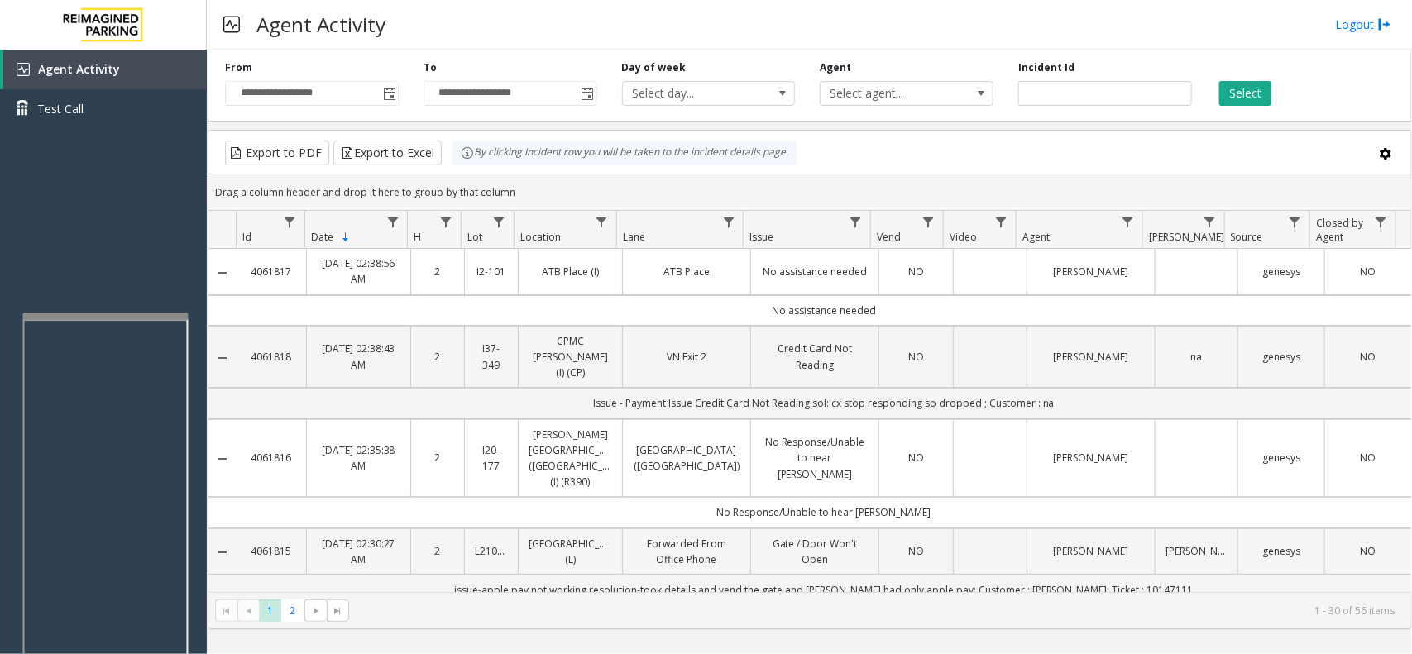
click at [1411, 506] on kendo-grid "Export to PDF Export to Excel By clicking Incident row you will be taken to the…" at bounding box center [810, 380] width 1204 height 500
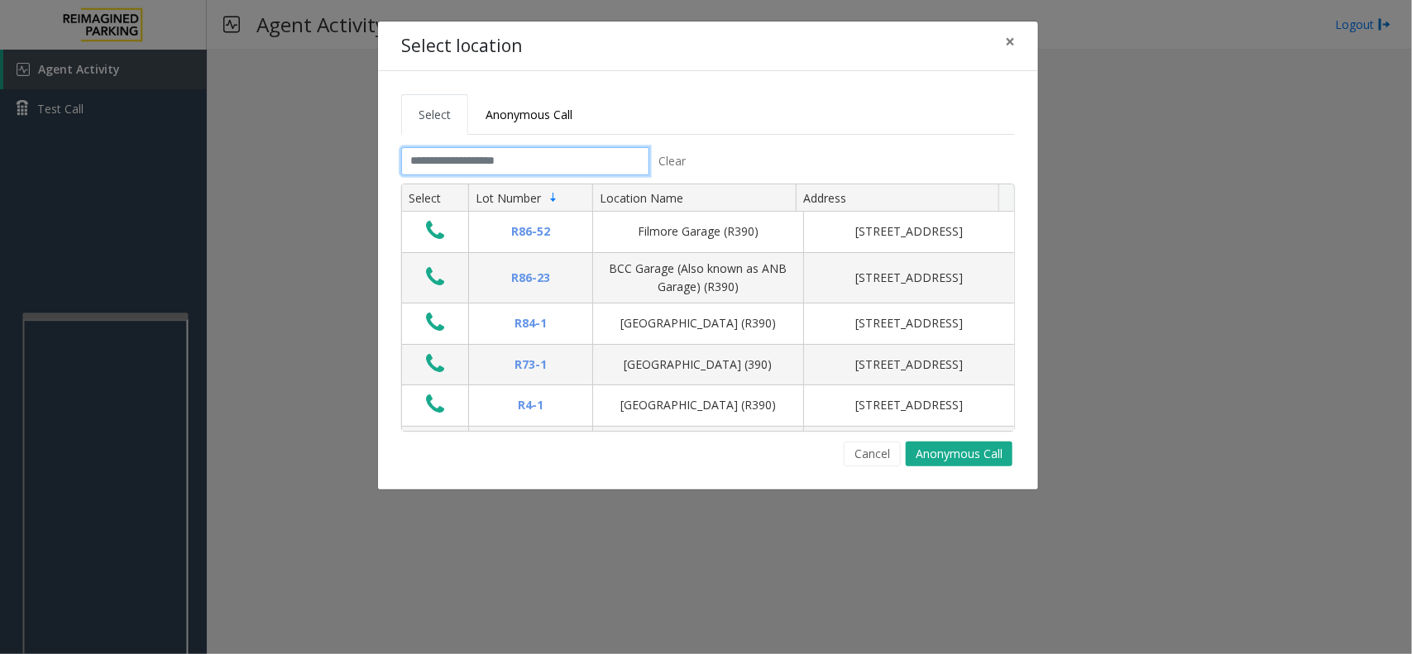
click at [506, 162] on input "text" at bounding box center [525, 161] width 248 height 28
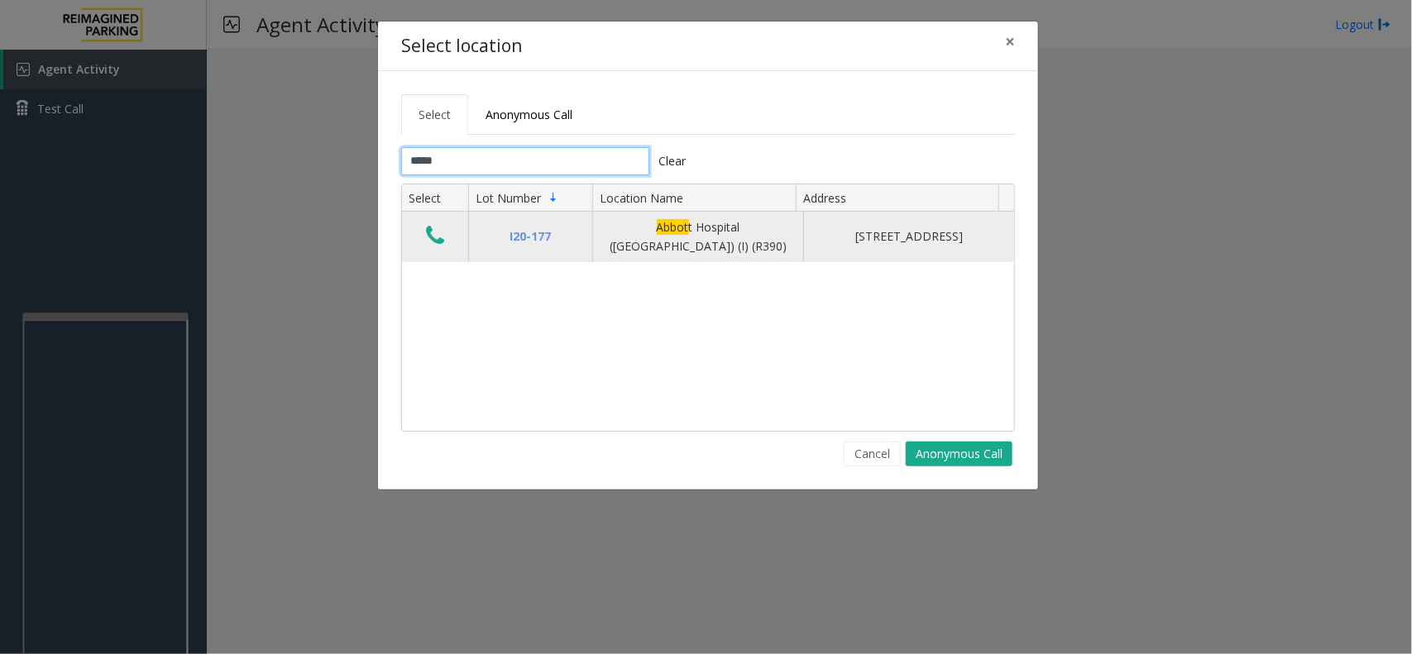
type input "*****"
click at [428, 242] on icon "Data table" at bounding box center [435, 235] width 18 height 23
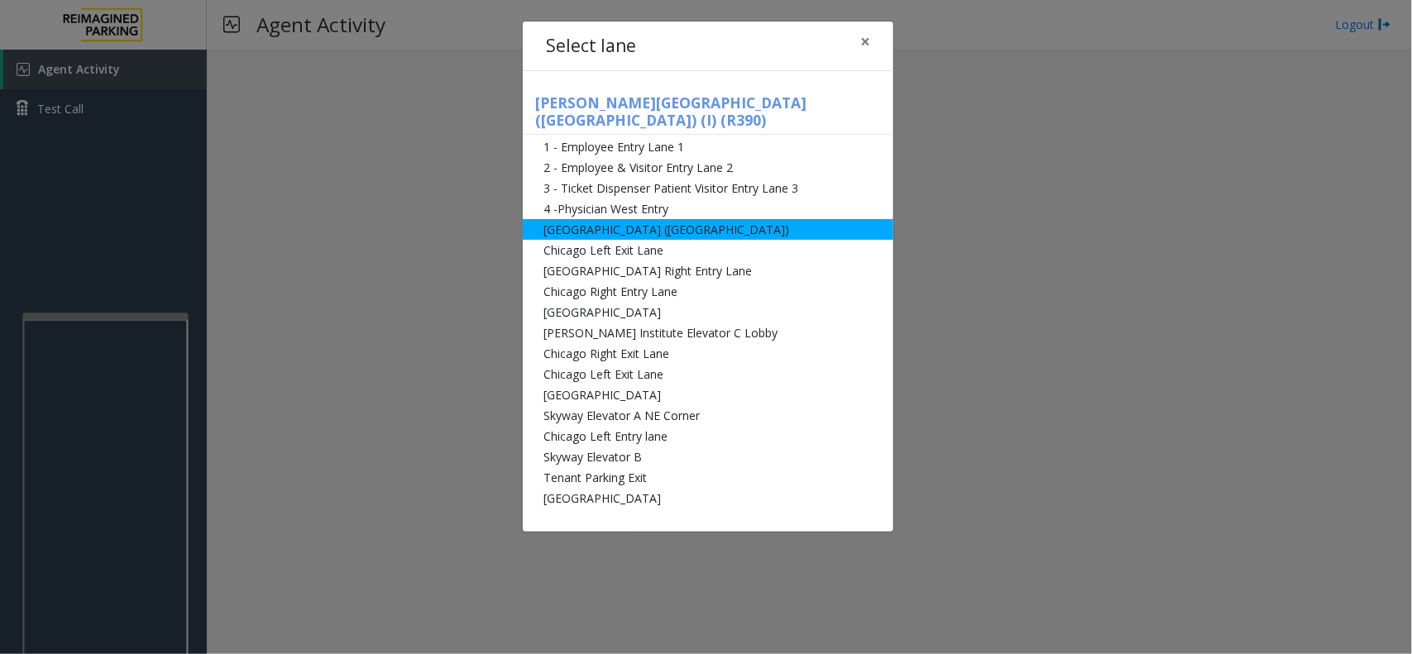
click at [712, 221] on li "[GEOGRAPHIC_DATA] ([GEOGRAPHIC_DATA])" at bounding box center [708, 229] width 371 height 21
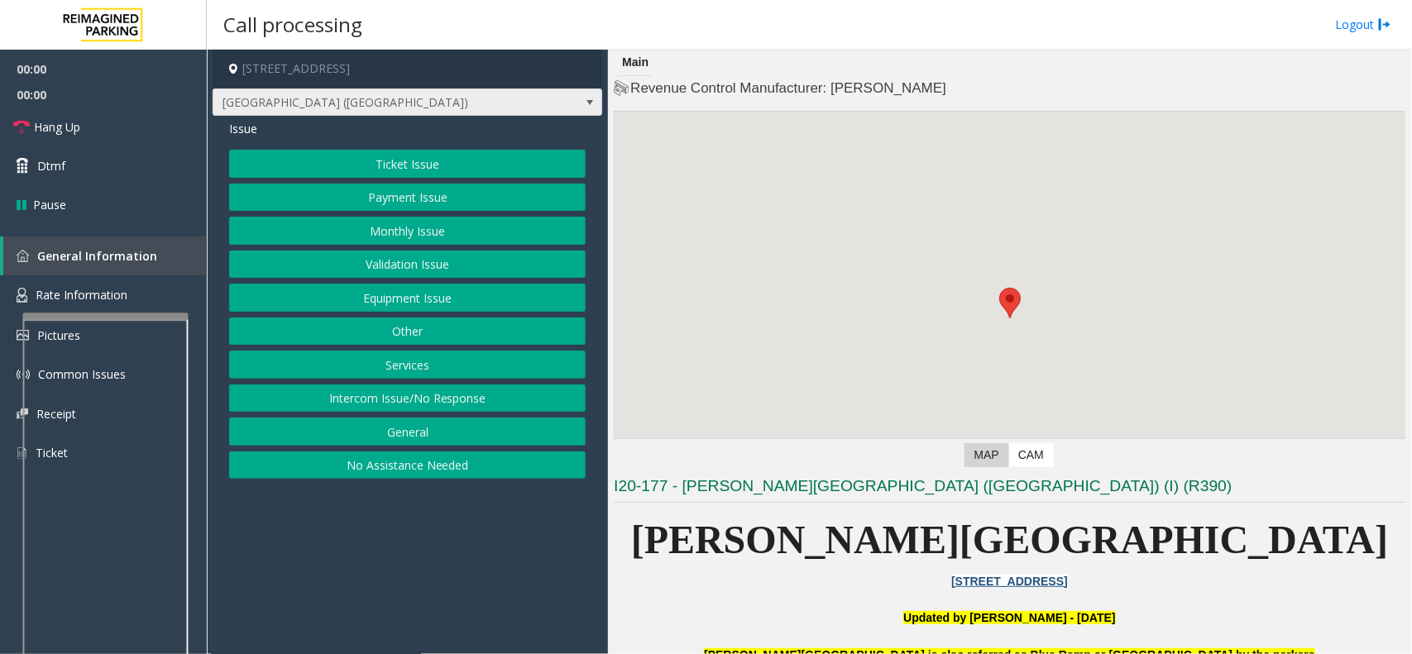
click at [399, 96] on span "[GEOGRAPHIC_DATA] ([GEOGRAPHIC_DATA])" at bounding box center [368, 102] width 310 height 26
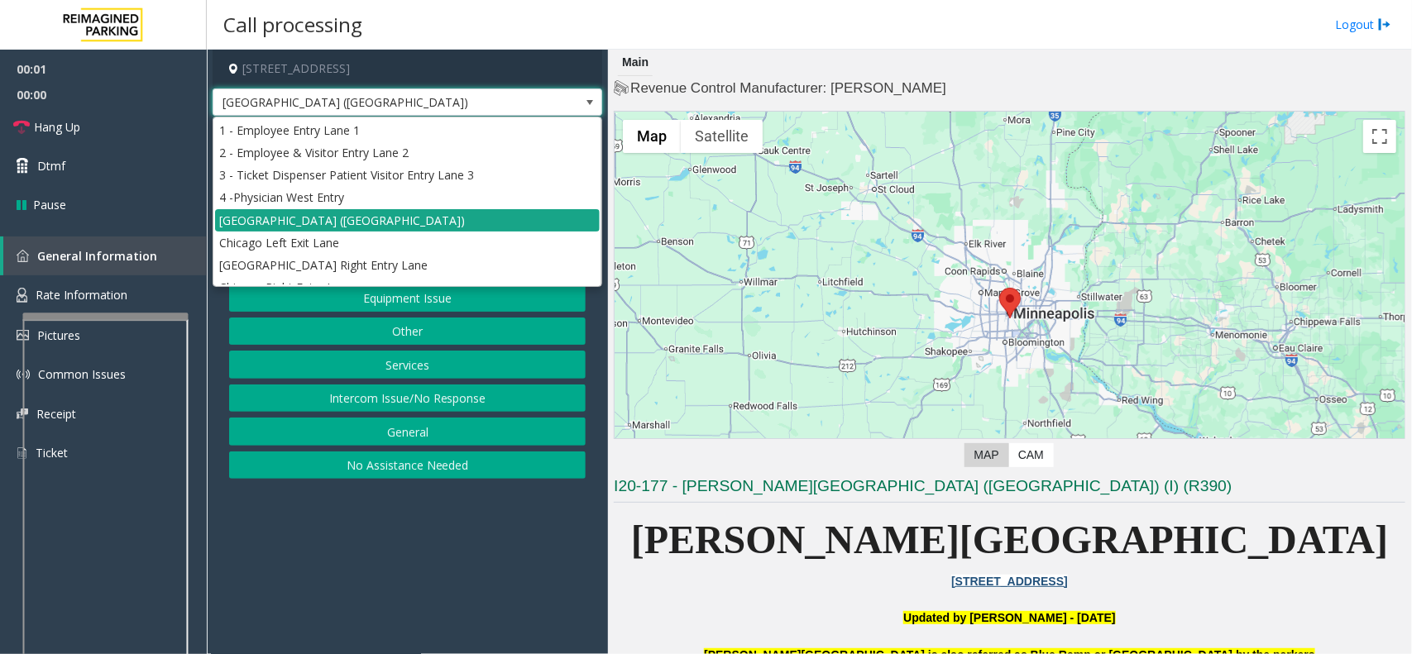
click at [403, 218] on li "[GEOGRAPHIC_DATA] ([GEOGRAPHIC_DATA])" at bounding box center [407, 220] width 385 height 22
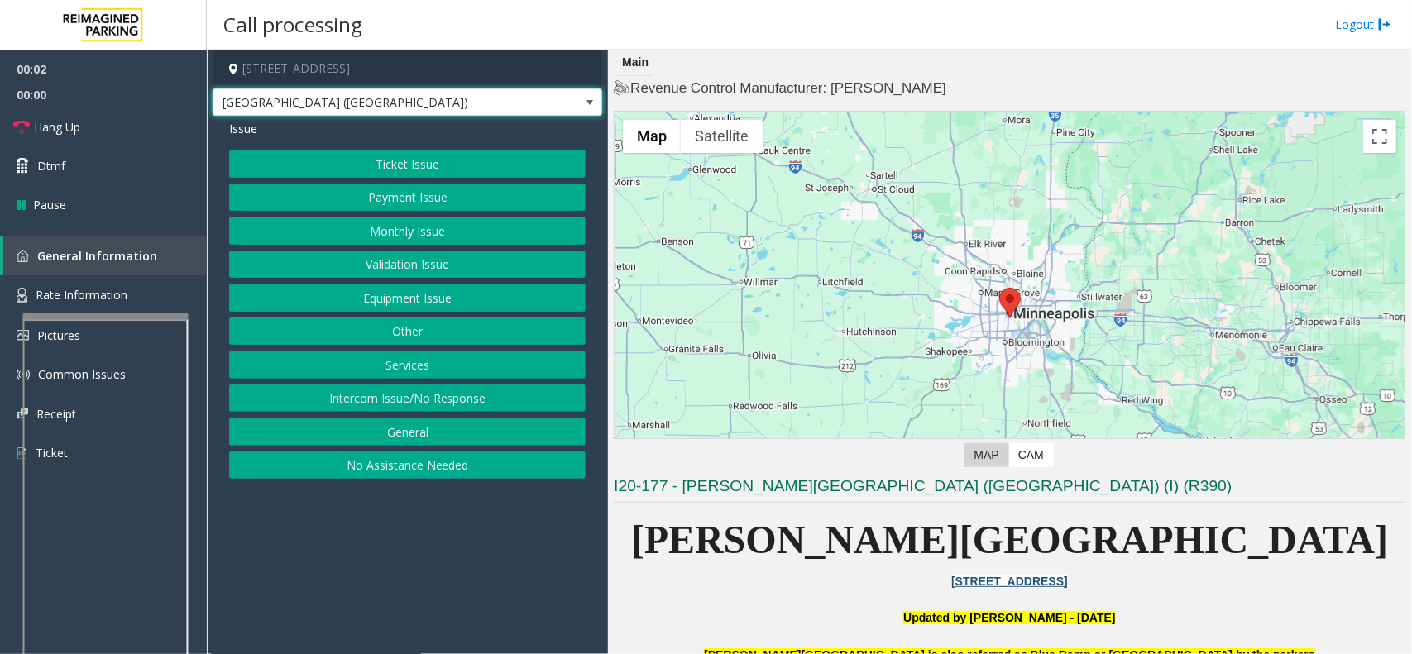
drag, startPoint x: 424, startPoint y: 130, endPoint x: 416, endPoint y: 150, distance: 21.2
click at [424, 131] on div "Issue" at bounding box center [407, 128] width 357 height 17
click at [416, 153] on button "Ticket Issue" at bounding box center [407, 164] width 357 height 28
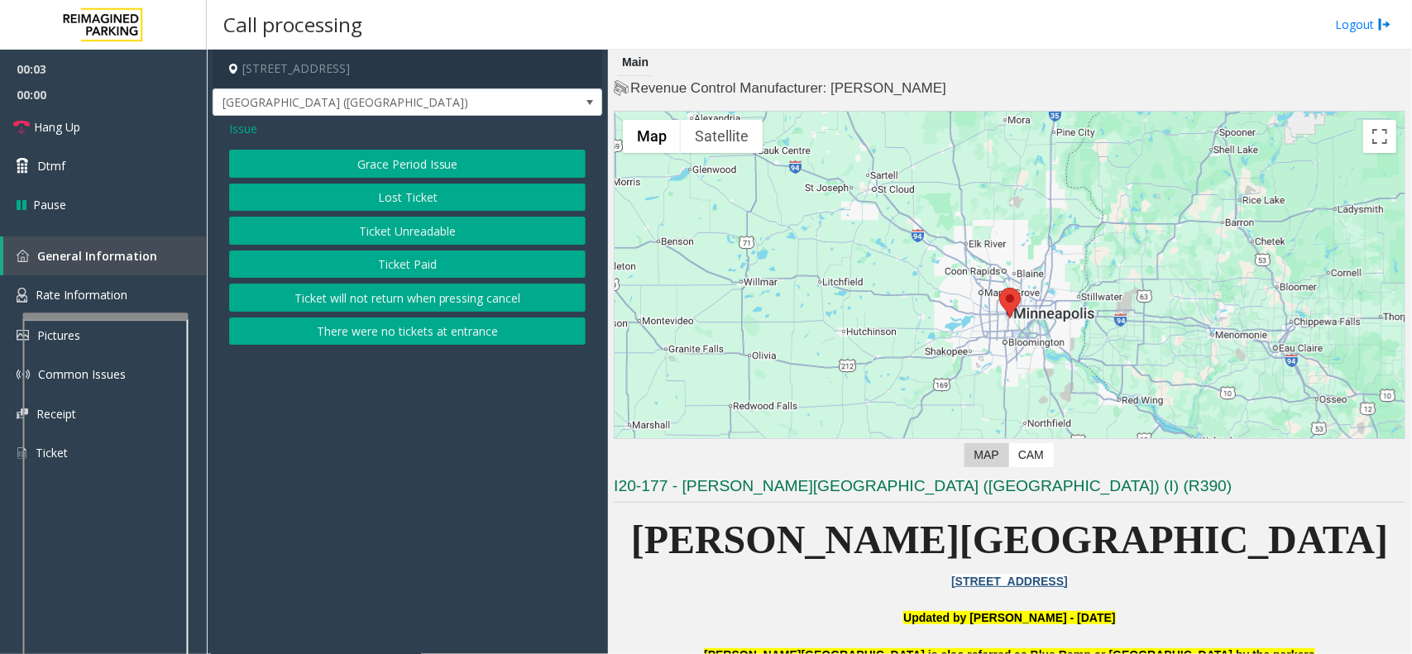
click at [445, 229] on button "Ticket Unreadable" at bounding box center [407, 231] width 357 height 28
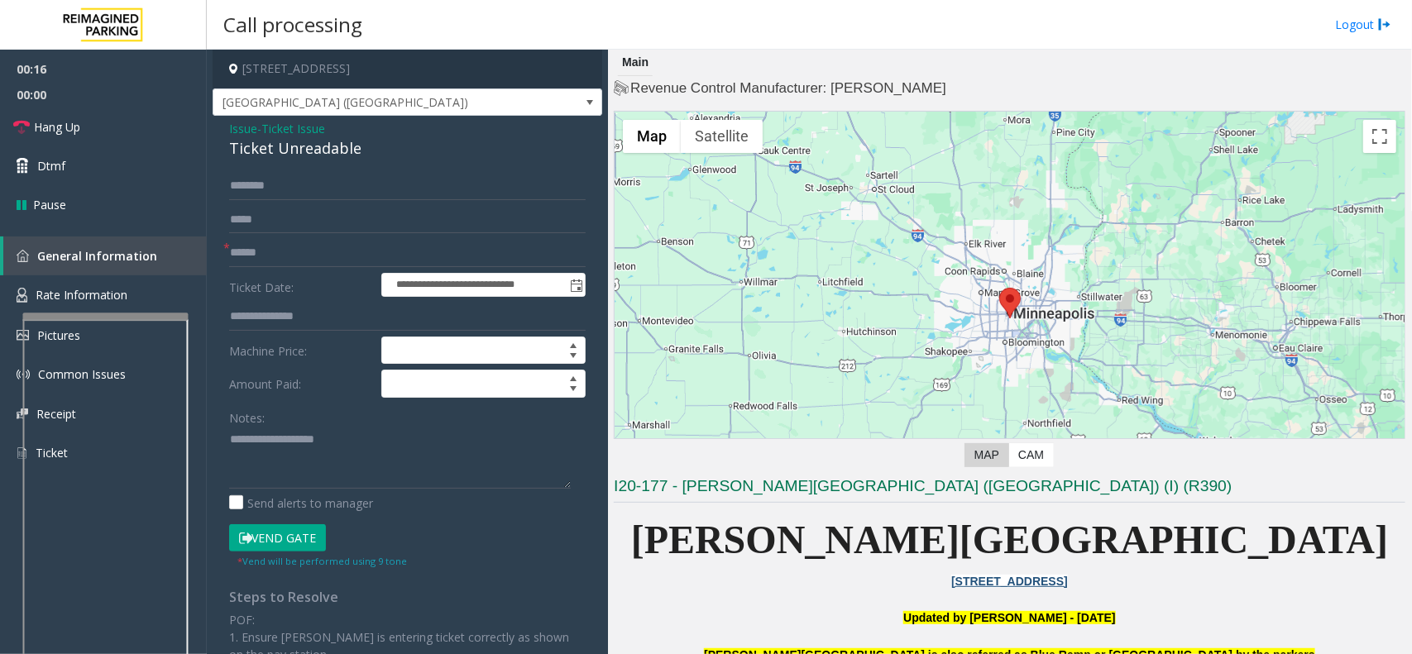
click at [323, 234] on form "**********" at bounding box center [407, 370] width 357 height 397
click at [304, 253] on input "text" at bounding box center [407, 253] width 357 height 28
type input "*********"
click at [290, 548] on button "Vend Gate" at bounding box center [277, 538] width 97 height 28
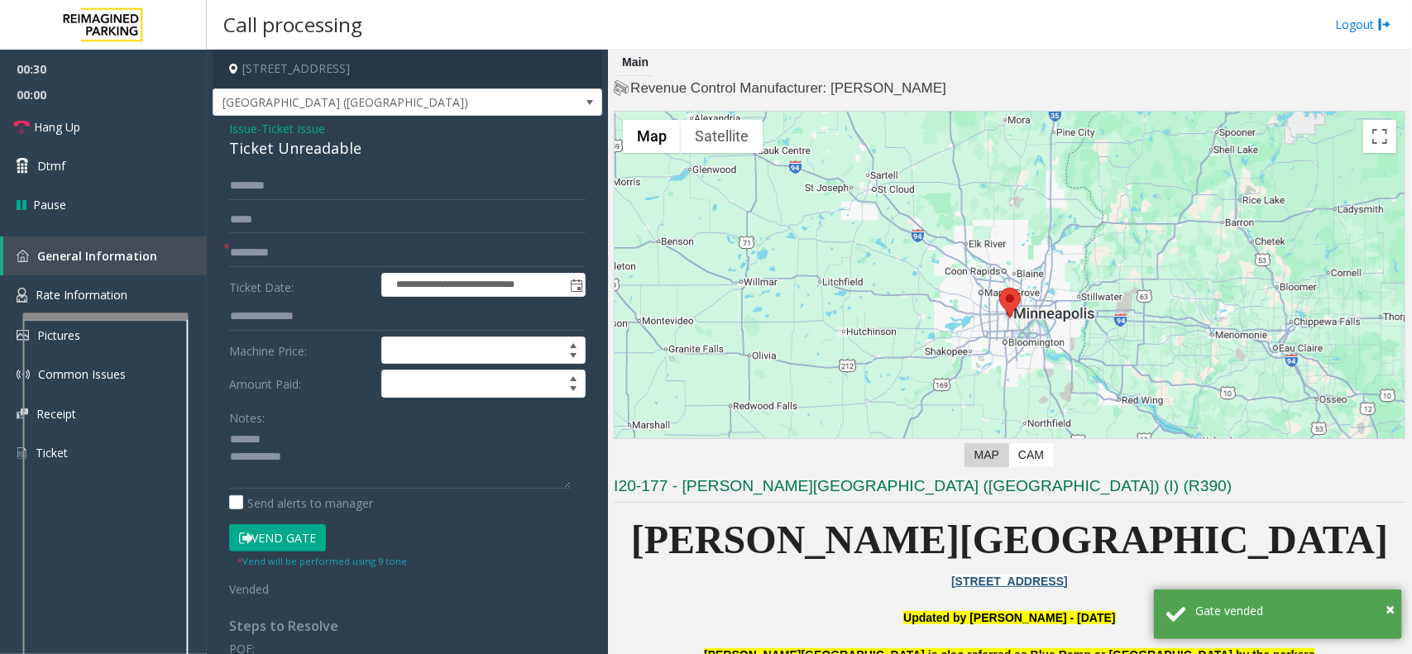
click at [313, 151] on div "Ticket Unreadable" at bounding box center [407, 148] width 357 height 22
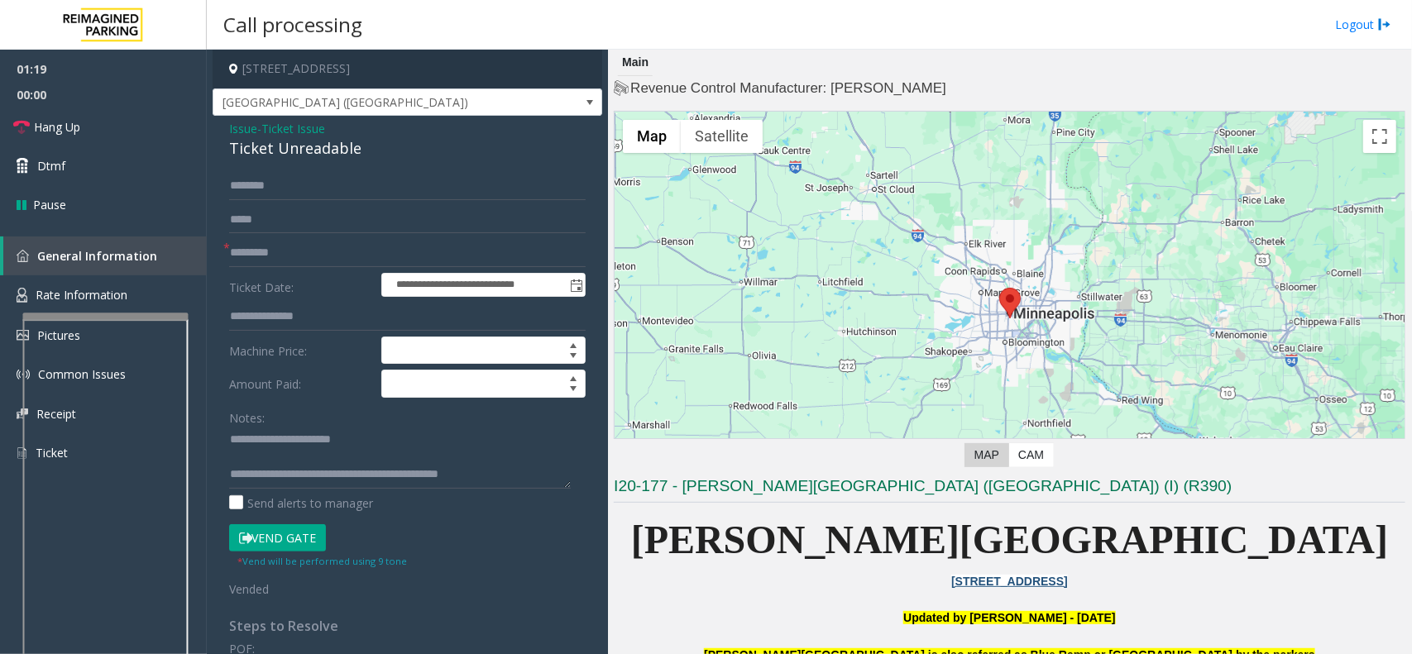
click at [316, 543] on button "Vend Gate" at bounding box center [277, 538] width 97 height 28
click at [108, 130] on link "Hang Up" at bounding box center [103, 127] width 207 height 39
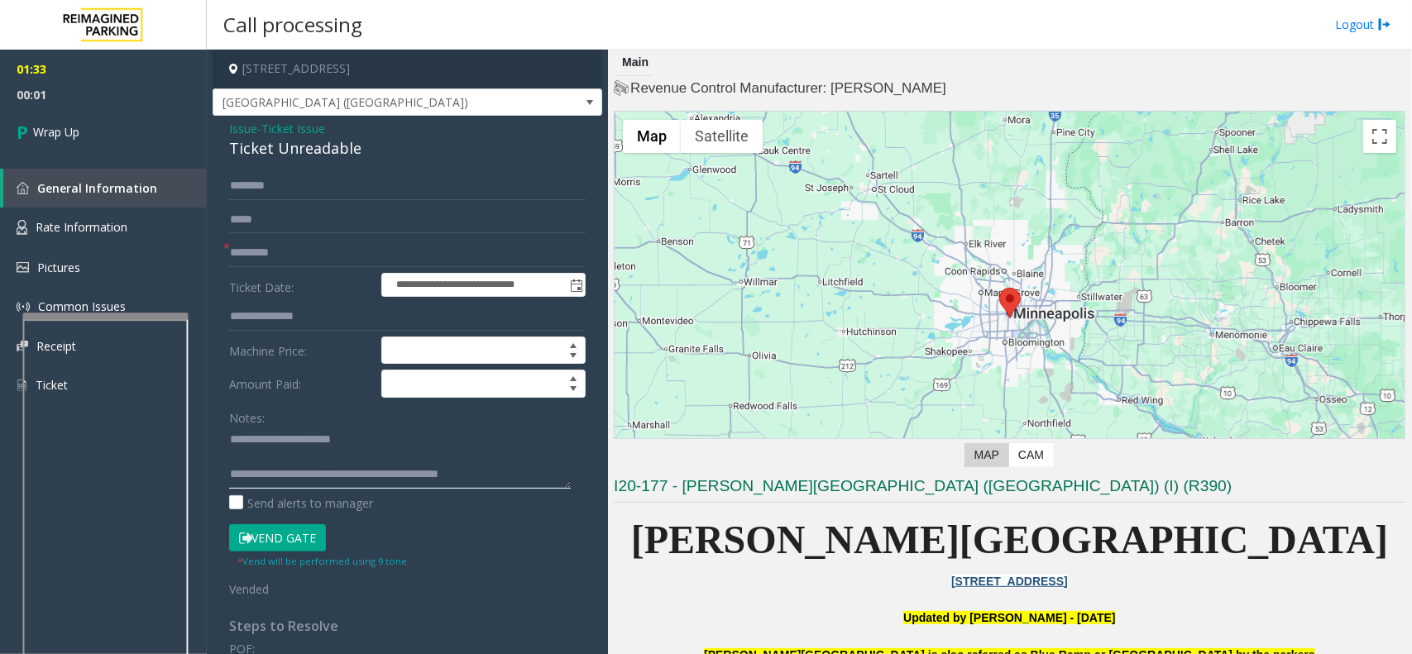
click at [515, 478] on textarea at bounding box center [400, 458] width 342 height 62
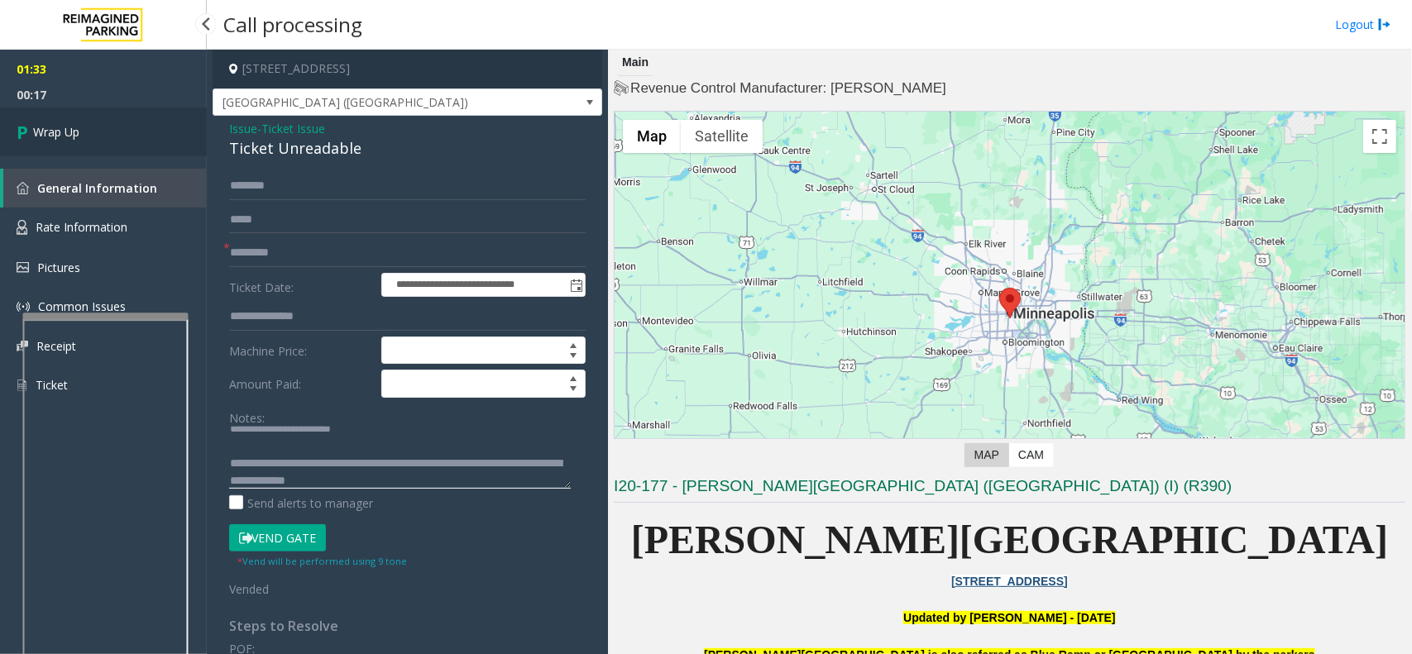
type textarea "**********"
click at [132, 139] on link "Wrap Up" at bounding box center [103, 132] width 207 height 49
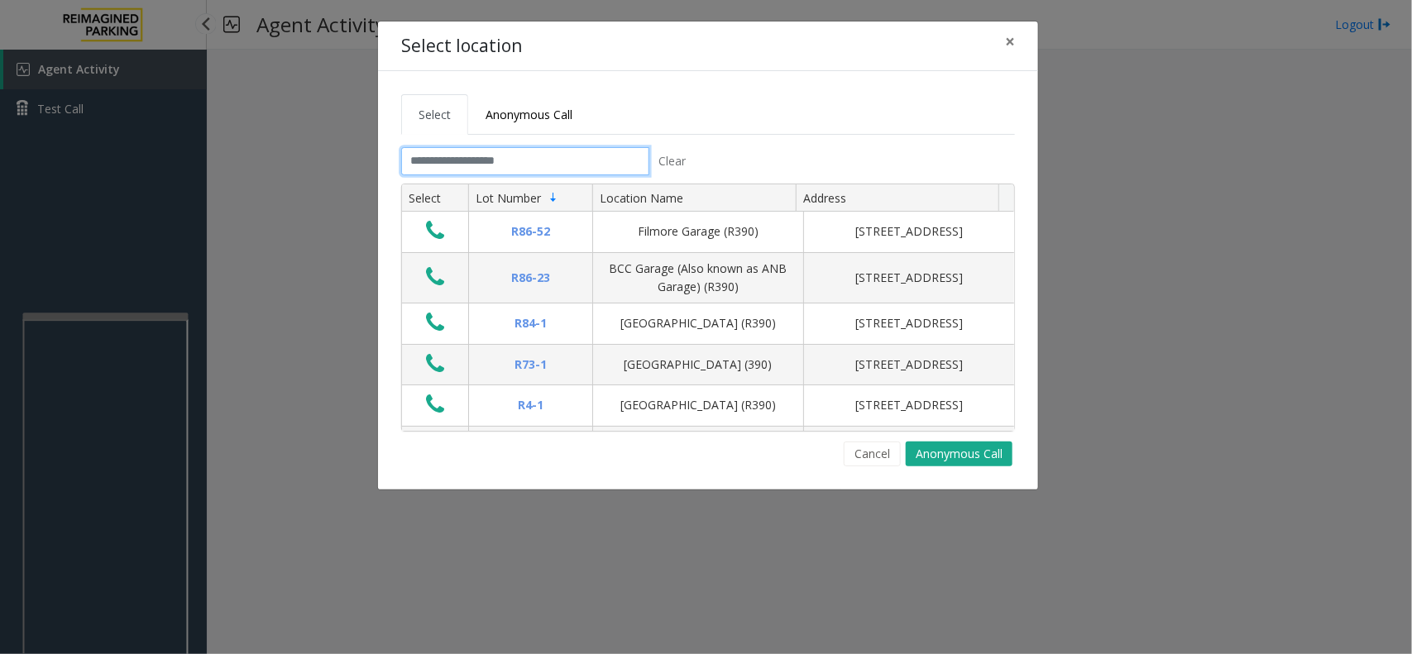
click at [572, 162] on input "text" at bounding box center [525, 161] width 248 height 28
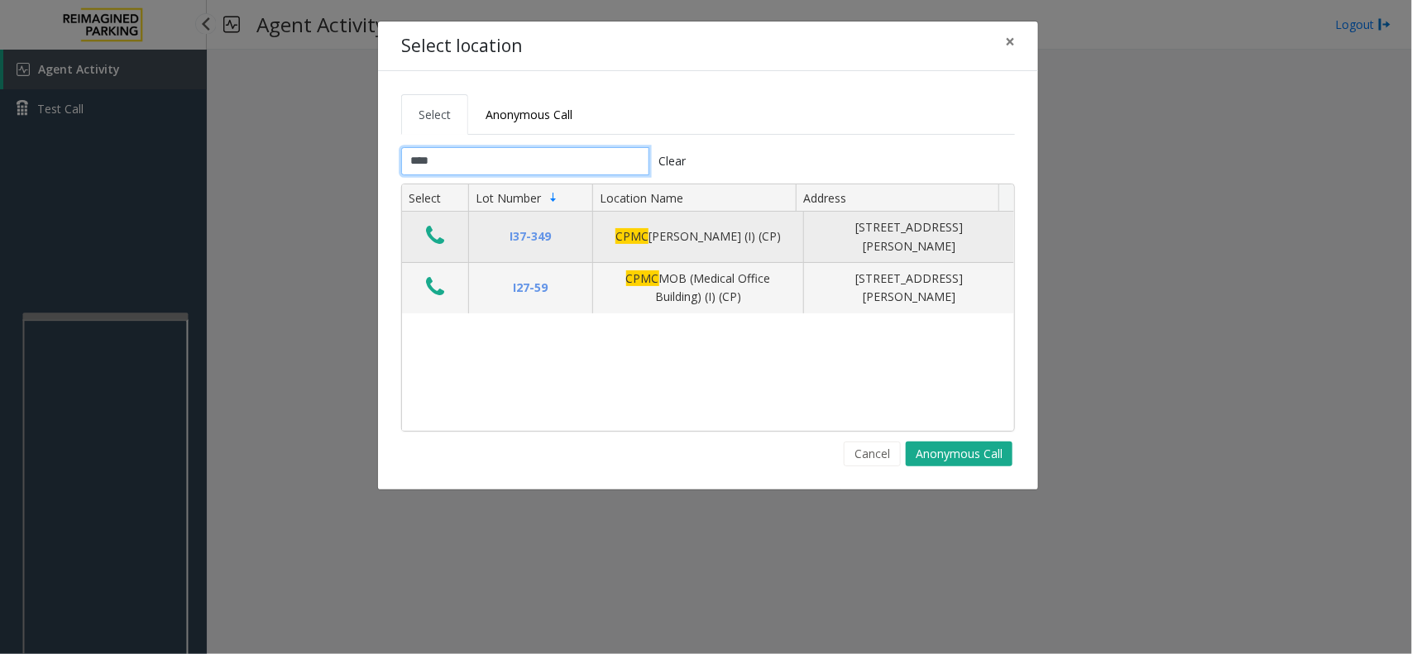
type input "****"
click at [436, 232] on icon "Data table" at bounding box center [435, 235] width 18 height 23
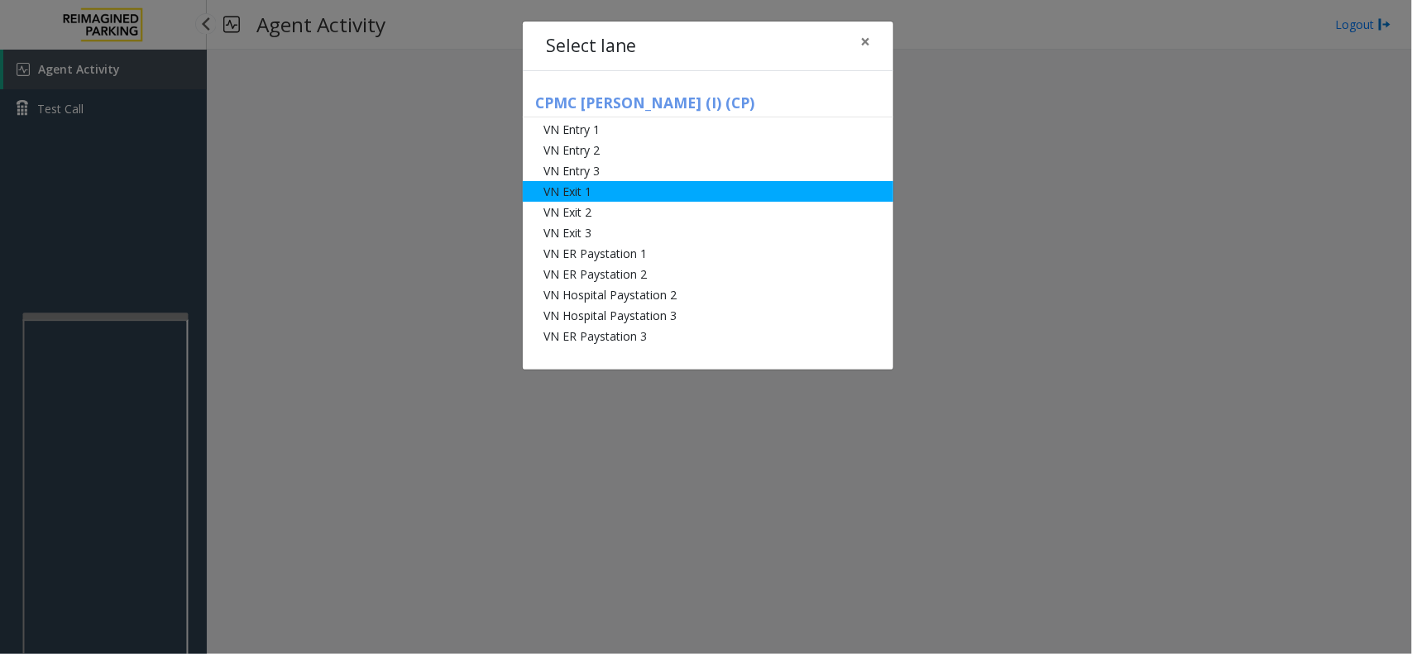
click at [613, 191] on li "VN Exit 1" at bounding box center [708, 191] width 371 height 21
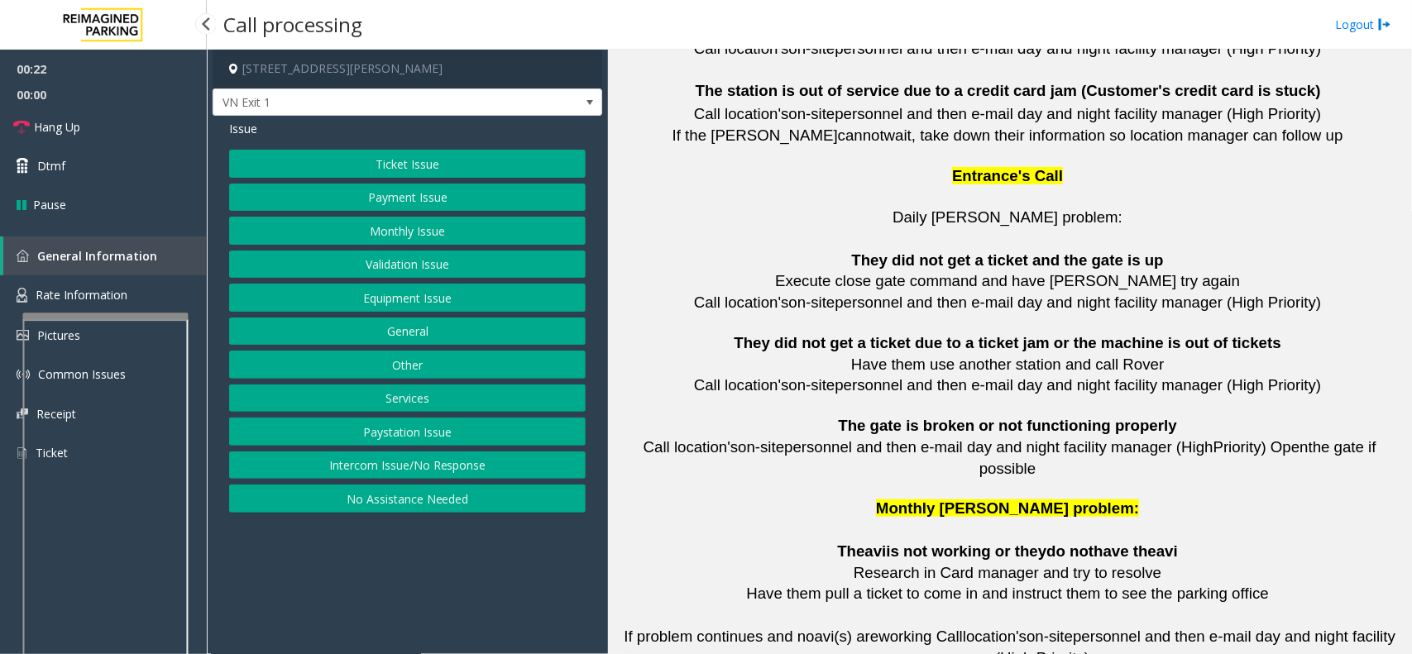
scroll to position [3679, 0]
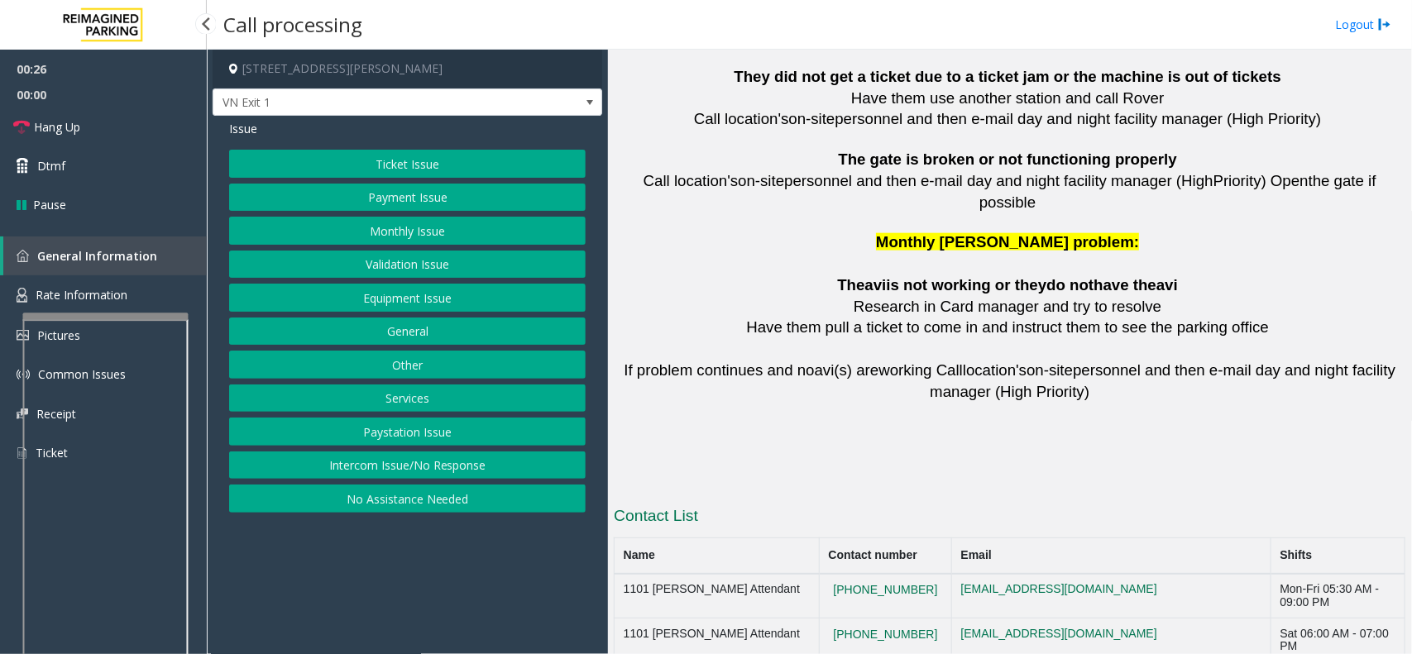
drag, startPoint x: 922, startPoint y: 585, endPoint x: 825, endPoint y: 588, distance: 97.7
copy button "[PHONE_NUMBER]"
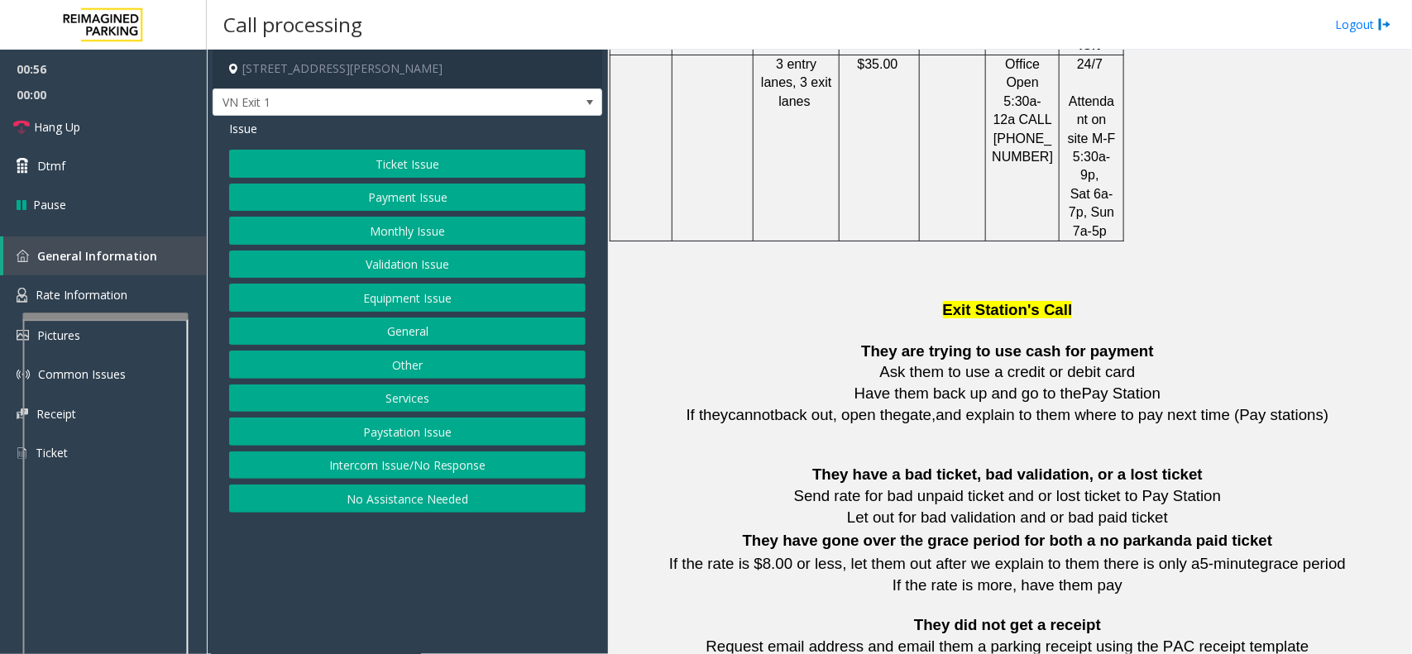
scroll to position [1611, 0]
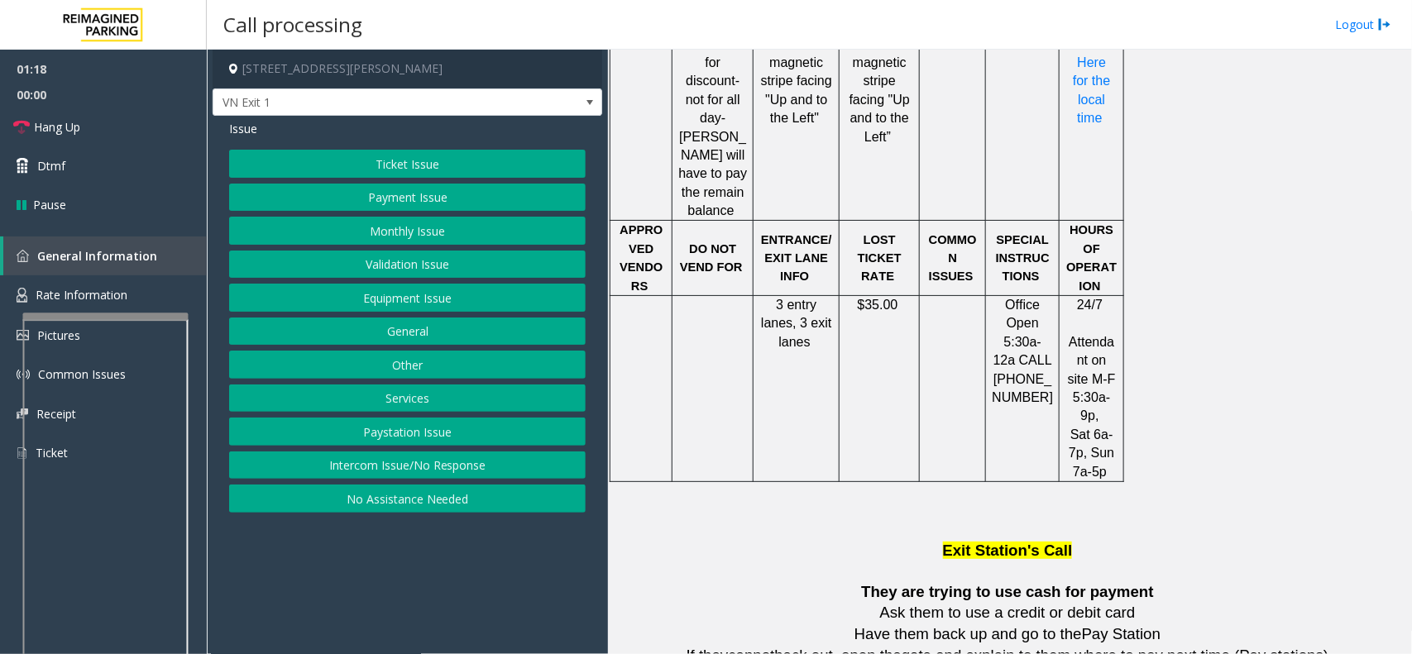
click at [476, 296] on button "Equipment Issue" at bounding box center [407, 298] width 357 height 28
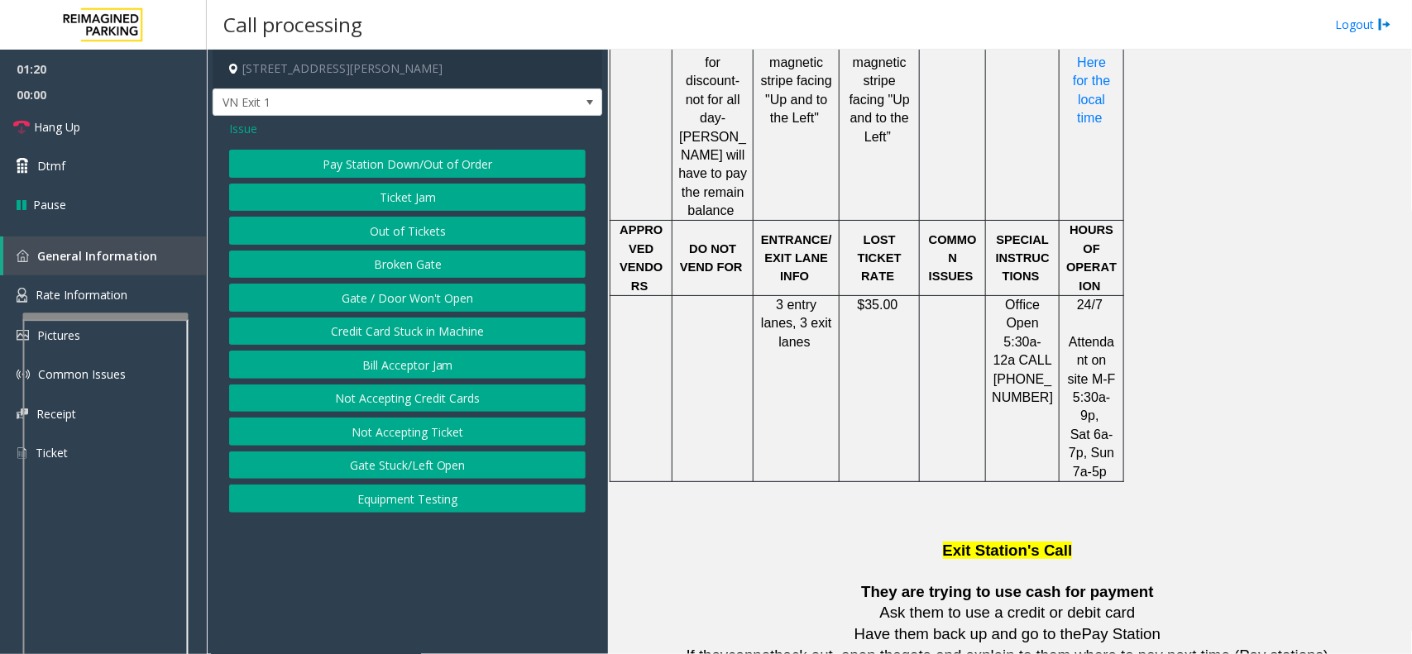
click at [416, 302] on button "Gate / Door Won't Open" at bounding box center [407, 298] width 357 height 28
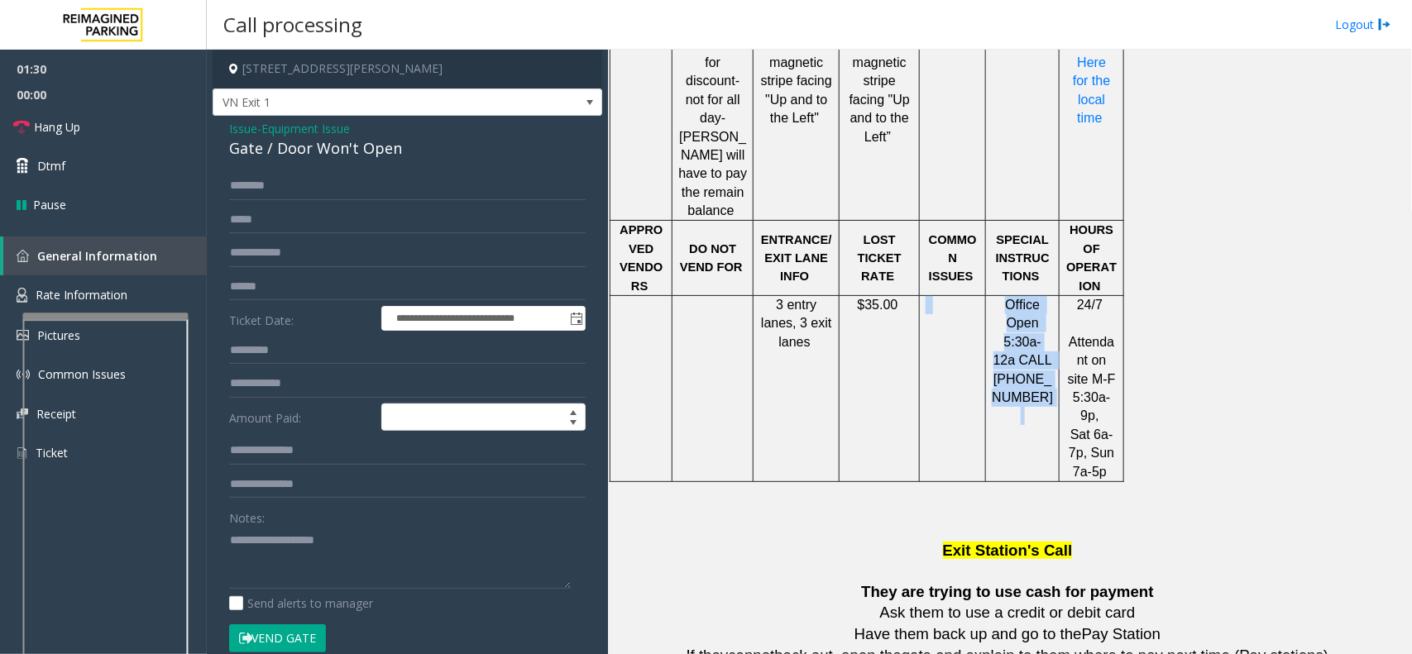
drag, startPoint x: 1036, startPoint y: 300, endPoint x: 1020, endPoint y: 280, distance: 26.0
click at [1003, 296] on p "Office Open 5:30a-12a CALL [PHONE_NUMBER]" at bounding box center [1022, 361] width 61 height 130
drag, startPoint x: 1022, startPoint y: 280, endPoint x: 1032, endPoint y: 274, distance: 12.2
click at [1024, 298] on span "Office Open 5:30a-12a CALL [PHONE_NUMBER]" at bounding box center [1024, 351] width 64 height 107
click at [1034, 298] on span "Office Open 5:30a-12a CALL [PHONE_NUMBER]" at bounding box center [1024, 351] width 64 height 107
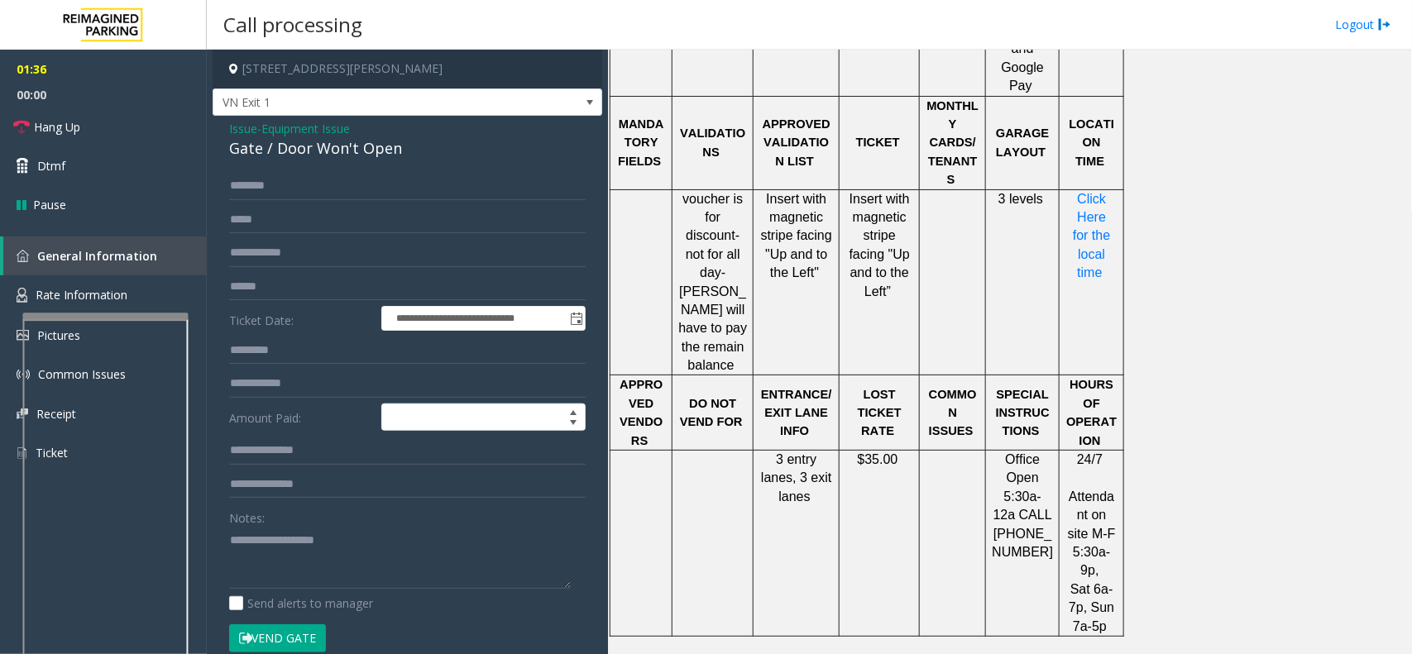
scroll to position [1404, 0]
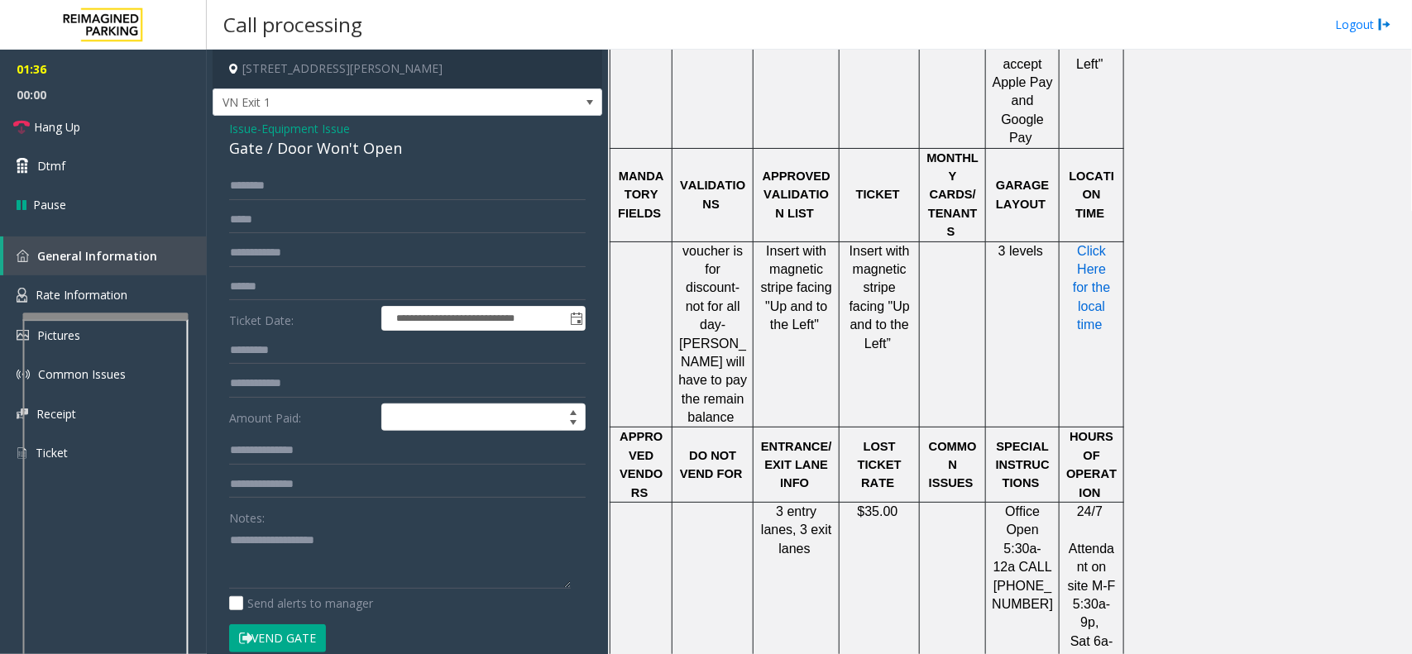
click at [1089, 244] on span "Click Here for the local time" at bounding box center [1093, 288] width 41 height 89
type textarea "**********"
click at [161, 124] on link "Hang Up" at bounding box center [103, 127] width 207 height 39
click at [332, 133] on span "Equipment Issue" at bounding box center [305, 128] width 89 height 17
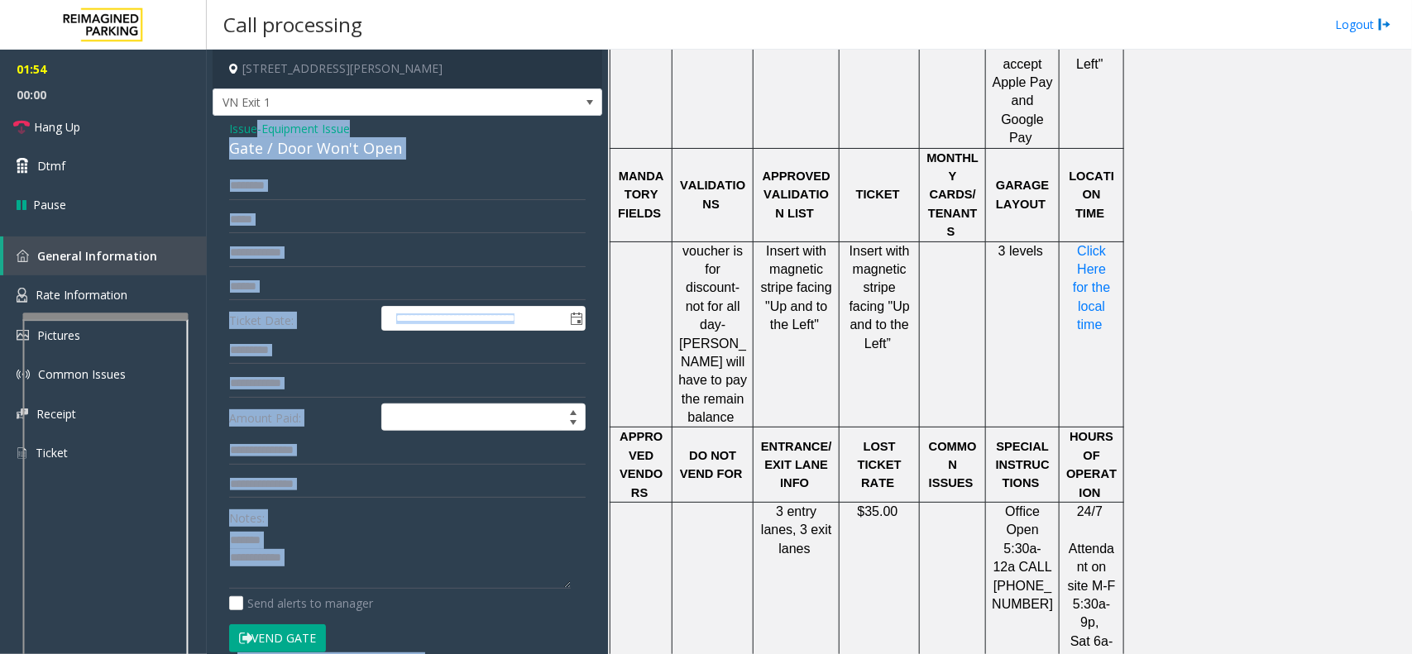
click at [332, 133] on div "Issue - Equipment Issue Gate / Door Won't Open" at bounding box center [407, 140] width 357 height 40
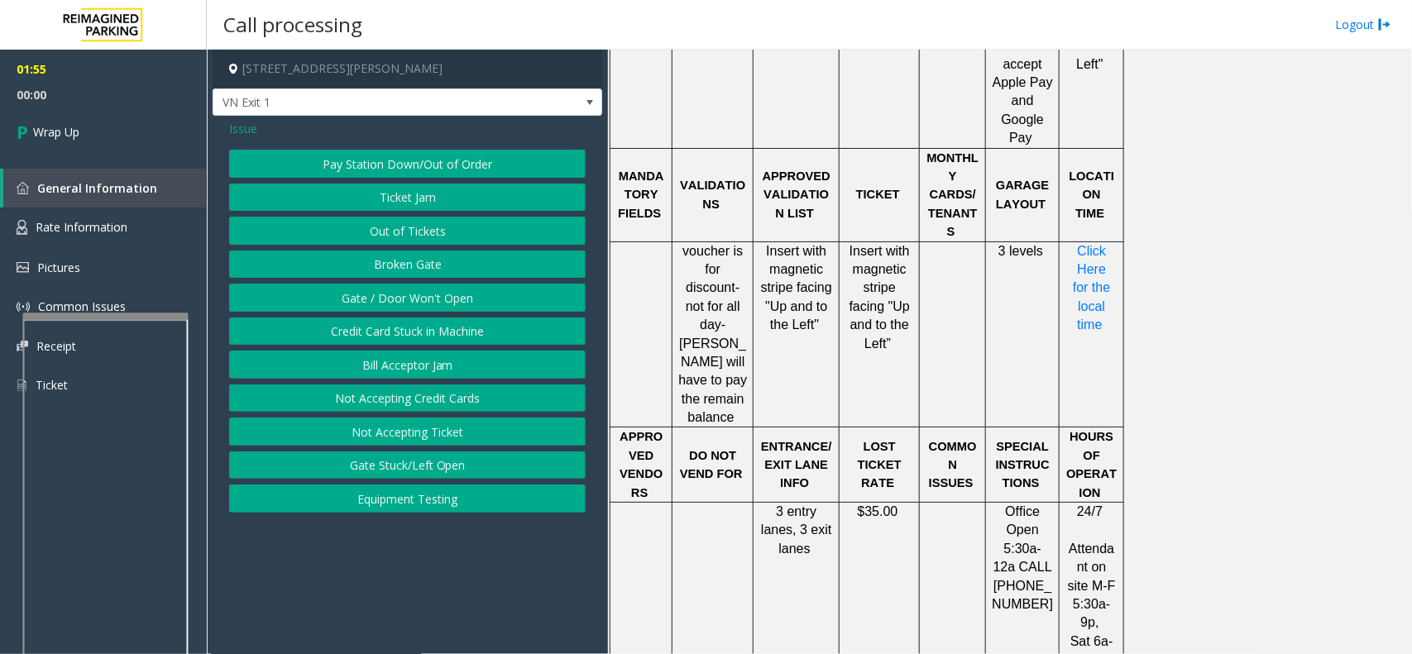
click at [441, 307] on button "Gate / Door Won't Open" at bounding box center [407, 298] width 357 height 28
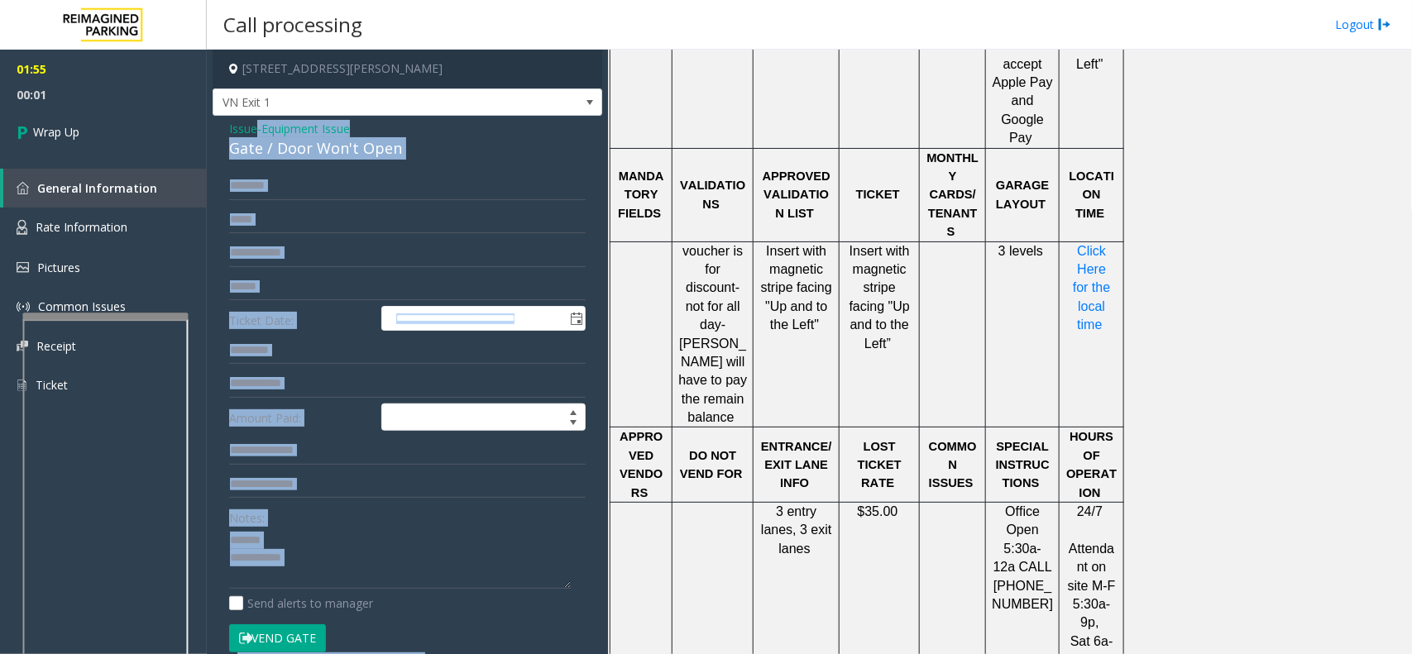
click at [284, 151] on div "Gate / Door Won't Open" at bounding box center [407, 148] width 357 height 22
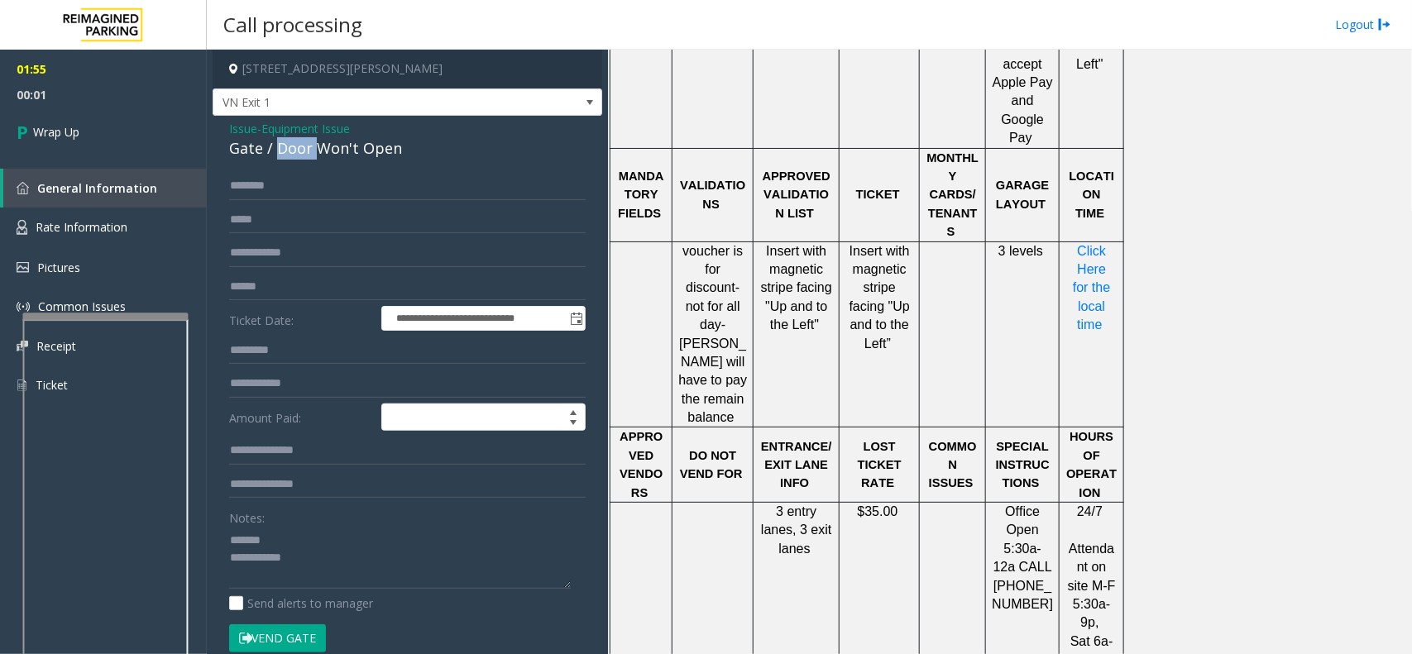
click at [284, 151] on div "Gate / Door Won't Open" at bounding box center [407, 148] width 357 height 22
click at [320, 534] on textarea at bounding box center [400, 558] width 342 height 62
click at [1015, 505] on span "Office Open 5:30a-12a CALL [PHONE_NUMBER]" at bounding box center [1024, 558] width 64 height 107
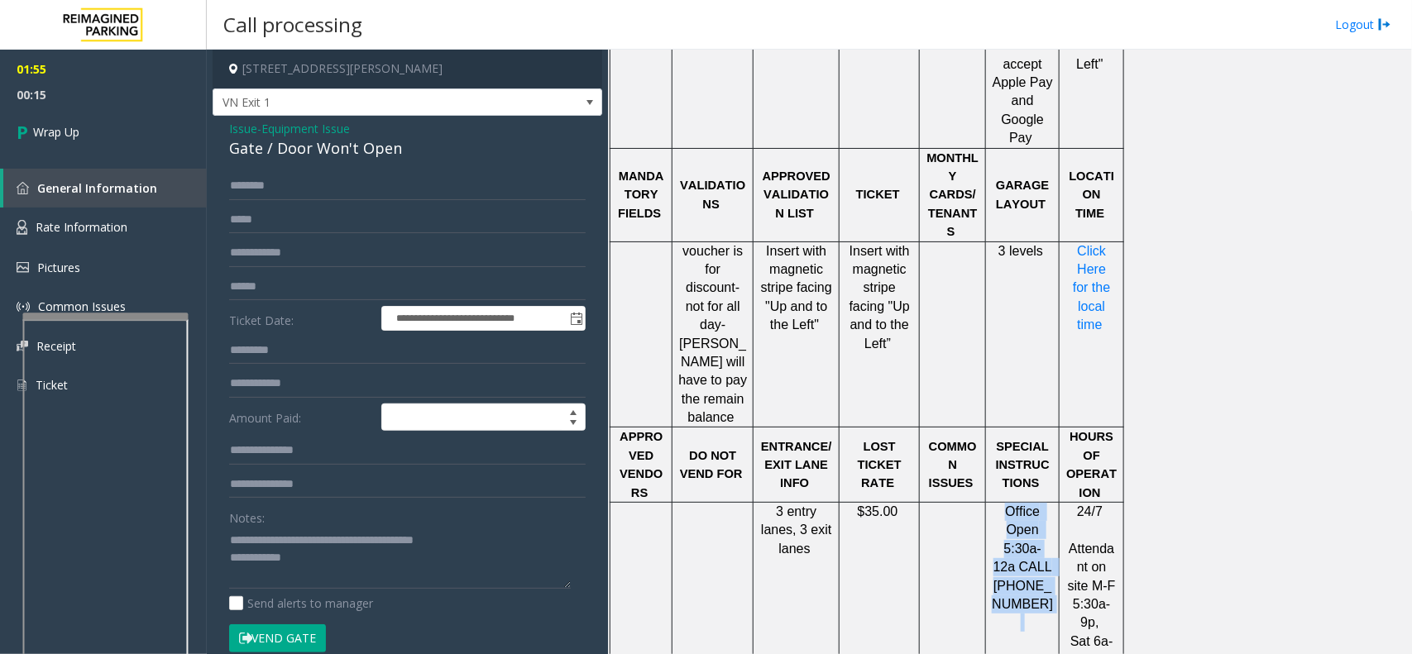
click at [1015, 505] on span "Office Open 5:30a-12a CALL [PHONE_NUMBER]" at bounding box center [1024, 558] width 64 height 107
copy p "Office Open 5:30a-12a CALL [PHONE_NUMBER]"
click at [426, 560] on textarea at bounding box center [400, 558] width 342 height 62
paste textarea "**********"
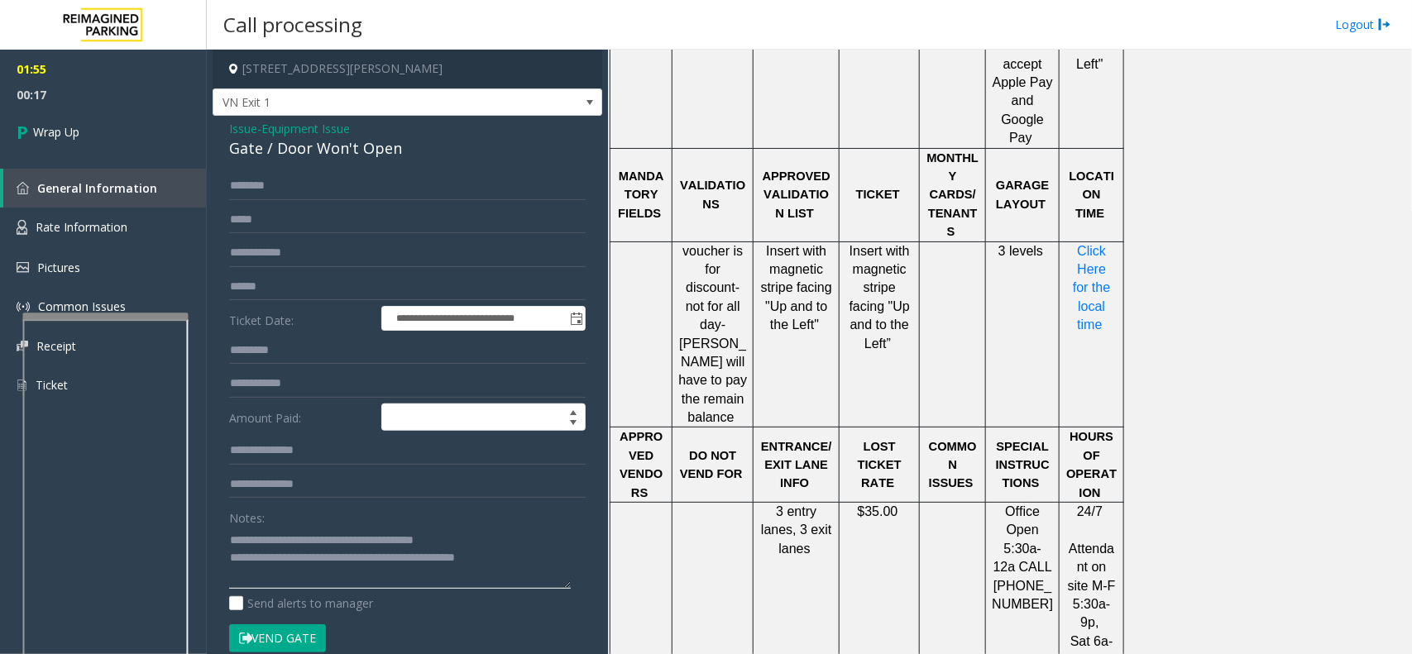
scroll to position [11, 0]
type textarea "**********"
click at [73, 124] on span "Wrap Up" at bounding box center [56, 131] width 46 height 17
